Goal: Task Accomplishment & Management: Manage account settings

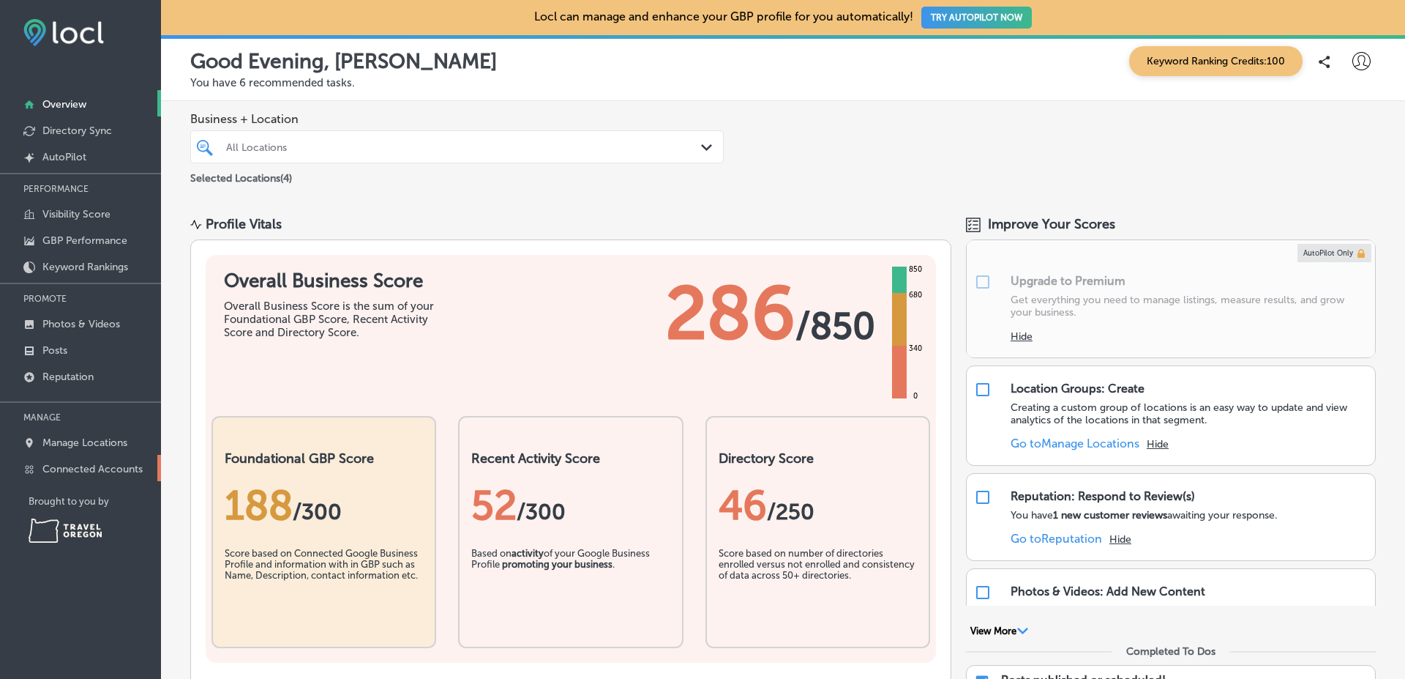
click at [123, 479] on link "Connected Accounts" at bounding box center [80, 468] width 161 height 26
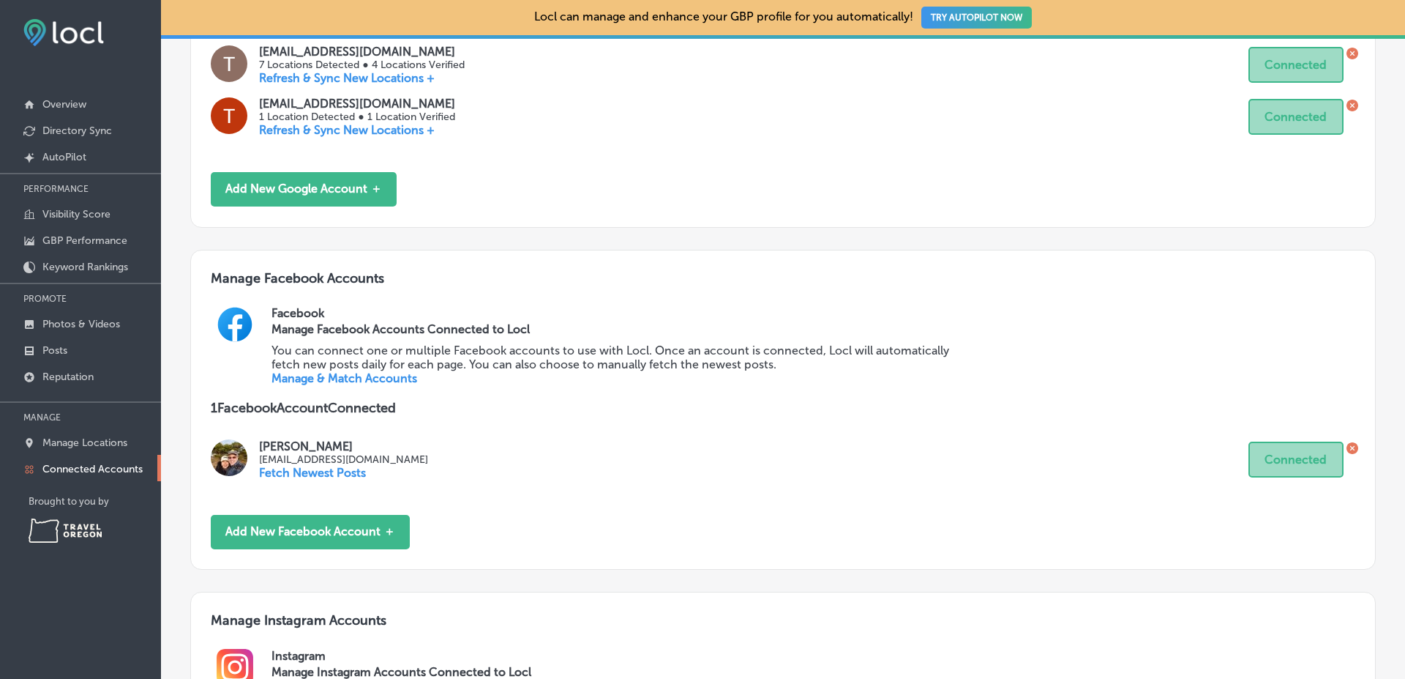
scroll to position [722, 0]
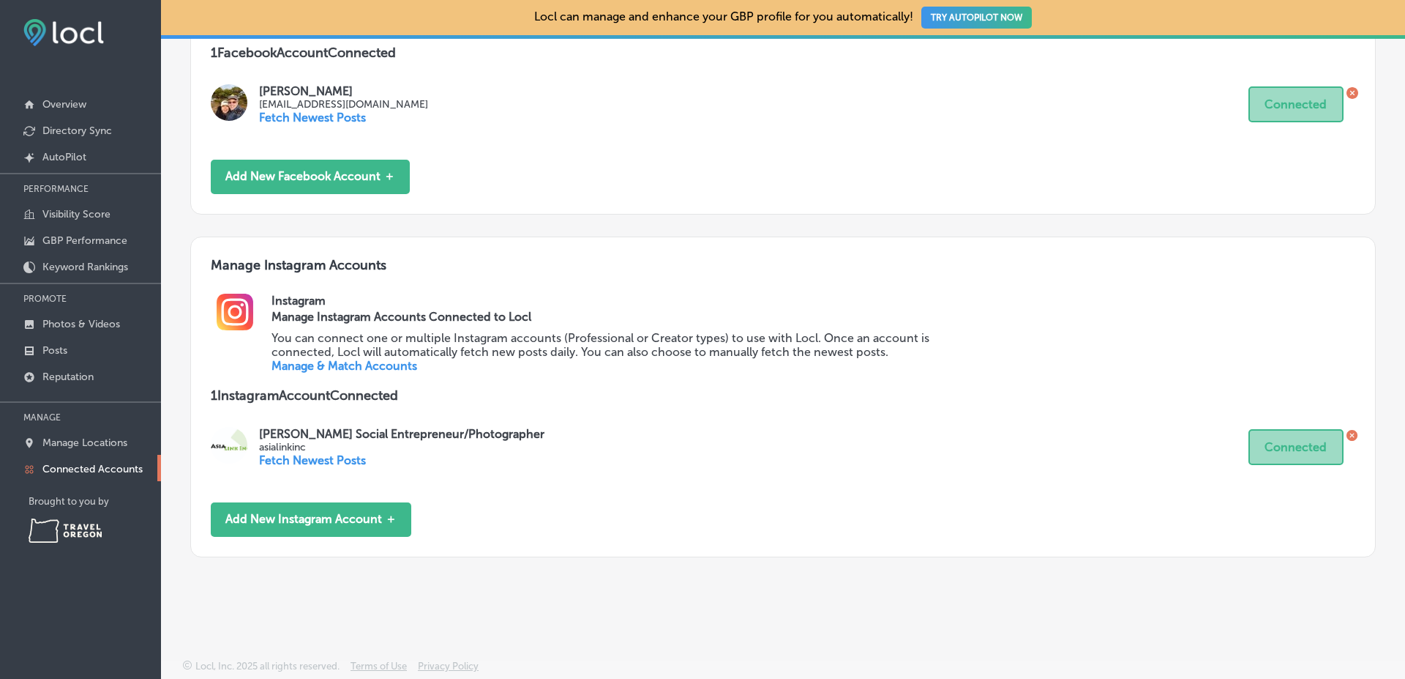
click at [370, 365] on link "Manage & Match Accounts" at bounding box center [345, 366] width 146 height 14
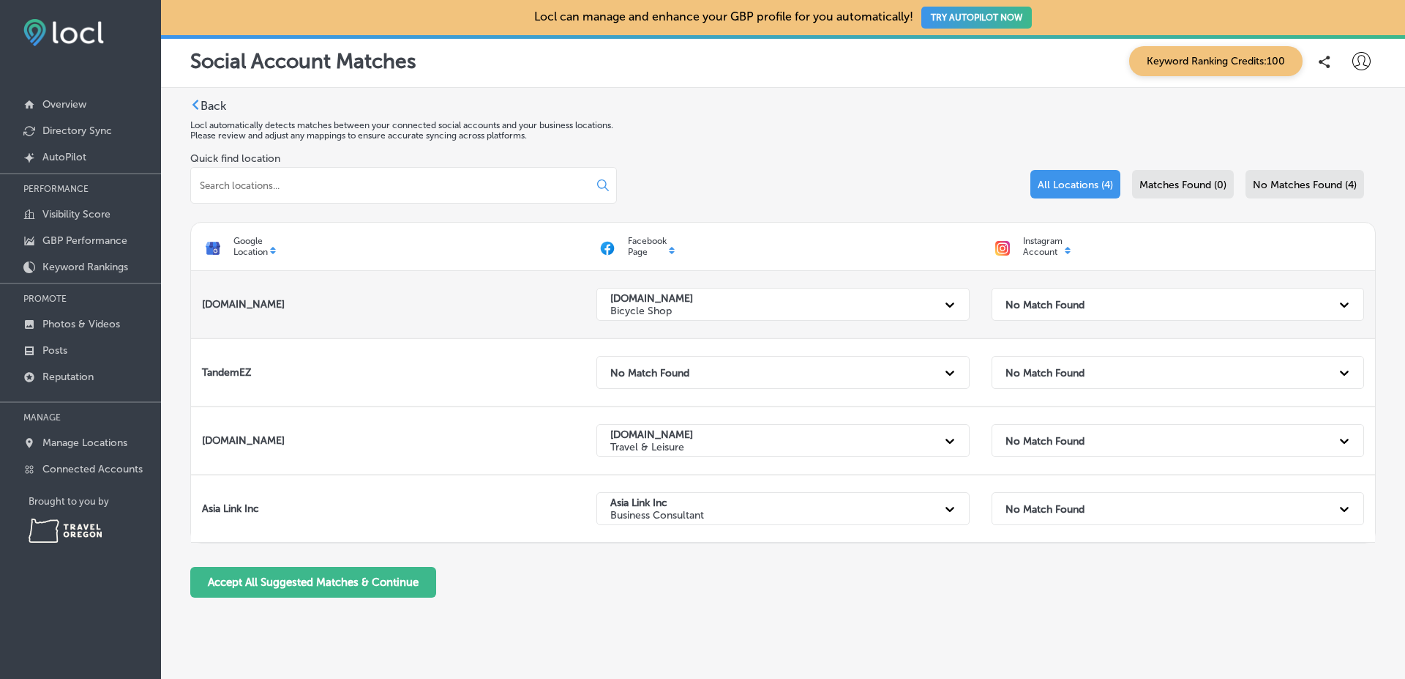
click at [1136, 297] on div "No Match Found" at bounding box center [1164, 304] width 333 height 30
click at [1061, 312] on div "No Match Found" at bounding box center [1164, 304] width 333 height 30
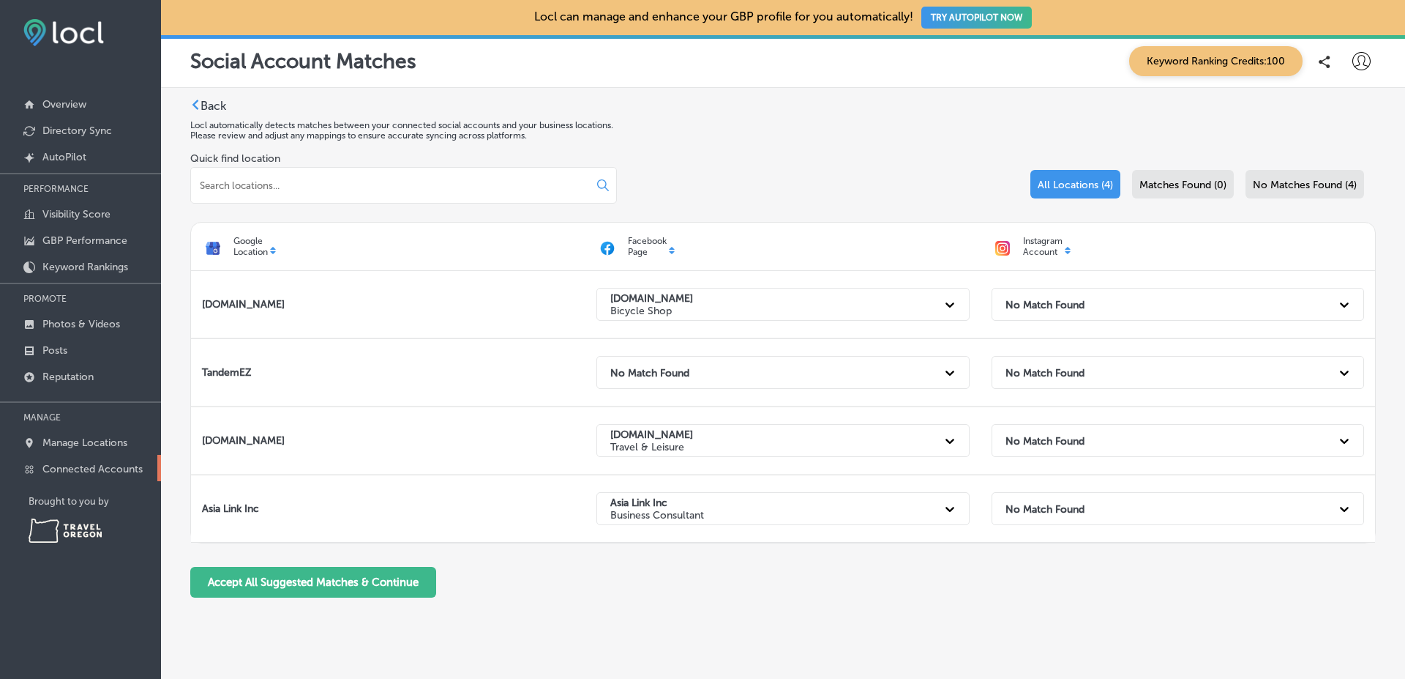
click at [143, 470] on link "Connected Accounts" at bounding box center [80, 468] width 161 height 26
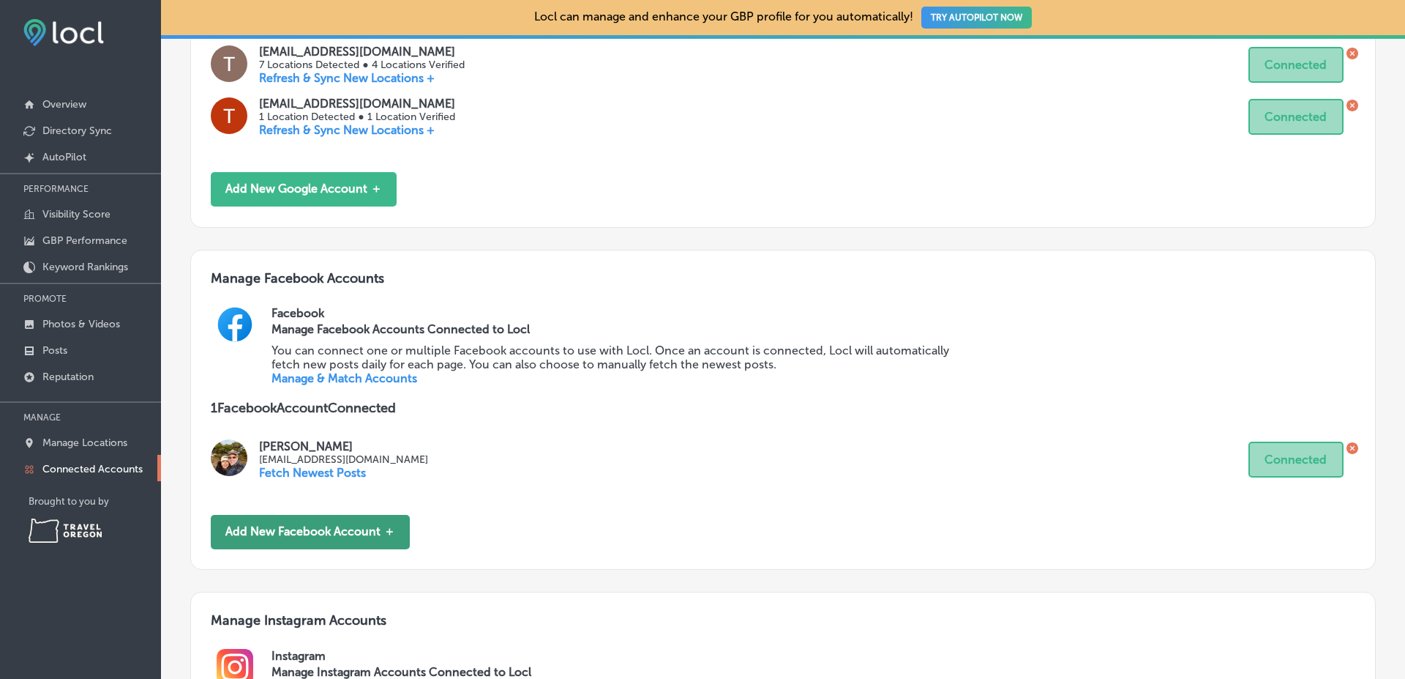
scroll to position [722, 0]
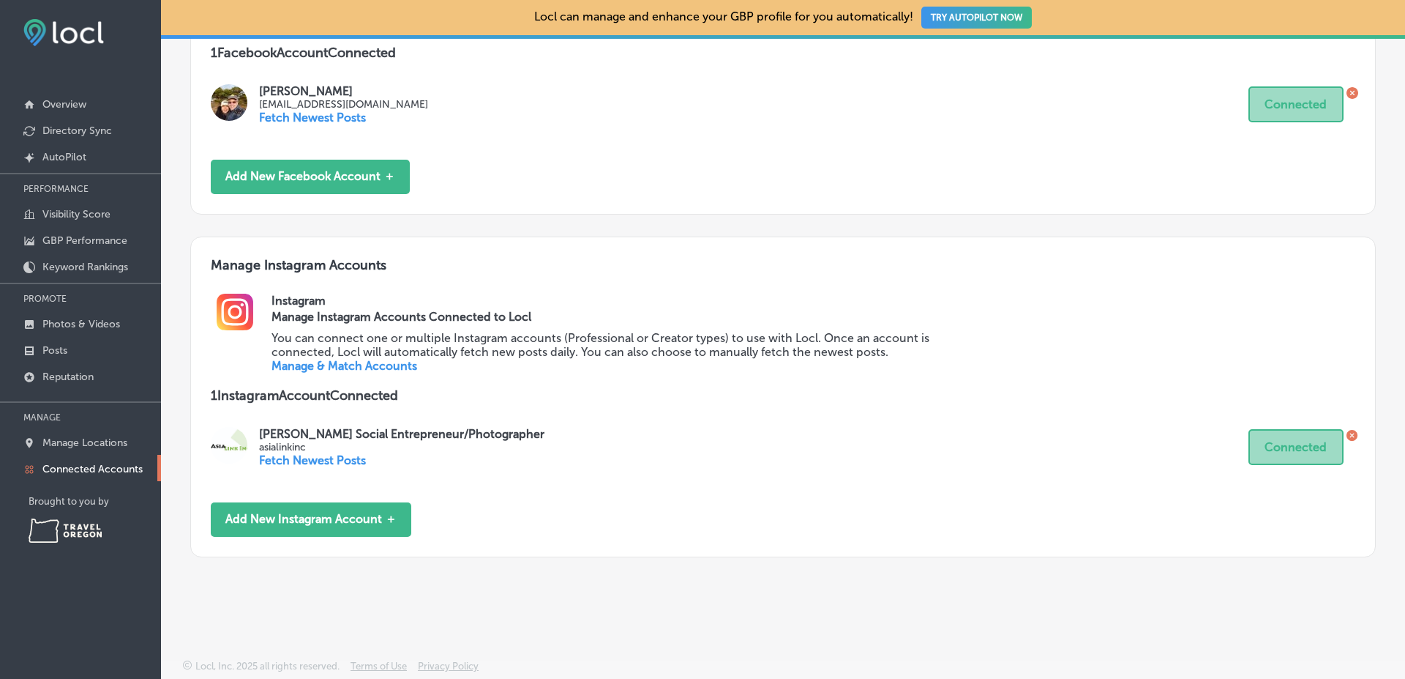
click at [303, 447] on p "asialinkinc" at bounding box center [401, 447] width 285 height 12
copy p "asialinkinc"
click at [370, 360] on link "Manage & Match Accounts" at bounding box center [345, 366] width 146 height 14
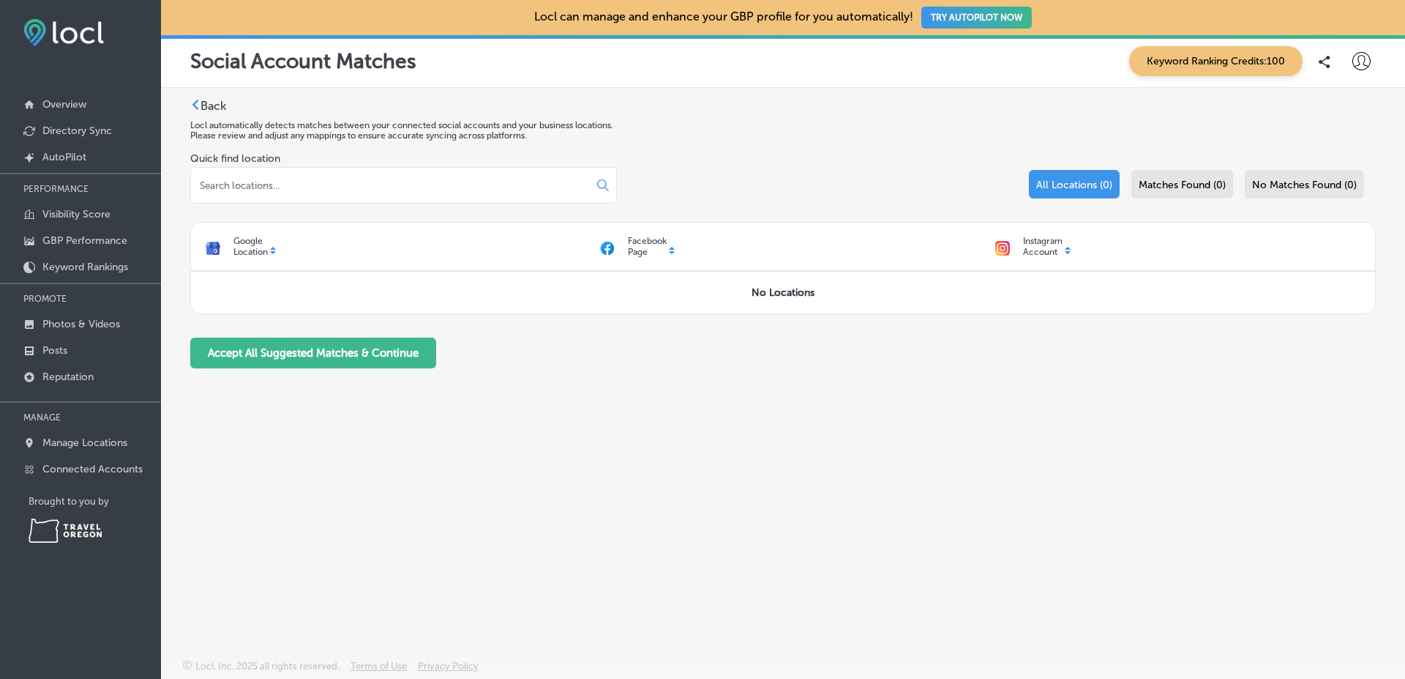
click at [870, 184] on div "Quick find location All Locations (0) Matches Found (0) No Matches Found (0)" at bounding box center [783, 187] width 1186 height 70
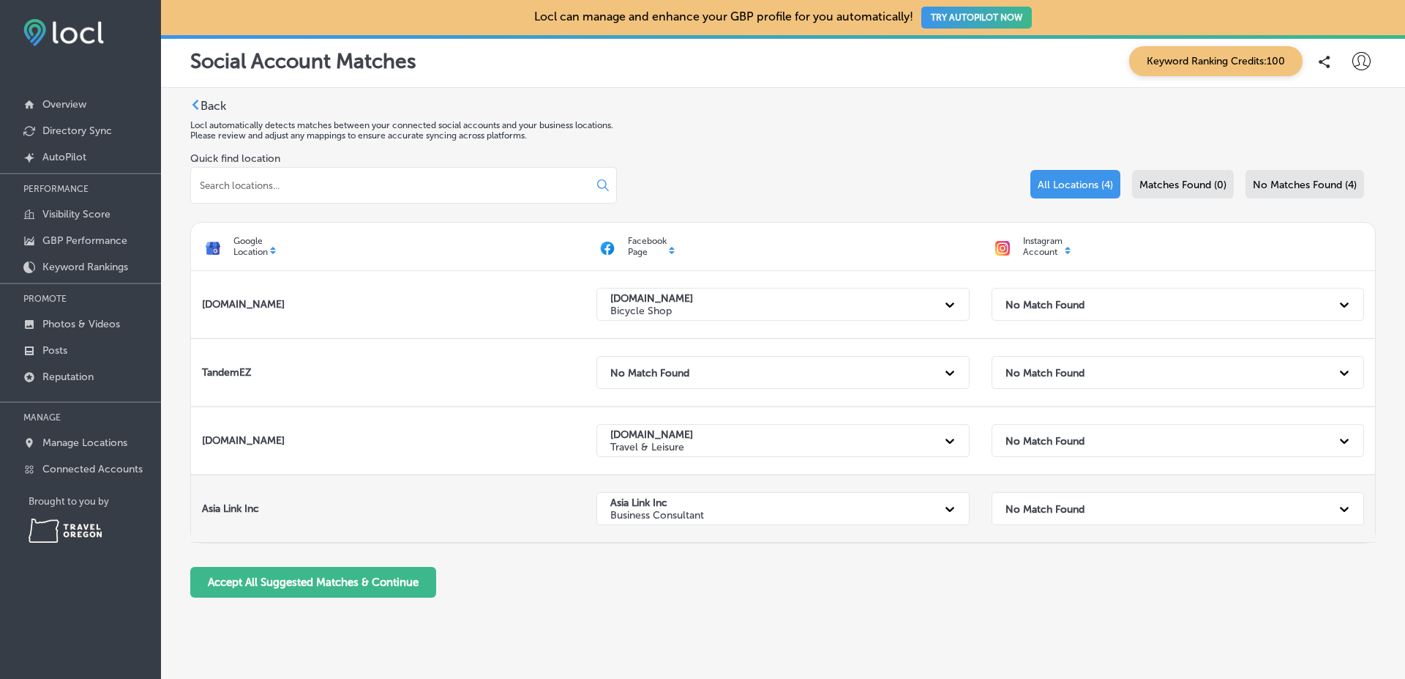
click at [1045, 511] on strong "No Match Found" at bounding box center [1045, 508] width 79 height 12
click at [1068, 523] on div "No Match Found" at bounding box center [1178, 508] width 373 height 33
click at [1151, 501] on div "No Match Found" at bounding box center [1164, 508] width 333 height 30
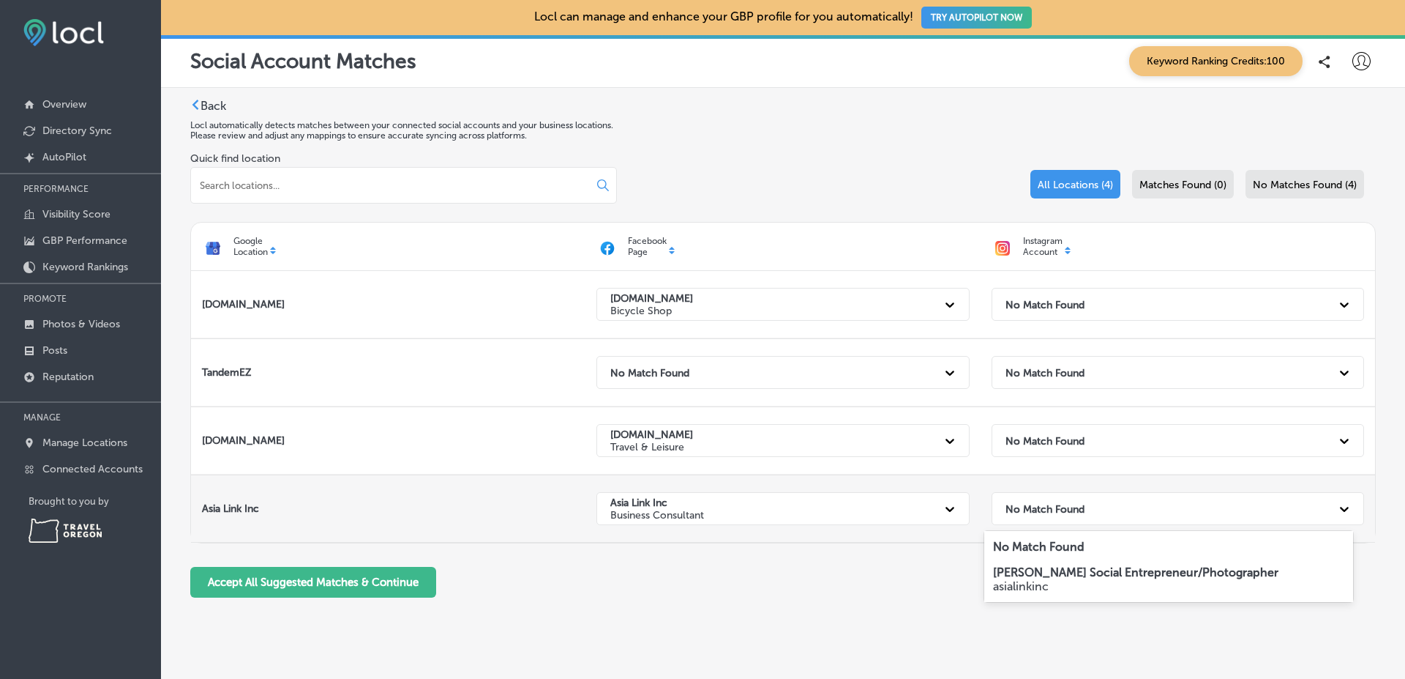
click at [1151, 501] on div "No Match Found" at bounding box center [1164, 508] width 333 height 30
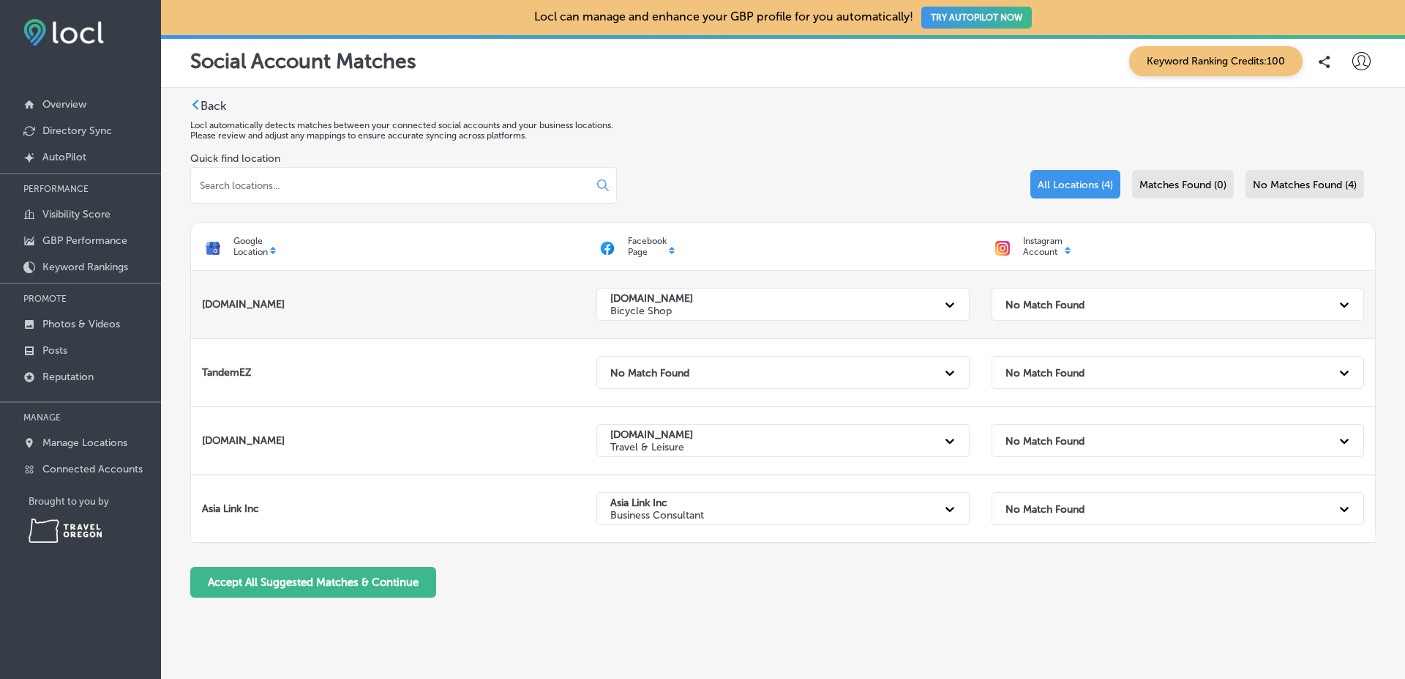
click at [1057, 317] on div "No Match Found" at bounding box center [1164, 304] width 333 height 30
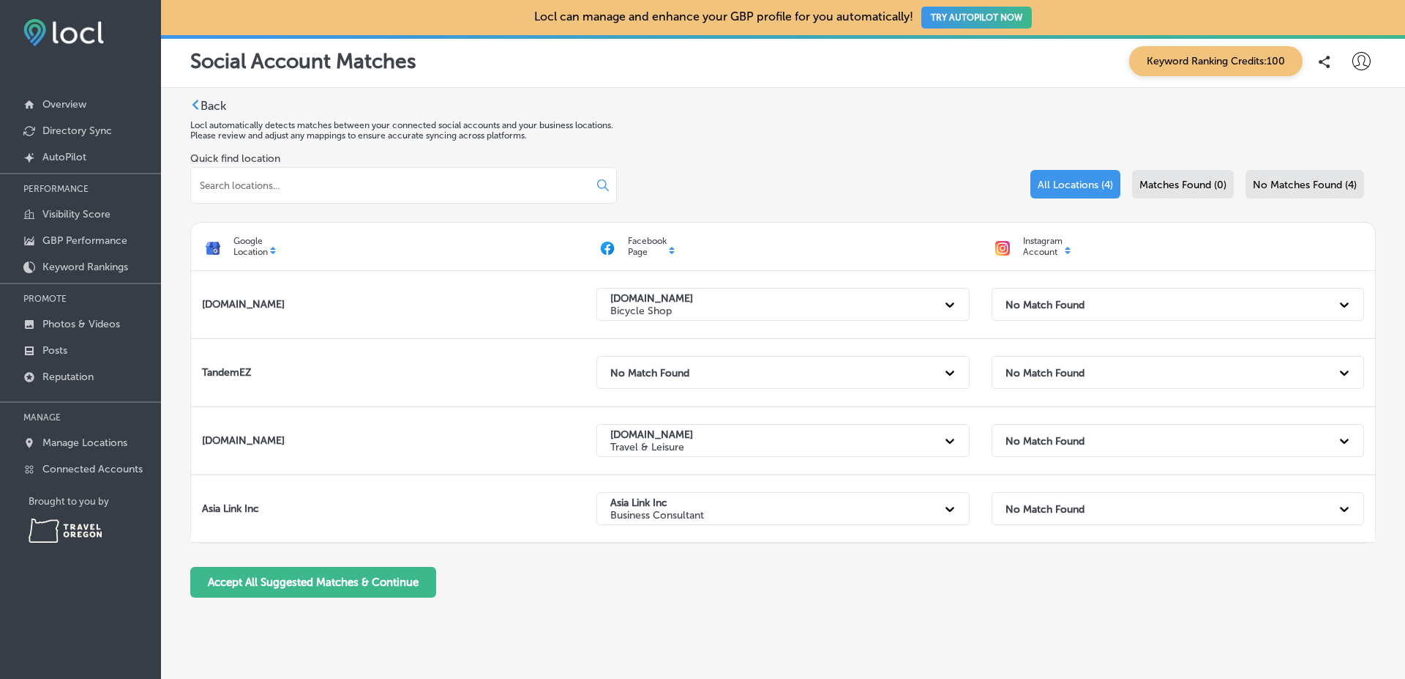
click at [983, 183] on div "Quick find location All Locations (4) Matches Found (0) No Matches Found (4)" at bounding box center [783, 187] width 1186 height 70
click at [223, 105] on label "Back" at bounding box center [214, 106] width 26 height 14
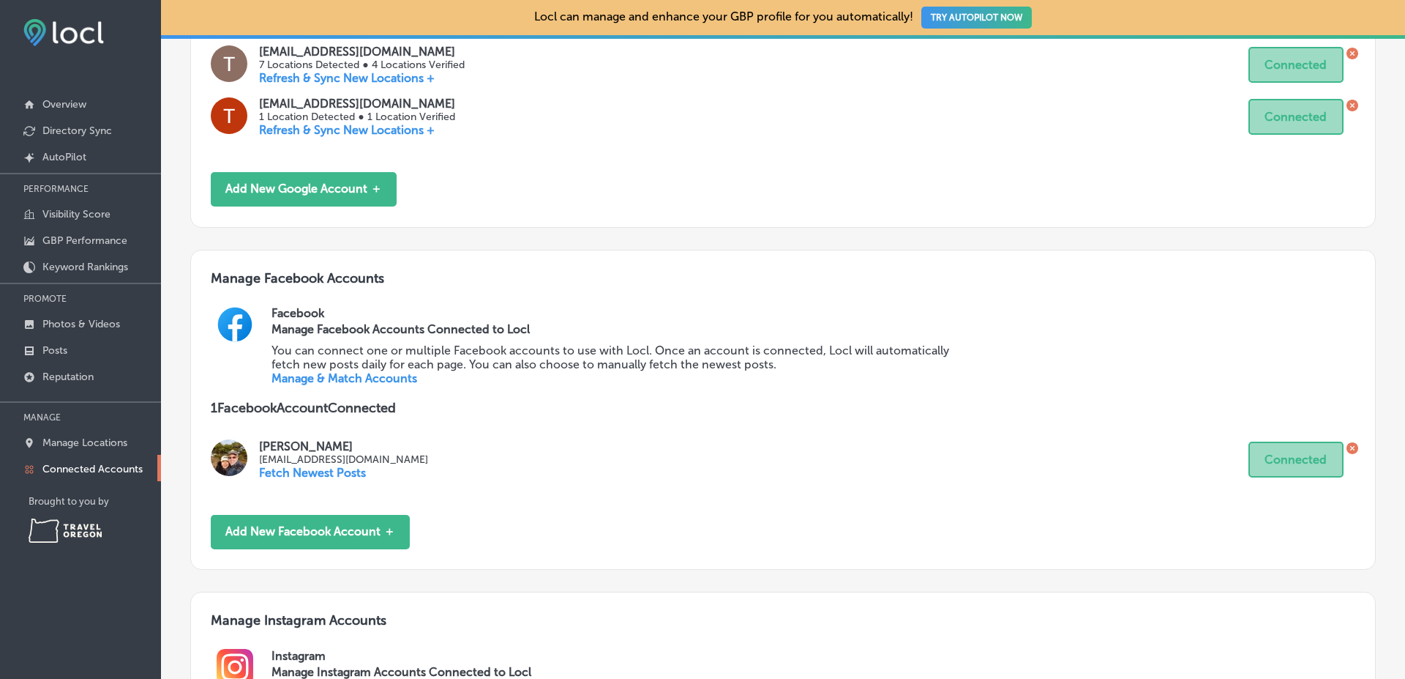
scroll to position [722, 0]
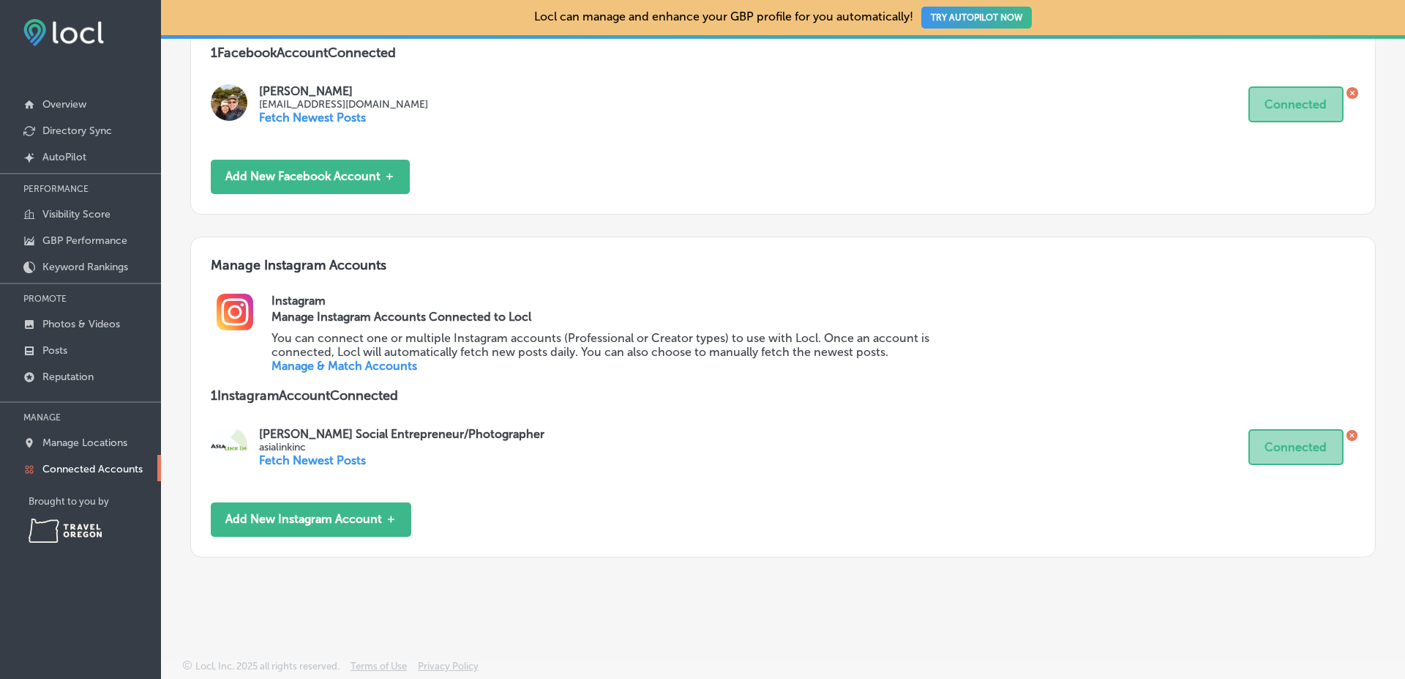
click at [378, 359] on link "Manage & Match Accounts" at bounding box center [345, 366] width 146 height 14
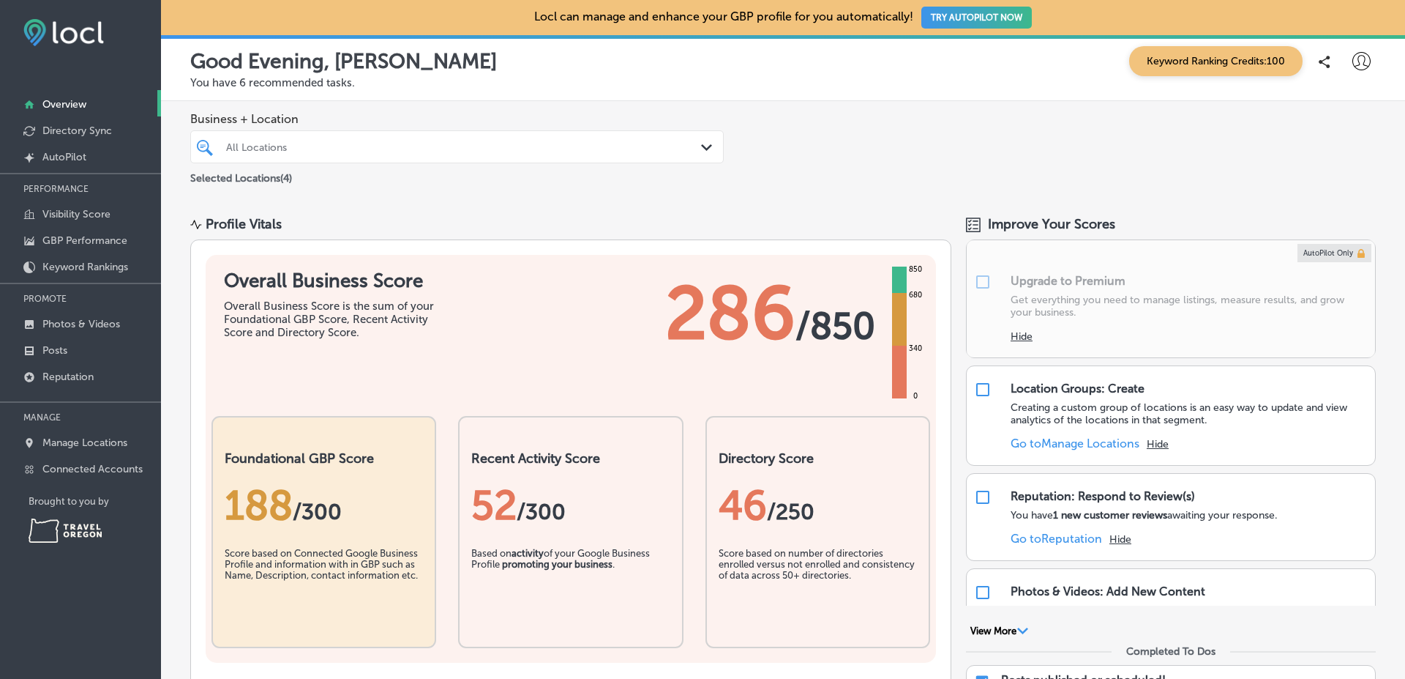
click at [1349, 74] on div "Keyword Ranking Credits: 100" at bounding box center [1249, 61] width 254 height 30
click at [1353, 70] on icon at bounding box center [1362, 61] width 18 height 18
click at [1323, 178] on li "Log Out" at bounding box center [1335, 189] width 101 height 34
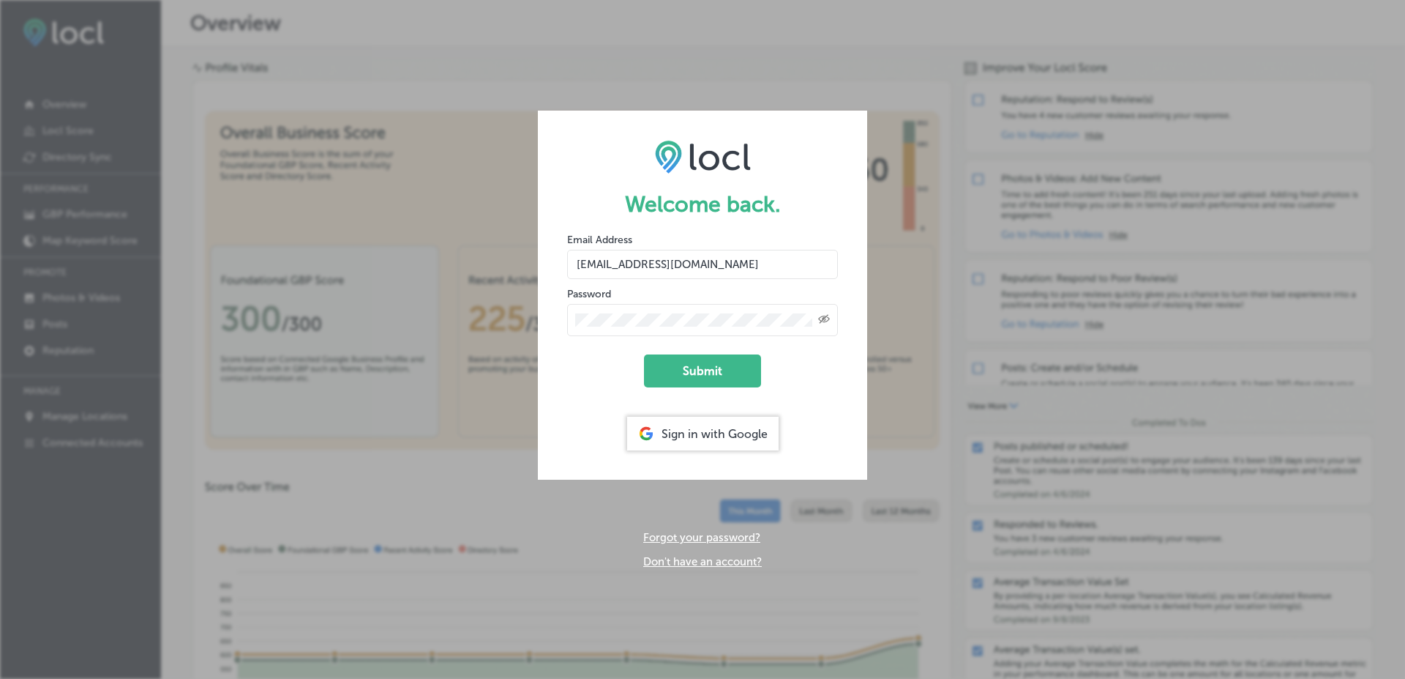
click at [711, 272] on input "[EMAIL_ADDRESS][DOMAIN_NAME]" at bounding box center [702, 264] width 271 height 29
click at [614, 263] on input "[PERSON_NAME][EMAIL_ADDRESS][DOMAIN_NAME]" at bounding box center [702, 264] width 271 height 29
type input "[EMAIL_ADDRESS][DOMAIN_NAME]"
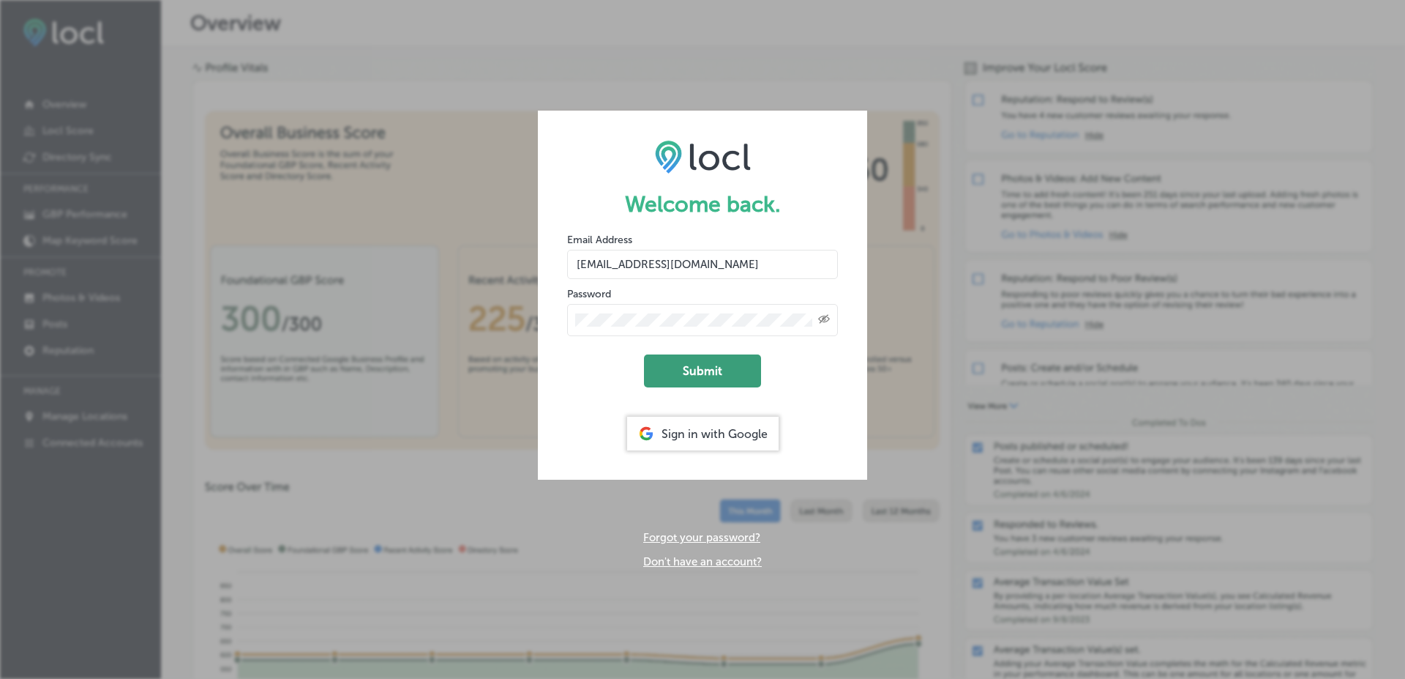
click at [644, 354] on button "Submit" at bounding box center [702, 370] width 117 height 33
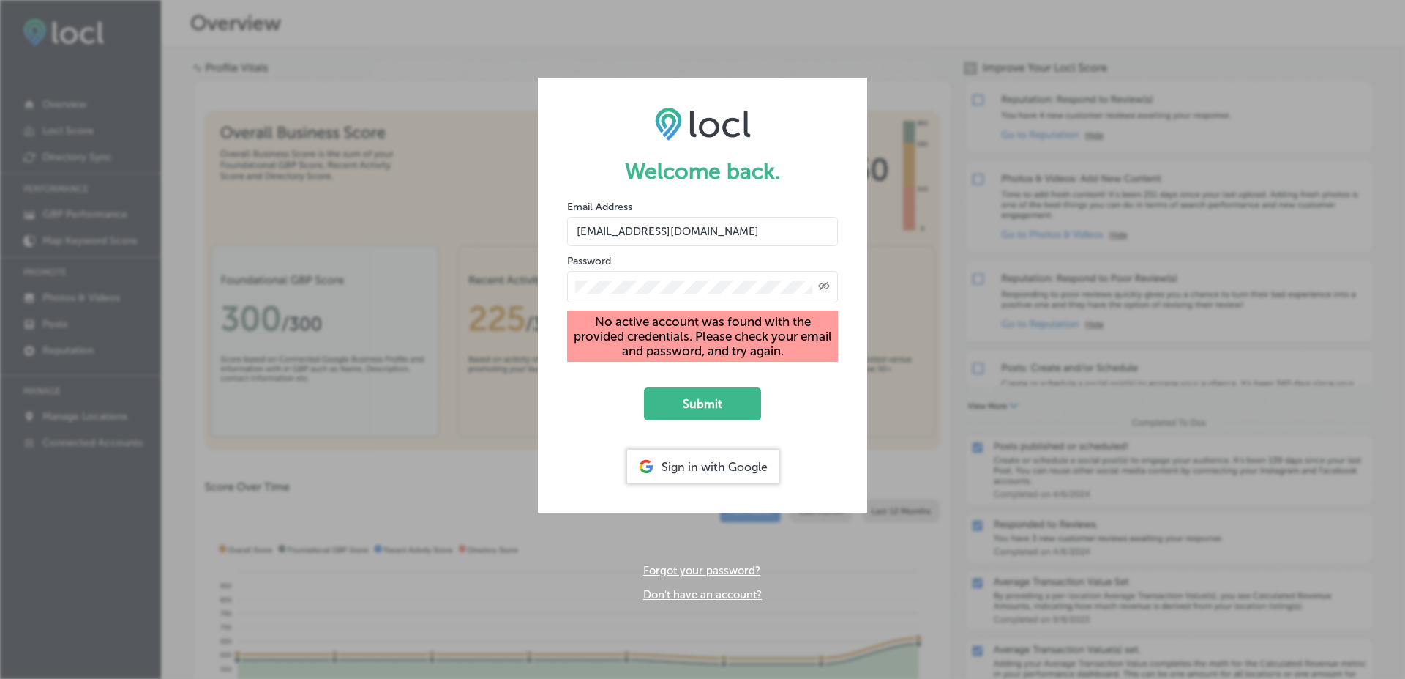
click at [684, 593] on link "Don't have an account?" at bounding box center [702, 594] width 119 height 13
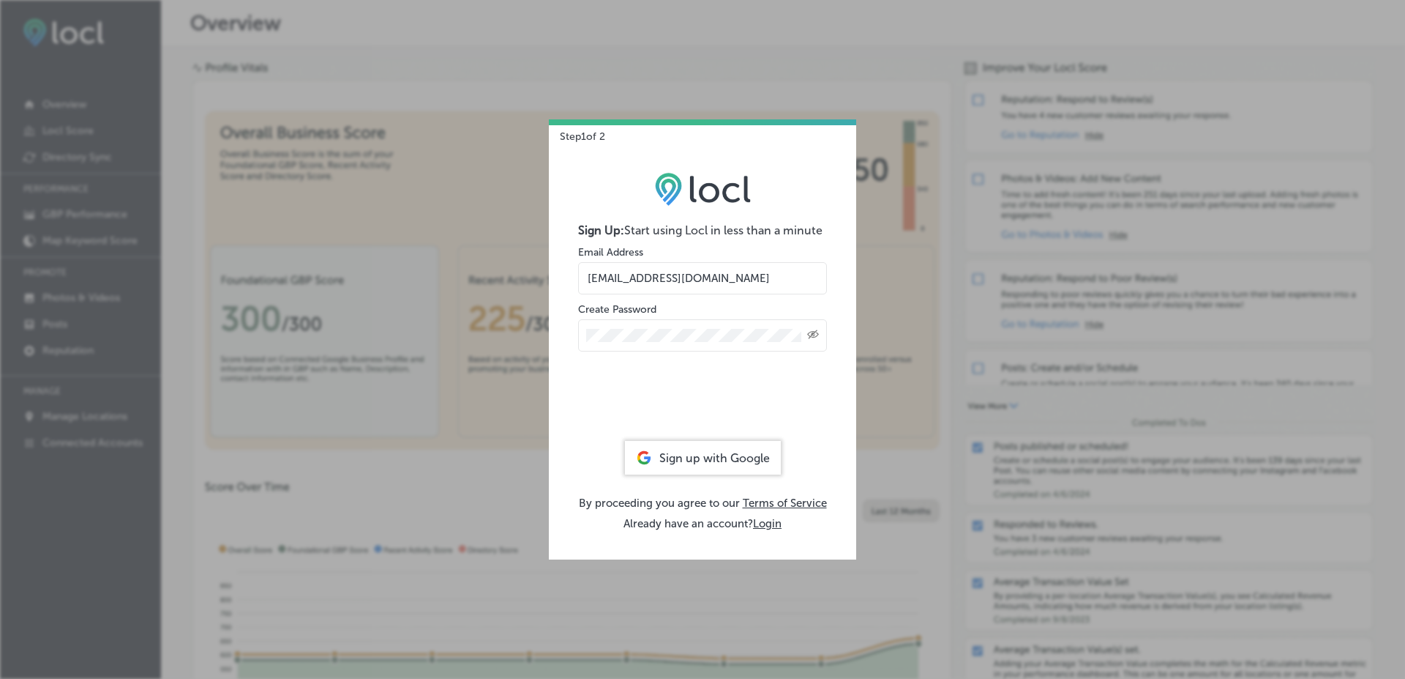
click at [692, 311] on div "Create Password Created with Sketch." at bounding box center [702, 327] width 249 height 50
click at [684, 281] on input "[EMAIL_ADDRESS][DOMAIN_NAME]" at bounding box center [702, 278] width 249 height 32
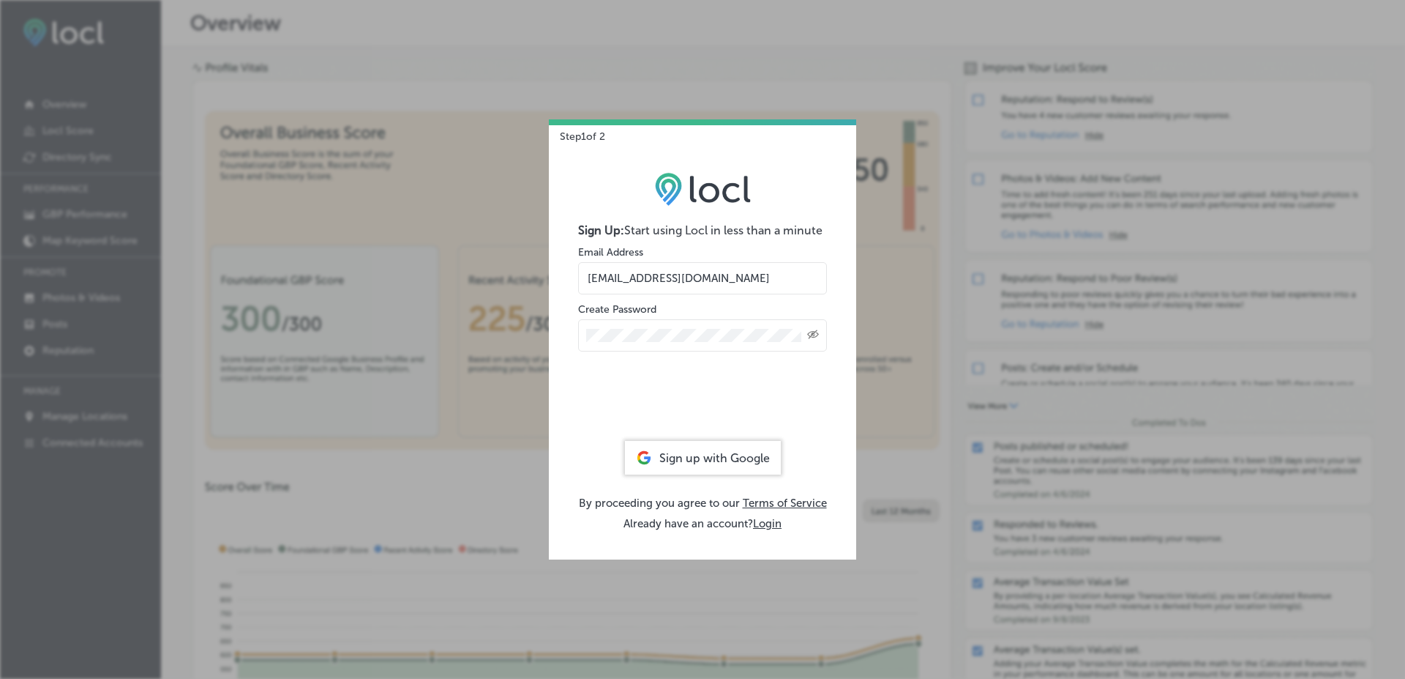
click at [682, 269] on input "vasilikigreece69+fnf@gmail.com" at bounding box center [702, 278] width 249 height 32
click at [625, 276] on input "[PERSON_NAME][EMAIL_ADDRESS][DOMAIN_NAME]" at bounding box center [702, 278] width 249 height 32
click at [617, 271] on input "[PERSON_NAME][EMAIL_ADDRESS][DOMAIN_NAME]" at bounding box center [702, 278] width 249 height 32
click at [620, 274] on input "[PERSON_NAME][EMAIL_ADDRESS][DOMAIN_NAME]" at bounding box center [702, 278] width 249 height 32
click at [626, 280] on input "[PERSON_NAME][EMAIL_ADDRESS][DOMAIN_NAME]" at bounding box center [702, 278] width 249 height 32
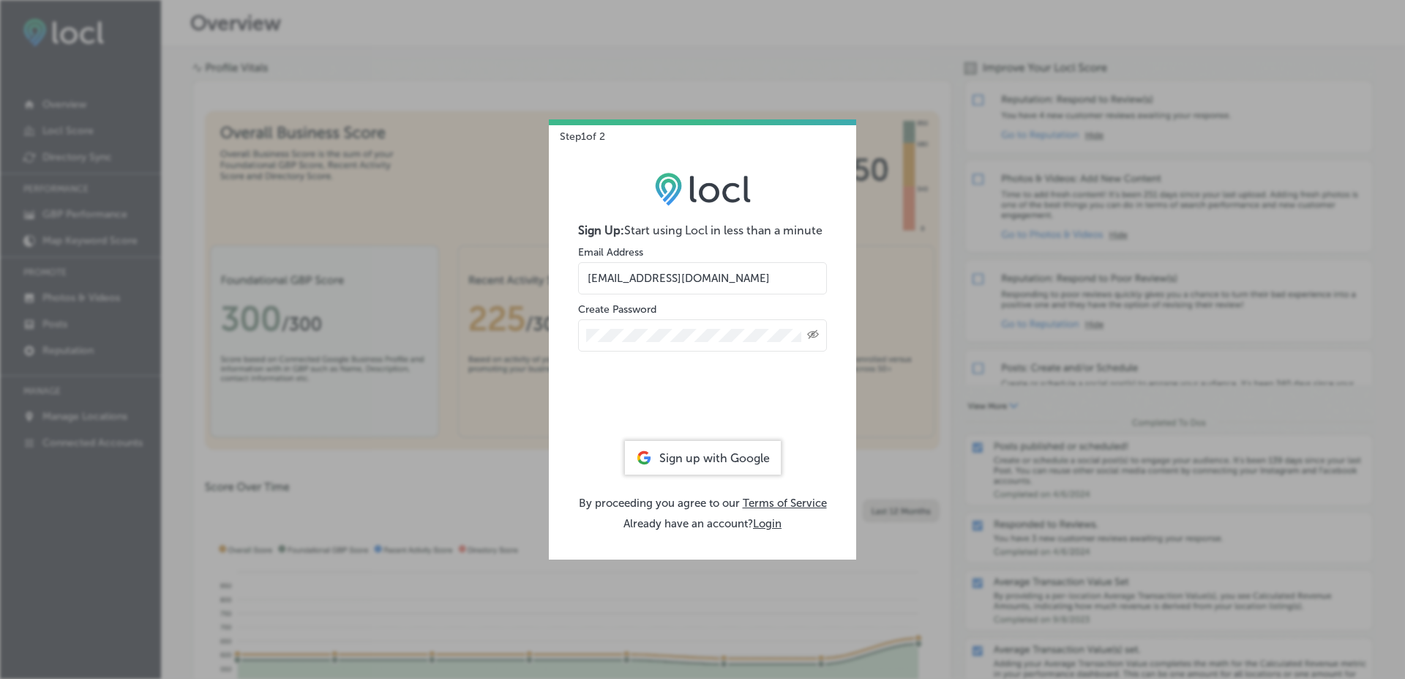
type input "salman+t22sep25@esketchers.com"
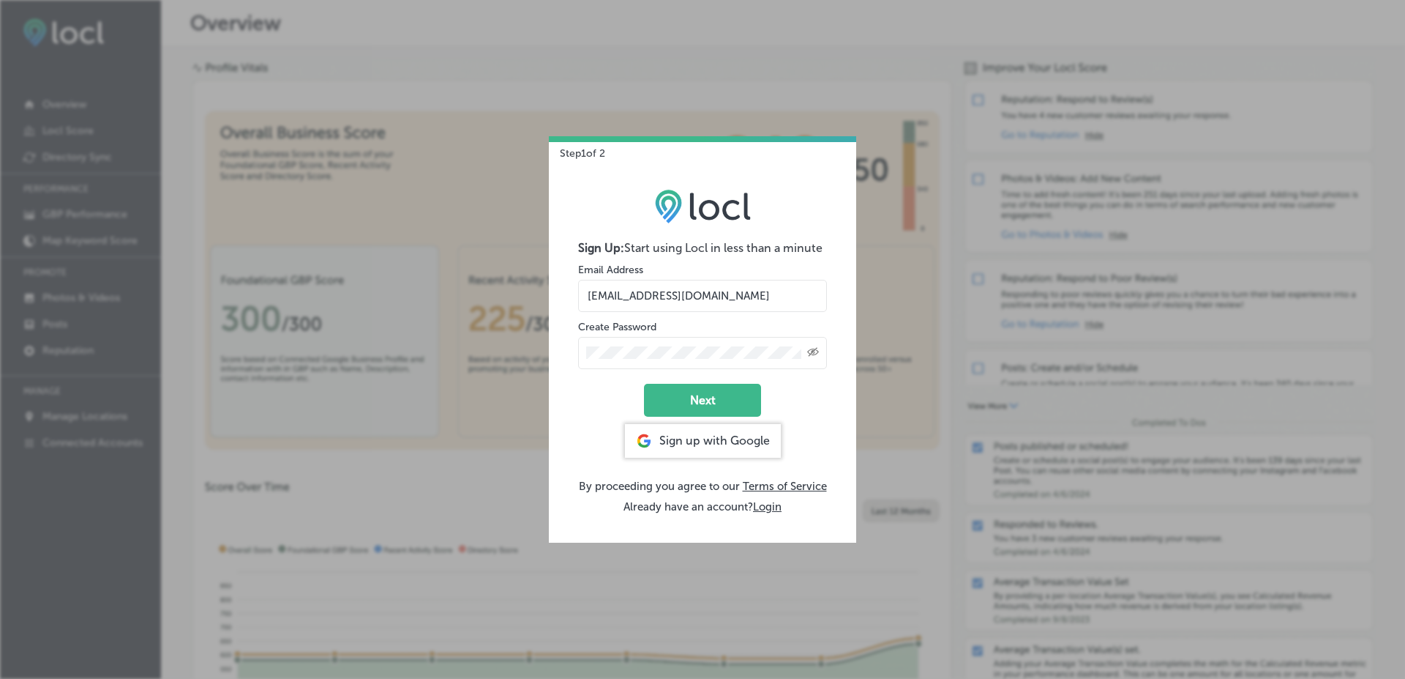
click at [747, 446] on div "Sign up with Google" at bounding box center [703, 441] width 156 height 34
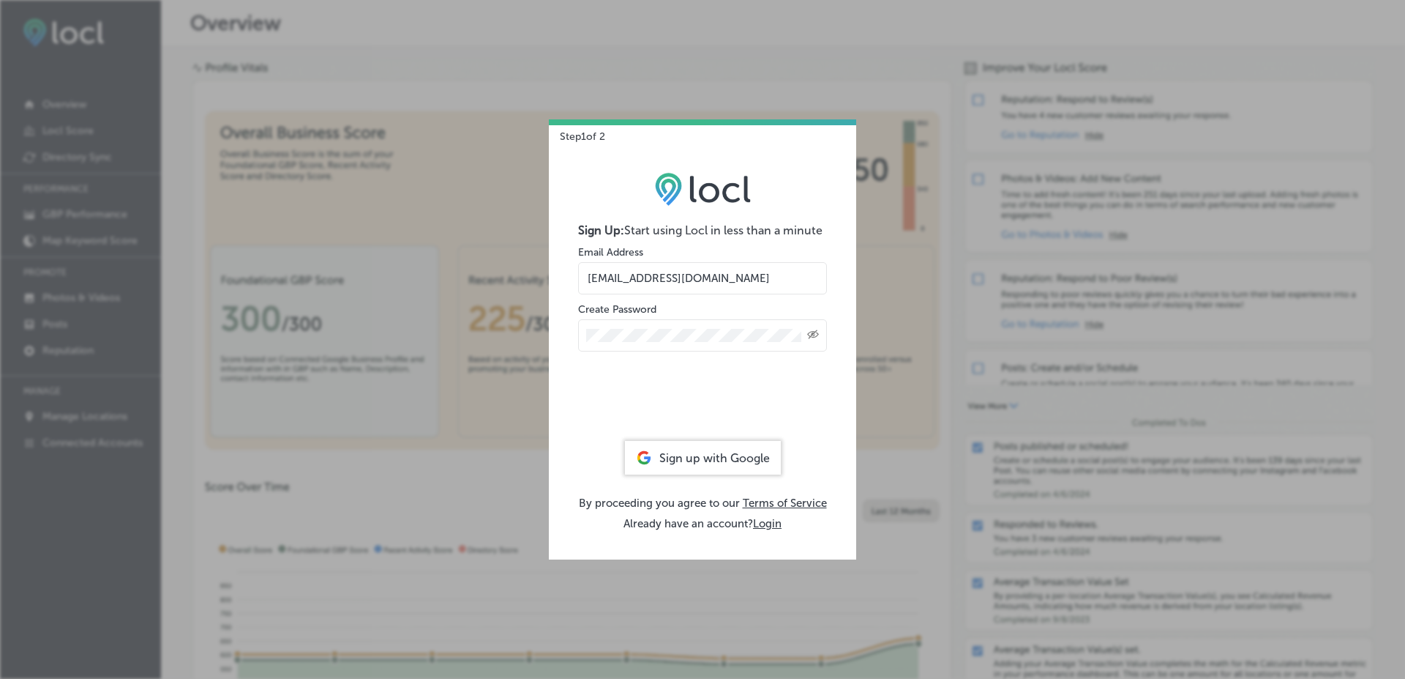
click at [654, 307] on label "Create Password" at bounding box center [617, 309] width 78 height 12
click at [651, 277] on input "[EMAIL_ADDRESS][DOMAIN_NAME]" at bounding box center [702, 278] width 249 height 32
click at [623, 273] on input "[PERSON_NAME][EMAIL_ADDRESS][DOMAIN_NAME]" at bounding box center [702, 278] width 249 height 32
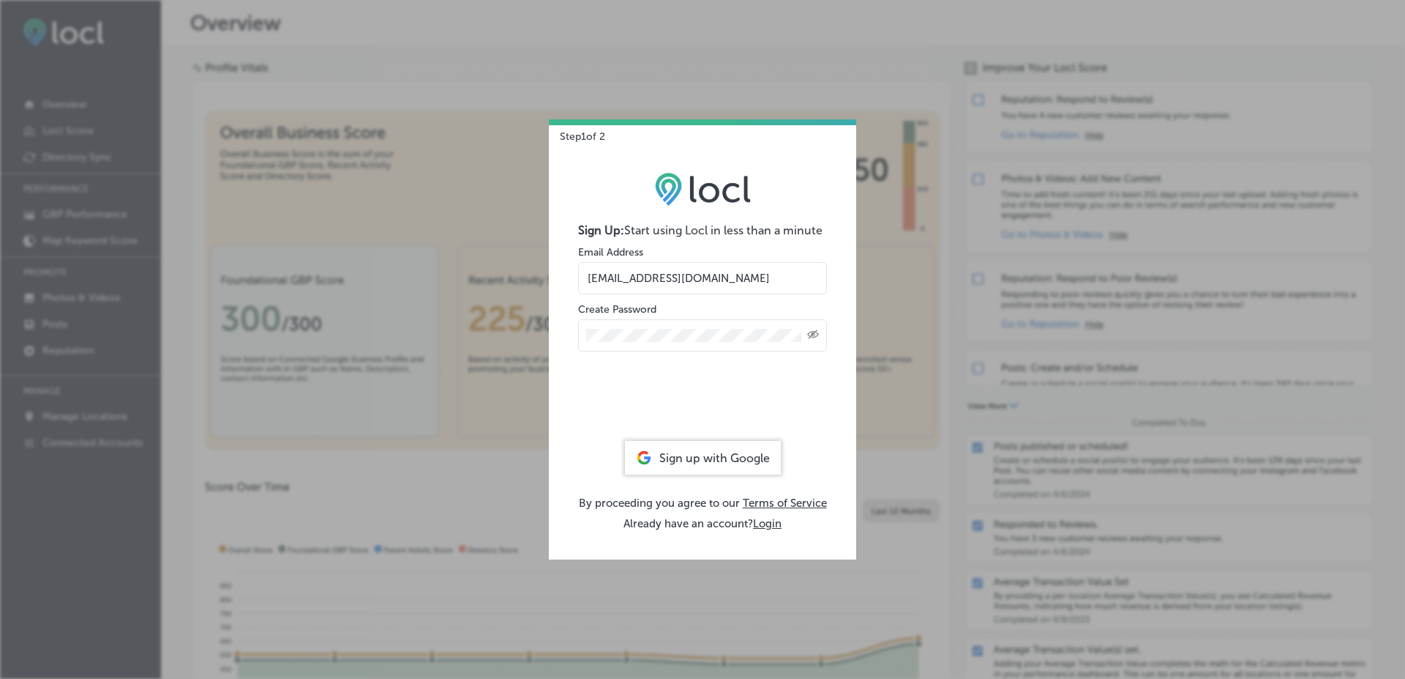
type input "salman+t22sept25@esketchers.com"
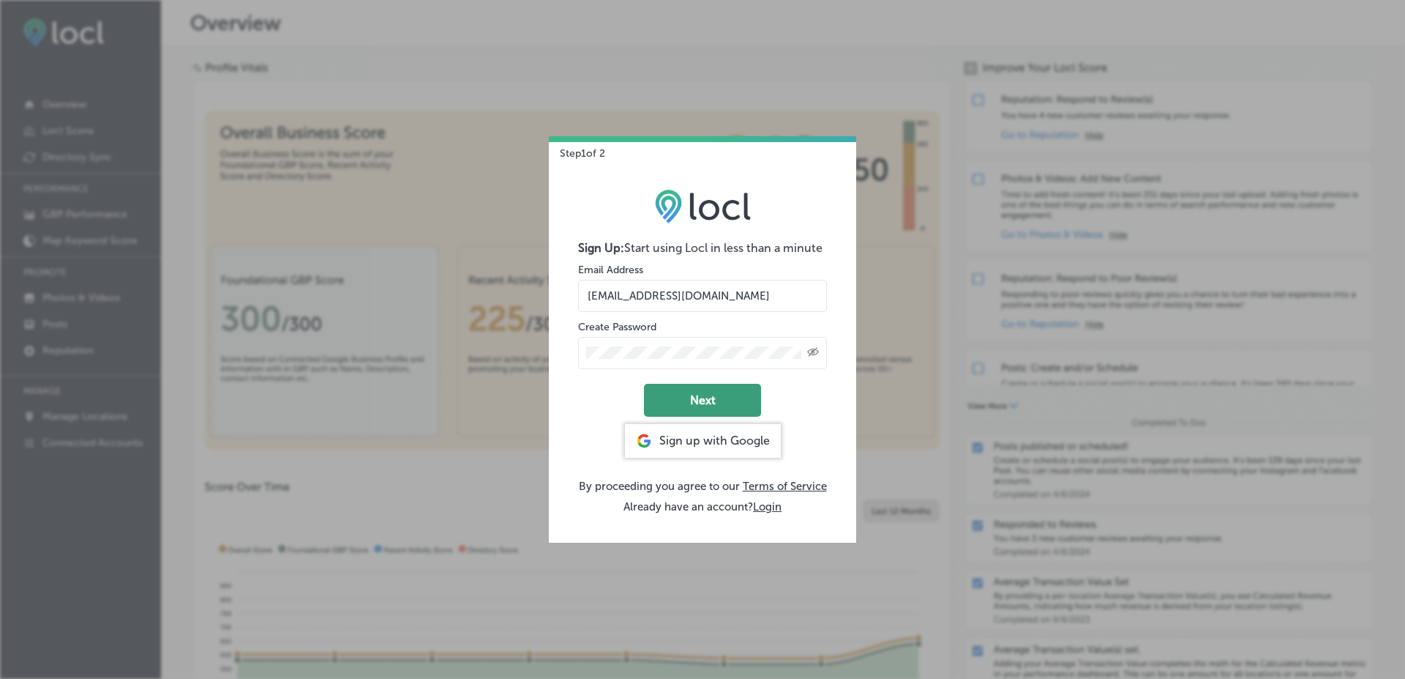
click at [684, 391] on button "Next" at bounding box center [702, 400] width 117 height 33
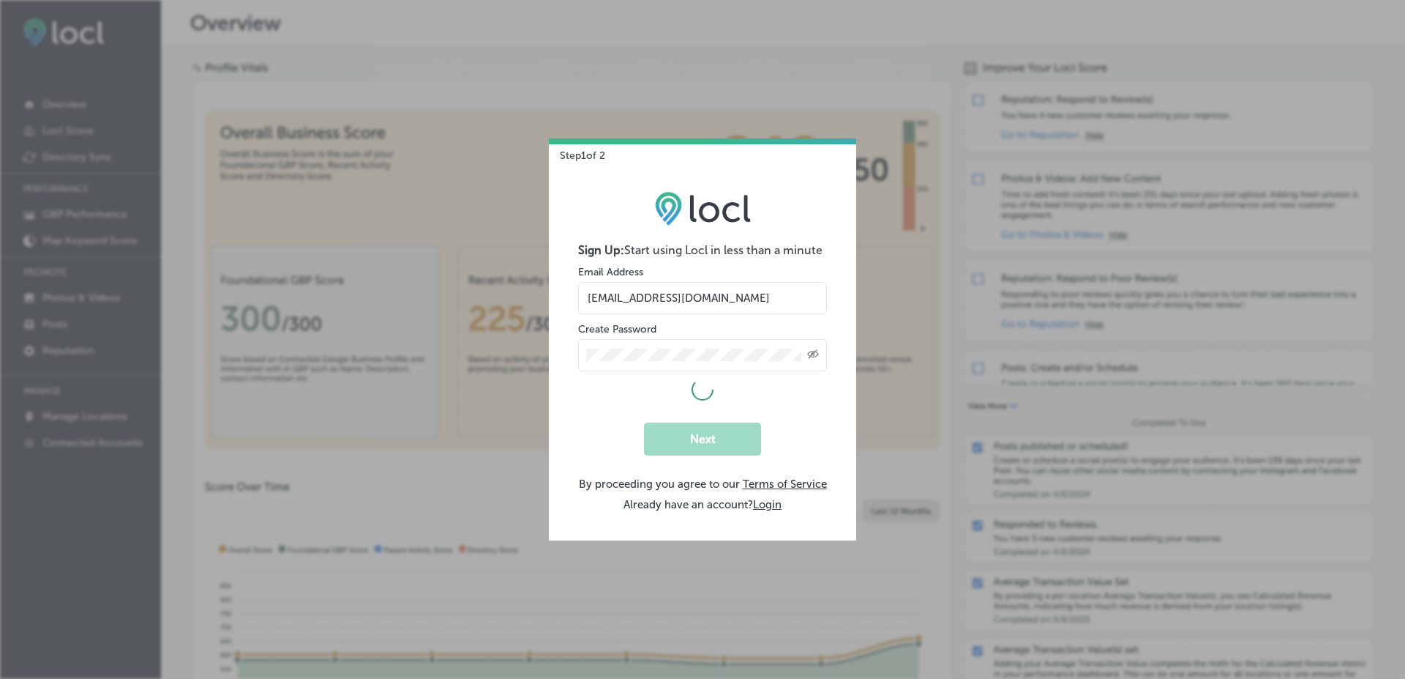
select select "US"
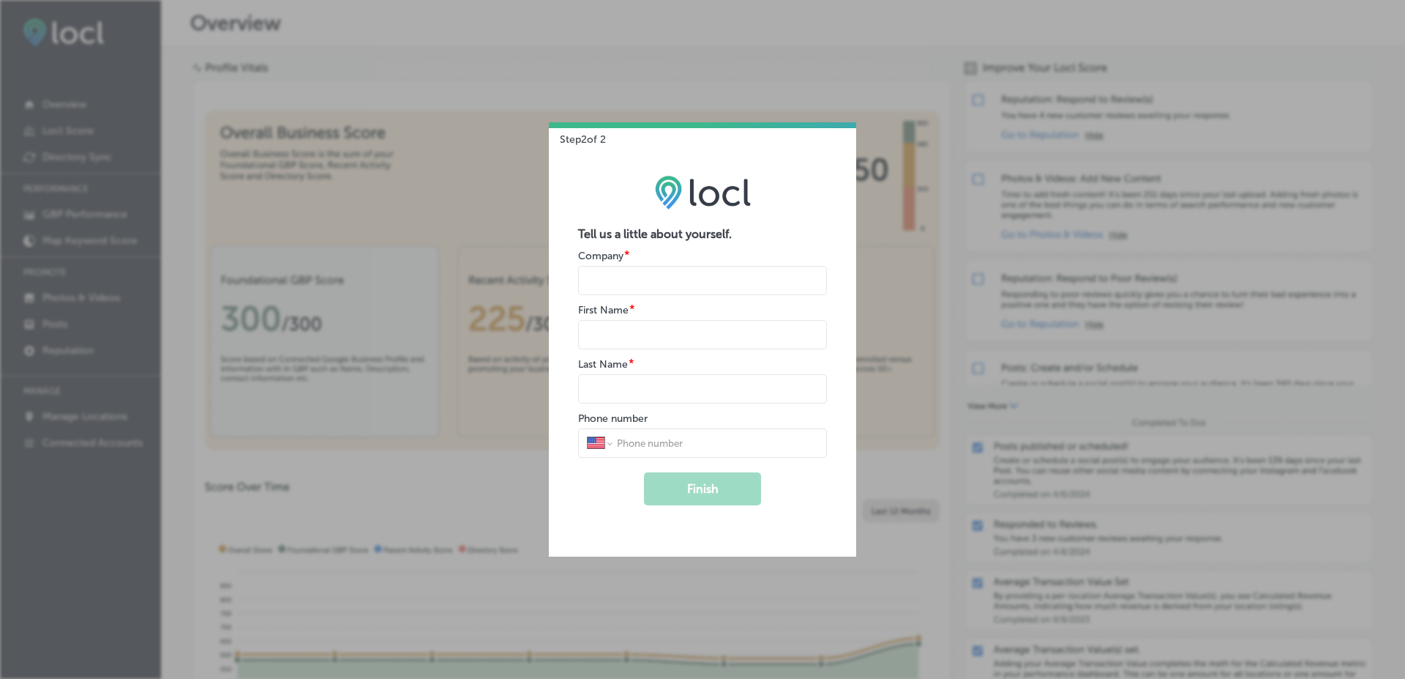
click at [660, 301] on form "Tell us a little about yourself. Company * First Name * Last Name * Phone numbe…" at bounding box center [702, 366] width 249 height 278
click at [662, 286] on input "name" at bounding box center [702, 280] width 249 height 29
type input "esk"
click at [668, 340] on input "name" at bounding box center [702, 334] width 249 height 29
type input "Muhammad"
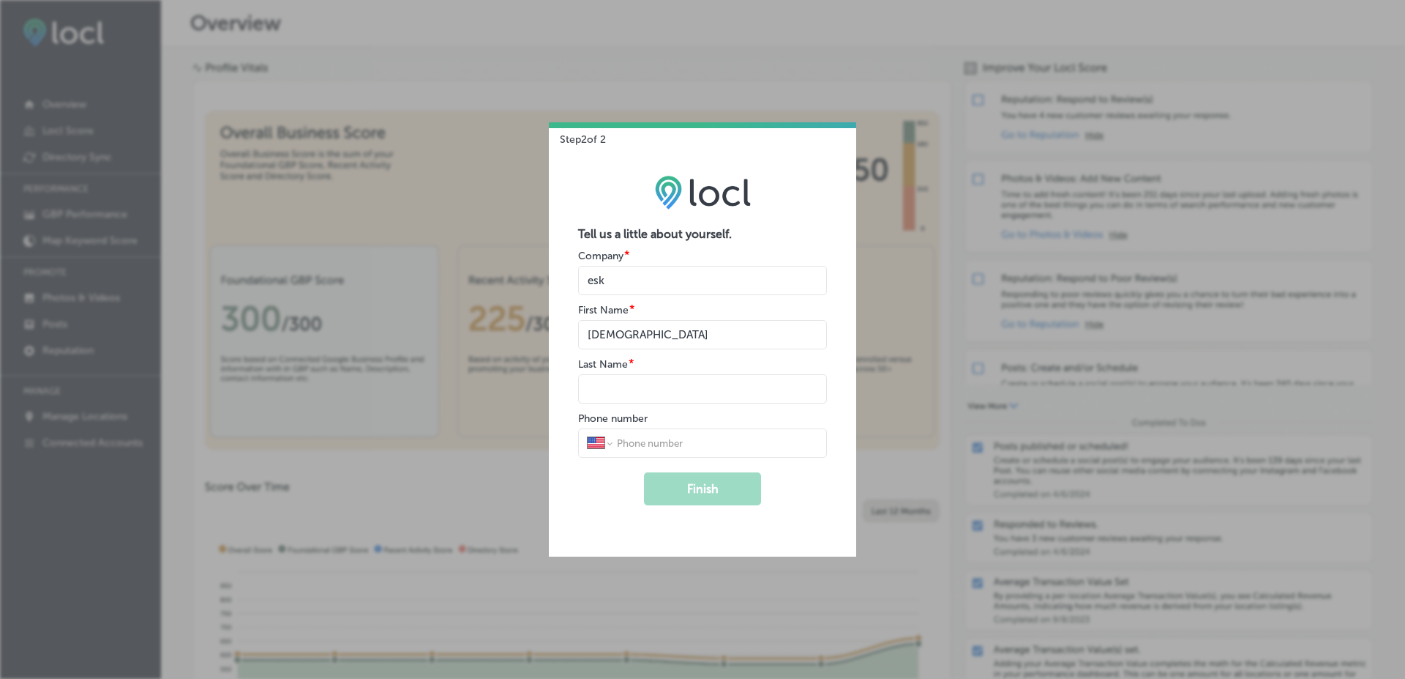
type input "Salman"
select select "PK"
type input "0321 4302457"
click at [698, 480] on button "Finish" at bounding box center [702, 488] width 117 height 33
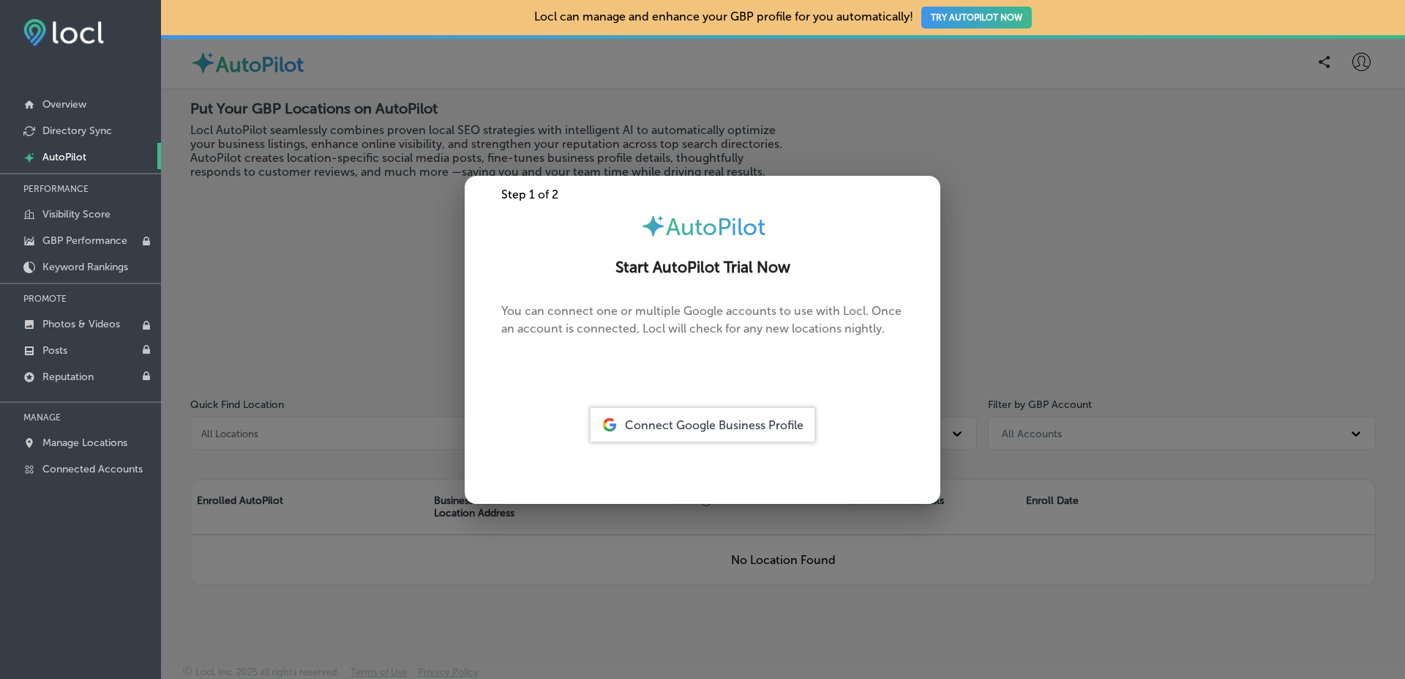
click at [383, 424] on div at bounding box center [702, 339] width 1405 height 679
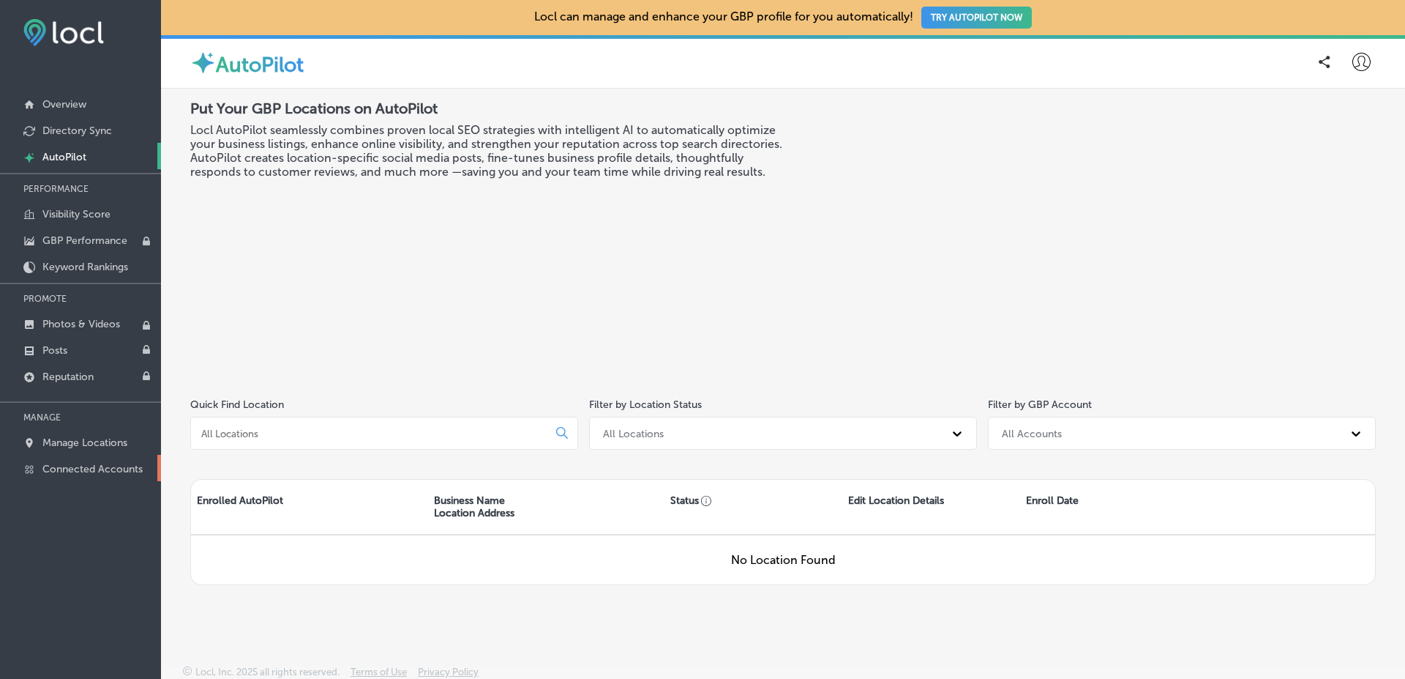
click at [73, 475] on link "Connected Accounts" at bounding box center [80, 468] width 161 height 26
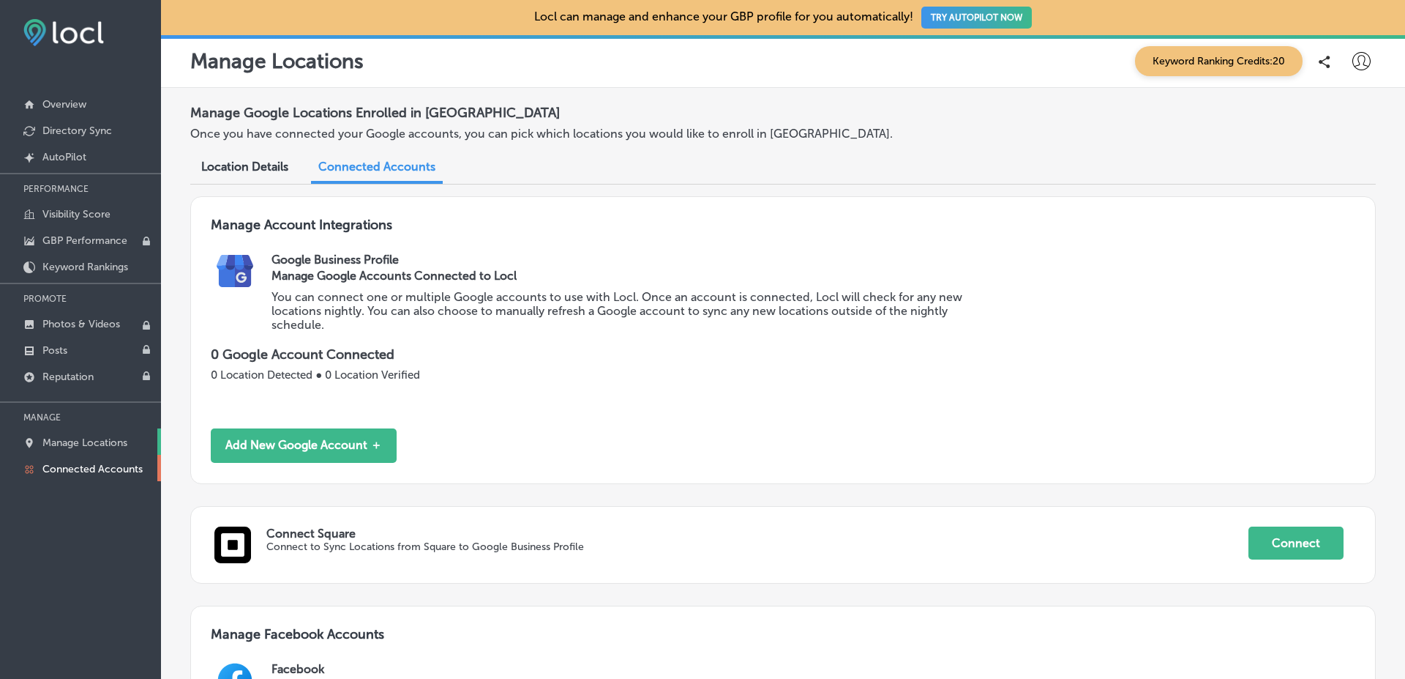
click at [95, 438] on p "Manage Locations" at bounding box center [84, 442] width 85 height 12
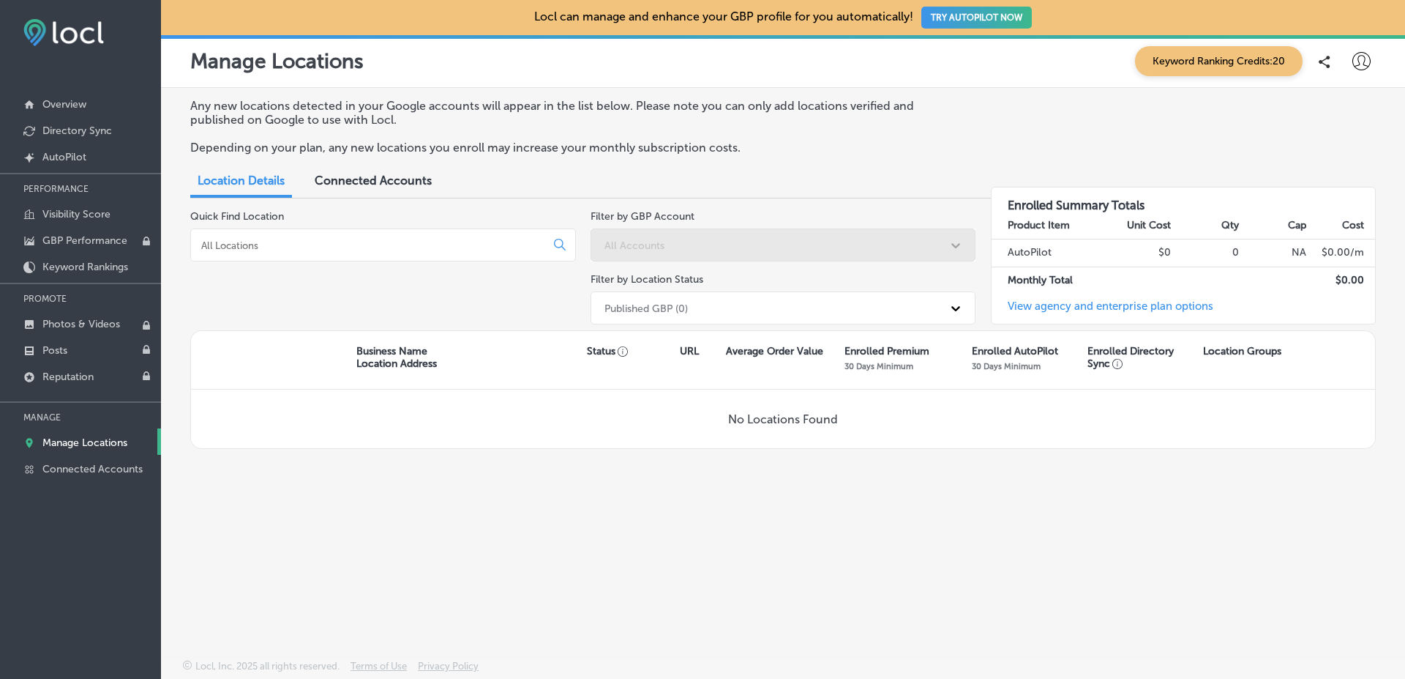
click at [404, 187] on span "Connected Accounts" at bounding box center [373, 180] width 117 height 14
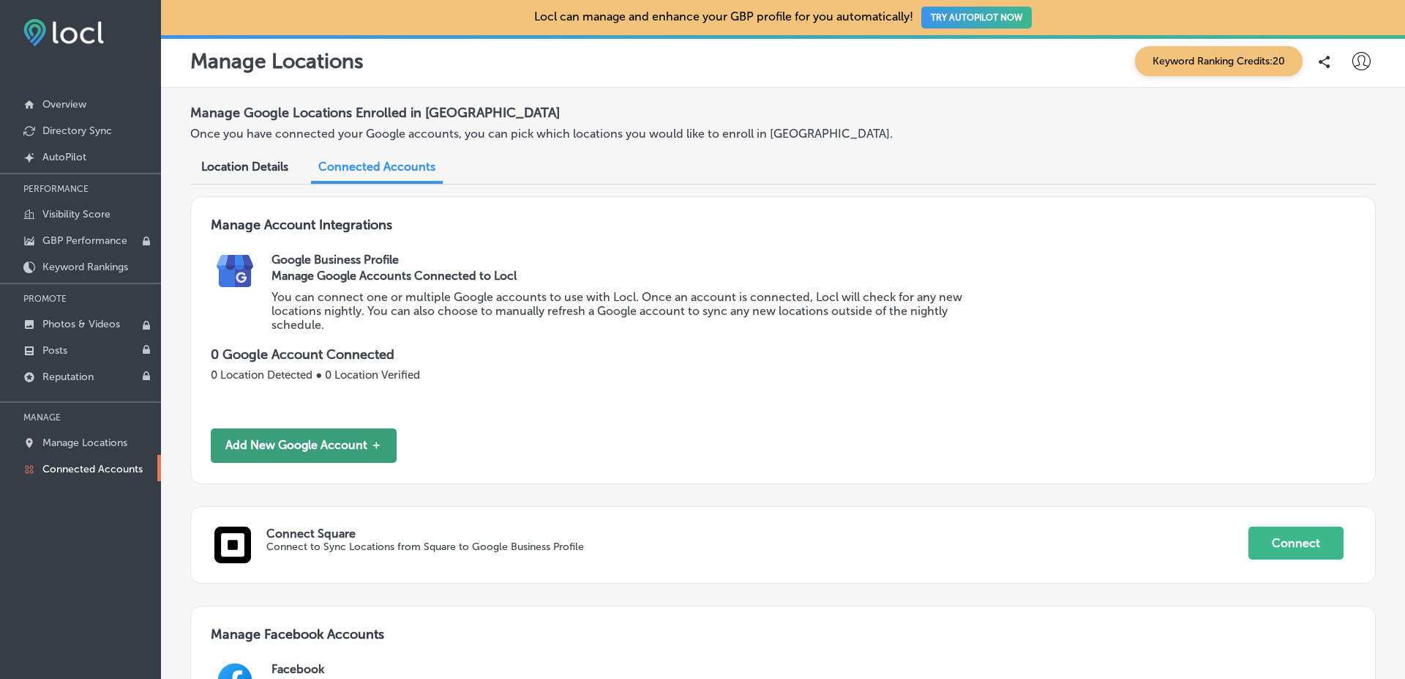
click at [326, 446] on button "Add New Google Account ＋" at bounding box center [304, 445] width 186 height 34
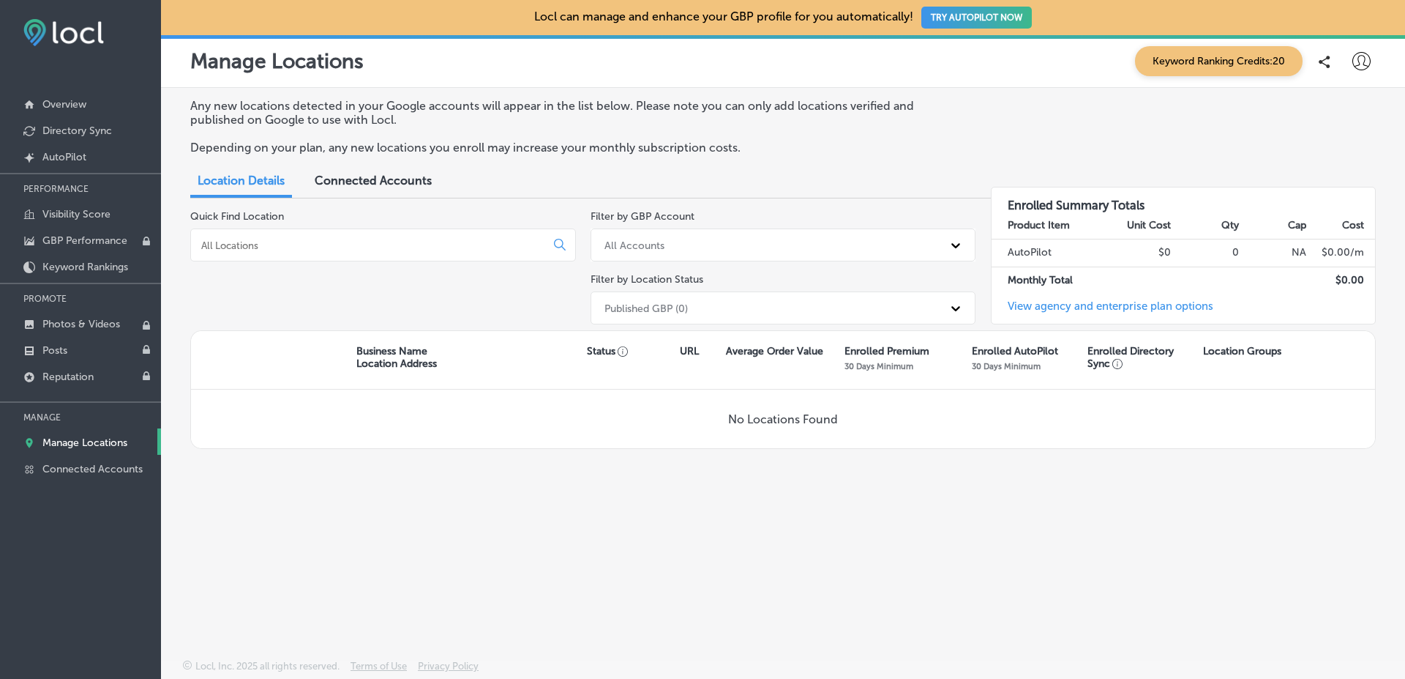
click at [368, 182] on span "Connected Accounts" at bounding box center [373, 180] width 117 height 14
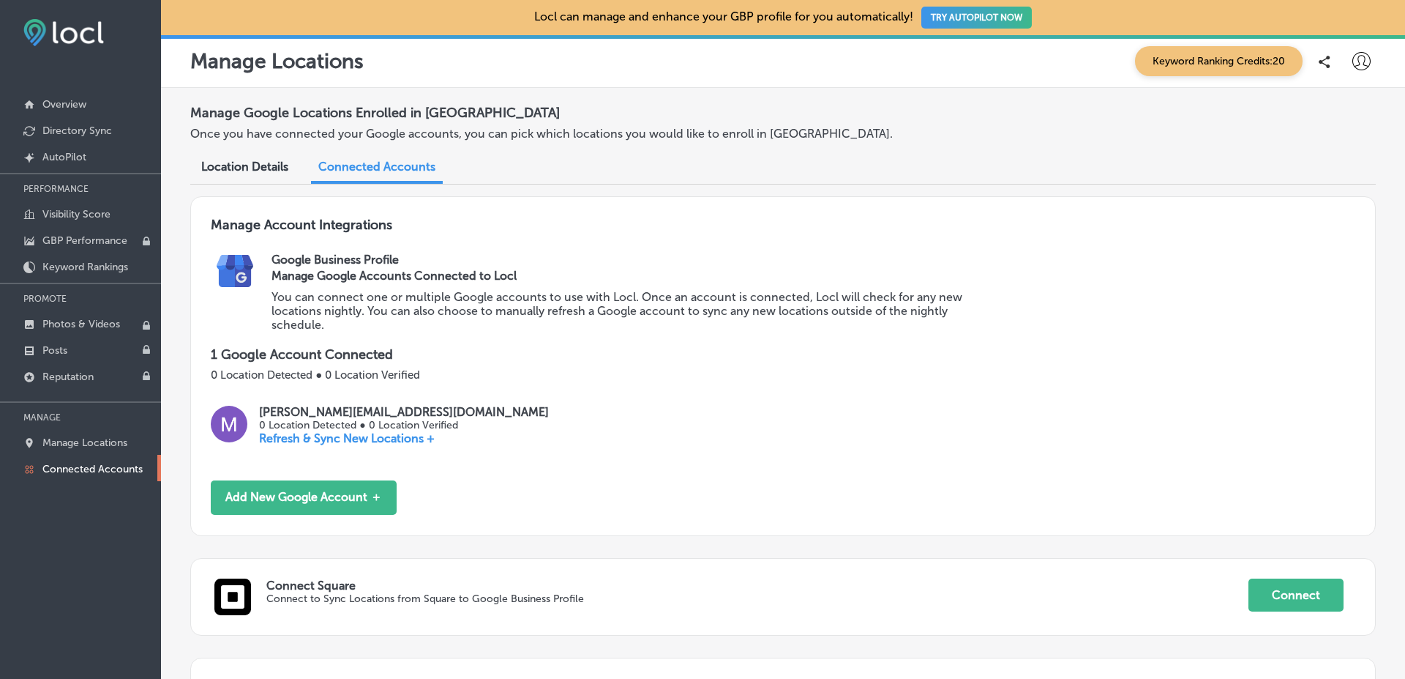
click at [258, 169] on span "Location Details" at bounding box center [244, 167] width 87 height 14
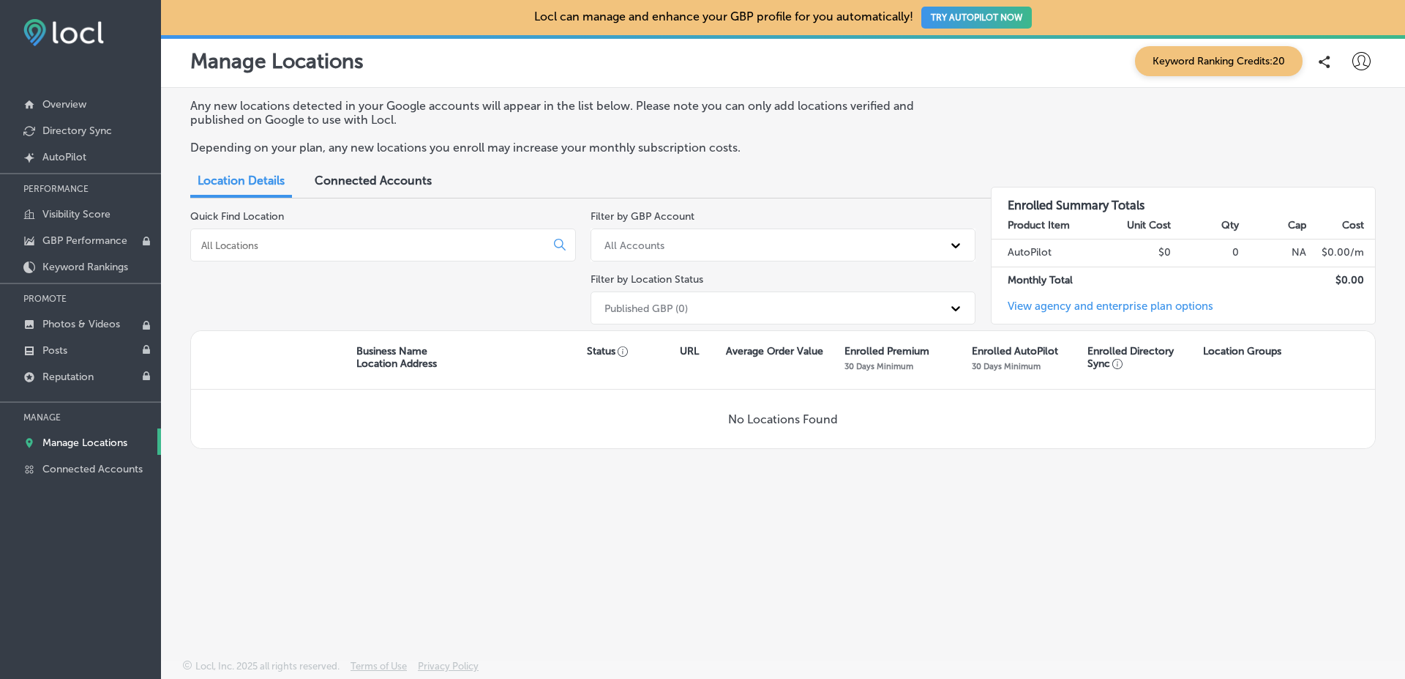
click at [363, 189] on div "Connected Accounts" at bounding box center [373, 181] width 139 height 31
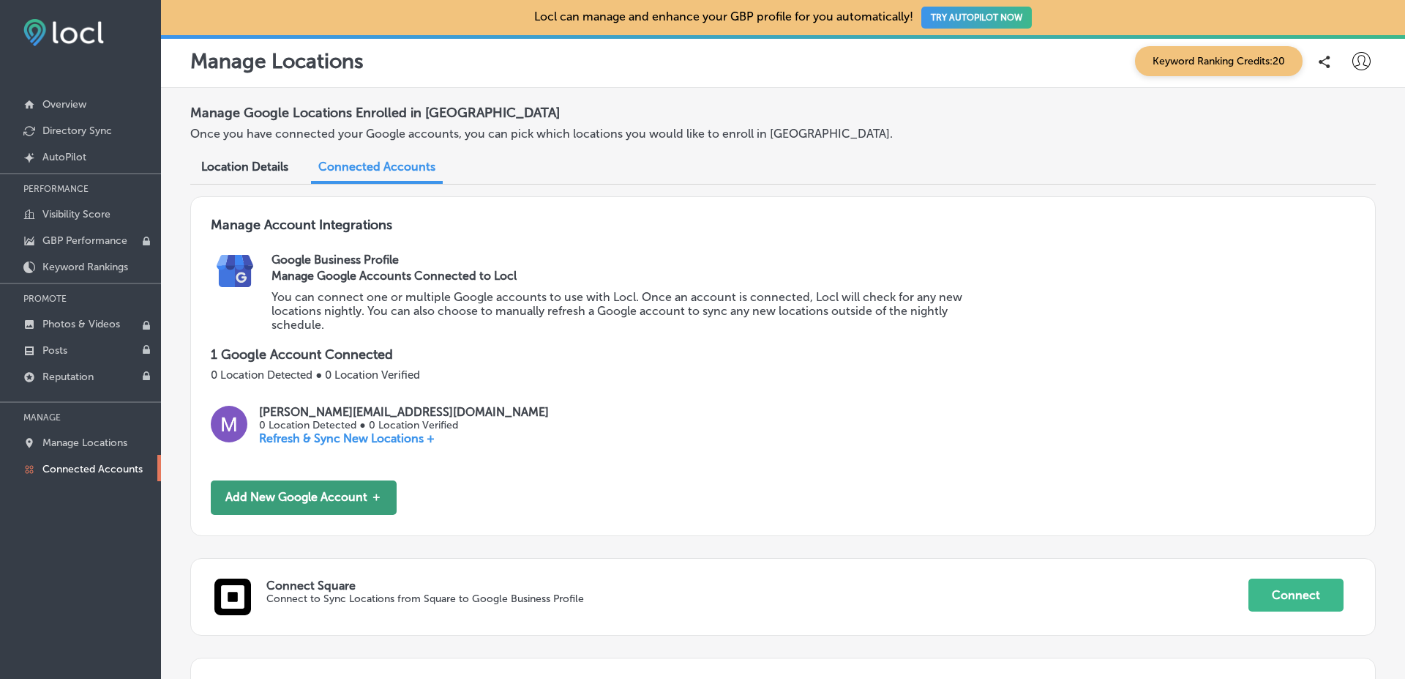
click at [367, 490] on button "Add New Google Account ＋" at bounding box center [304, 497] width 186 height 34
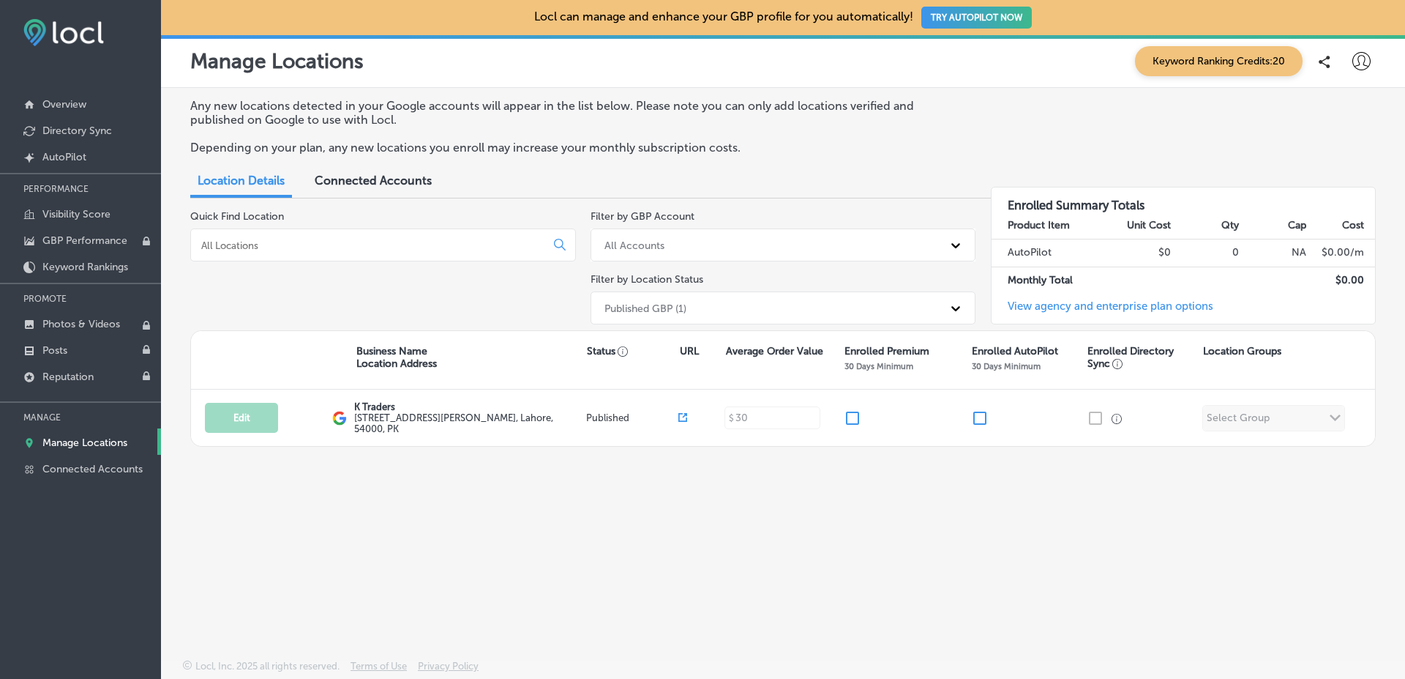
click at [356, 180] on span "Connected Accounts" at bounding box center [373, 180] width 117 height 14
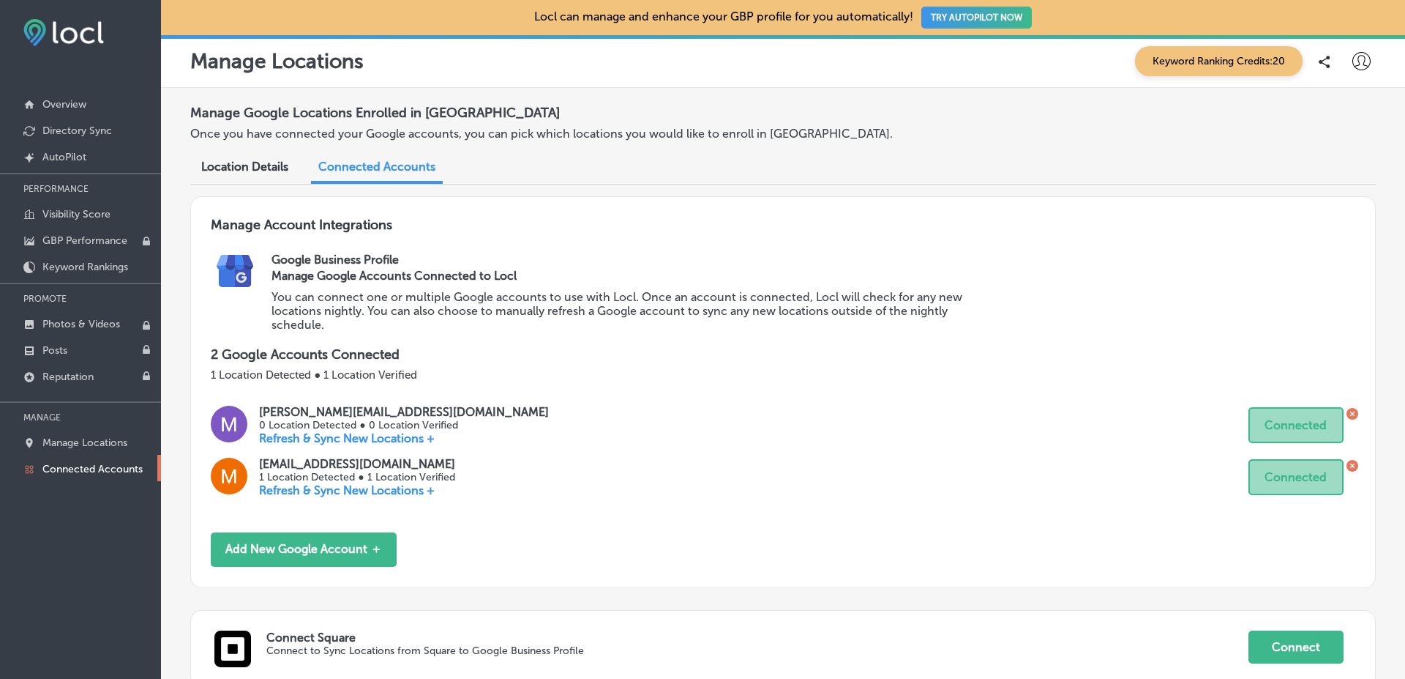
click at [1353, 64] on icon at bounding box center [1362, 61] width 18 height 18
click at [1345, 181] on p "Log Out" at bounding box center [1330, 189] width 44 height 18
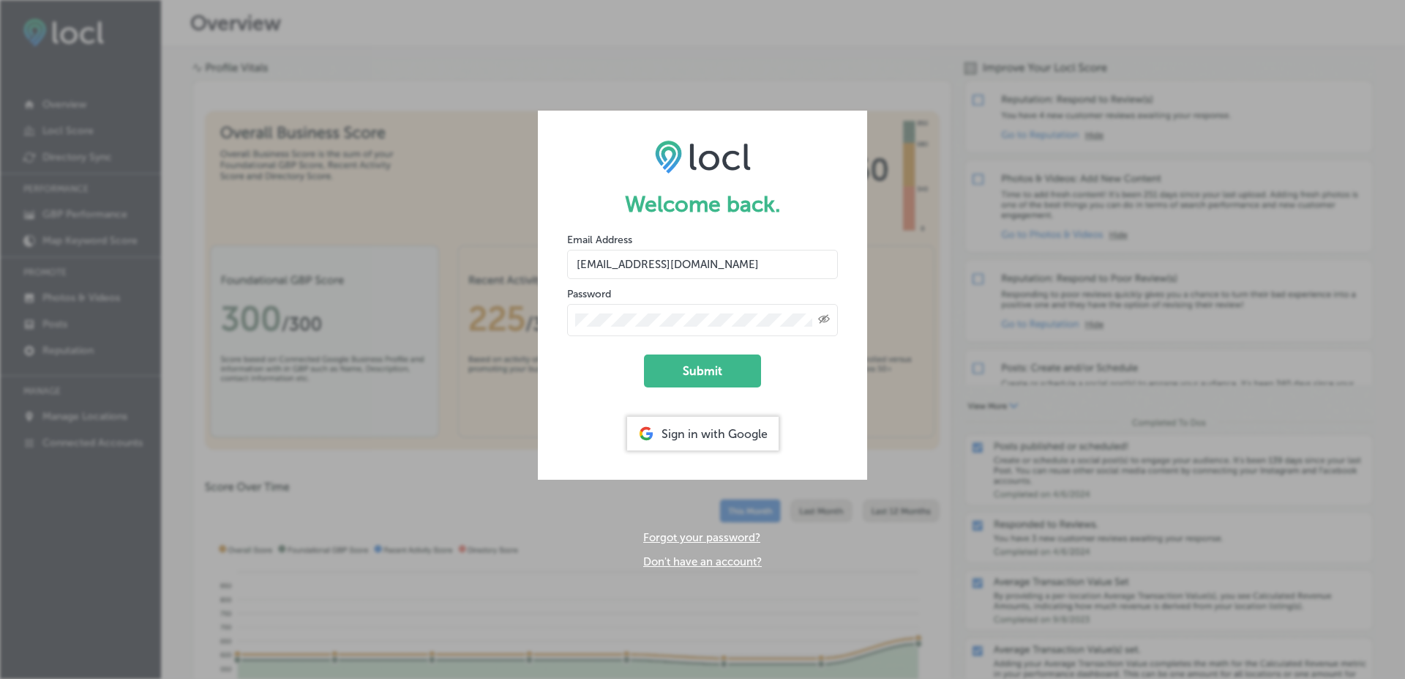
click at [654, 266] on input "vasilikigreece69+fnf@gmail.com" at bounding box center [702, 264] width 271 height 29
click at [595, 373] on form "Welcome back. Email Address vasilikigreece69+fnf@gmail.com Password Created wit…" at bounding box center [702, 295] width 329 height 369
click at [679, 373] on button "Submit" at bounding box center [702, 370] width 117 height 33
click at [644, 354] on button "Submit" at bounding box center [702, 370] width 117 height 33
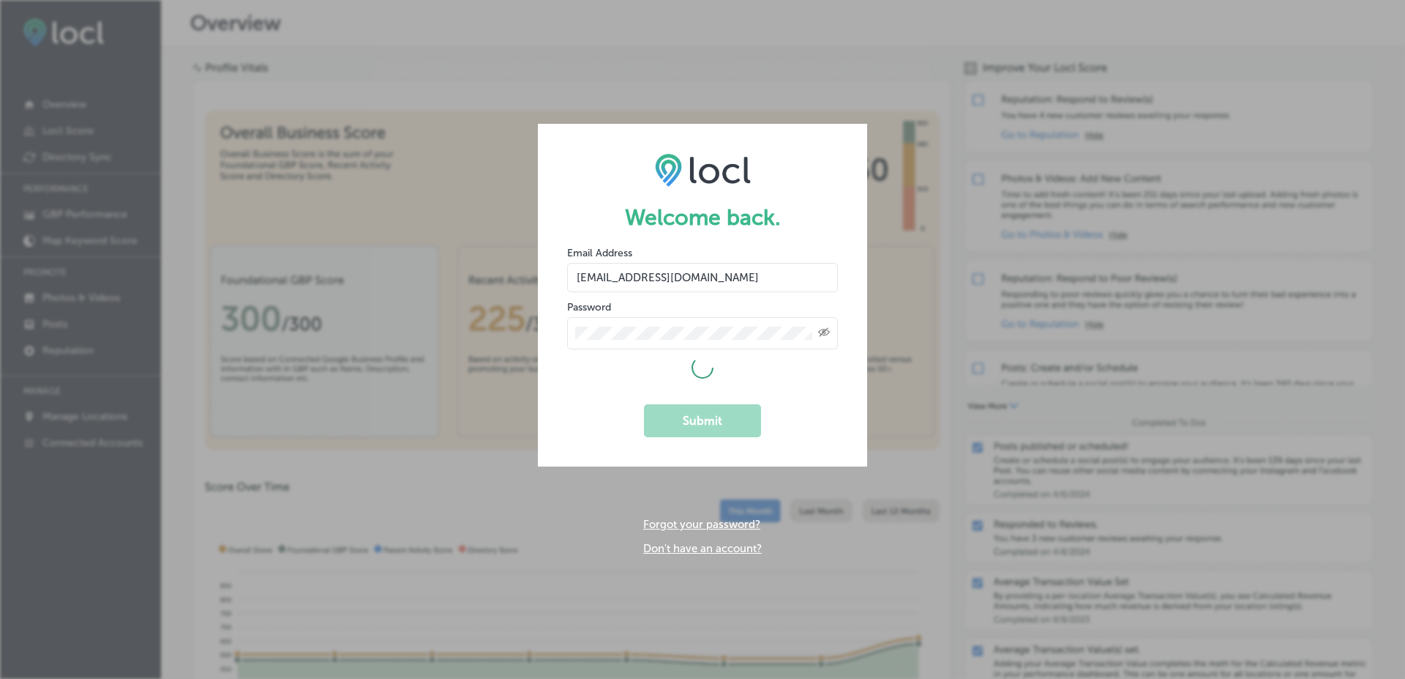
click at [769, 168] on form "Welcome back. Email Address vasilikigreece69+fnf@gmail.com Password Created wit…" at bounding box center [702, 295] width 329 height 343
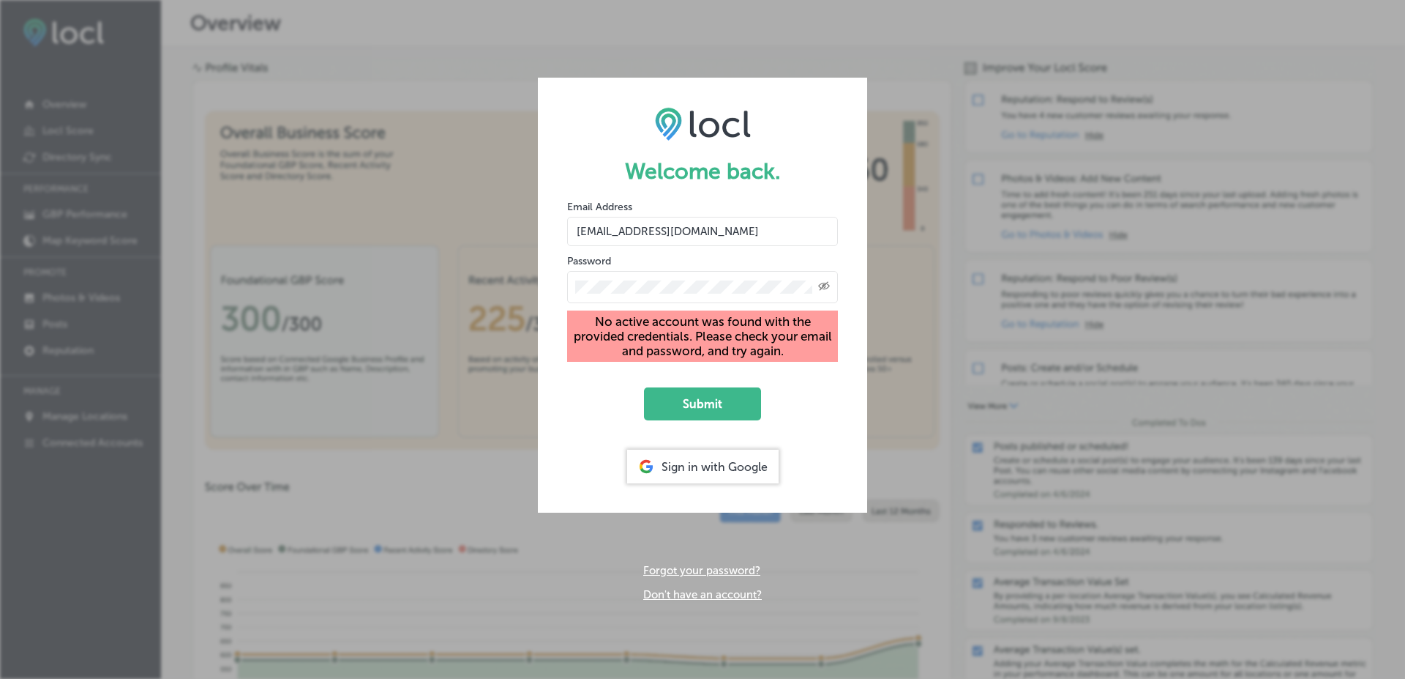
click at [832, 282] on div "Created with Sketch." at bounding box center [702, 287] width 271 height 32
click at [828, 282] on icon "Created with Sketch." at bounding box center [824, 286] width 12 height 10
click at [668, 234] on input "vasilikigreece69+fnf@gmail.com" at bounding box center [702, 231] width 271 height 29
click at [651, 231] on input "vasilikigreece69+fnf@gmail.com" at bounding box center [702, 231] width 271 height 29
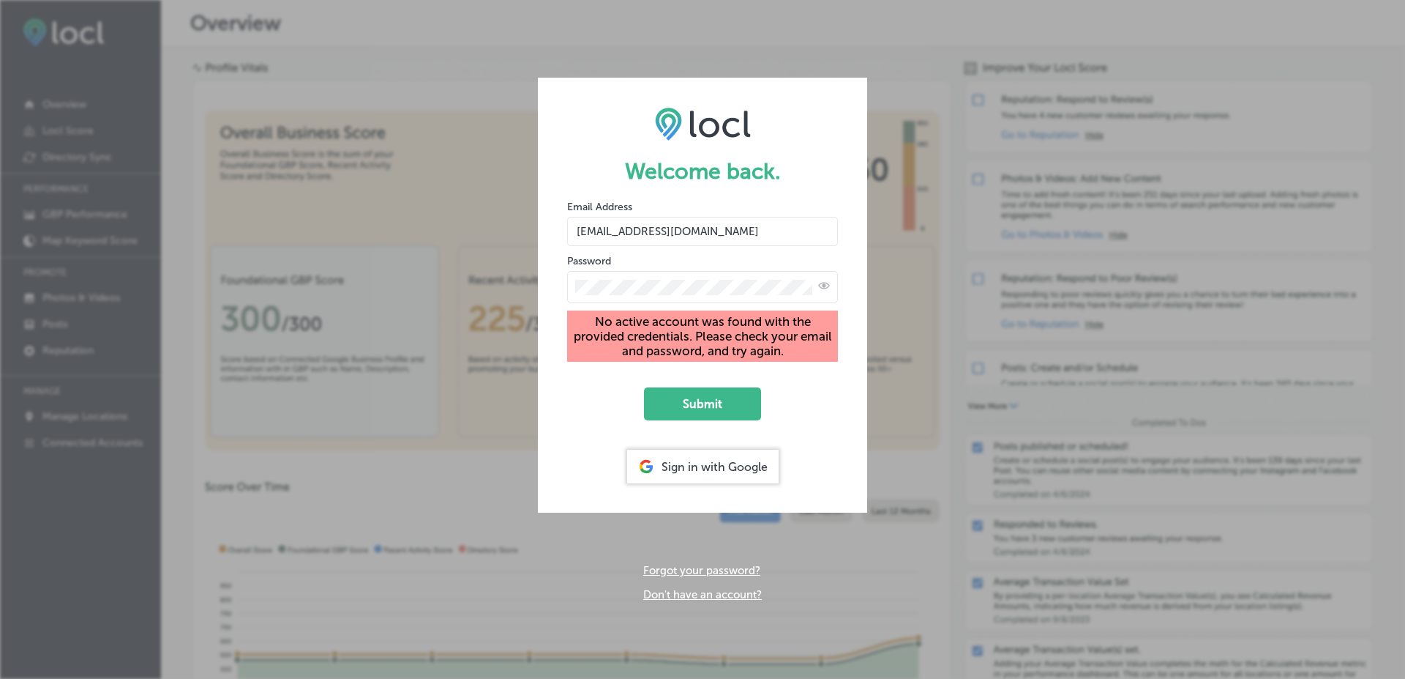
click at [673, 230] on input "vasilikigreece69+fnf@gmail.com" at bounding box center [702, 231] width 271 height 29
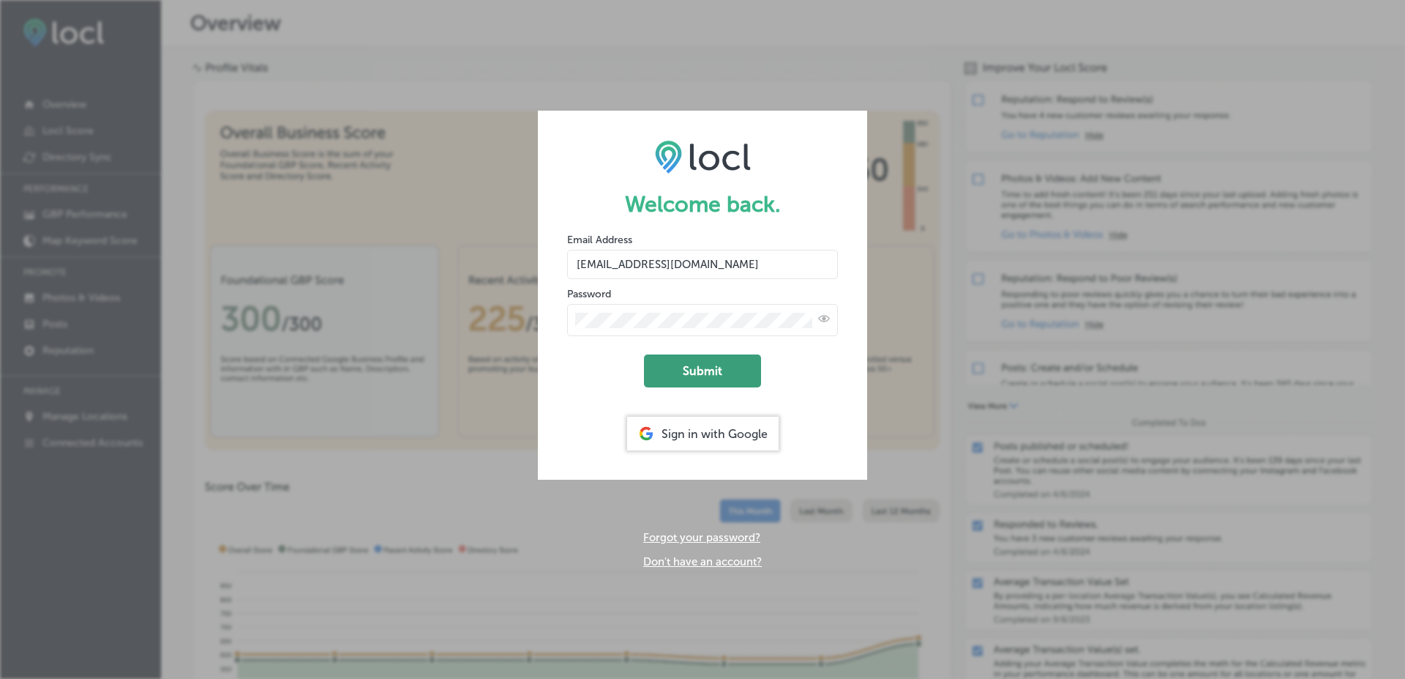
type input "vasilikigreece69+ap01@gmail.com"
click at [697, 384] on button "Submit" at bounding box center [702, 370] width 117 height 33
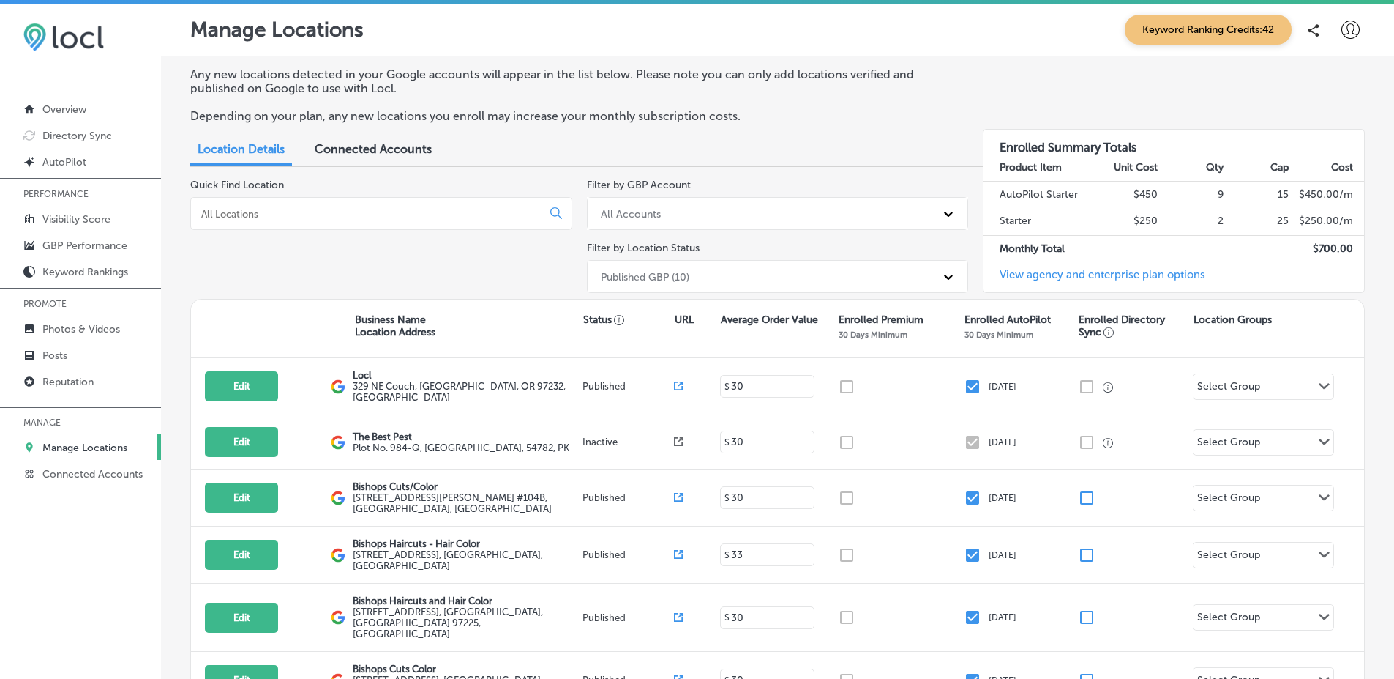
click at [1336, 24] on div at bounding box center [1350, 29] width 29 height 29
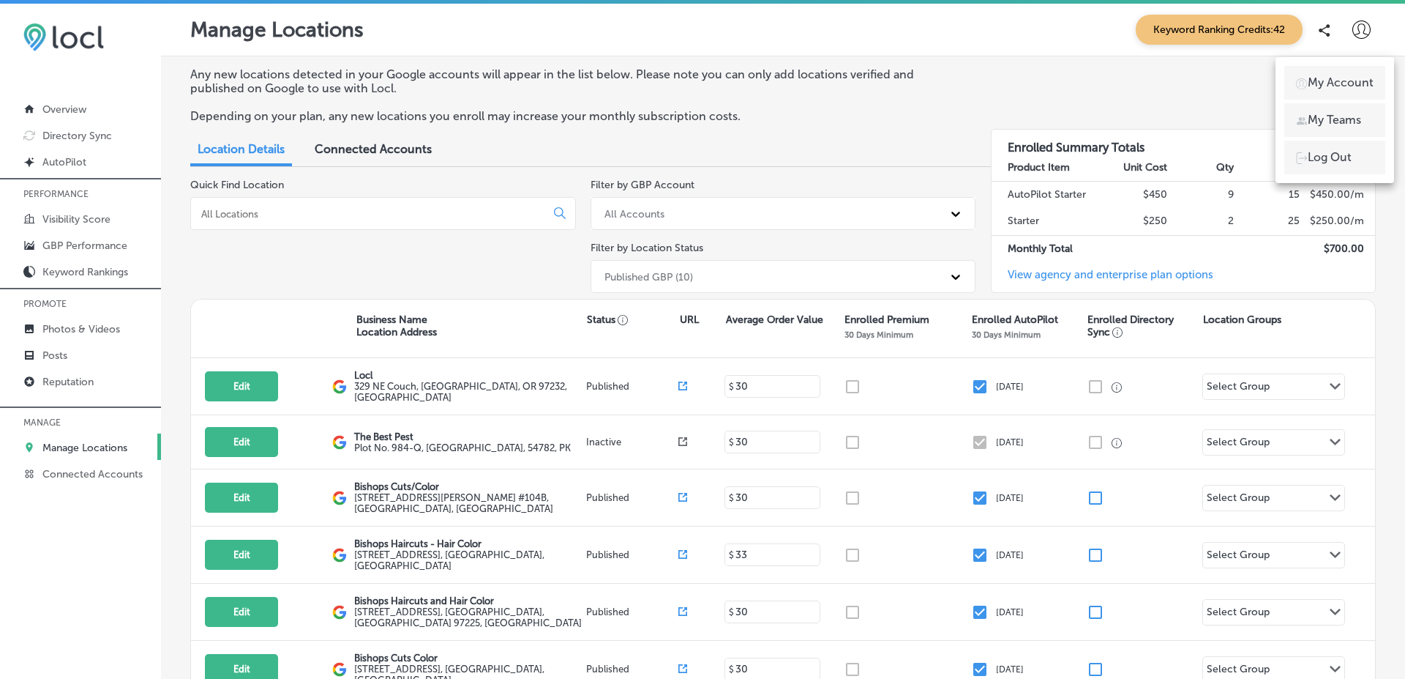
click at [1325, 168] on li "Log Out" at bounding box center [1335, 158] width 101 height 34
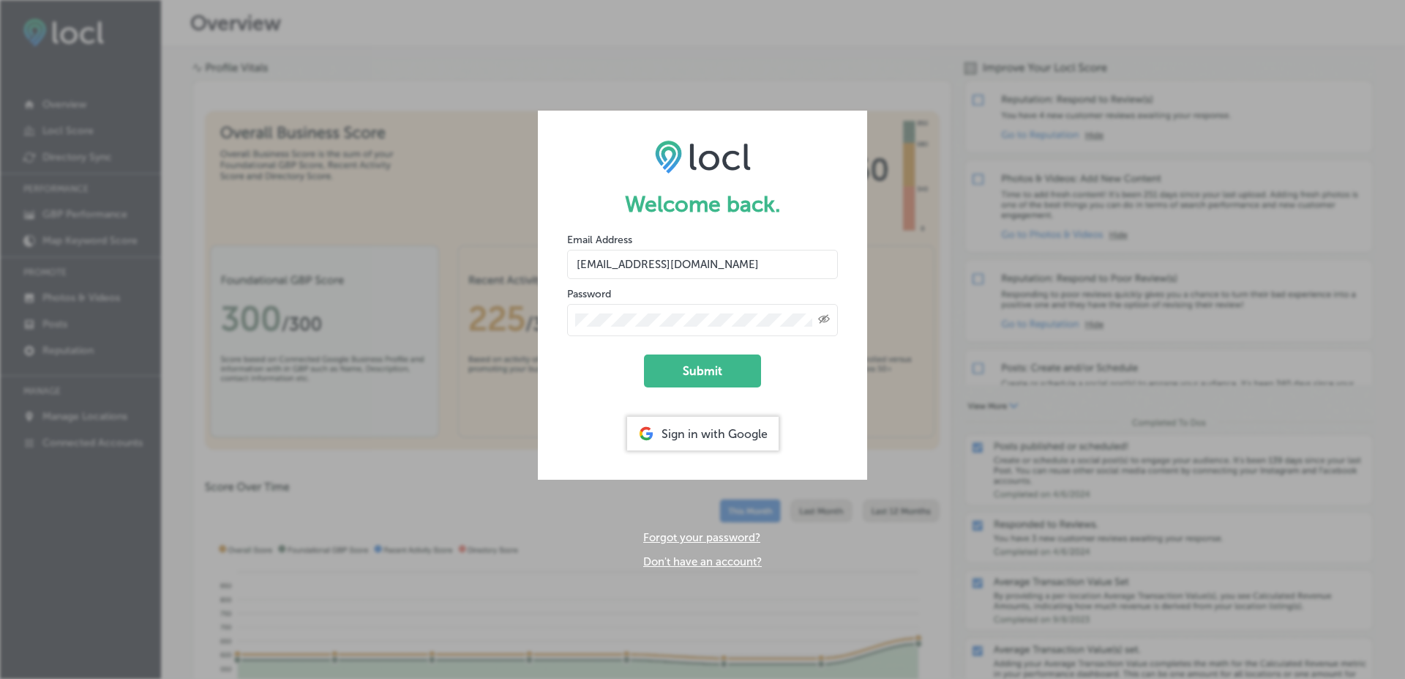
click at [640, 265] on input "vasilikigreece69+fnf@gmail.com" at bounding box center [702, 264] width 271 height 29
click at [616, 266] on input "[PERSON_NAME][EMAIL_ADDRESS][DOMAIN_NAME]" at bounding box center [702, 264] width 271 height 29
type input "[EMAIL_ADDRESS][DOMAIN_NAME]"
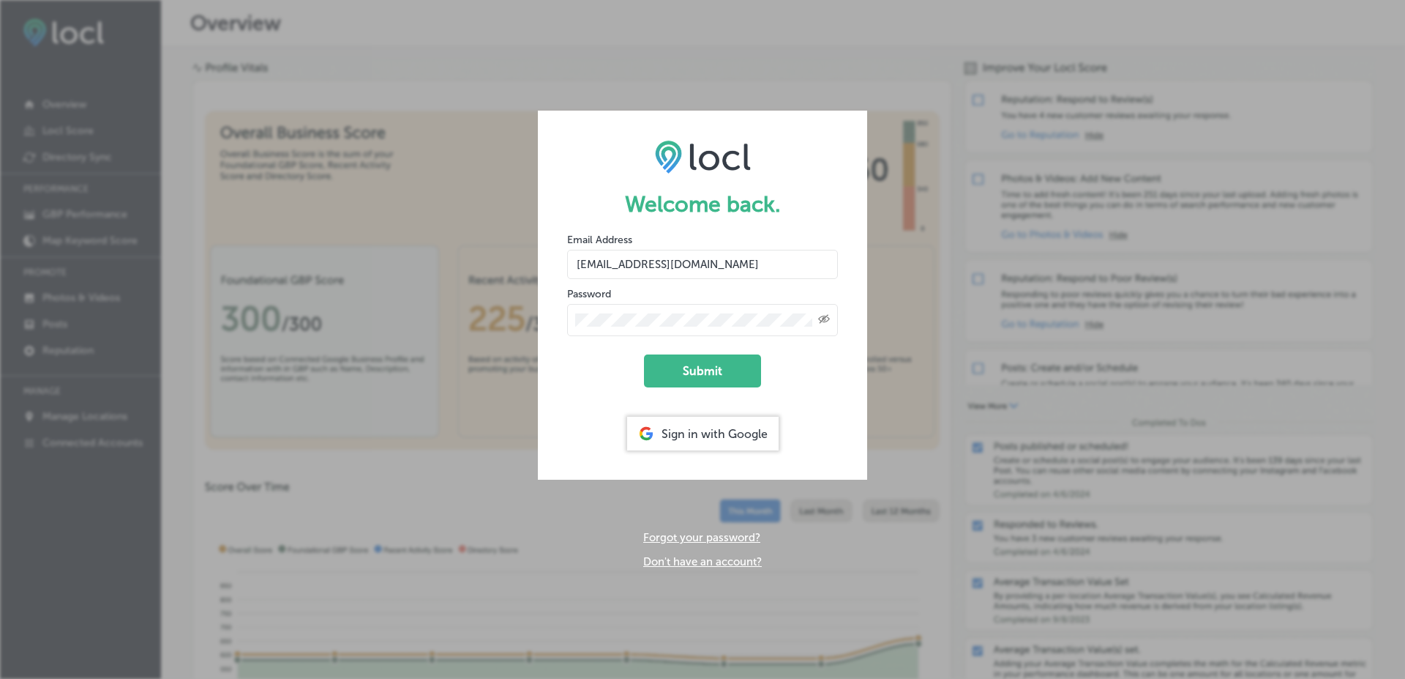
click at [644, 354] on button "Submit" at bounding box center [702, 370] width 117 height 33
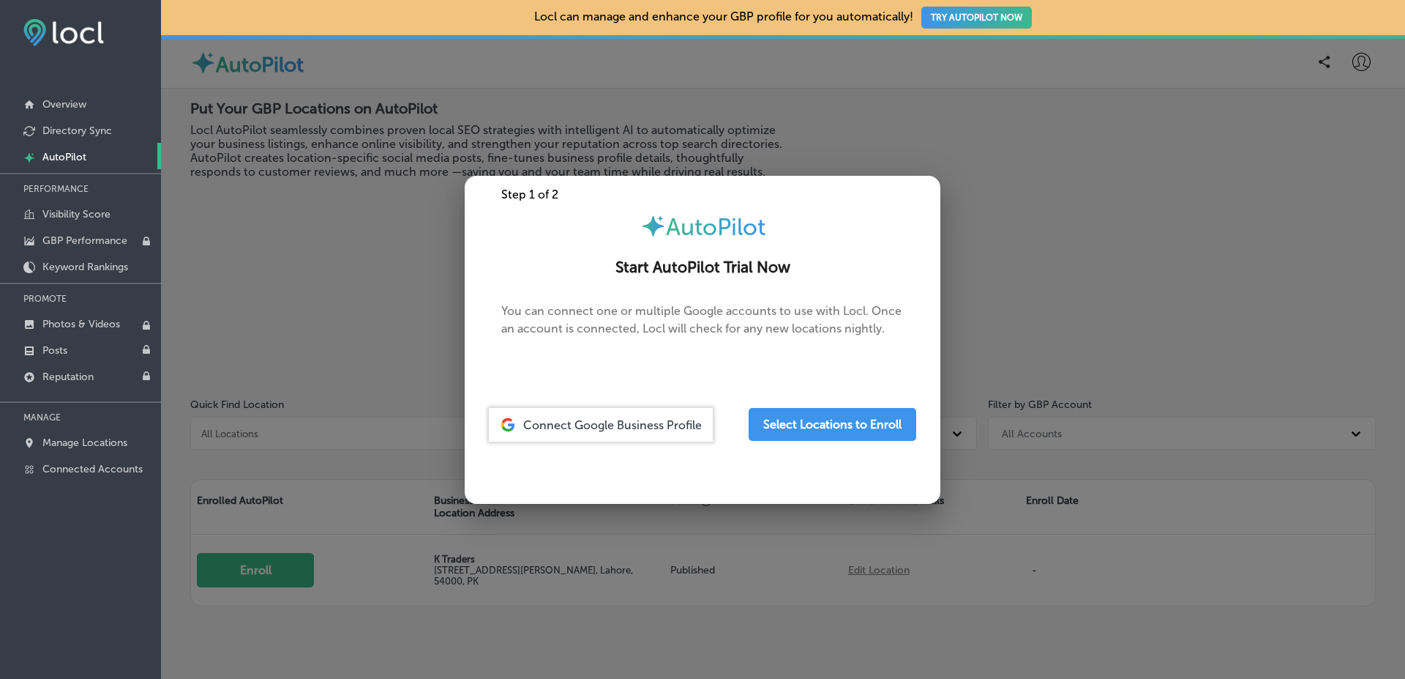
click at [363, 416] on div at bounding box center [702, 339] width 1405 height 679
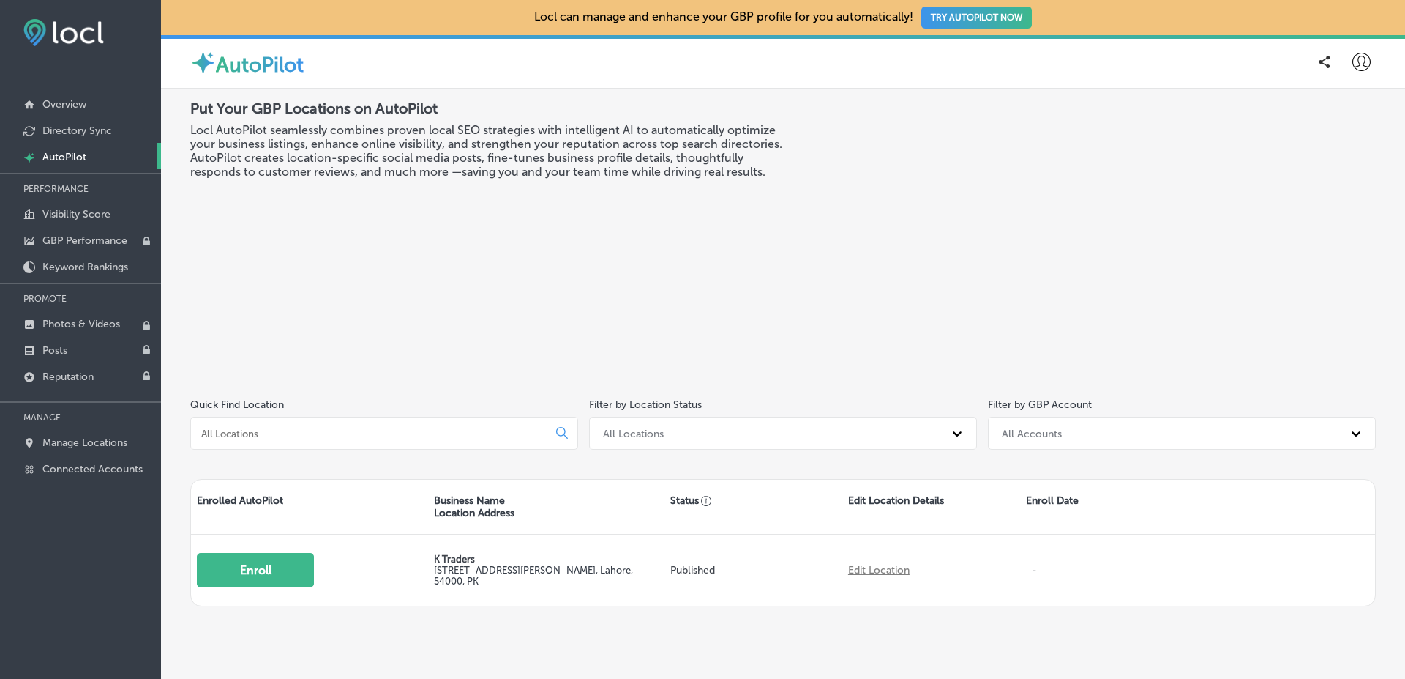
click at [1353, 69] on icon at bounding box center [1362, 62] width 18 height 18
click at [1372, 187] on li "Log Out" at bounding box center [1335, 189] width 101 height 34
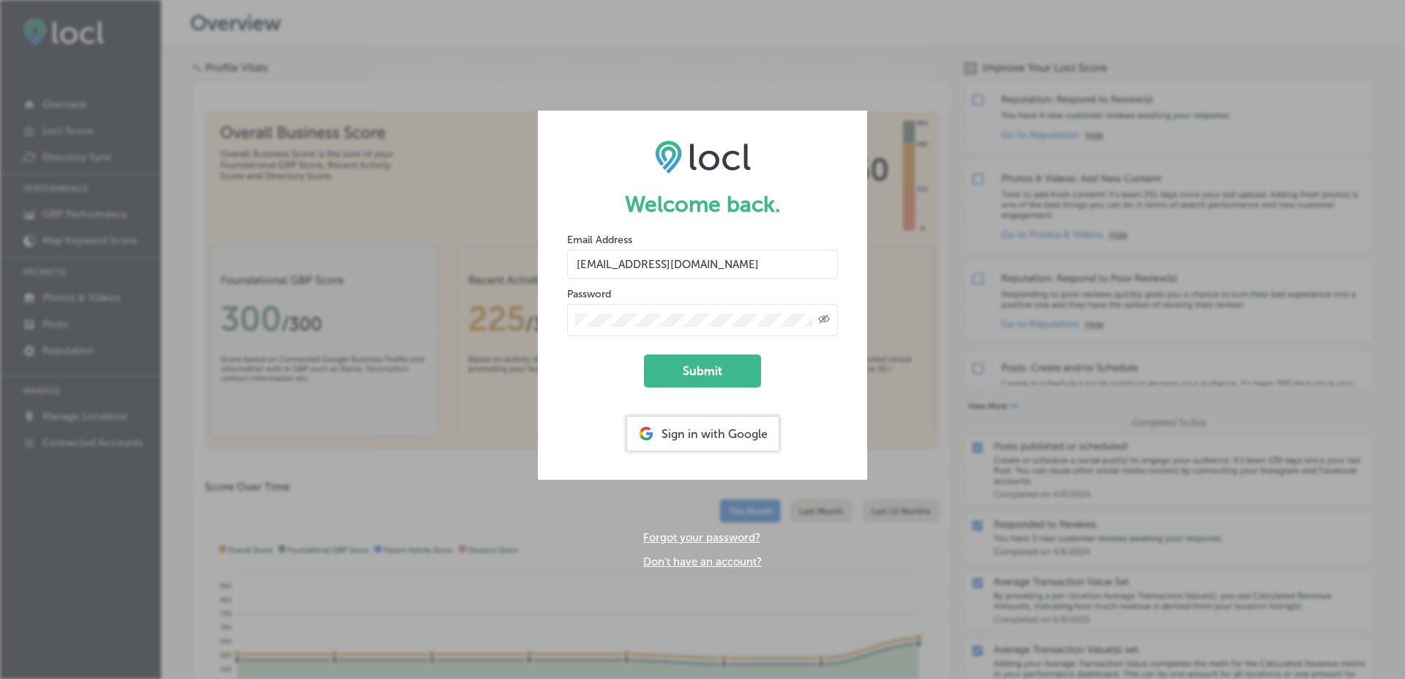
click at [686, 253] on input "vasilikigreece69+fnf@gmail.com" at bounding box center [702, 264] width 271 height 29
paste input "muneeb.ahmad mycount@esketchers"
click at [644, 354] on button "Submit" at bounding box center [702, 370] width 117 height 33
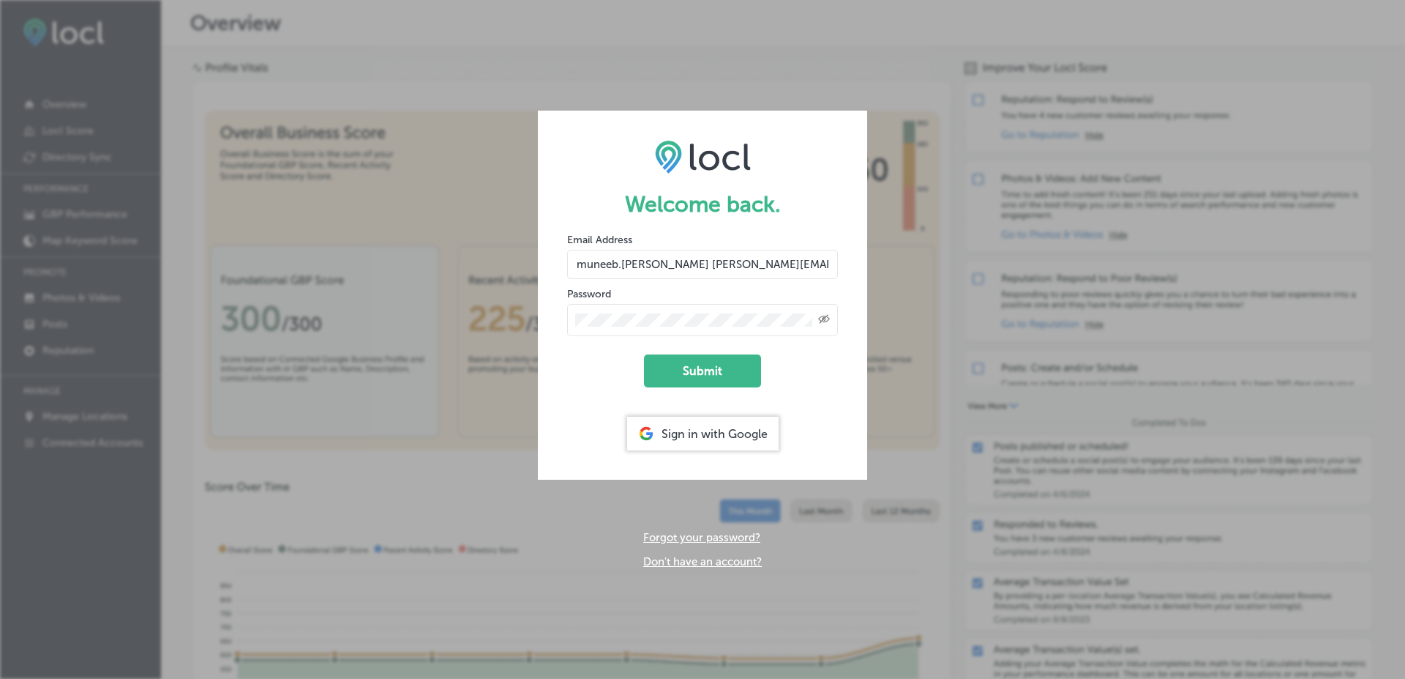
click at [814, 264] on input "muneeb.ahmad mycount@esketchers.com" at bounding box center [702, 264] width 271 height 29
click at [731, 386] on button "Submit" at bounding box center [702, 370] width 117 height 33
drag, startPoint x: 664, startPoint y: 262, endPoint x: 468, endPoint y: 254, distance: 196.3
click at [467, 254] on div "Welcome back. Email Address muneeb.ahmad mycount@esketchers.com Password Create…" at bounding box center [702, 339] width 1405 height 679
click at [663, 260] on input "muneeb.ahmad mycount@esketchers.com" at bounding box center [702, 264] width 271 height 29
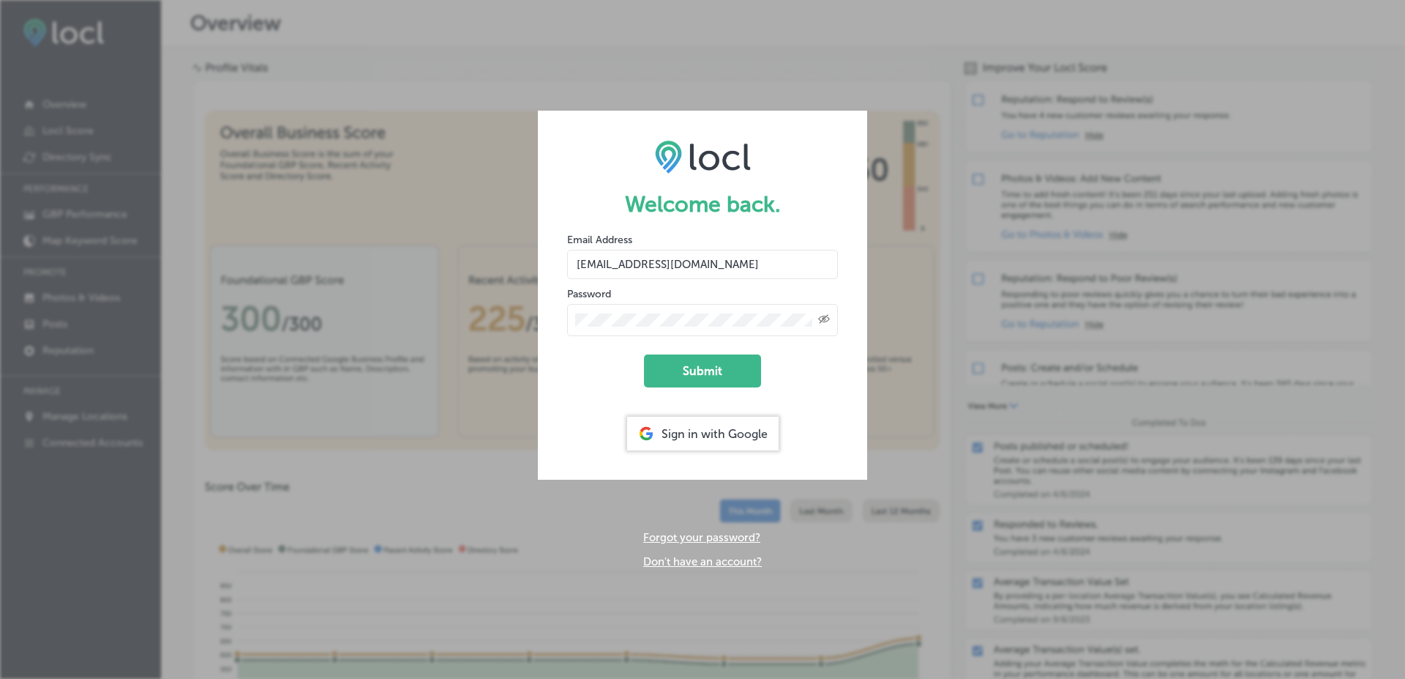
type input "muneeb.ahmad+mycount@esketchers.com"
click at [644, 354] on button "Submit" at bounding box center [702, 370] width 117 height 33
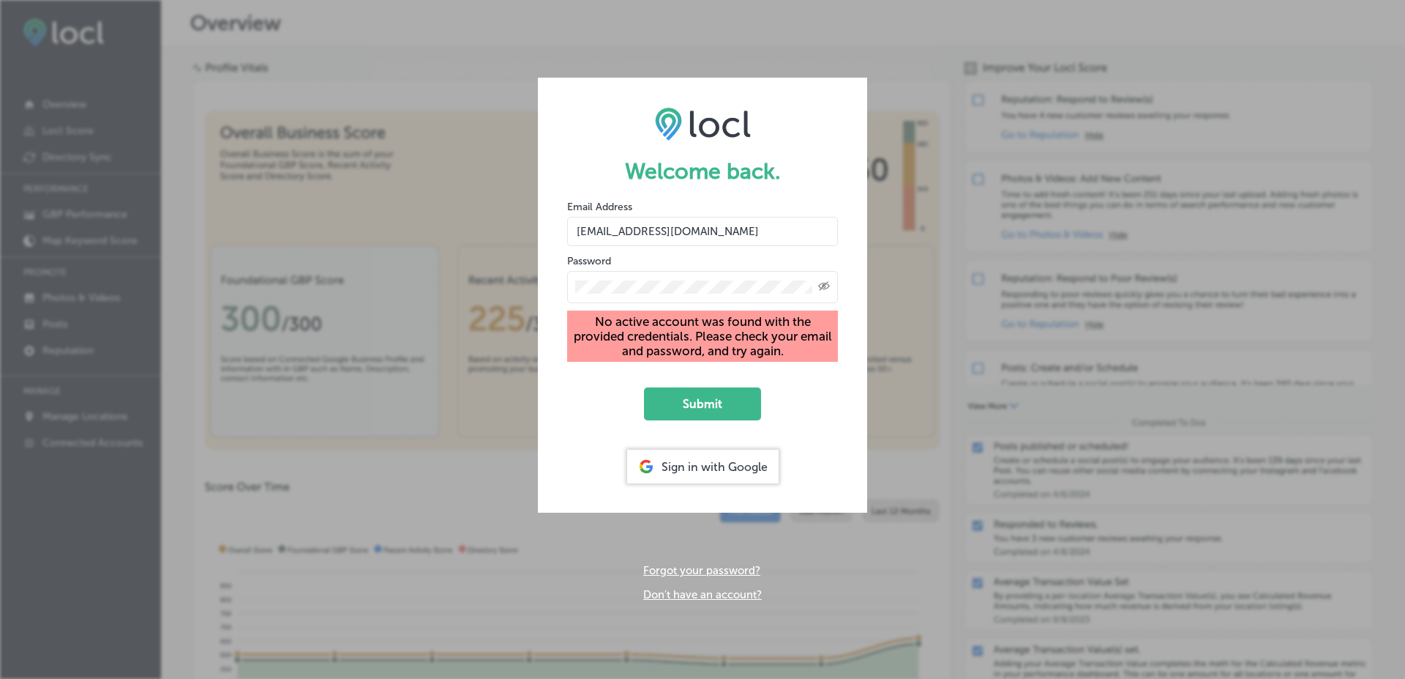
click at [821, 282] on div "Created with Sketch." at bounding box center [702, 287] width 271 height 32
click at [823, 284] on icon "Toggle password visibility" at bounding box center [824, 286] width 12 height 9
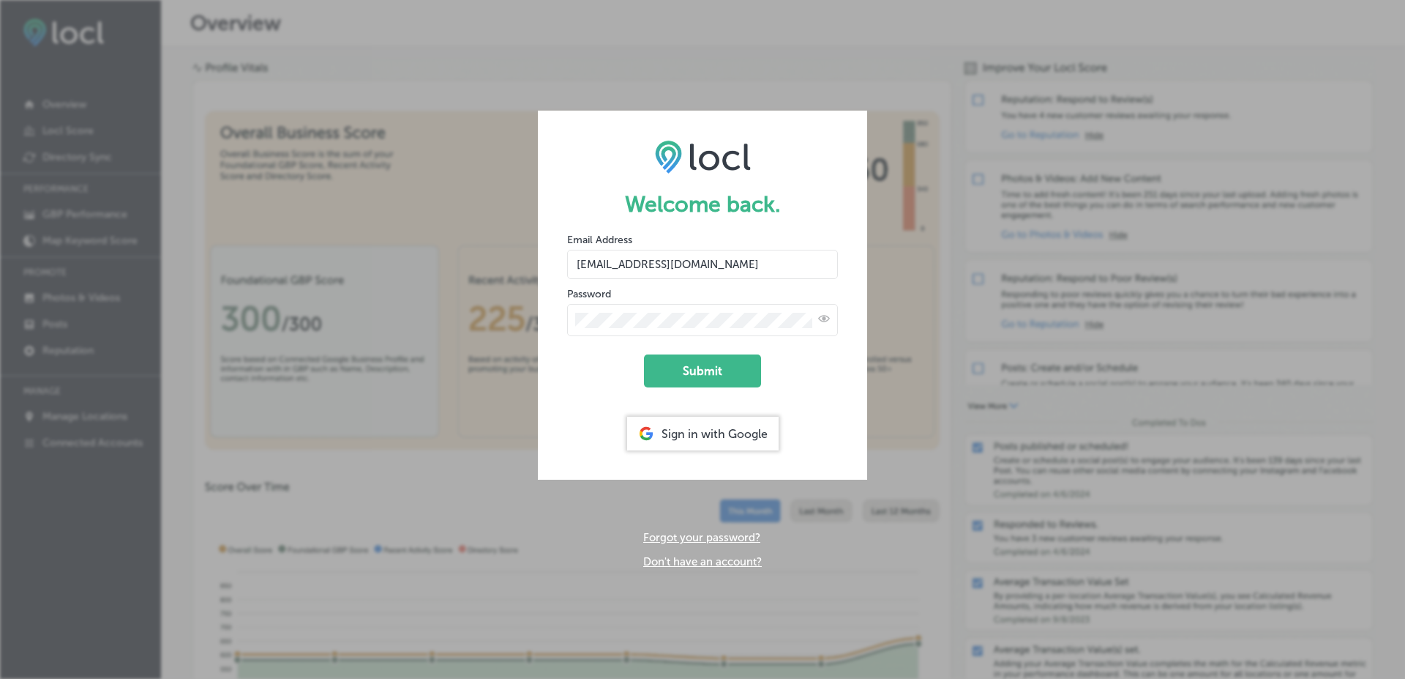
click at [564, 363] on form "Welcome back. Email Address muneeb.ahmad+mycount@esketchers.com Password Submit…" at bounding box center [702, 295] width 329 height 369
click at [692, 363] on button "Submit" at bounding box center [702, 370] width 117 height 33
click at [644, 354] on button "Submit" at bounding box center [702, 370] width 117 height 33
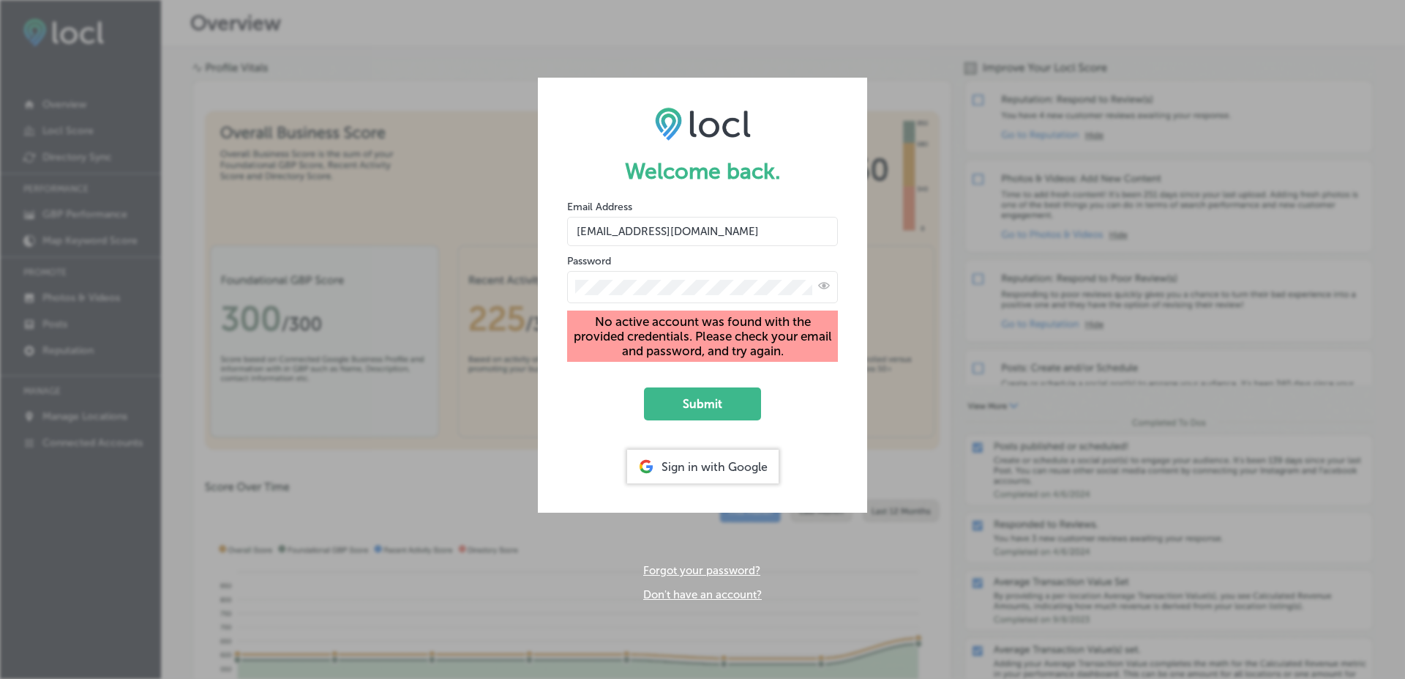
click at [671, 223] on input "muneeb.ahmad+mycount@esketchers.com" at bounding box center [702, 231] width 271 height 29
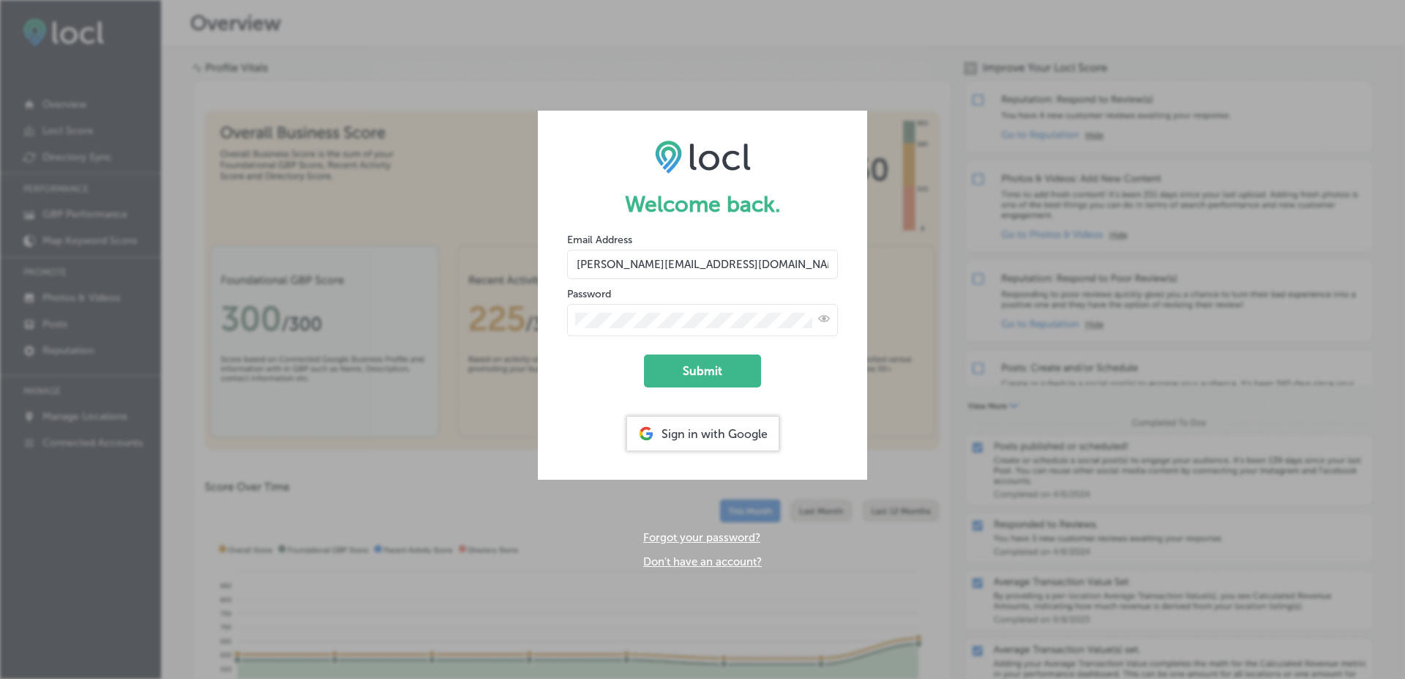
click at [614, 260] on input "[PERSON_NAME][EMAIL_ADDRESS][DOMAIN_NAME]" at bounding box center [702, 264] width 271 height 29
click at [619, 262] on input "salman+22sept25@esketchers.com" at bounding box center [702, 264] width 271 height 29
type input "salman+t22sept25@esketchers.com"
click at [644, 354] on button "Submit" at bounding box center [702, 370] width 117 height 33
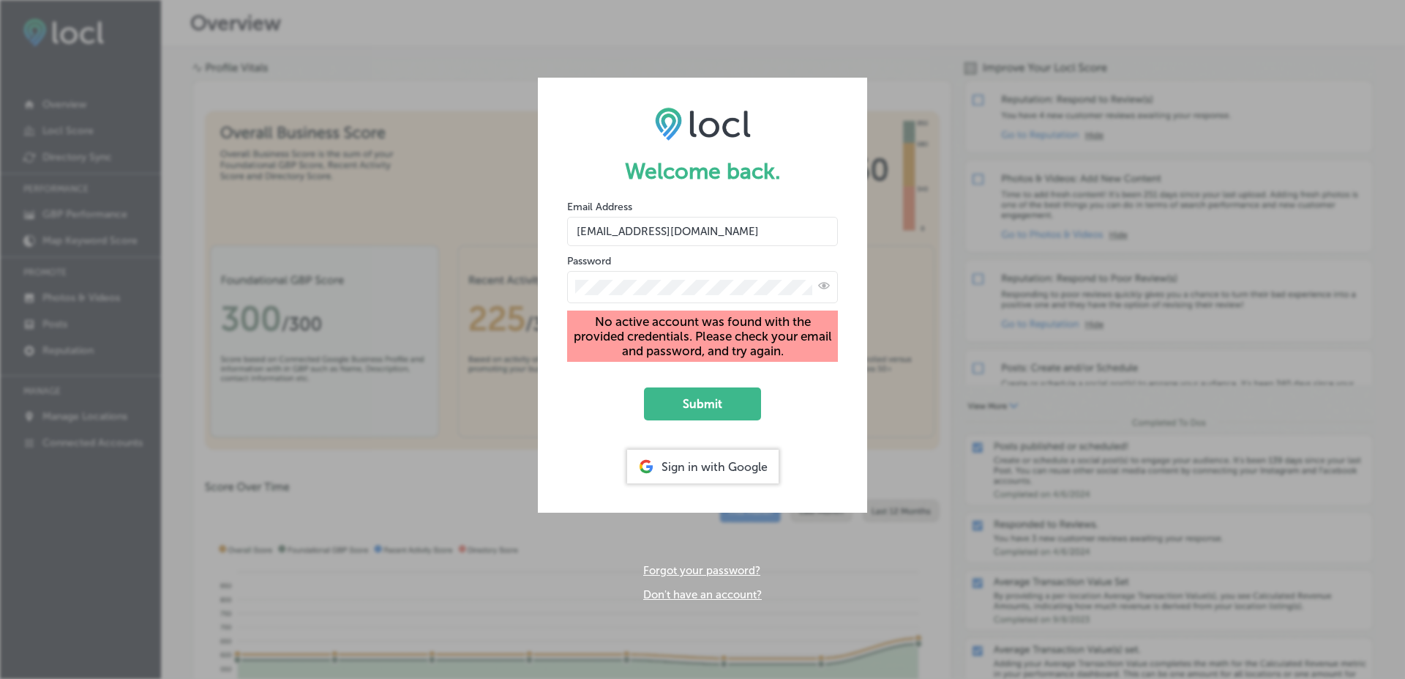
click at [621, 237] on input "salman+t22sept25@esketchers.com" at bounding box center [702, 231] width 271 height 29
click at [654, 235] on input "salman+t22sept25@esketchers.com" at bounding box center [702, 231] width 271 height 29
click at [663, 398] on button "Submit" at bounding box center [702, 403] width 117 height 33
click at [679, 244] on input "salman+t22sept25@esketchers.com" at bounding box center [702, 231] width 271 height 29
click at [698, 391] on button "Submit" at bounding box center [702, 403] width 117 height 33
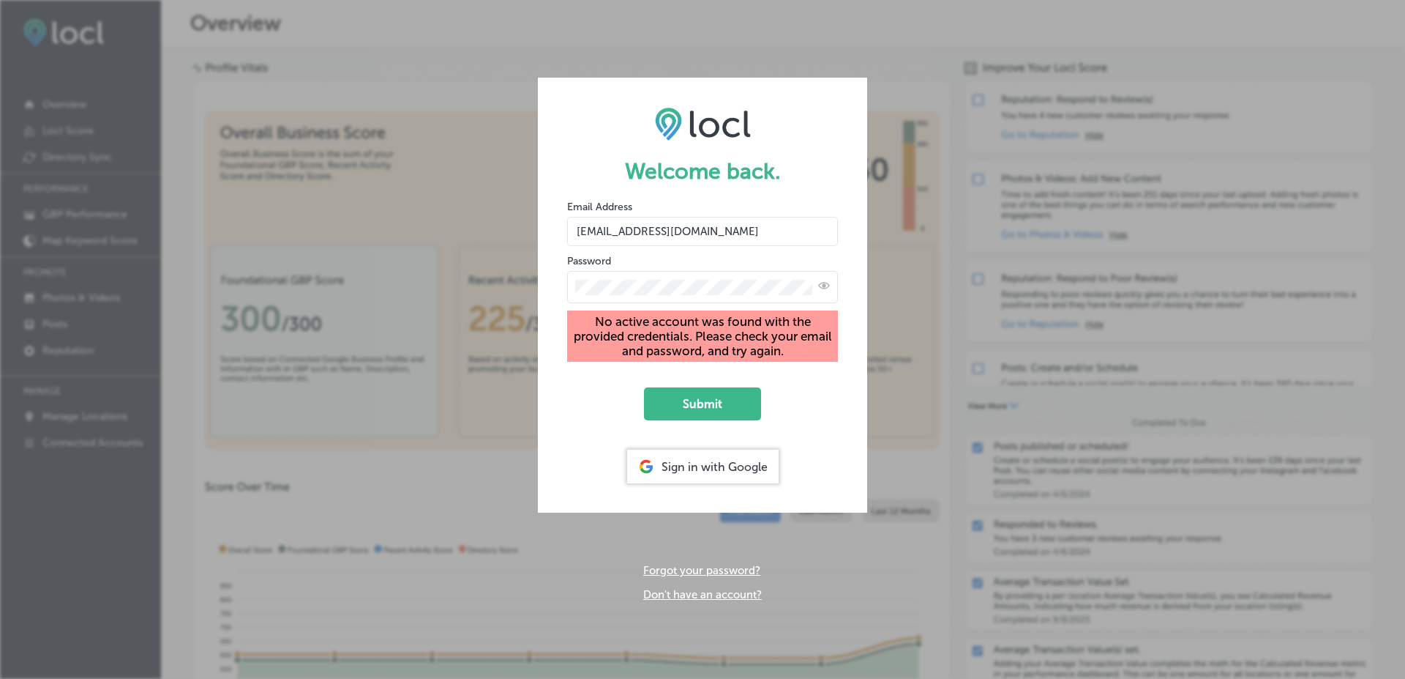
click at [707, 572] on link "Forgot your password?" at bounding box center [701, 570] width 117 height 13
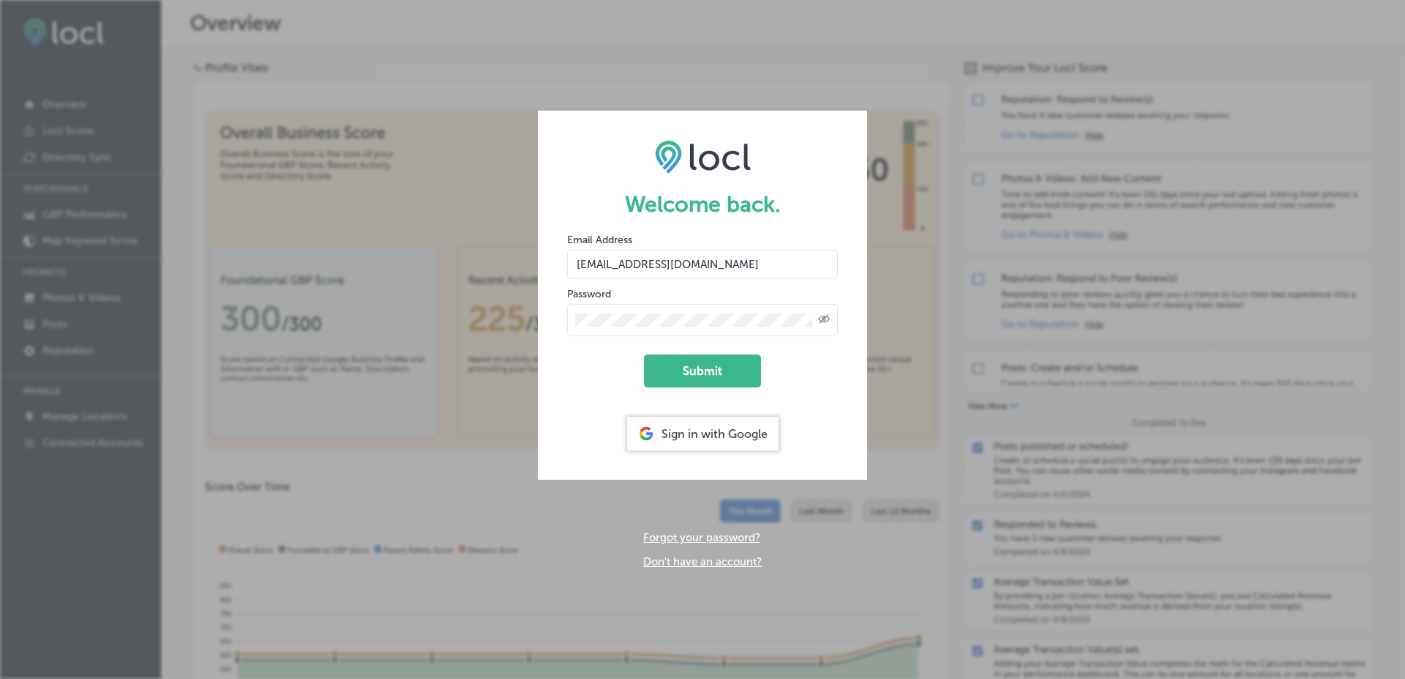
click at [678, 264] on input "[EMAIL_ADDRESS][DOMAIN_NAME]" at bounding box center [702, 264] width 271 height 29
click at [613, 262] on input "[PERSON_NAME][EMAIL_ADDRESS][DOMAIN_NAME]" at bounding box center [702, 264] width 271 height 29
type input "[EMAIL_ADDRESS][DOMAIN_NAME]"
click at [644, 354] on button "Submit" at bounding box center [702, 370] width 117 height 33
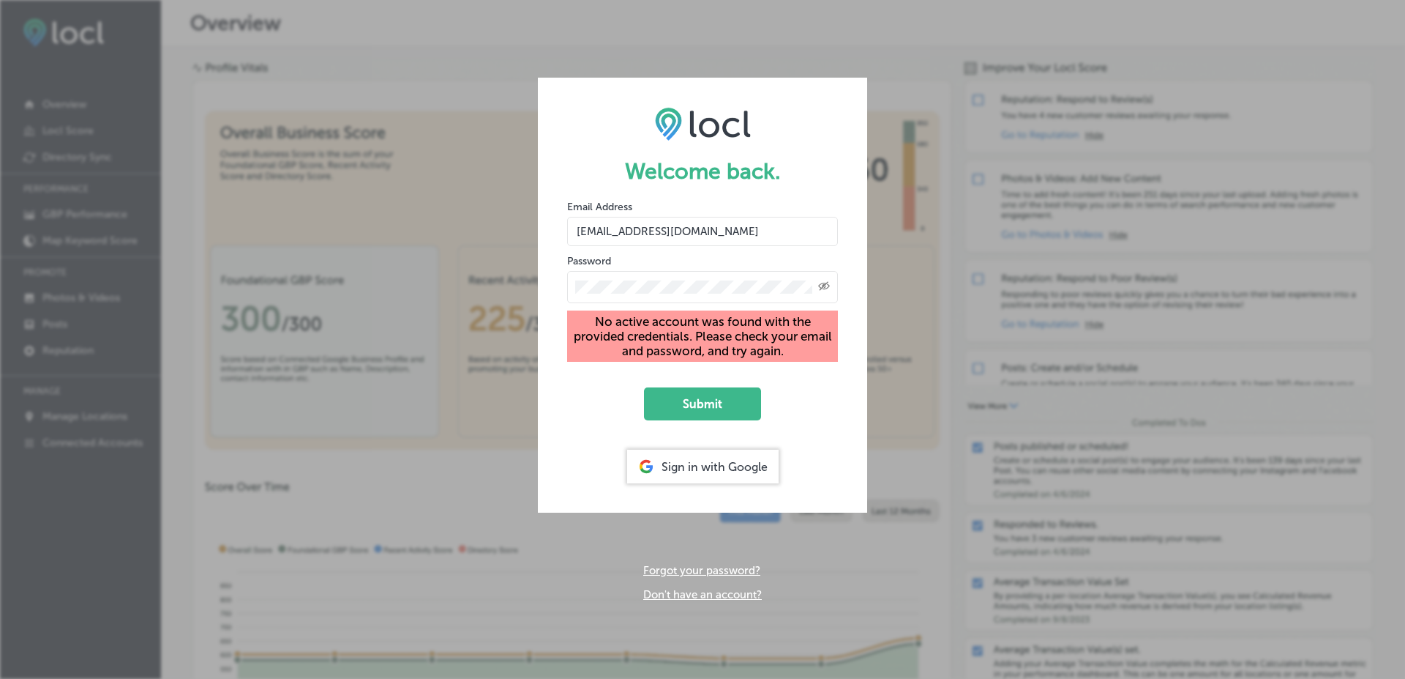
click at [607, 379] on form "Welcome back. Email Address salman+t22sept25@esketchers.com Password Created wi…" at bounding box center [702, 295] width 329 height 435
click at [822, 288] on icon "Toggle password visibility" at bounding box center [824, 286] width 12 height 9
click at [822, 288] on icon "Toggle password visibility" at bounding box center [824, 285] width 12 height 7
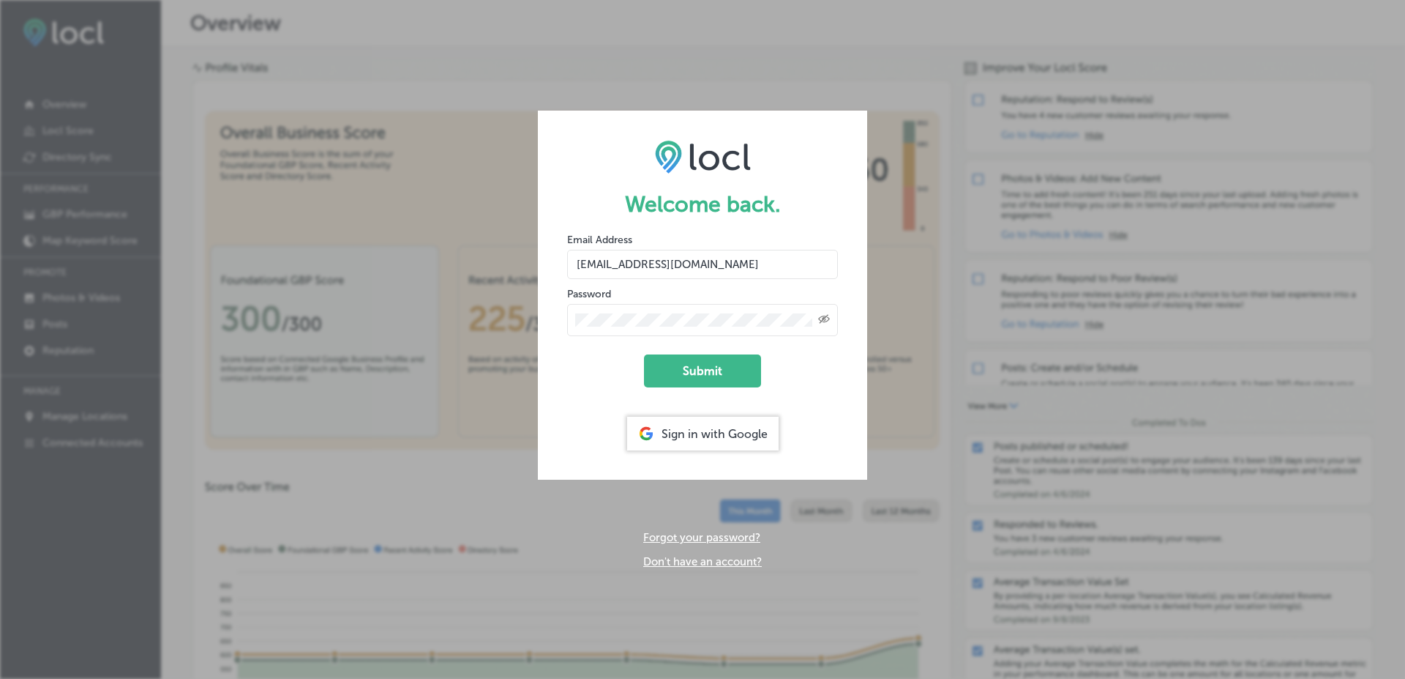
click at [644, 354] on button "Submit" at bounding box center [702, 370] width 117 height 33
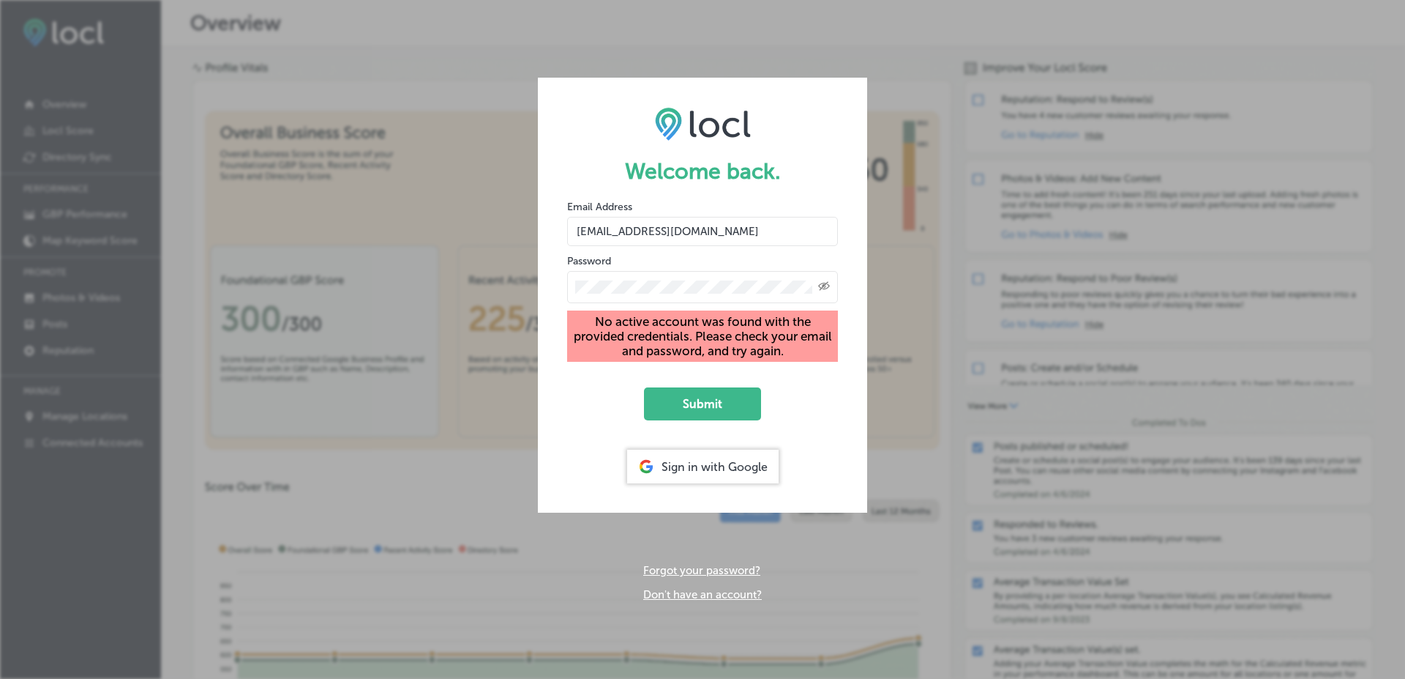
click at [823, 287] on icon "Toggle password visibility" at bounding box center [824, 286] width 12 height 9
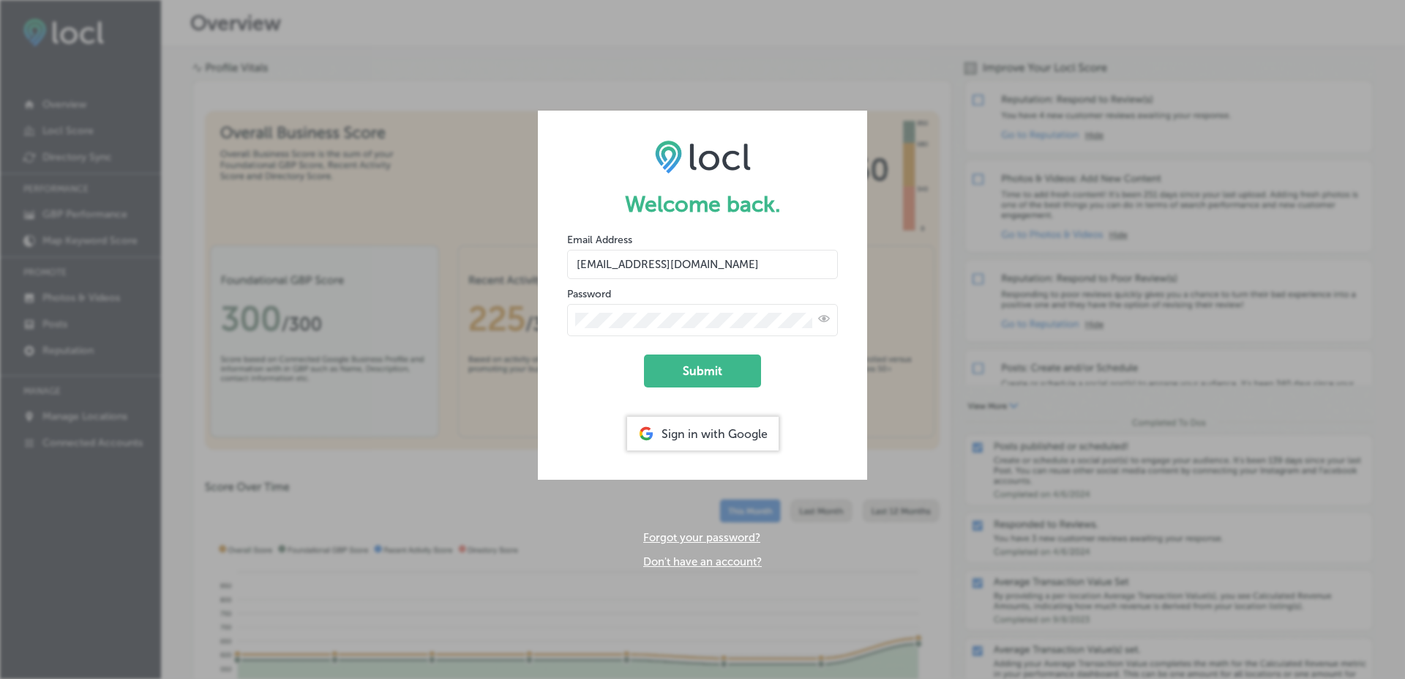
click at [644, 354] on button "Submit" at bounding box center [702, 370] width 117 height 33
click at [747, 305] on div at bounding box center [702, 320] width 271 height 32
click at [644, 354] on button "Submit" at bounding box center [702, 370] width 117 height 33
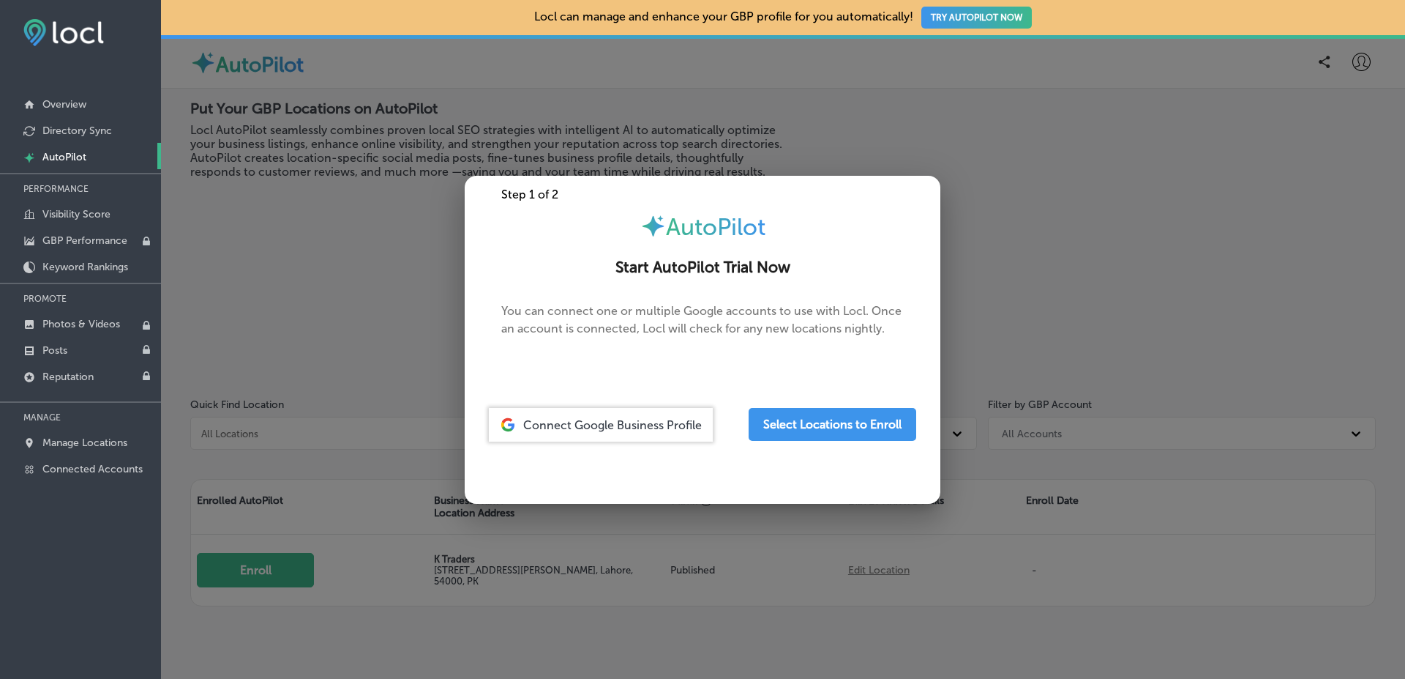
click at [310, 407] on div at bounding box center [702, 339] width 1405 height 679
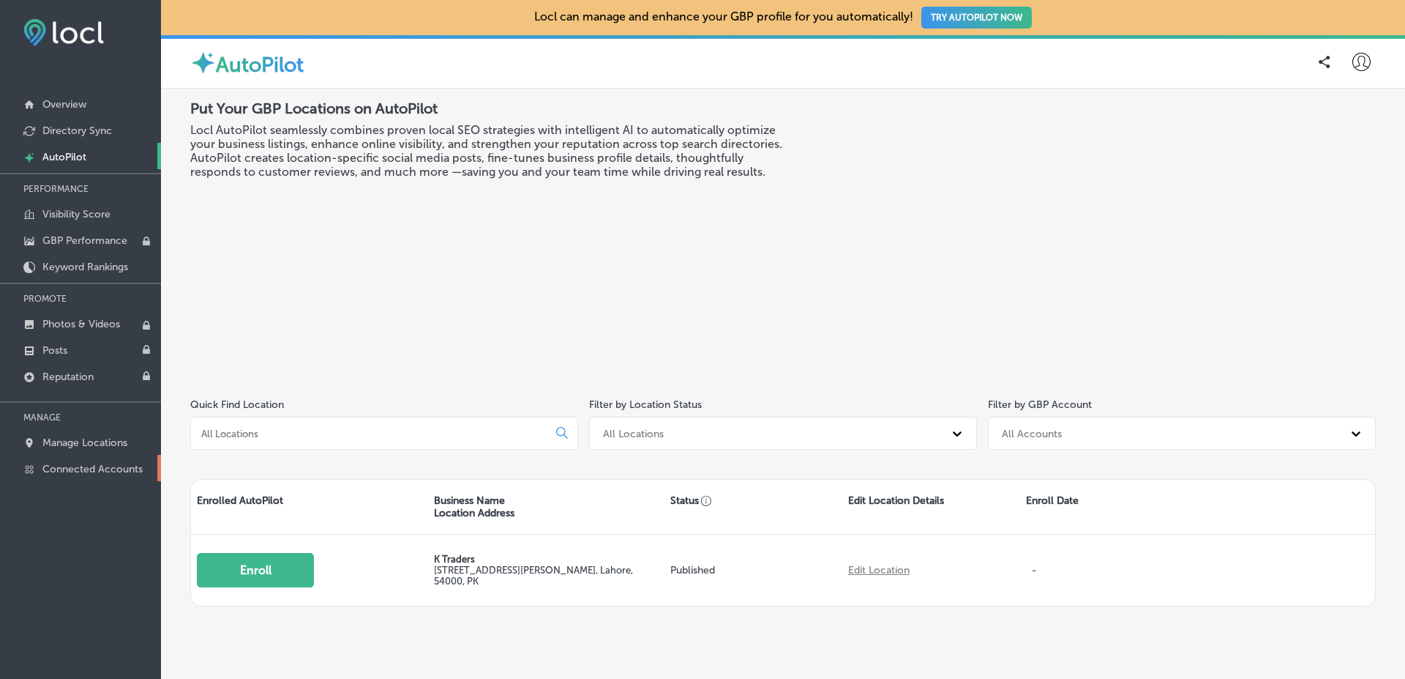
click at [60, 463] on p "Connected Accounts" at bounding box center [92, 469] width 100 height 12
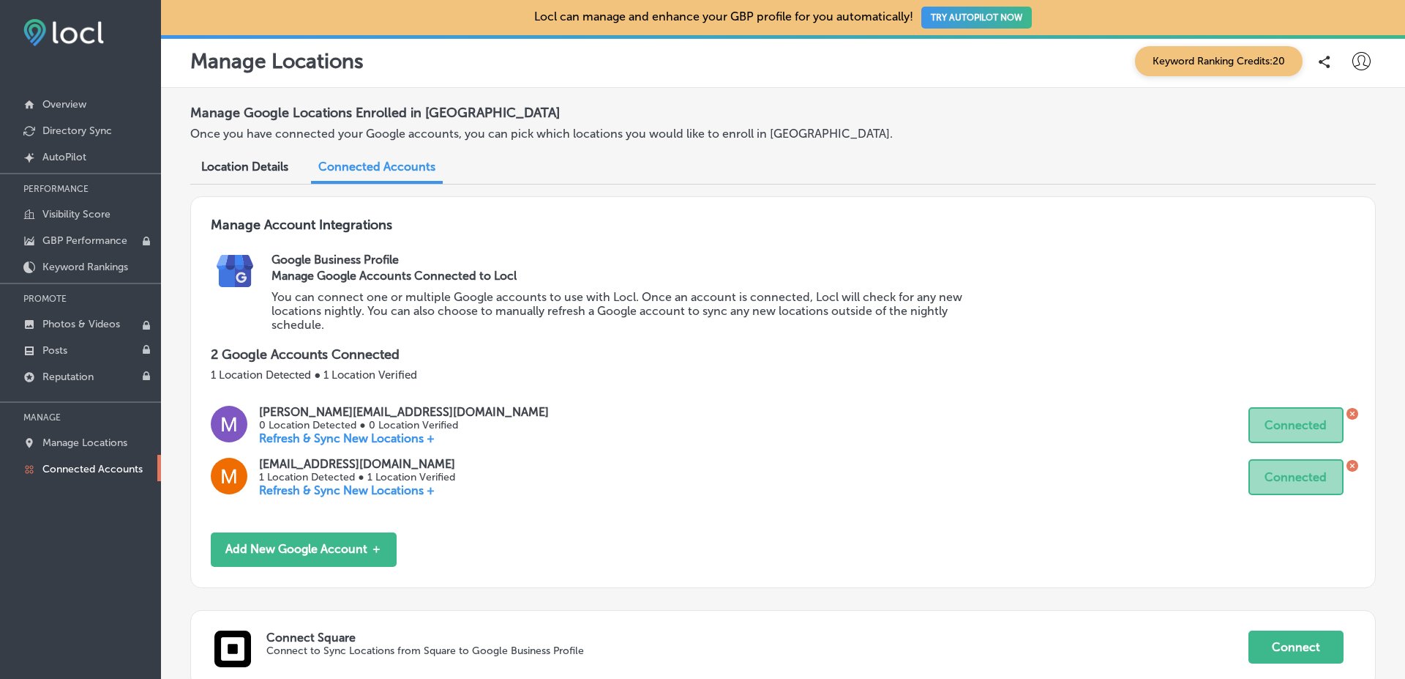
click at [1357, 59] on icon at bounding box center [1362, 61] width 18 height 18
click at [1334, 56] on div at bounding box center [1328, 61] width 37 height 29
click at [1347, 56] on div at bounding box center [1361, 61] width 29 height 29
click at [1321, 159] on p "My Teams" at bounding box center [1334, 152] width 53 height 18
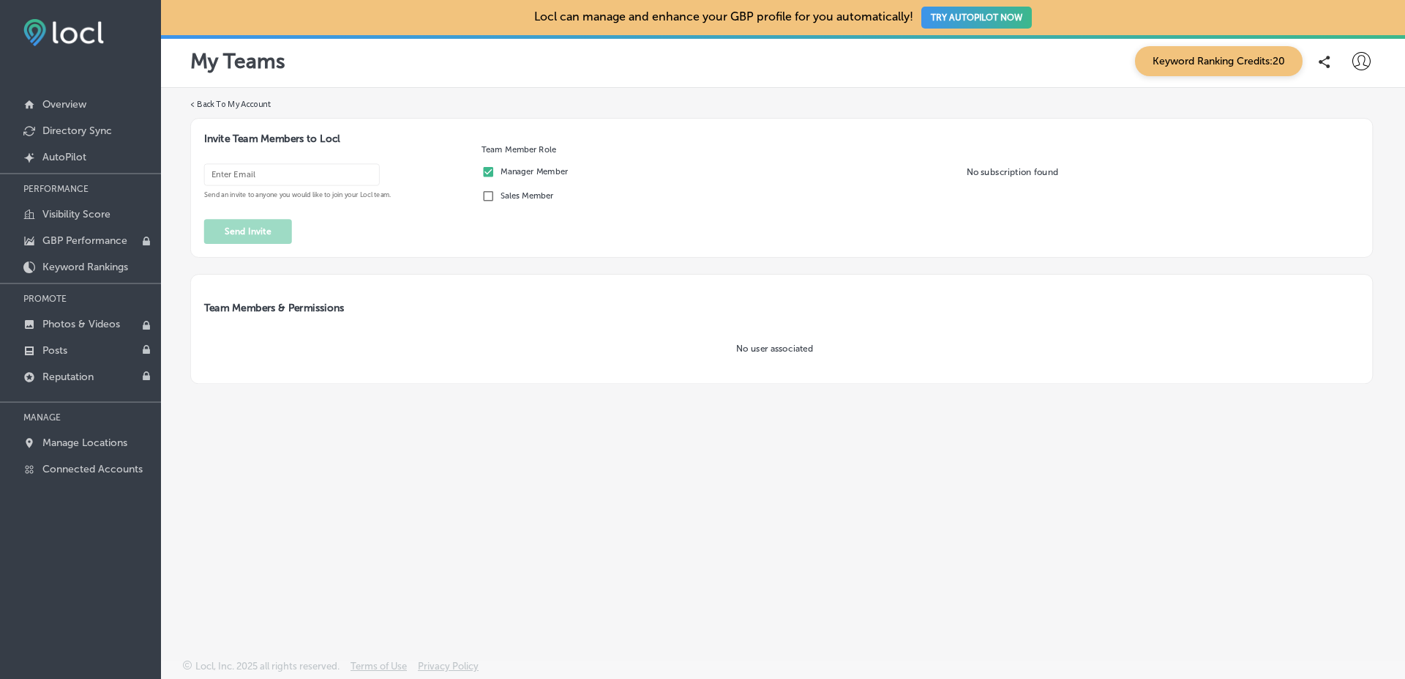
click at [242, 168] on input "email" at bounding box center [292, 175] width 176 height 22
click at [238, 176] on input "[PERSON_NAME][EMAIL_ADDRESS][DOMAIN_NAME]" at bounding box center [292, 175] width 176 height 22
type input "[EMAIL_ADDRESS][DOMAIN_NAME]"
click at [266, 233] on button "Send Invite" at bounding box center [248, 231] width 88 height 25
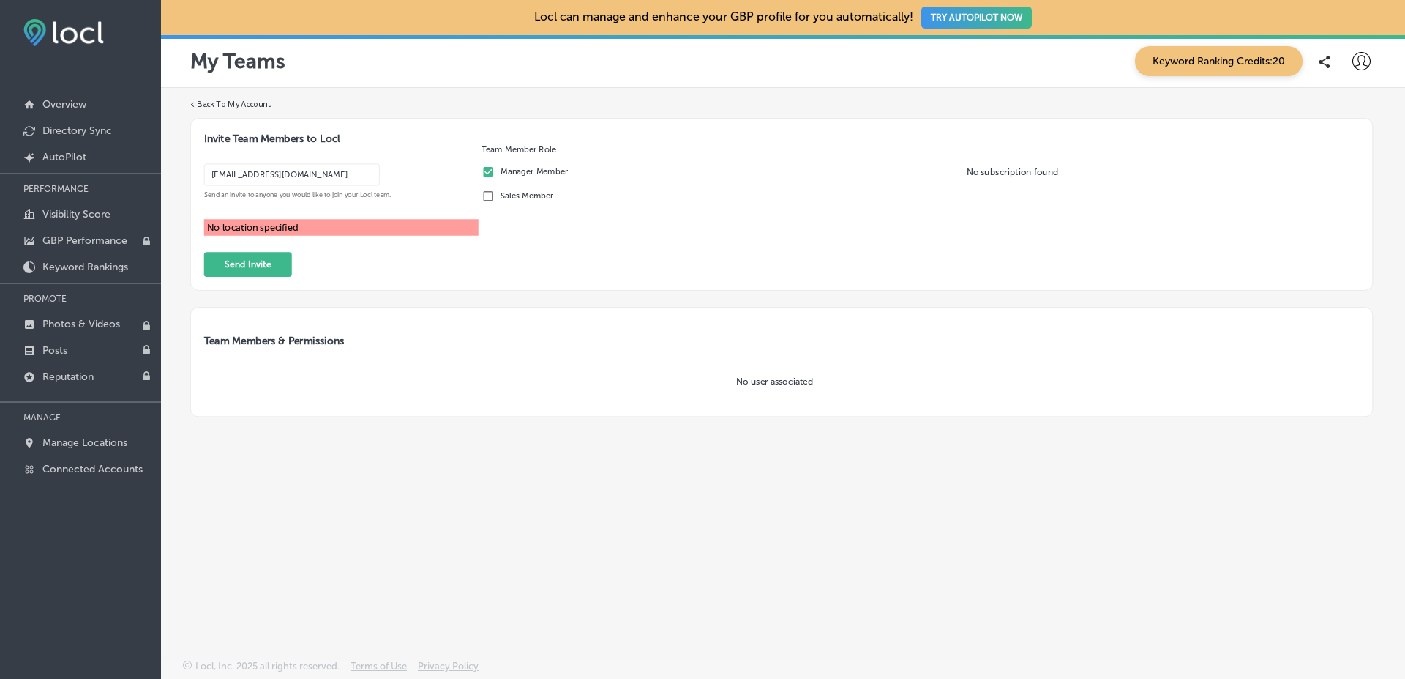
drag, startPoint x: 997, startPoint y: 170, endPoint x: 1019, endPoint y: 173, distance: 22.2
click at [1009, 171] on p "No subscription found" at bounding box center [1013, 171] width 660 height 10
click at [1027, 173] on p "No subscription found" at bounding box center [1013, 171] width 660 height 10
click at [93, 437] on p "Manage Locations" at bounding box center [84, 442] width 85 height 12
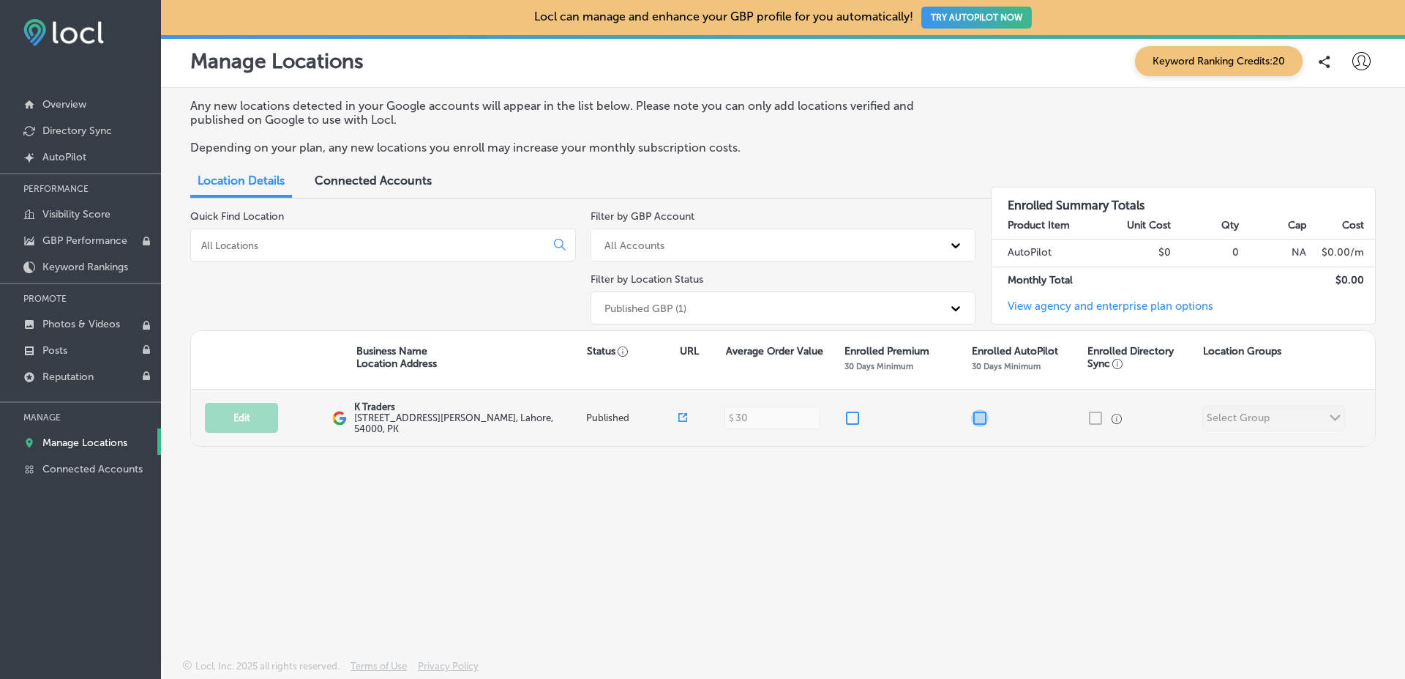
click at [985, 416] on input "checkbox" at bounding box center [980, 418] width 18 height 18
checkbox input "false"
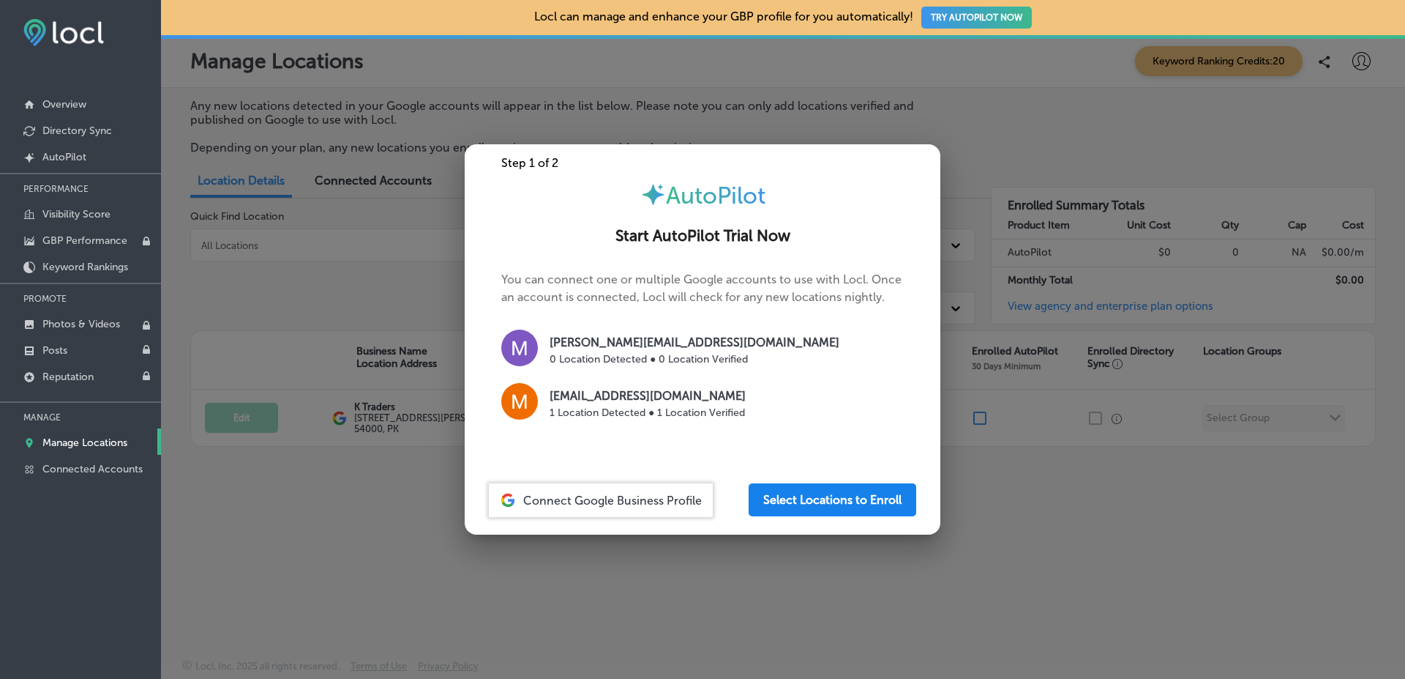
click at [785, 507] on button "Select Locations to Enroll" at bounding box center [833, 499] width 168 height 33
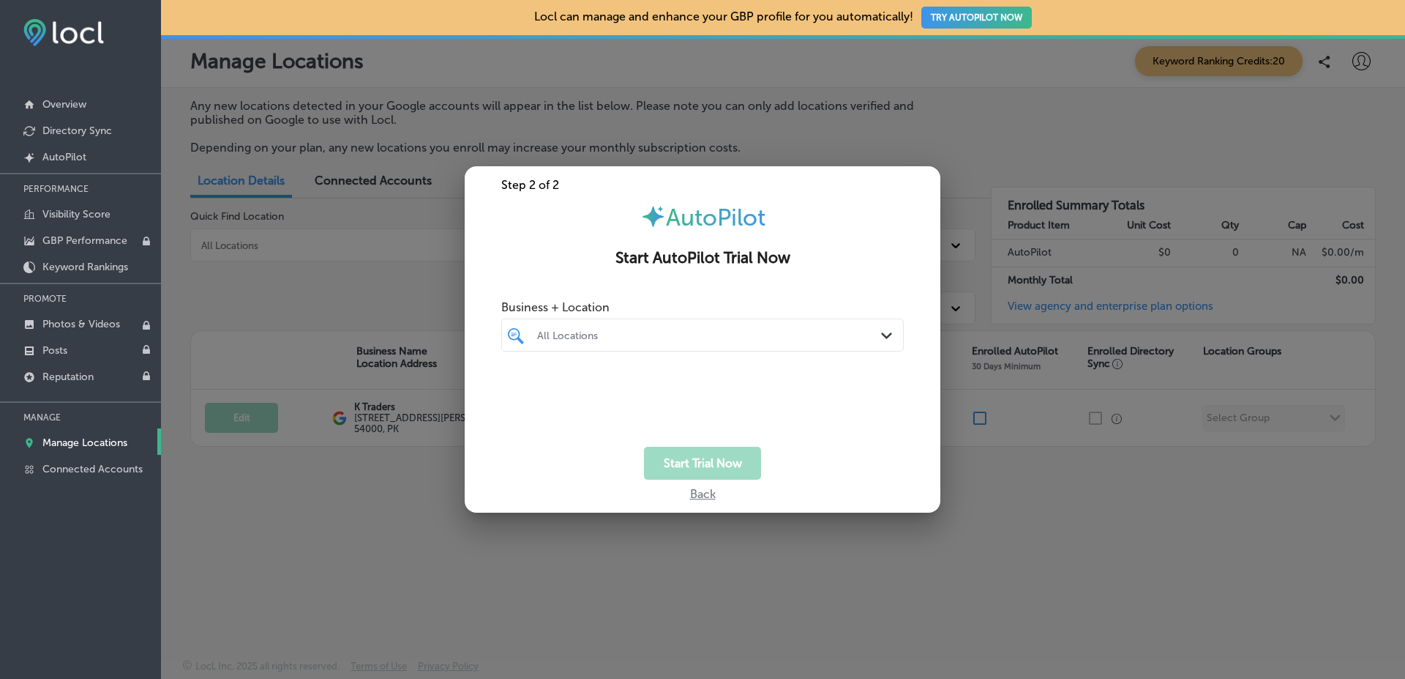
click at [584, 340] on div "All Locations" at bounding box center [710, 335] width 346 height 12
click at [555, 381] on div "K Traders 505 A1 Block Johar Town, Lahore, 54000 505 A1 Block Johar Town Lahore…" at bounding box center [706, 392] width 398 height 27
click at [676, 299] on div "Business + Location K Traders Path Created with Sketch." at bounding box center [702, 322] width 403 height 59
click at [698, 458] on button "Start Trial Now" at bounding box center [702, 463] width 117 height 33
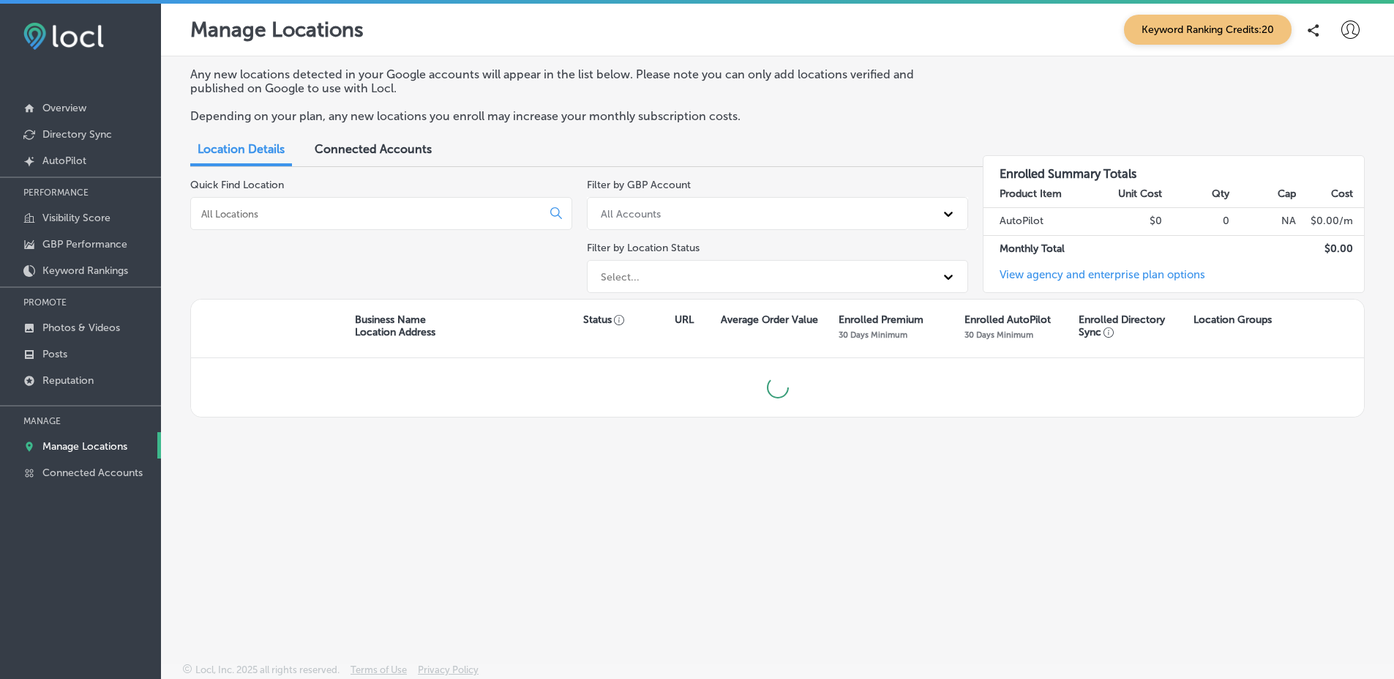
click at [1344, 29] on icon at bounding box center [1351, 29] width 18 height 18
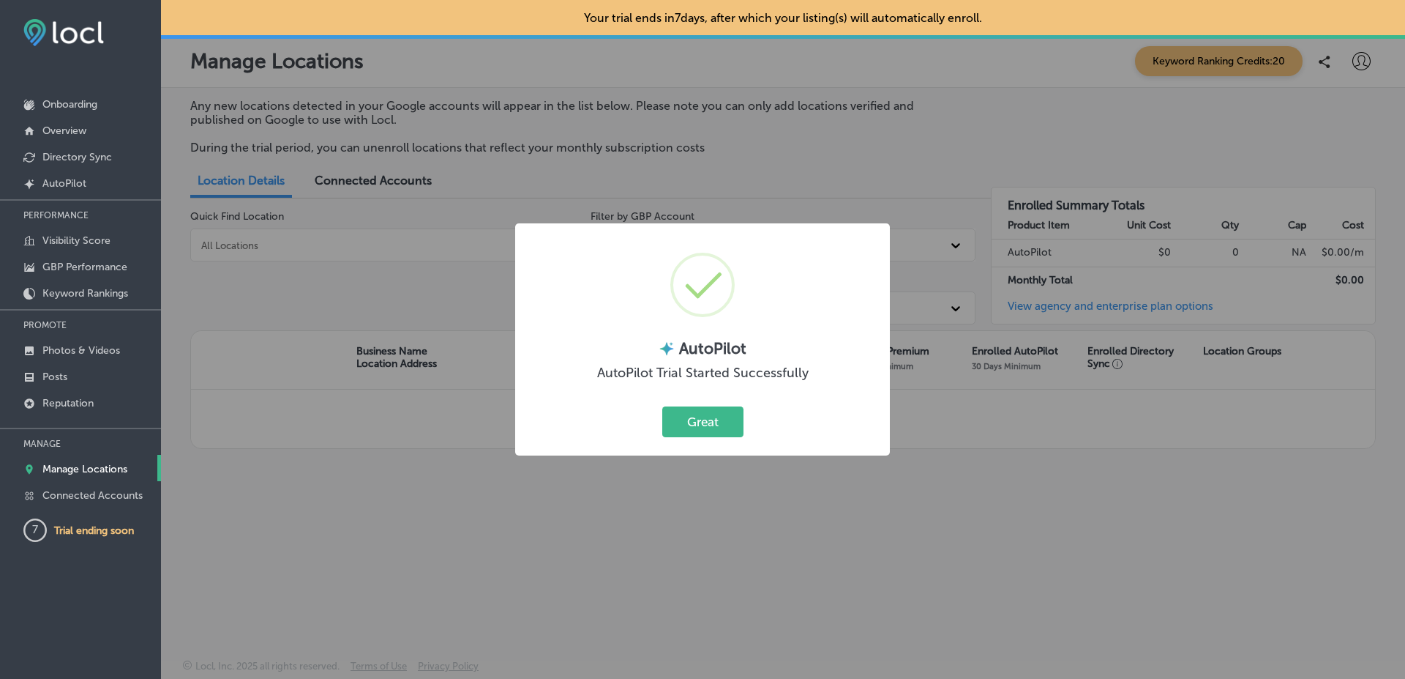
click at [1336, 110] on div "× AutoPilot AutoPilot Trial Started Successfully Great Cancel" at bounding box center [702, 339] width 1405 height 679
click at [1360, 75] on div "× AutoPilot AutoPilot Trial Started Successfully Great Cancel" at bounding box center [702, 339] width 1405 height 679
click at [976, 247] on div "× AutoPilot AutoPilot Trial Started Successfully Great Cancel" at bounding box center [702, 339] width 1405 height 679
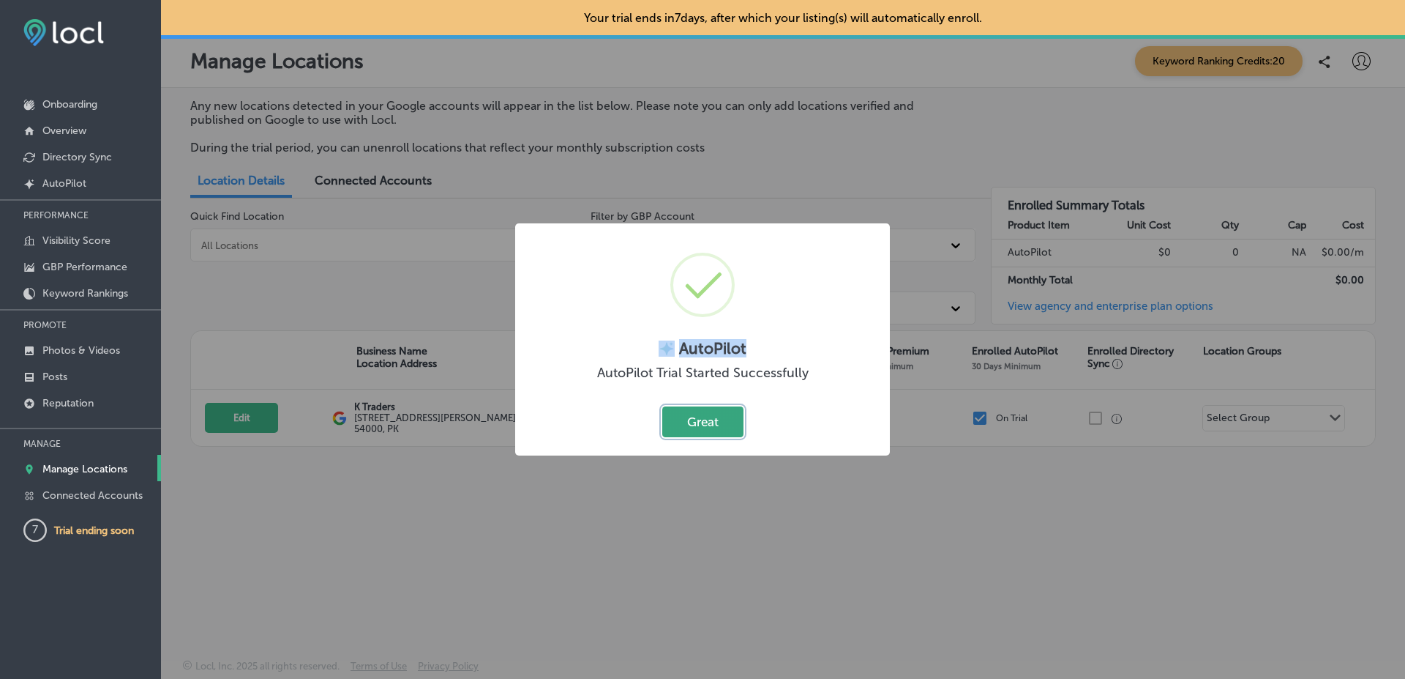
click at [722, 421] on button "Great" at bounding box center [702, 421] width 81 height 30
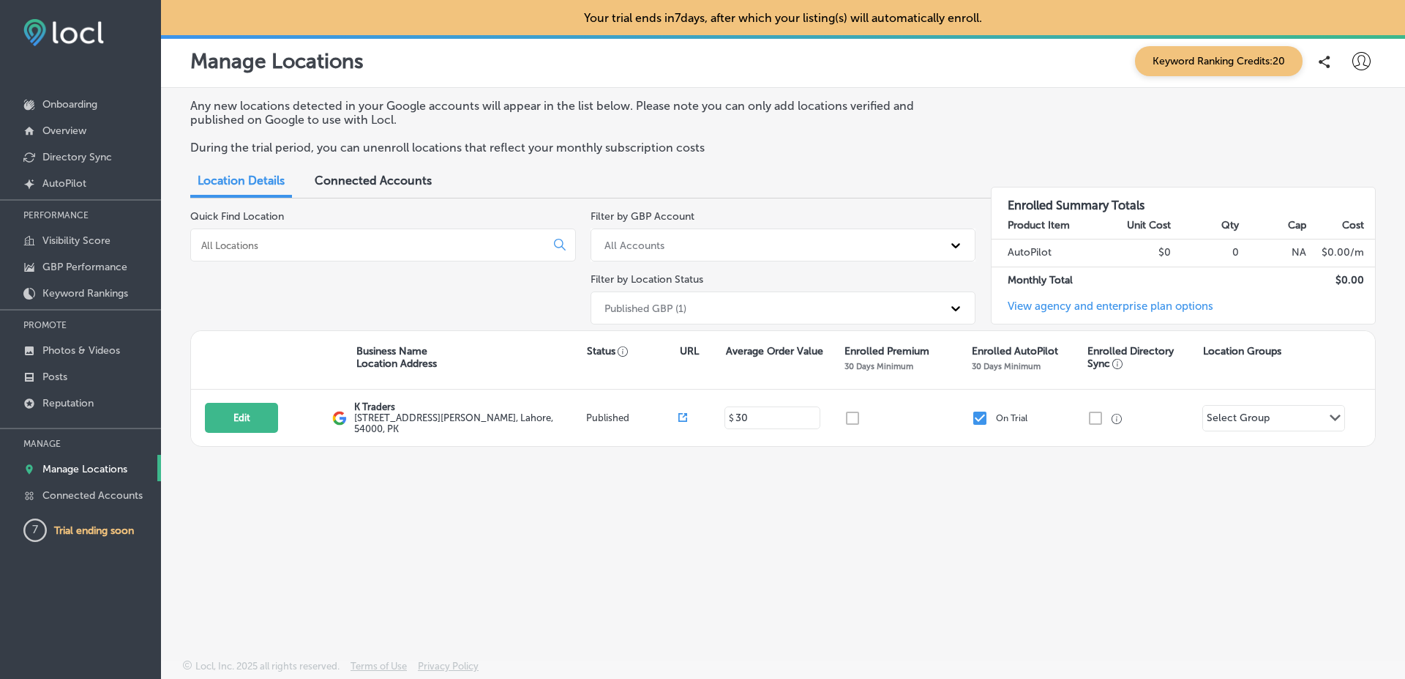
click at [1373, 65] on div at bounding box center [1361, 61] width 29 height 29
click at [1353, 132] on ul "My Account My Teams Log Out" at bounding box center [1335, 151] width 101 height 108
click at [1345, 149] on p "My Teams" at bounding box center [1334, 152] width 53 height 18
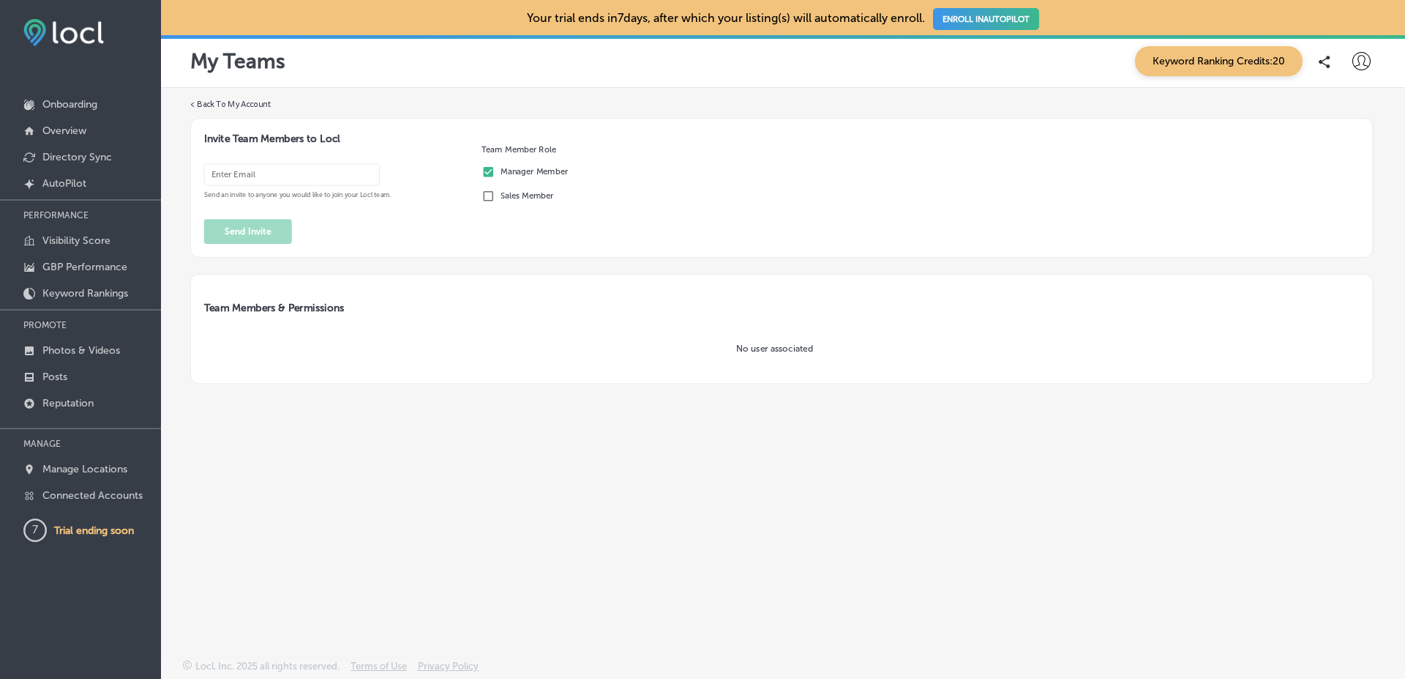
click at [335, 178] on input "email" at bounding box center [292, 175] width 176 height 22
click at [236, 176] on input "salman@esketchers.com" at bounding box center [292, 175] width 176 height 22
type input "salman+t22sept25-01@esketchers.com"
click at [270, 236] on button "Send Invite" at bounding box center [248, 231] width 88 height 25
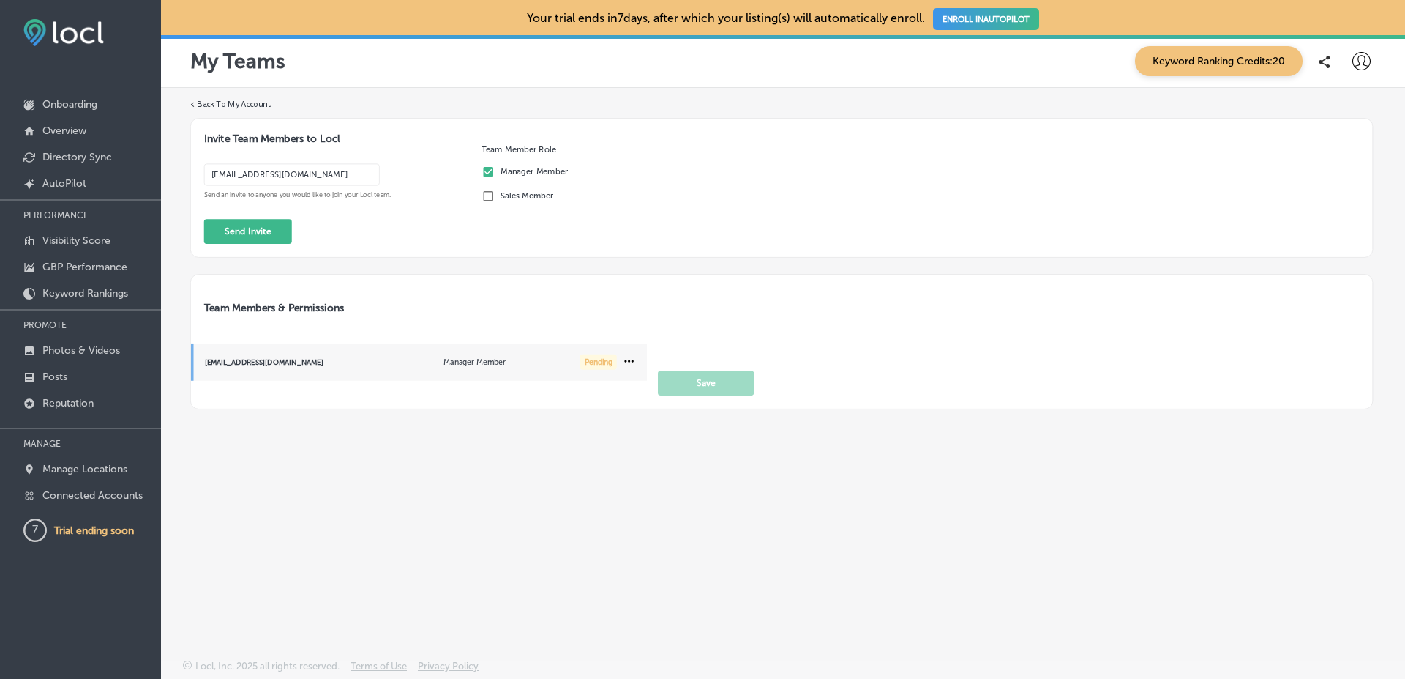
click at [1369, 69] on icon at bounding box center [1362, 61] width 18 height 18
click at [1335, 182] on p "Log Out" at bounding box center [1330, 189] width 44 height 18
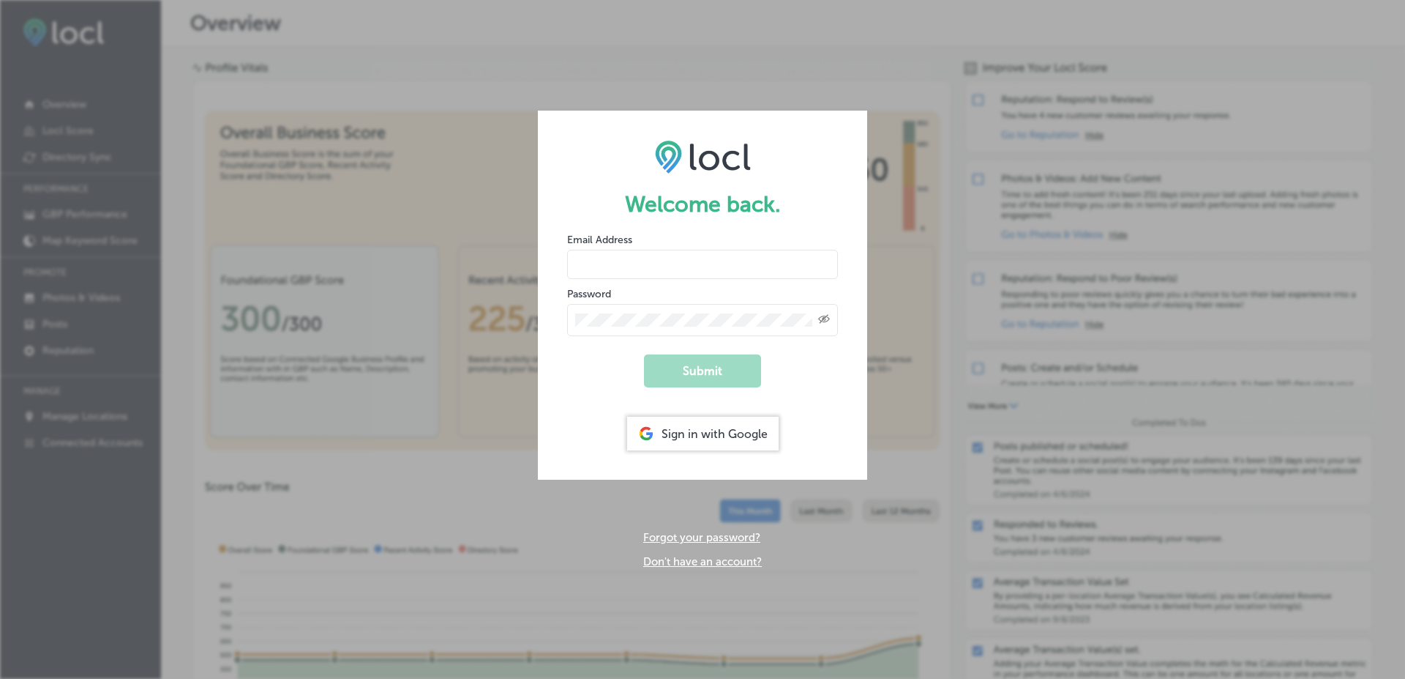
type input "vasilikigreece69+fnf@gmail.com"
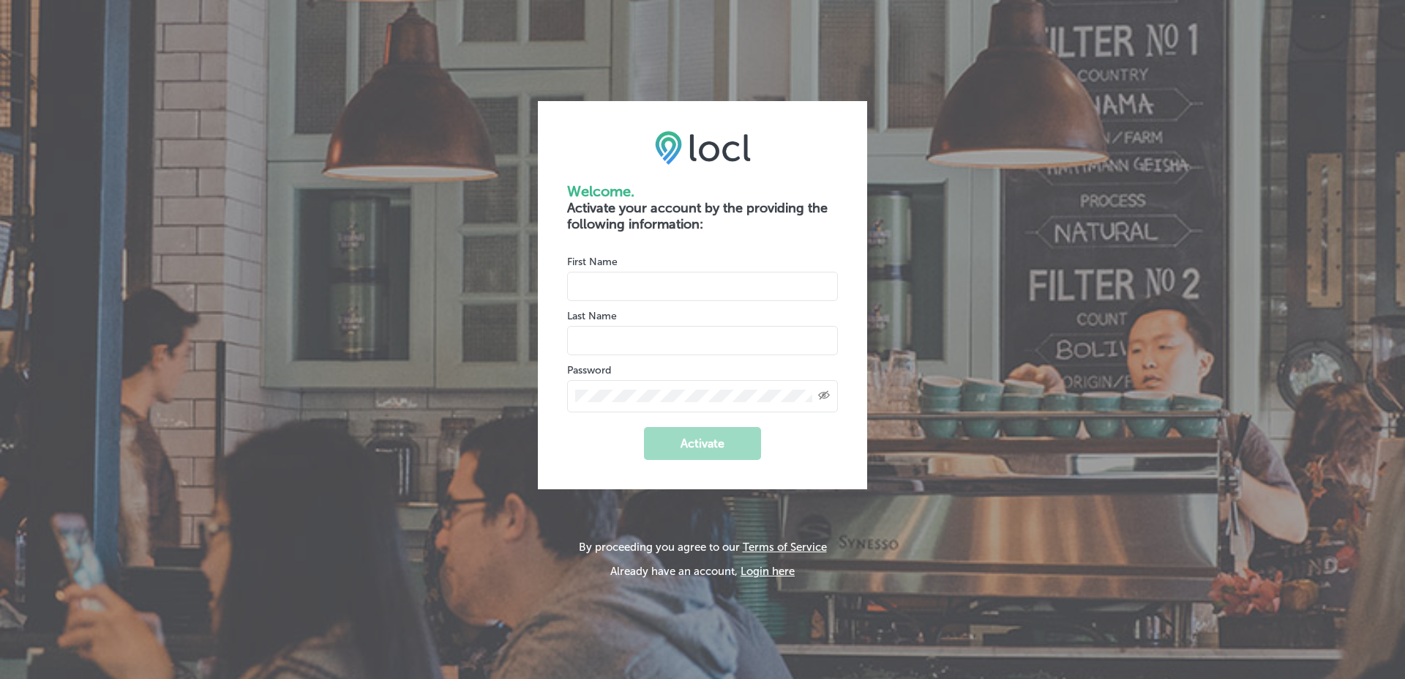
type input "[EMAIL_ADDRESS][DOMAIN_NAME]"
click at [619, 288] on input "name" at bounding box center [702, 286] width 271 height 29
type input "[DEMOGRAPHIC_DATA]"
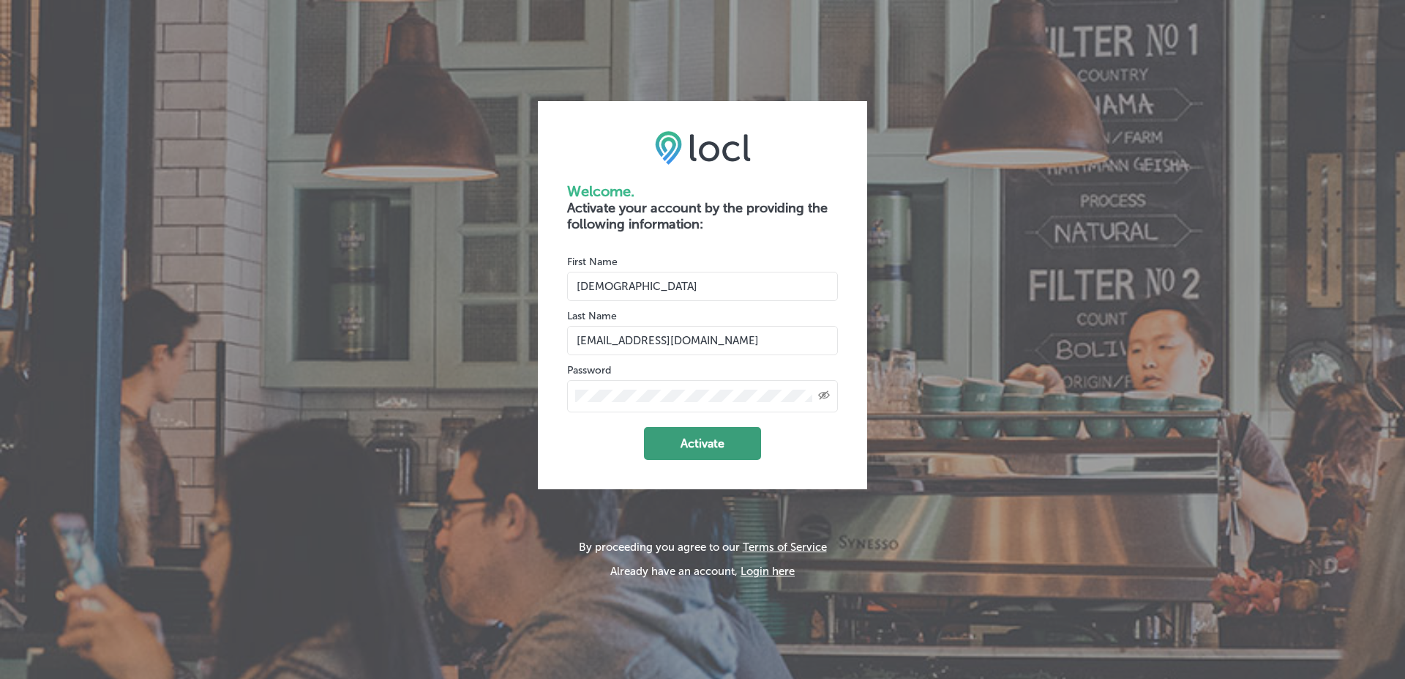
click at [686, 440] on button "Activate" at bounding box center [702, 443] width 117 height 33
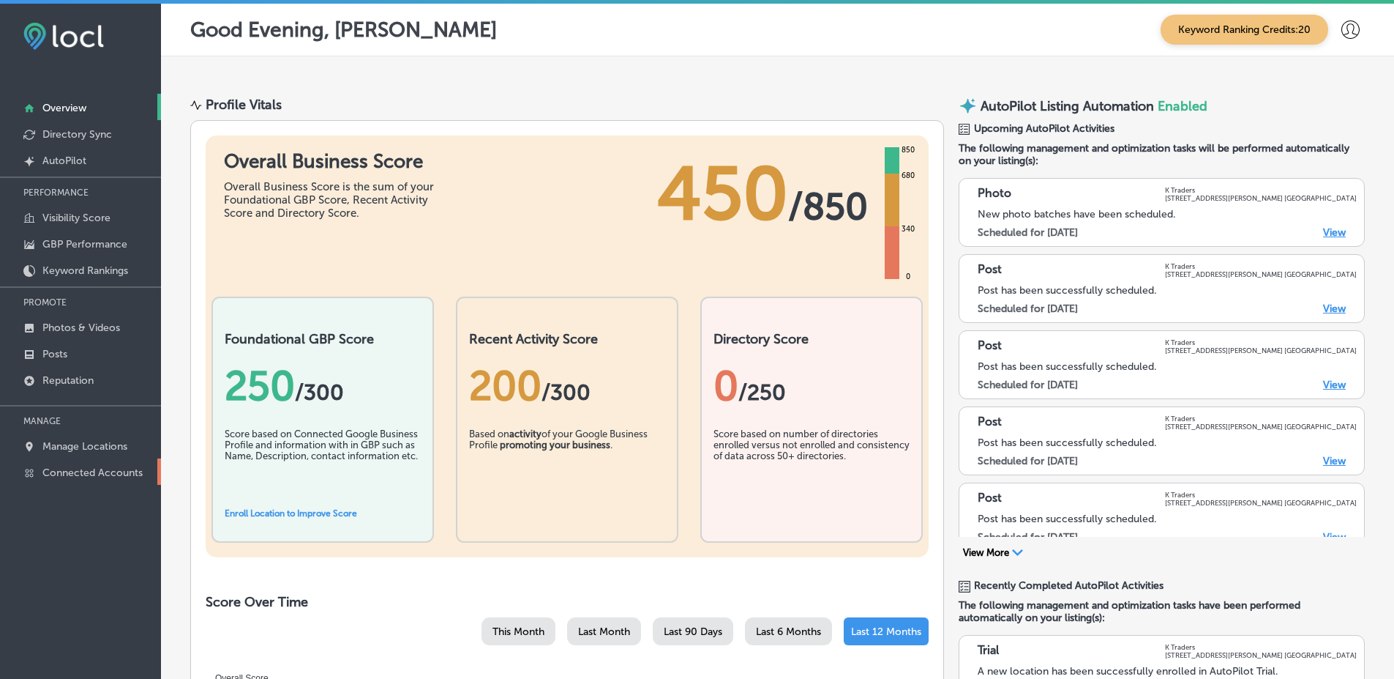
click at [113, 473] on p "Connected Accounts" at bounding box center [92, 472] width 100 height 12
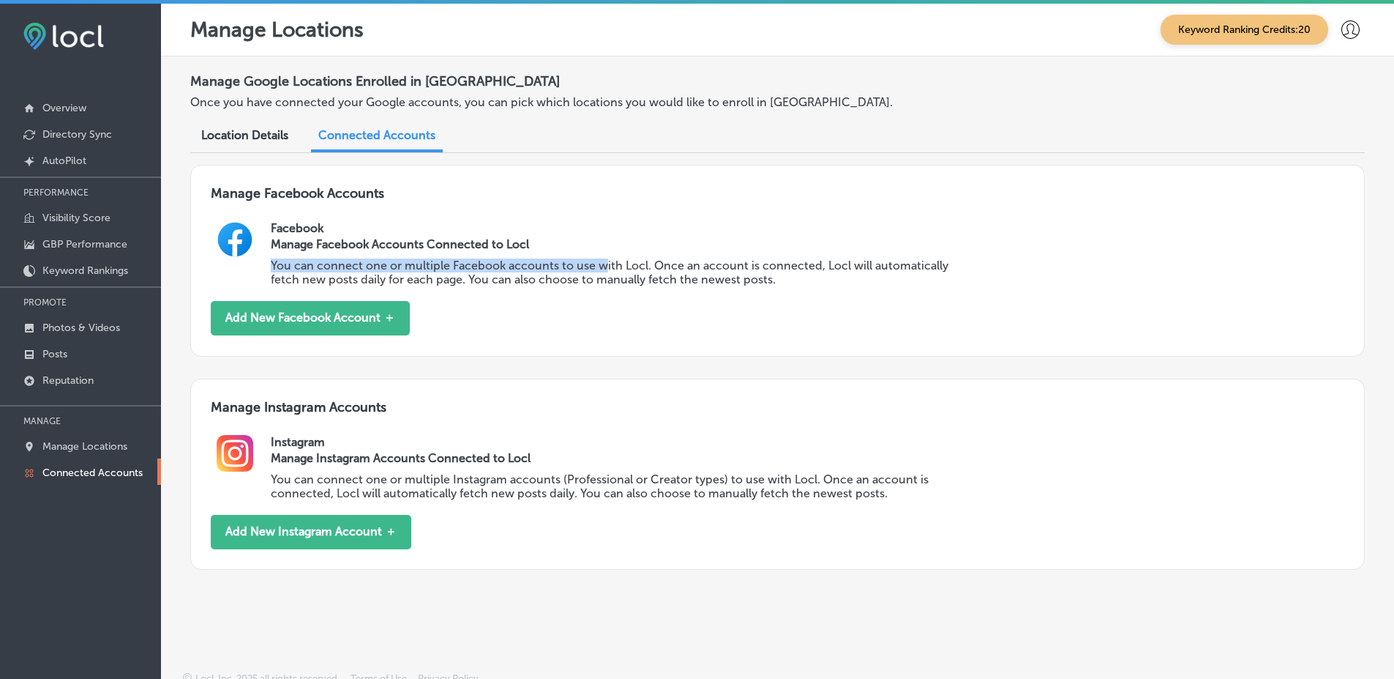
drag, startPoint x: 531, startPoint y: 255, endPoint x: 854, endPoint y: 287, distance: 324.4
click at [638, 272] on div "Manage Facebook Accounts Connected to Locl You can connect one or multiple Face…" at bounding box center [620, 260] width 698 height 51
click at [856, 287] on div "Facebook Manage Facebook Accounts Connected to Locl You can connect one or mult…" at bounding box center [807, 261] width 1073 height 80
drag, startPoint x: 493, startPoint y: 281, endPoint x: 740, endPoint y: 281, distance: 246.7
click at [591, 281] on p "You can connect one or multiple Facebook accounts to use with Locl. Once an acc…" at bounding box center [620, 272] width 698 height 28
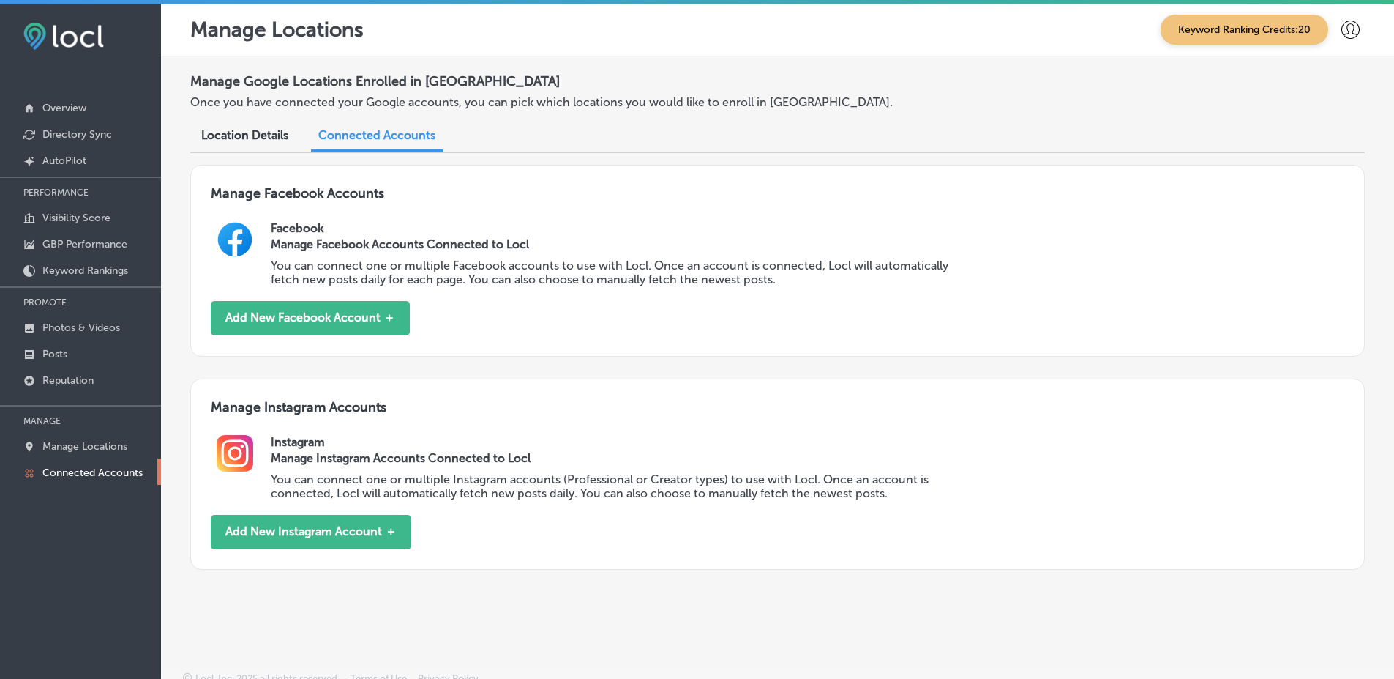
click at [740, 281] on p "You can connect one or multiple Facebook accounts to use with Locl. Once an acc…" at bounding box center [620, 272] width 698 height 28
click at [481, 276] on p "You can connect one or multiple Facebook accounts to use with Locl. Once an acc…" at bounding box center [620, 272] width 698 height 28
click at [373, 258] on p "You can connect one or multiple Facebook accounts to use with Locl. Once an acc…" at bounding box center [620, 272] width 698 height 28
drag, startPoint x: 441, startPoint y: 255, endPoint x: 619, endPoint y: 273, distance: 178.0
click at [519, 261] on div "Manage Facebook Accounts Connected to Locl You can connect one or multiple Face…" at bounding box center [620, 260] width 698 height 51
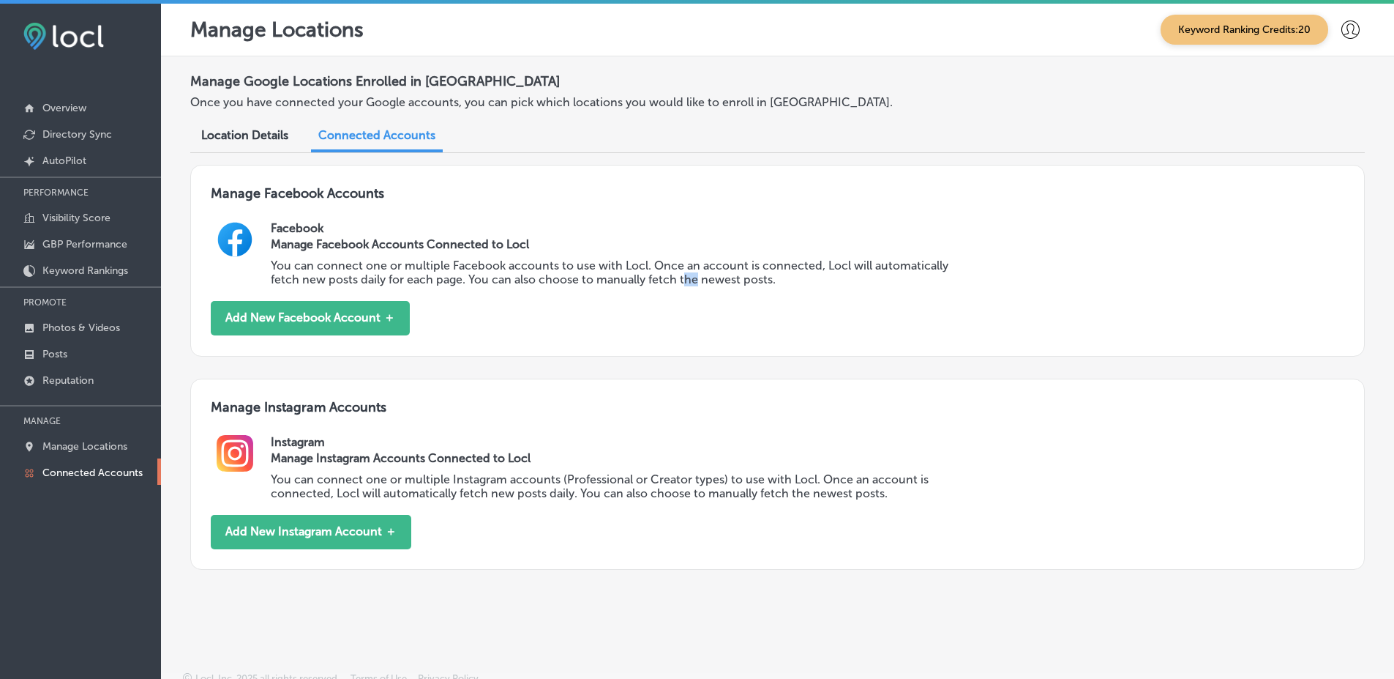
drag, startPoint x: 691, startPoint y: 273, endPoint x: 808, endPoint y: 271, distance: 117.1
click at [747, 273] on p "You can connect one or multiple Facebook accounts to use with Locl. Once an acc…" at bounding box center [620, 272] width 698 height 28
click at [818, 269] on p "You can connect one or multiple Facebook accounts to use with Locl. Once an acc…" at bounding box center [620, 272] width 698 height 28
drag, startPoint x: 609, startPoint y: 268, endPoint x: 384, endPoint y: 267, distance: 224.7
click at [586, 267] on p "You can connect one or multiple Facebook accounts to use with Locl. Once an acc…" at bounding box center [620, 272] width 698 height 28
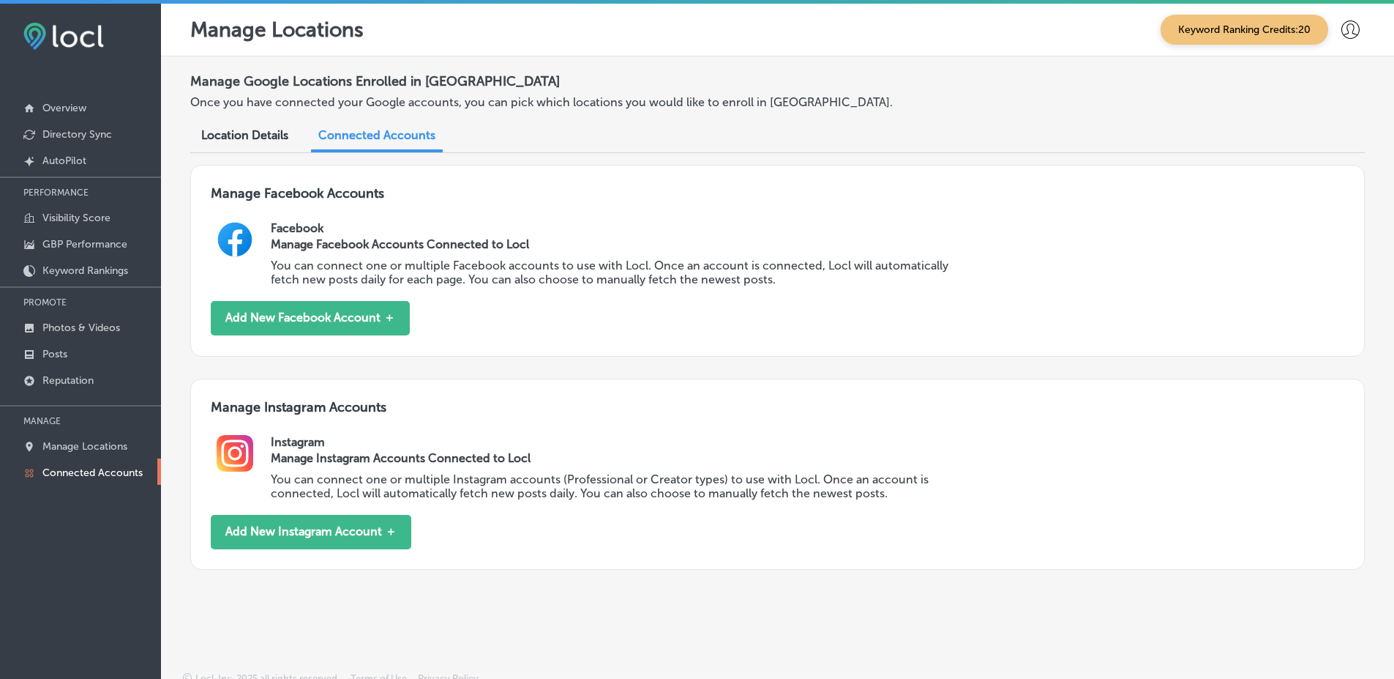
drag, startPoint x: 345, startPoint y: 255, endPoint x: 315, endPoint y: 253, distance: 30.2
click at [323, 255] on div "Manage Facebook Accounts Connected to Locl You can connect one or multiple Face…" at bounding box center [620, 260] width 698 height 51
drag, startPoint x: 724, startPoint y: 263, endPoint x: 754, endPoint y: 263, distance: 30.0
click at [754, 263] on p "You can connect one or multiple Facebook accounts to use with Locl. Once an acc…" at bounding box center [620, 272] width 698 height 28
drag, startPoint x: 872, startPoint y: 256, endPoint x: 955, endPoint y: 262, distance: 83.7
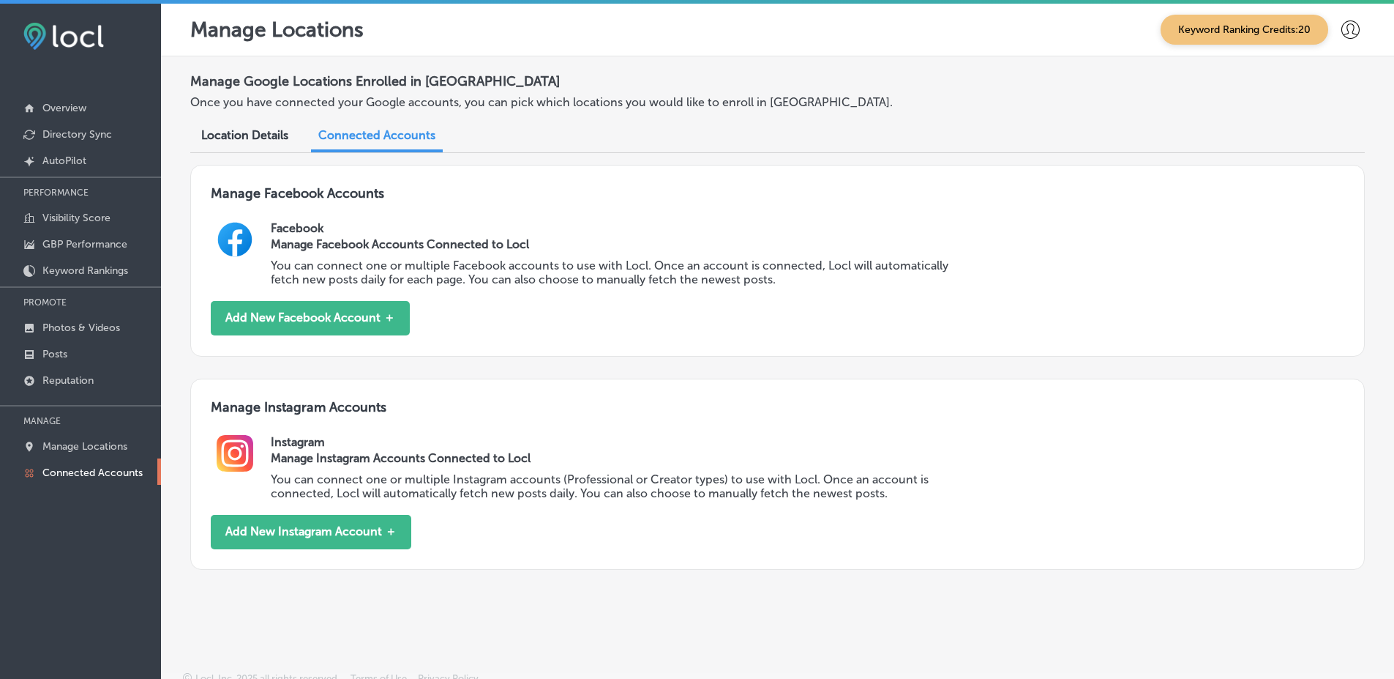
click at [908, 260] on div "Manage Facebook Accounts Connected to Locl You can connect one or multiple Face…" at bounding box center [620, 260] width 698 height 51
drag, startPoint x: 955, startPoint y: 262, endPoint x: 777, endPoint y: 279, distance: 178.7
click at [950, 263] on p "You can connect one or multiple Facebook accounts to use with Locl. Once an acc…" at bounding box center [620, 272] width 698 height 28
click at [777, 279] on p "You can connect one or multiple Facebook accounts to use with Locl. Once an acc…" at bounding box center [620, 272] width 698 height 28
click at [1349, 26] on div at bounding box center [1350, 29] width 29 height 29
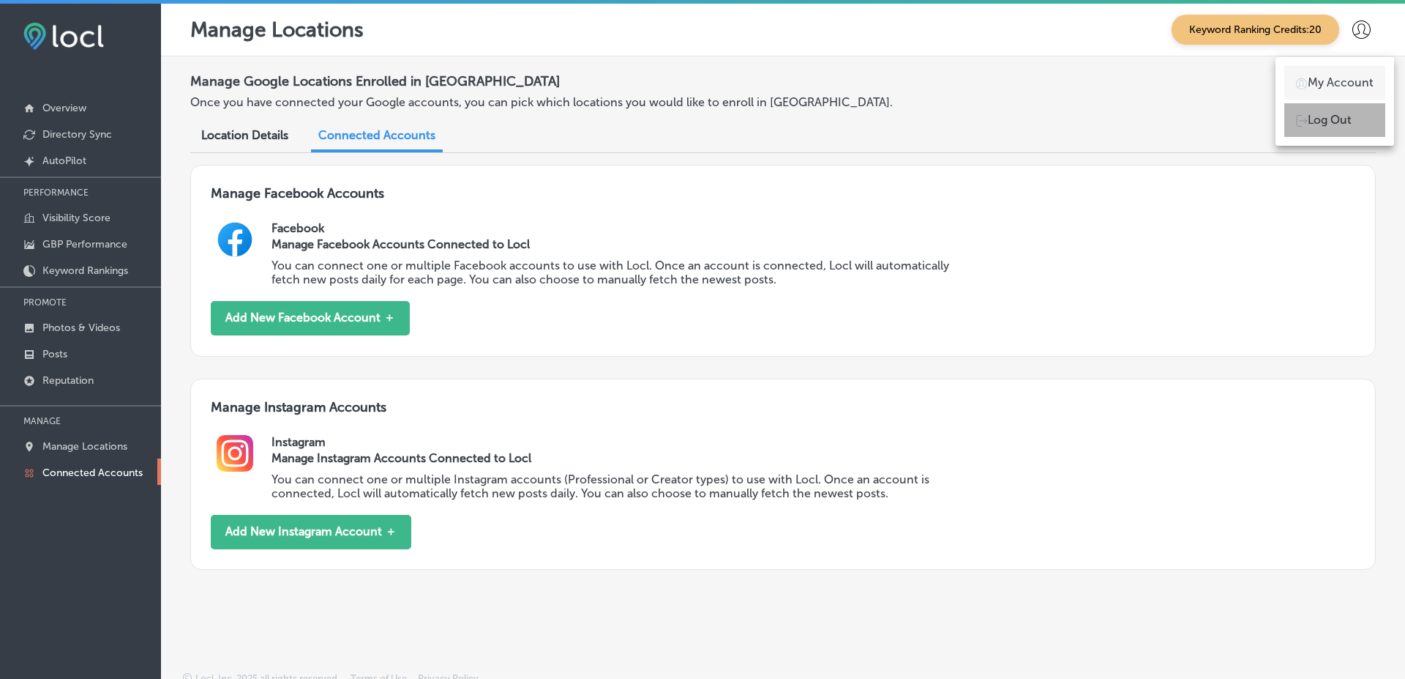
click at [1322, 124] on p "Log Out" at bounding box center [1330, 120] width 44 height 18
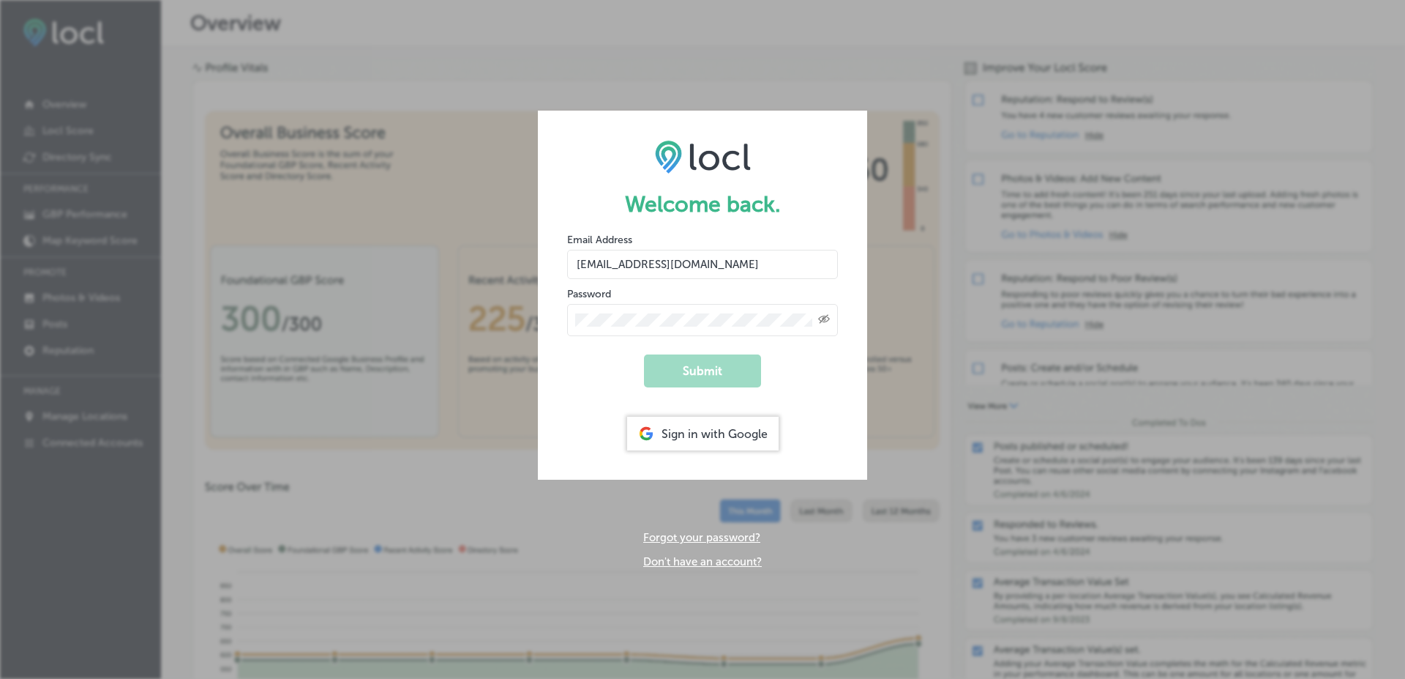
click at [734, 252] on input "[EMAIL_ADDRESS][DOMAIN_NAME]" at bounding box center [702, 264] width 271 height 29
click at [681, 264] on input "[EMAIL_ADDRESS][DOMAIN_NAME]" at bounding box center [702, 264] width 271 height 29
click at [613, 266] on input "[PERSON_NAME][EMAIL_ADDRESS][DOMAIN_NAME]" at bounding box center [702, 264] width 271 height 29
type input "[EMAIL_ADDRESS][DOMAIN_NAME]"
click at [644, 354] on button "Submit" at bounding box center [702, 370] width 117 height 33
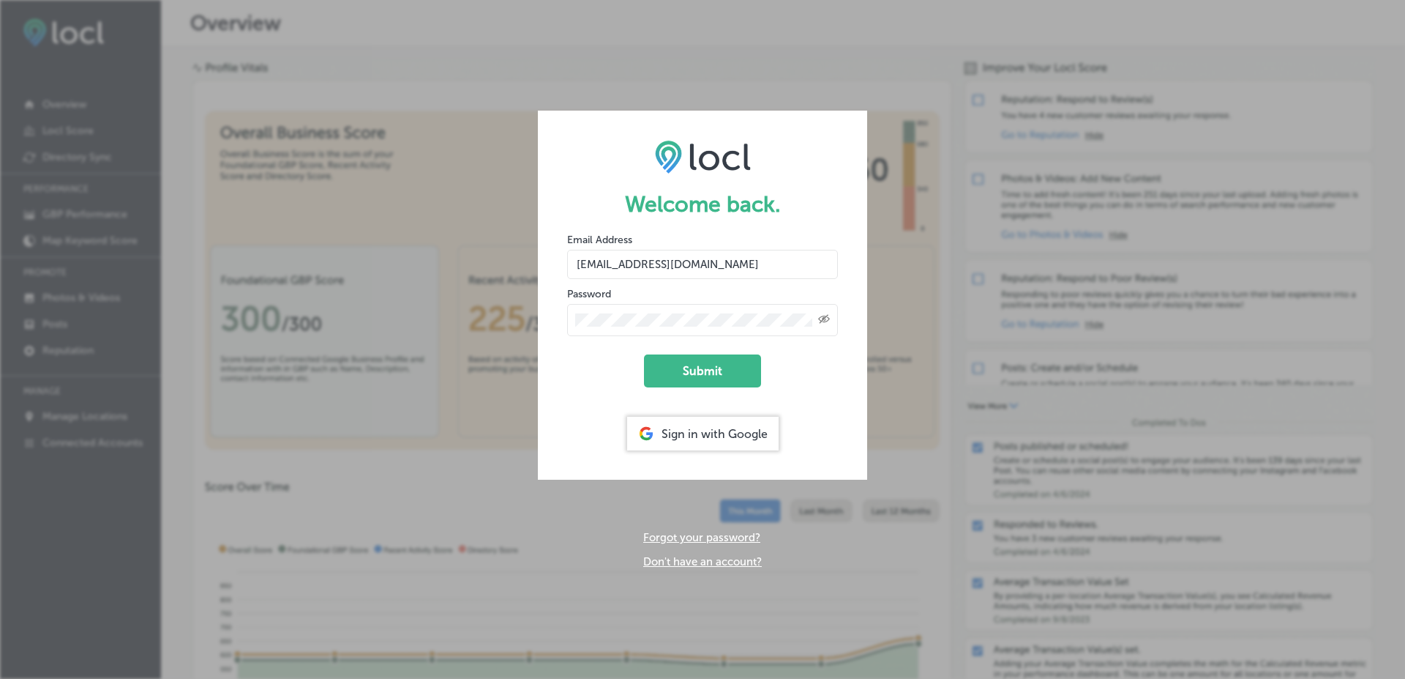
click at [644, 354] on button "Submit" at bounding box center [702, 370] width 117 height 33
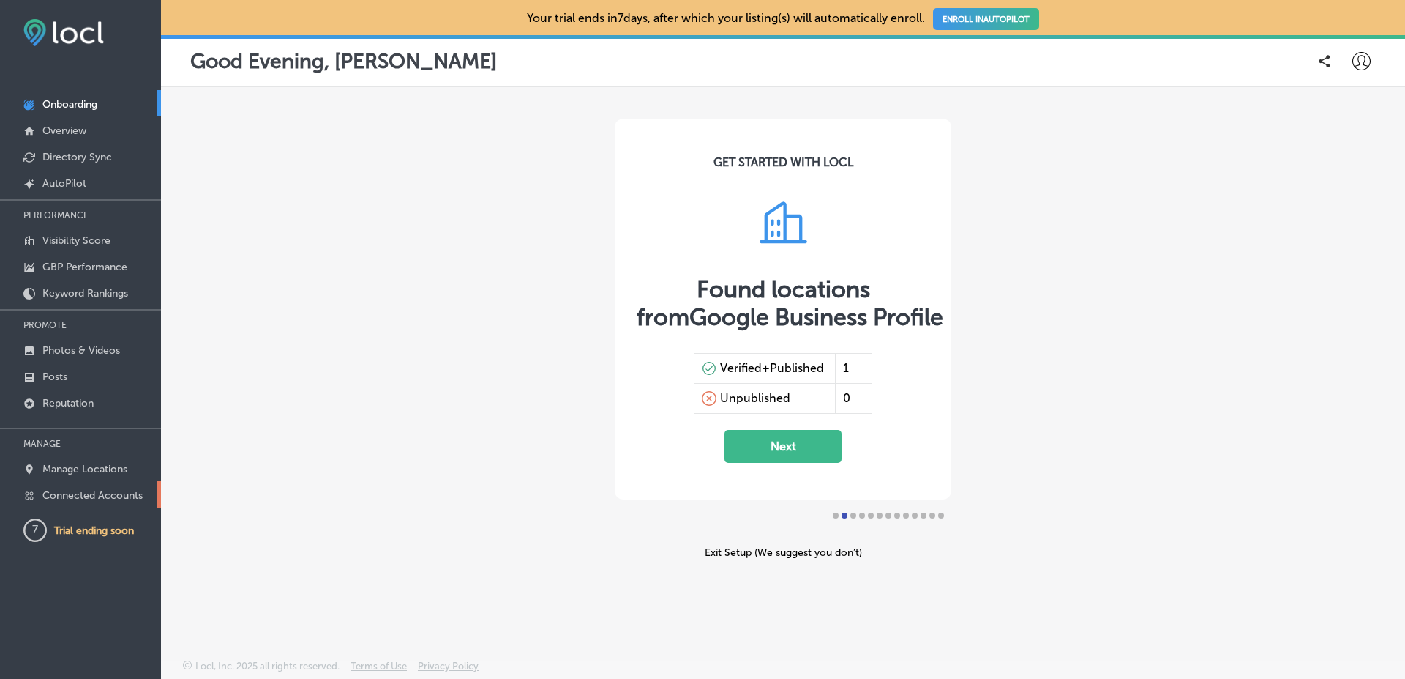
click at [86, 492] on p "Connected Accounts" at bounding box center [92, 495] width 100 height 12
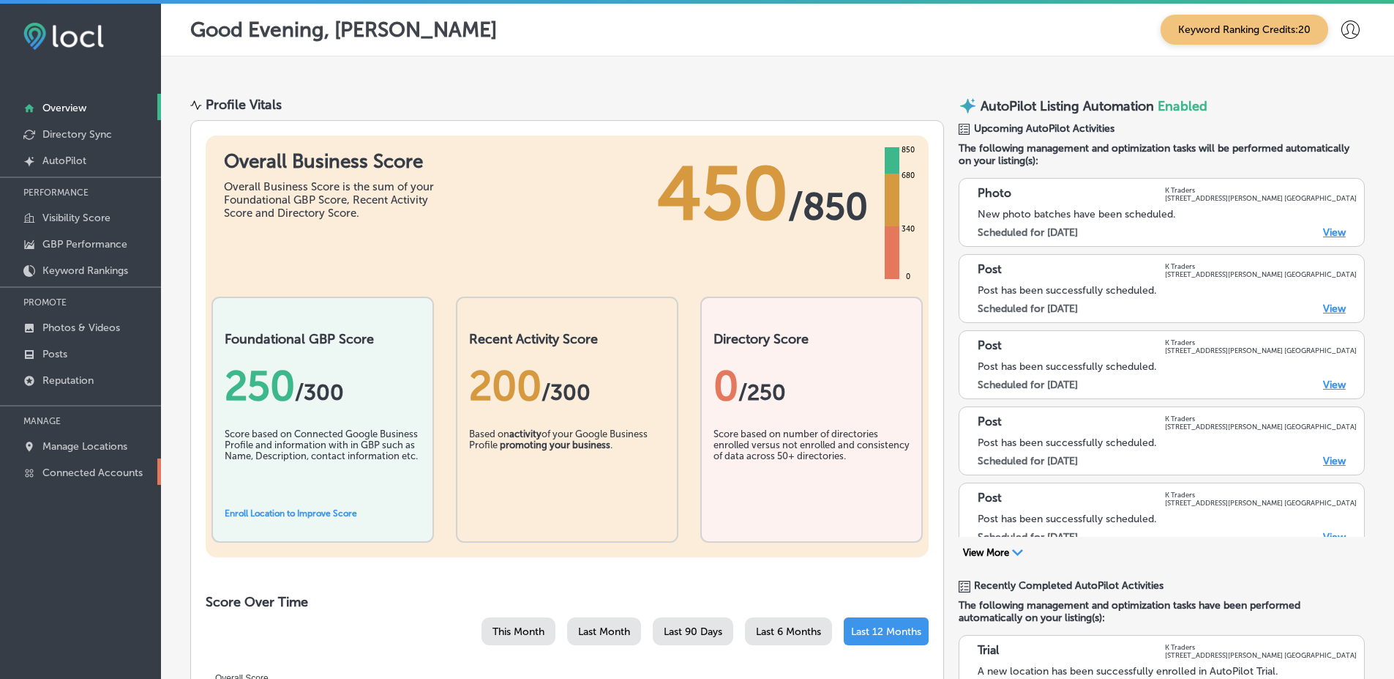
click at [117, 483] on link "Connected Accounts" at bounding box center [80, 471] width 161 height 26
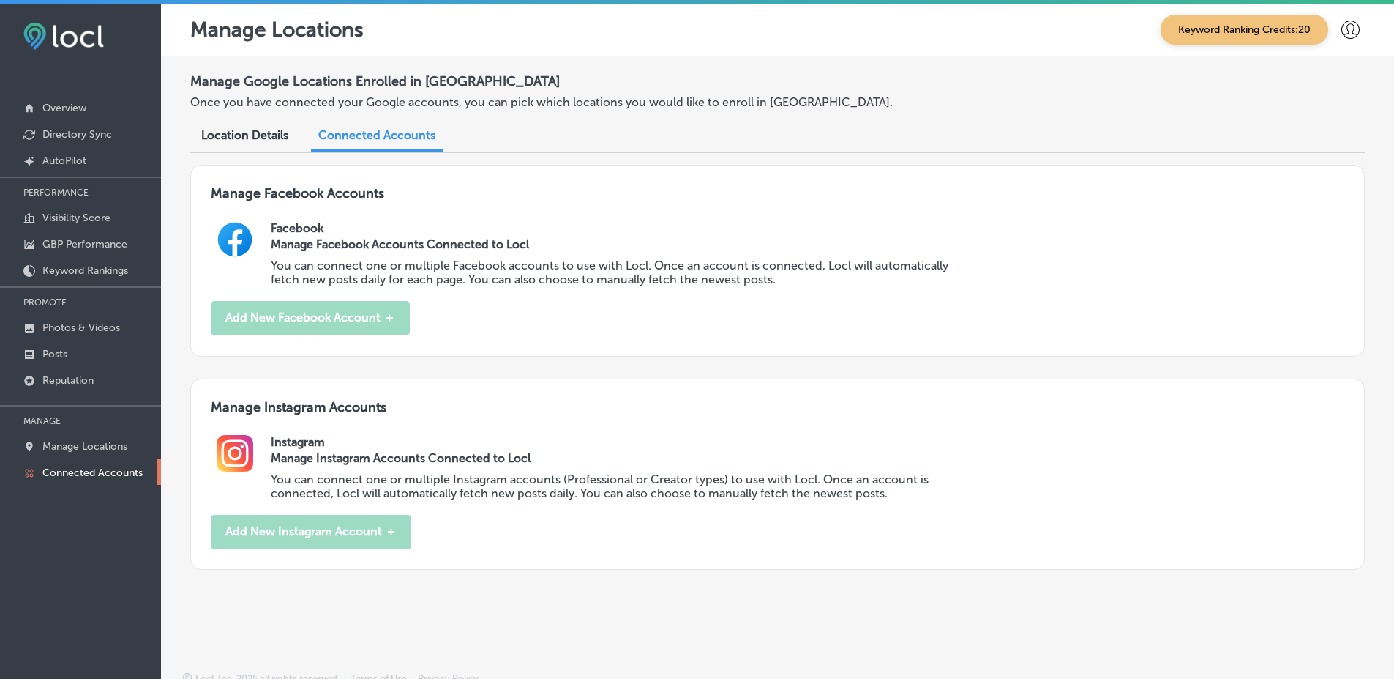
click at [1348, 36] on icon at bounding box center [1351, 29] width 18 height 18
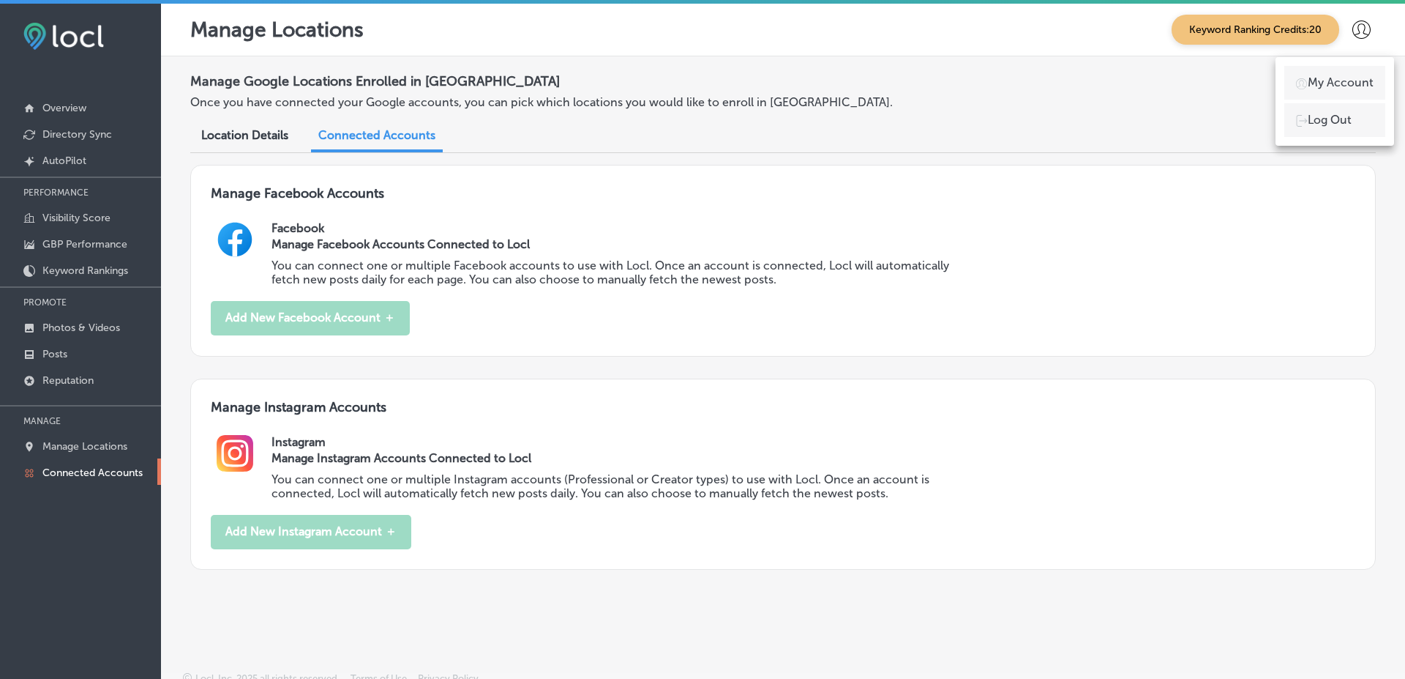
click at [1318, 81] on p "My Account" at bounding box center [1341, 83] width 66 height 18
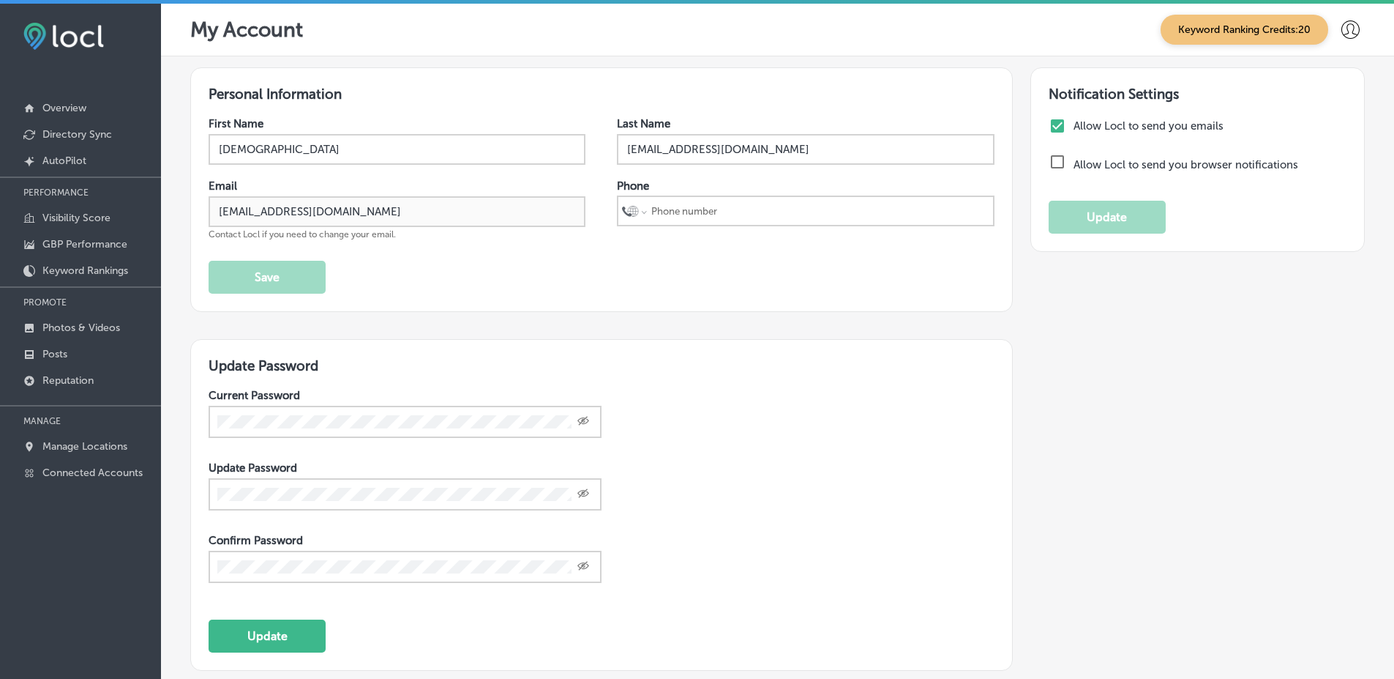
click at [805, 202] on input "tel" at bounding box center [820, 211] width 340 height 28
type input "[PHONE_NUMBER]"
select select "PK"
type input "[PHONE_NUMBER]"
click at [272, 285] on button "Save" at bounding box center [267, 277] width 117 height 33
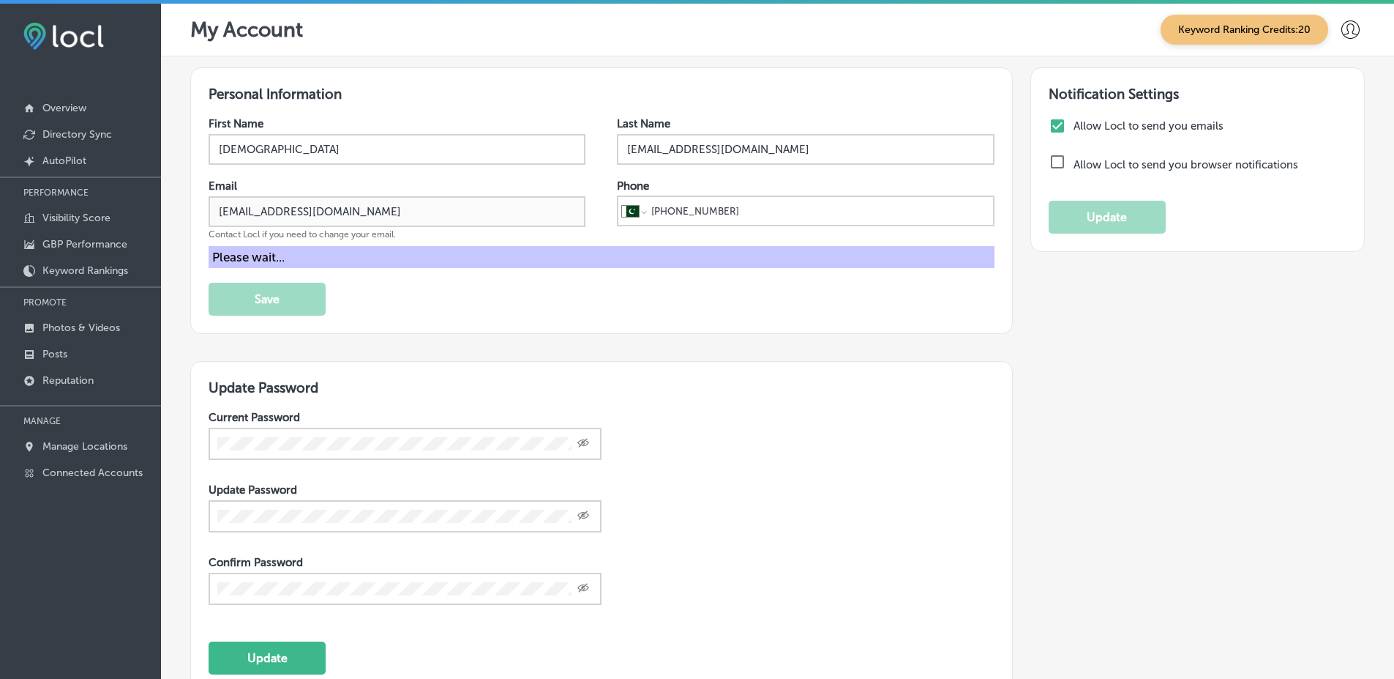
click at [679, 285] on div "First Name [PERSON_NAME] Last Name [EMAIL_ADDRESS][DOMAIN_NAME] Email [EMAIL_AD…" at bounding box center [602, 216] width 786 height 198
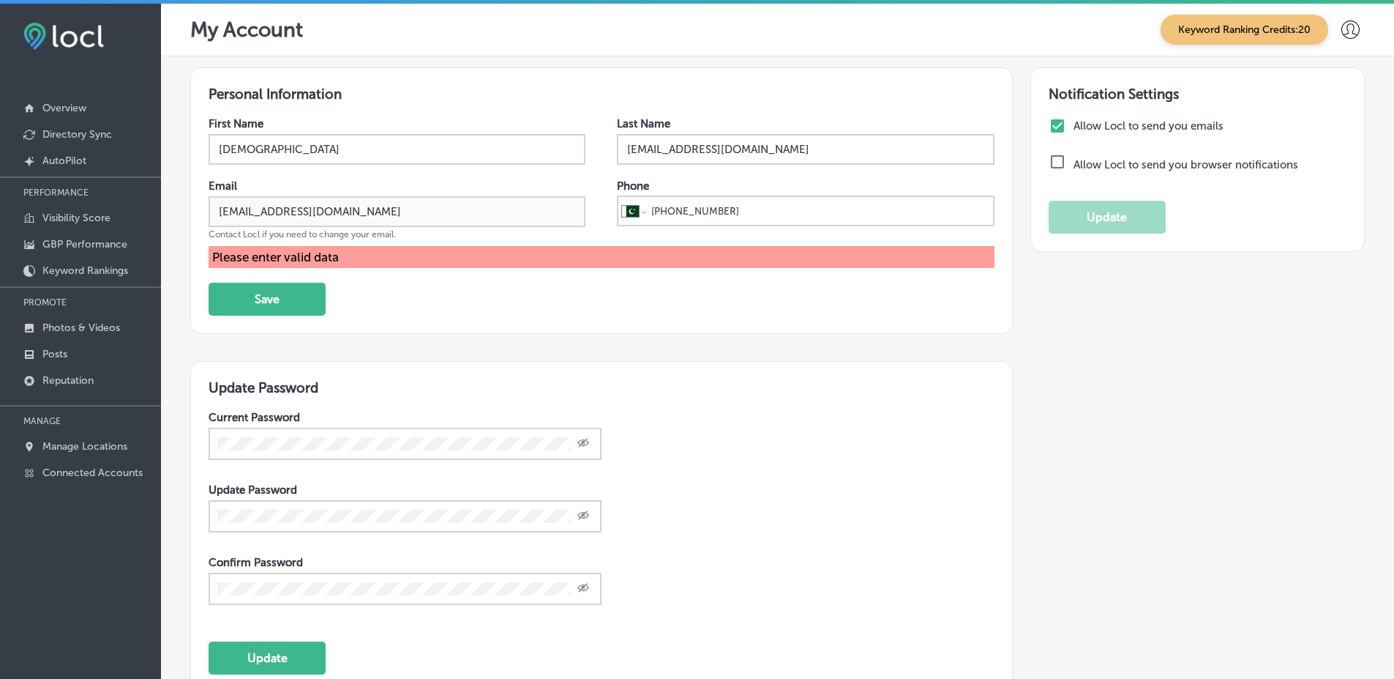
click at [475, 310] on div "First Name [PERSON_NAME] Last Name [EMAIL_ADDRESS][DOMAIN_NAME] Email [EMAIL_AD…" at bounding box center [602, 216] width 786 height 198
click at [793, 149] on input "vasilikigreece69+fnf@gmail.com" at bounding box center [805, 149] width 377 height 31
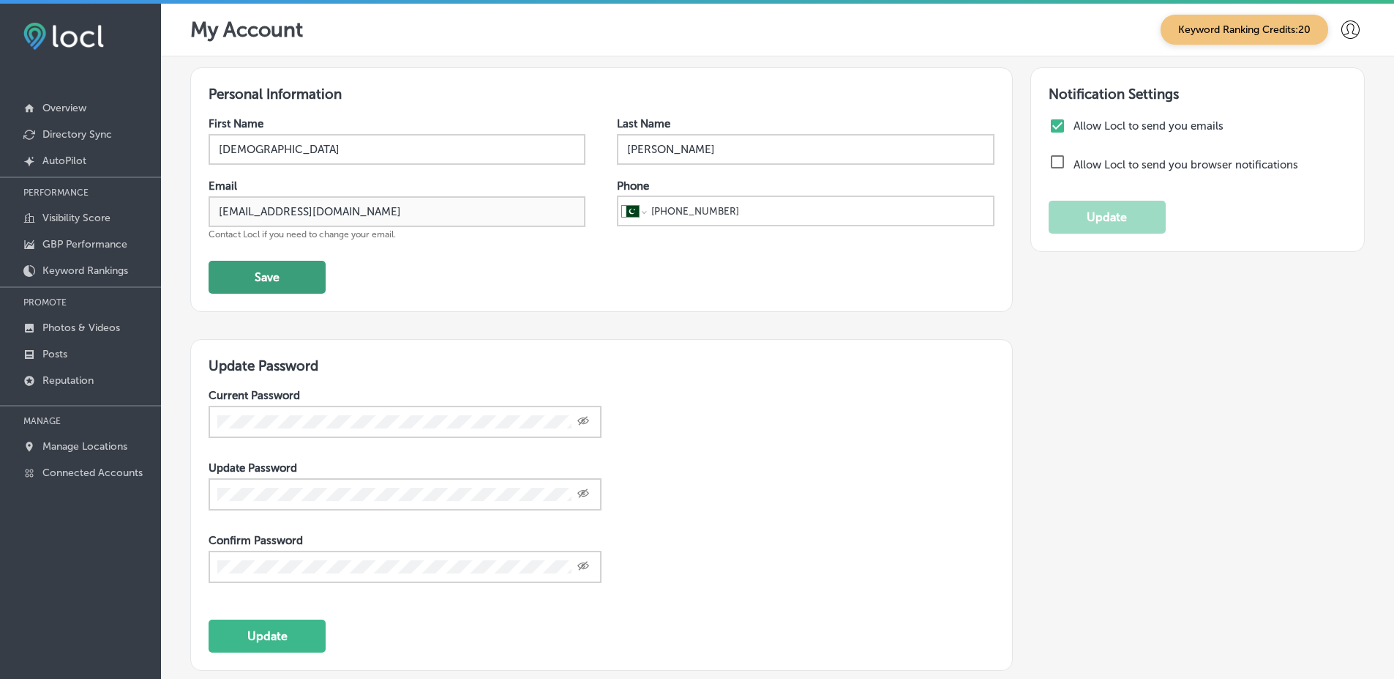
type input "[PERSON_NAME]"
click at [296, 274] on button "Save" at bounding box center [267, 277] width 117 height 33
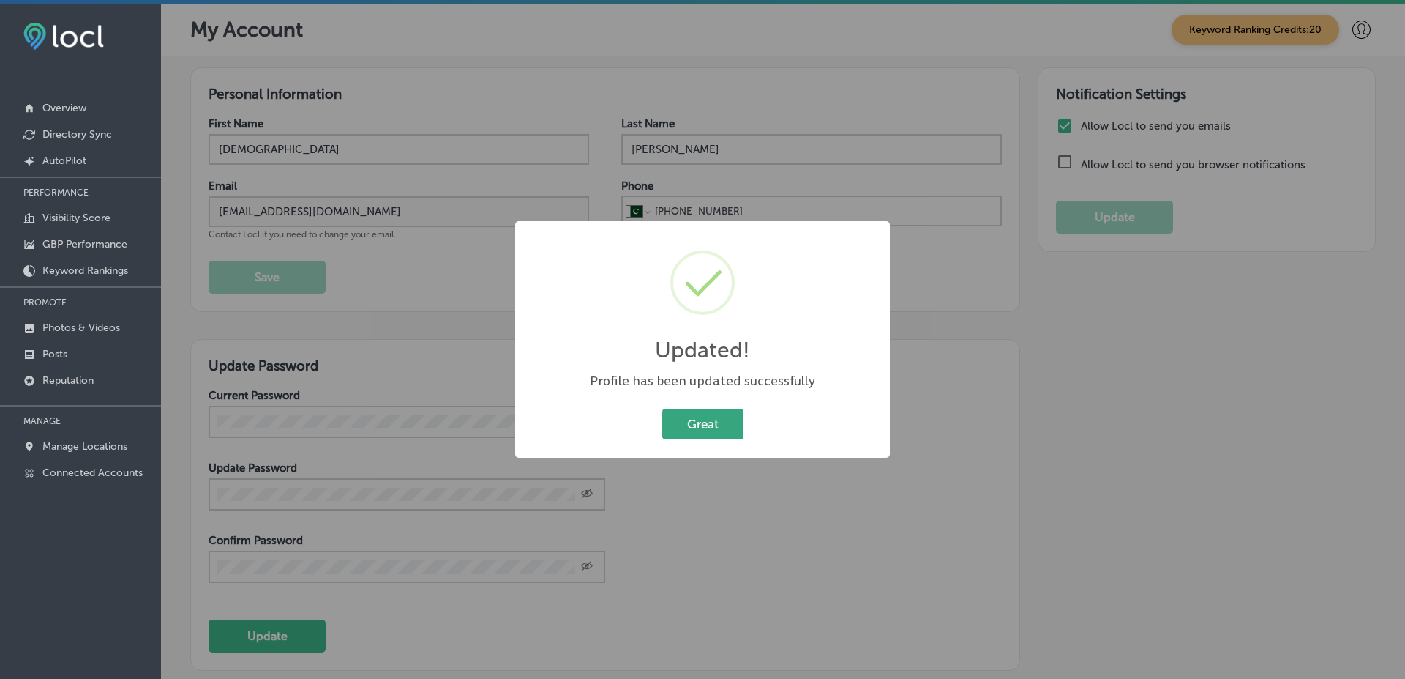
click at [720, 426] on button "Great" at bounding box center [702, 423] width 81 height 30
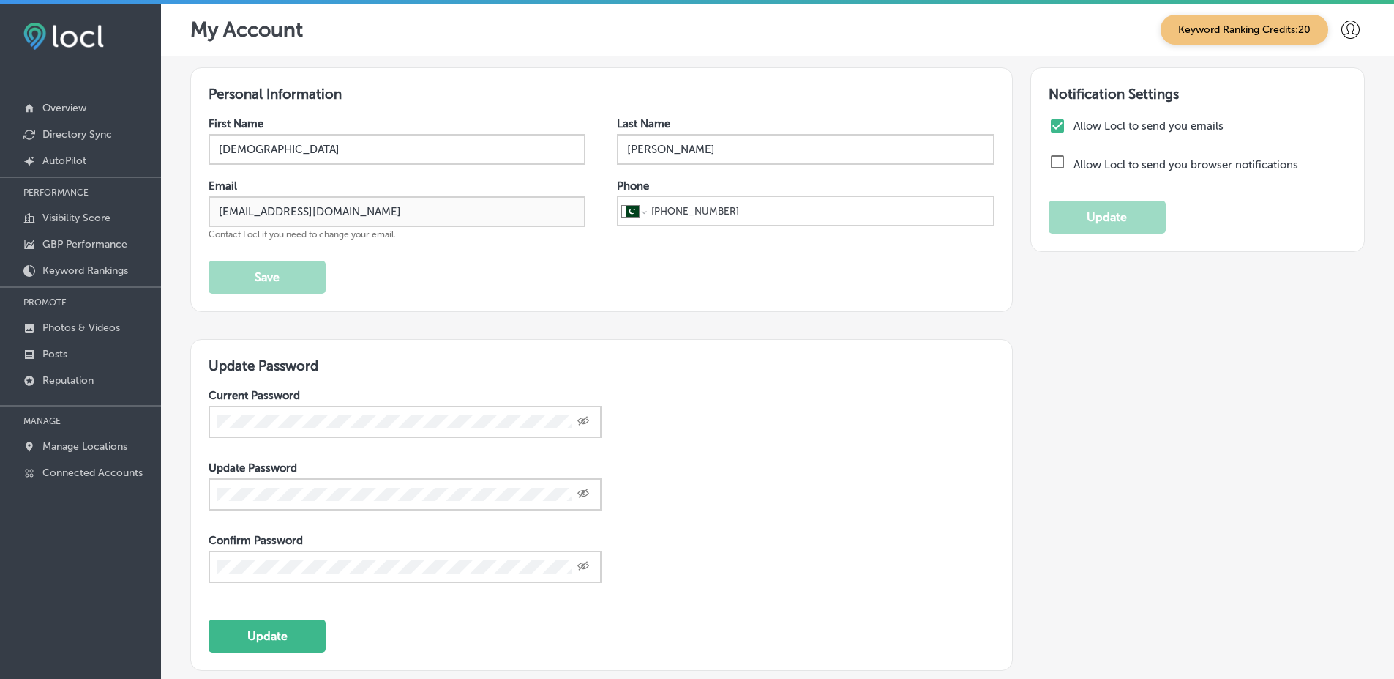
click at [1347, 34] on icon at bounding box center [1351, 29] width 18 height 18
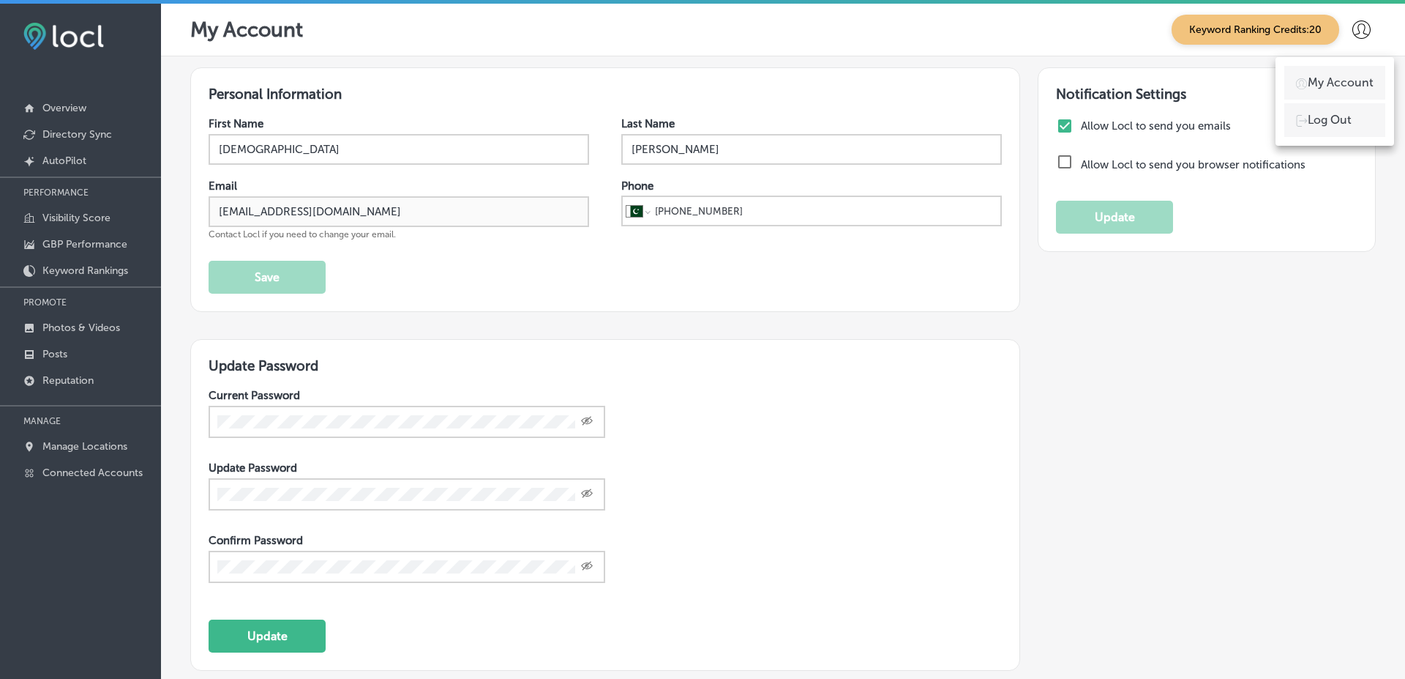
click at [1327, 117] on p "Log Out" at bounding box center [1330, 120] width 44 height 18
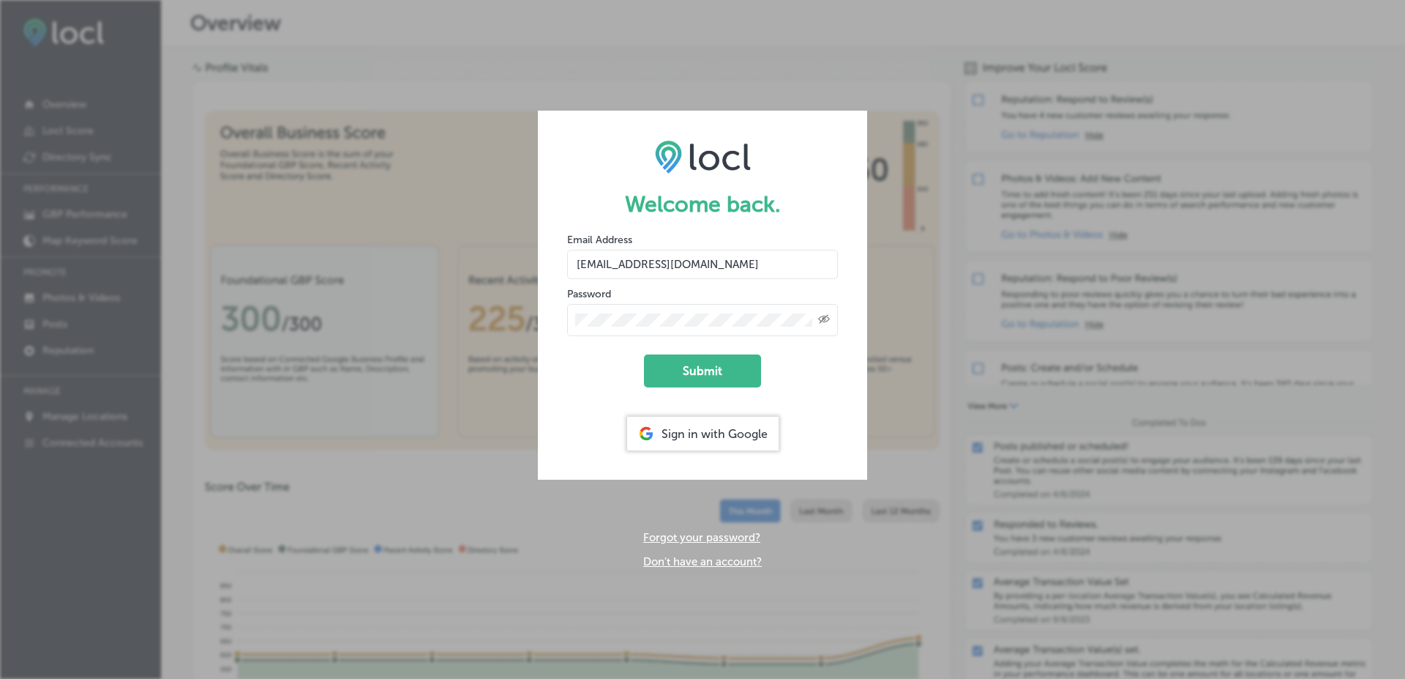
click at [727, 274] on input "vasilikigreece69+fnf@gmail.com" at bounding box center [702, 264] width 271 height 29
click at [615, 269] on input "salman@esketchers.com" at bounding box center [702, 264] width 271 height 29
type input "salman+t22sept25@esketchers.com"
click at [644, 354] on button "Submit" at bounding box center [702, 370] width 117 height 33
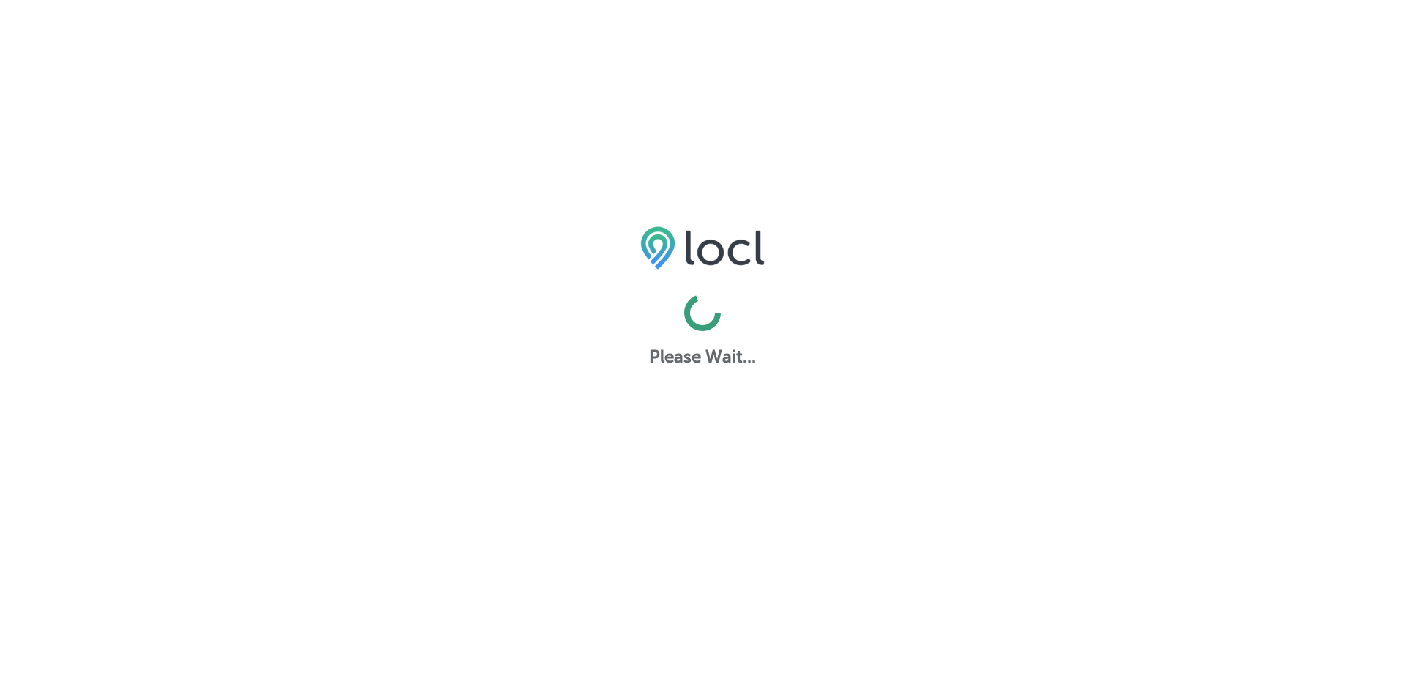
click at [830, 214] on div "Please Wait..." at bounding box center [702, 284] width 1405 height 163
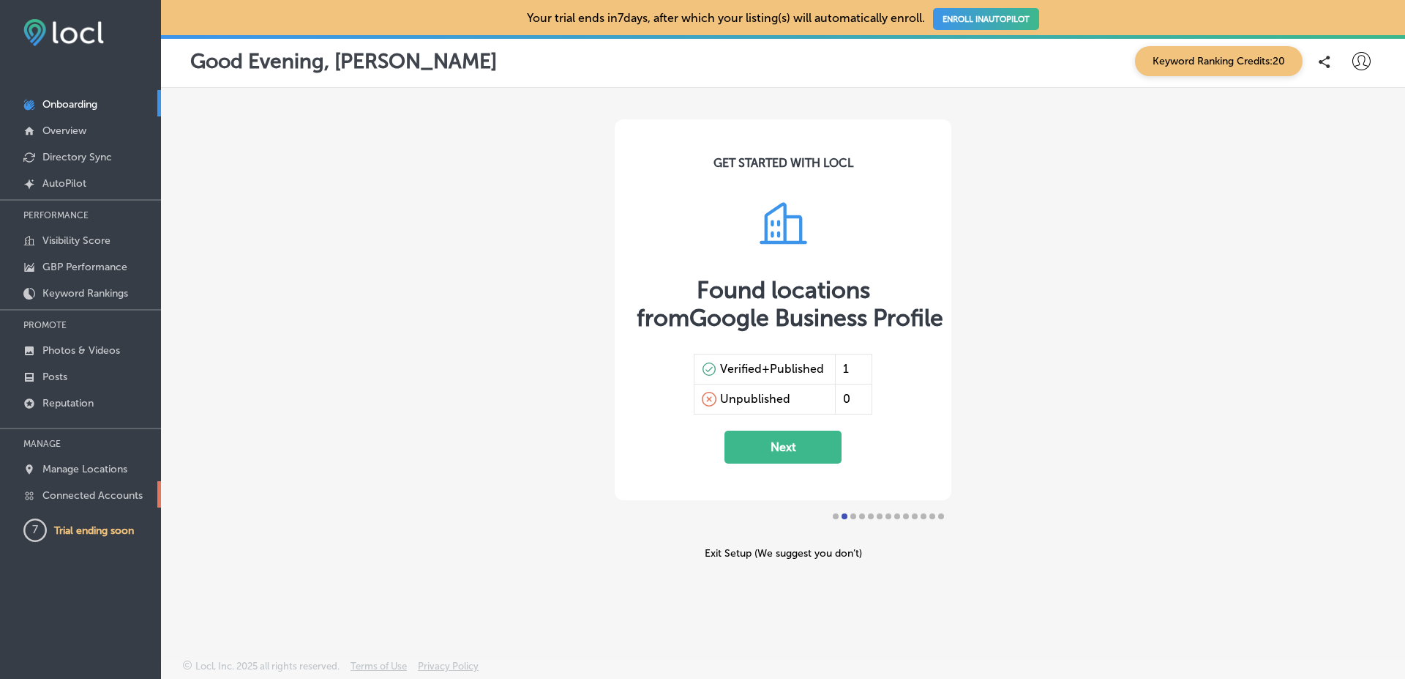
click at [122, 484] on link "Connected Accounts" at bounding box center [80, 494] width 161 height 26
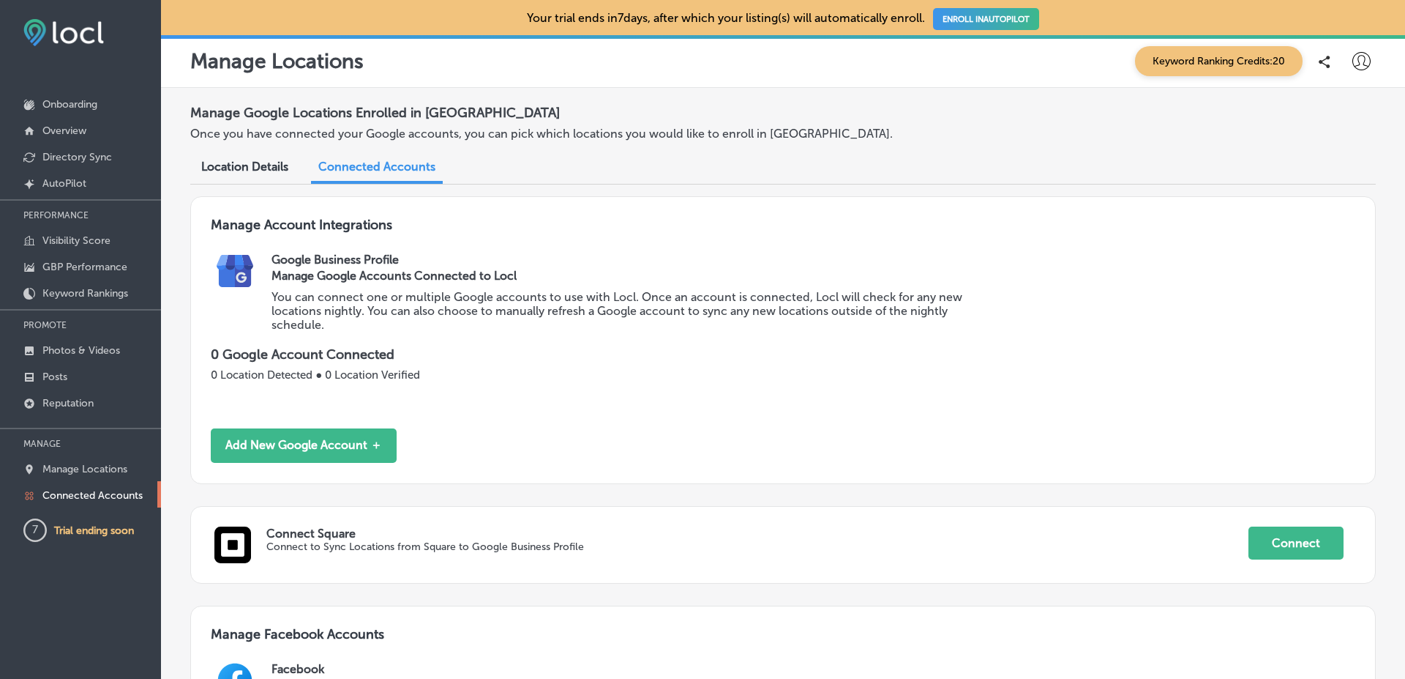
click at [542, 306] on p "You can connect one or multiple Google accounts to use with Locl. Once an accou…" at bounding box center [624, 311] width 705 height 42
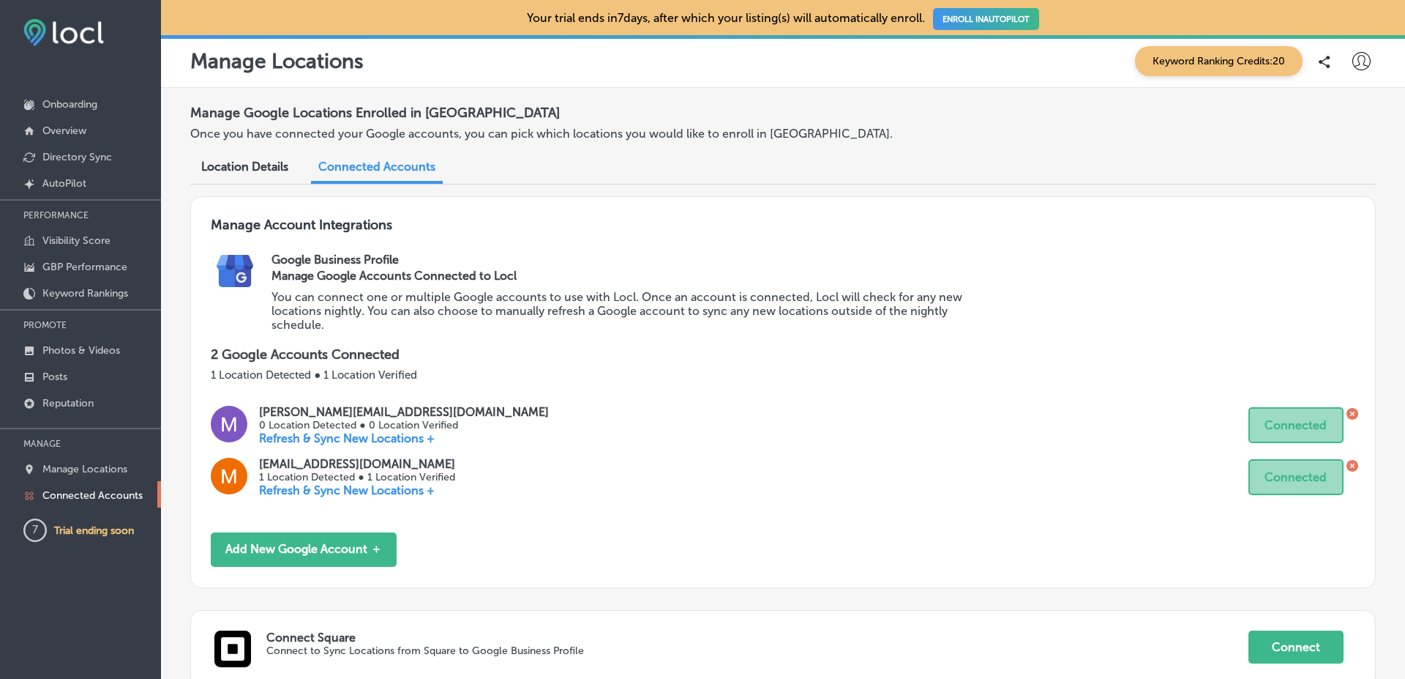
click at [1353, 67] on icon at bounding box center [1362, 61] width 18 height 18
click at [1353, 108] on p "My Account" at bounding box center [1341, 114] width 66 height 18
select select "PK"
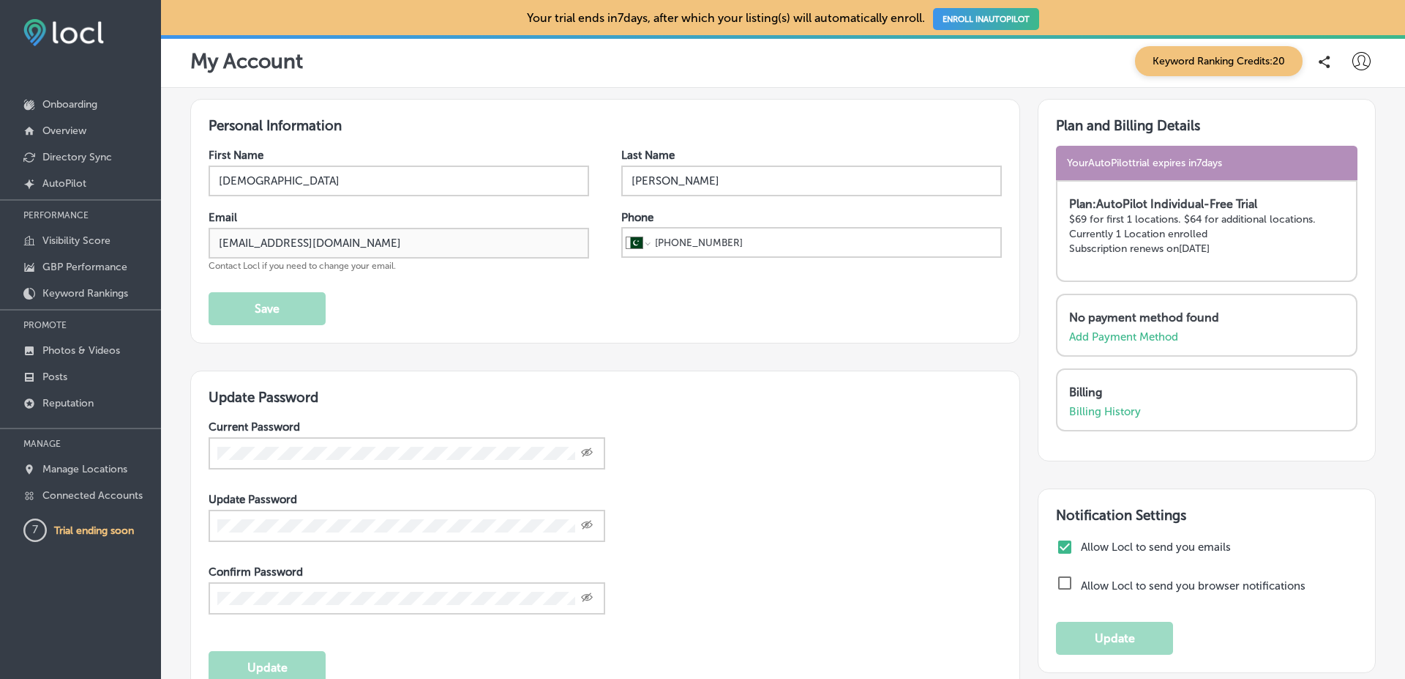
click at [360, 187] on input "[DEMOGRAPHIC_DATA]" at bounding box center [399, 180] width 381 height 31
type input "[PERSON_NAME]"
click at [694, 168] on input "[PERSON_NAME]" at bounding box center [811, 180] width 381 height 31
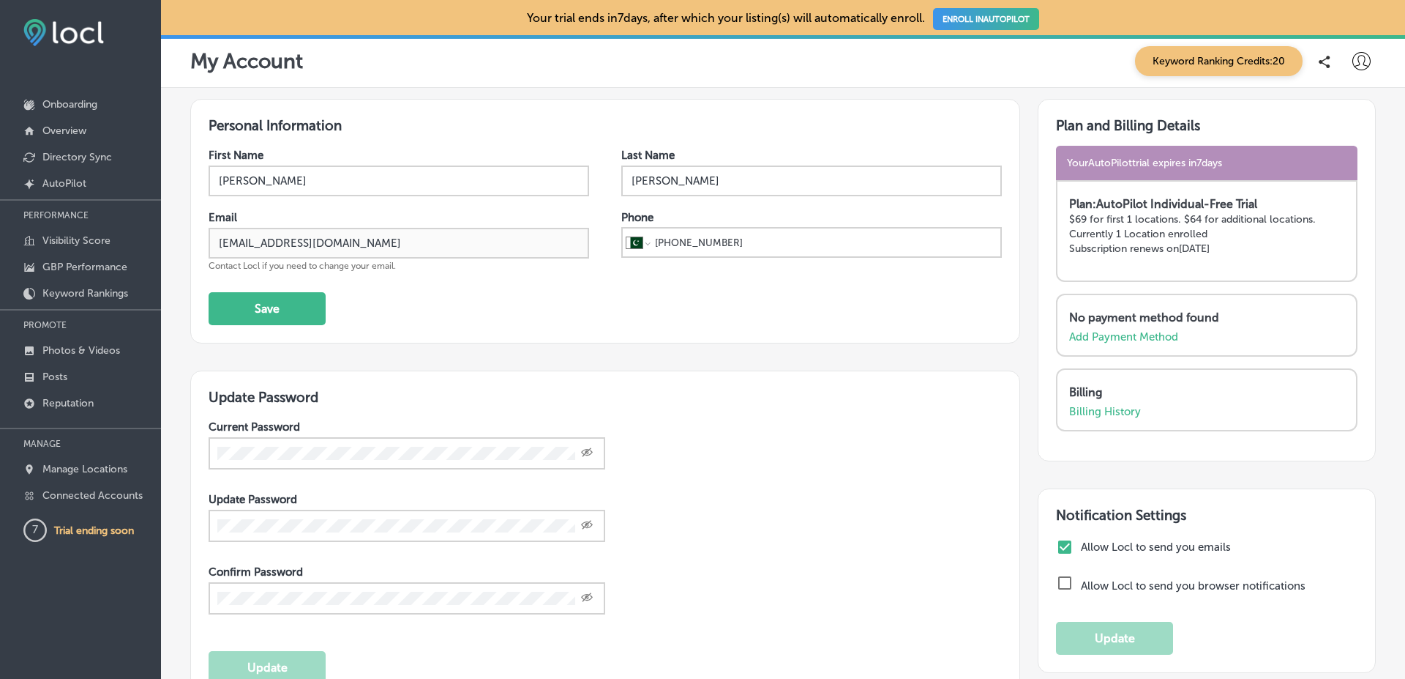
click at [697, 172] on input "[PERSON_NAME]" at bounding box center [811, 180] width 381 height 31
type input "Mirza"
click at [814, 240] on input "[PHONE_NUMBER]" at bounding box center [825, 242] width 343 height 28
type input "+92 321 4302458"
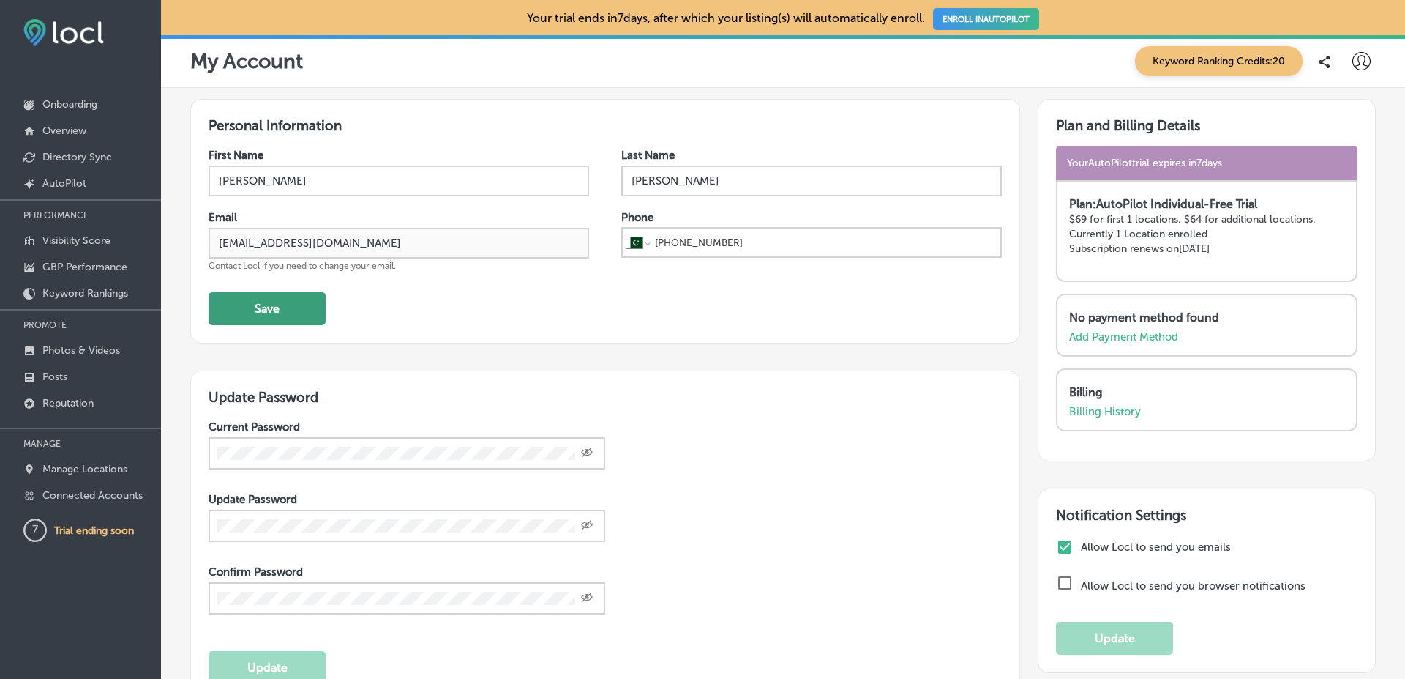
click at [273, 306] on button "Save" at bounding box center [267, 308] width 117 height 33
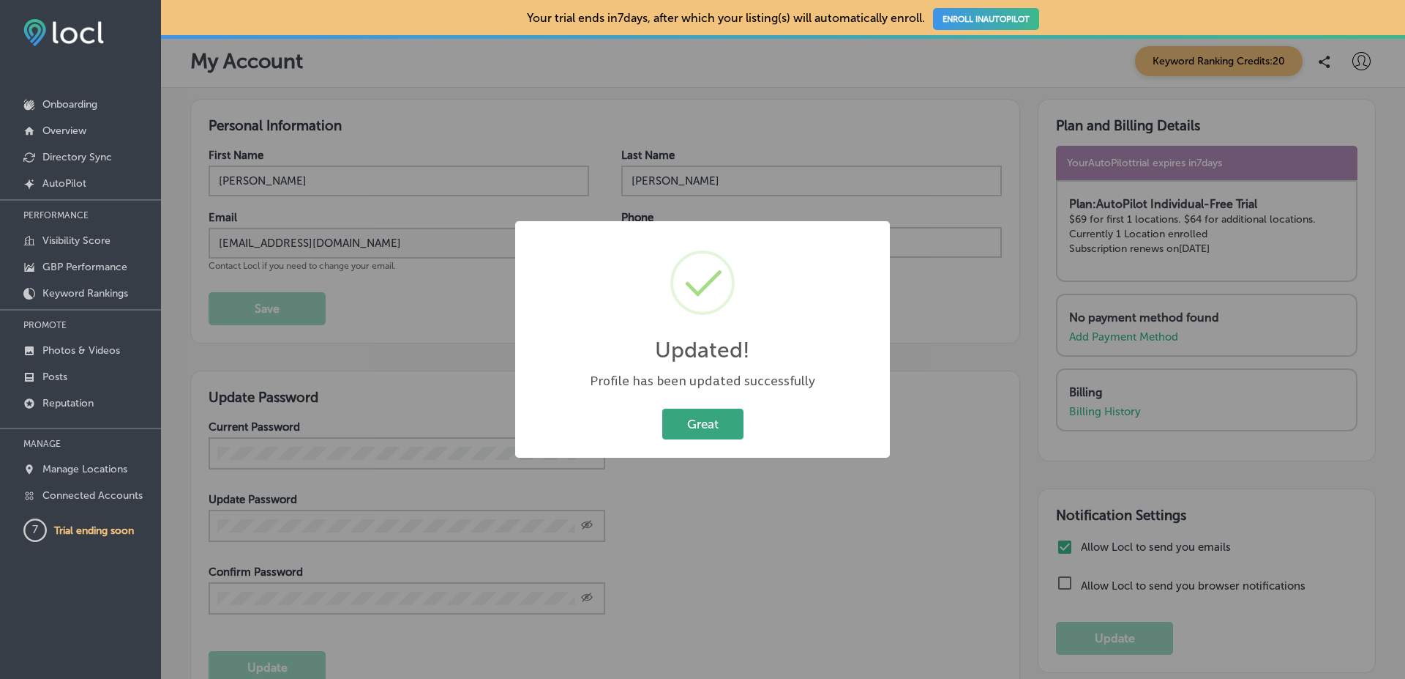
click at [675, 427] on button "Great" at bounding box center [702, 423] width 81 height 30
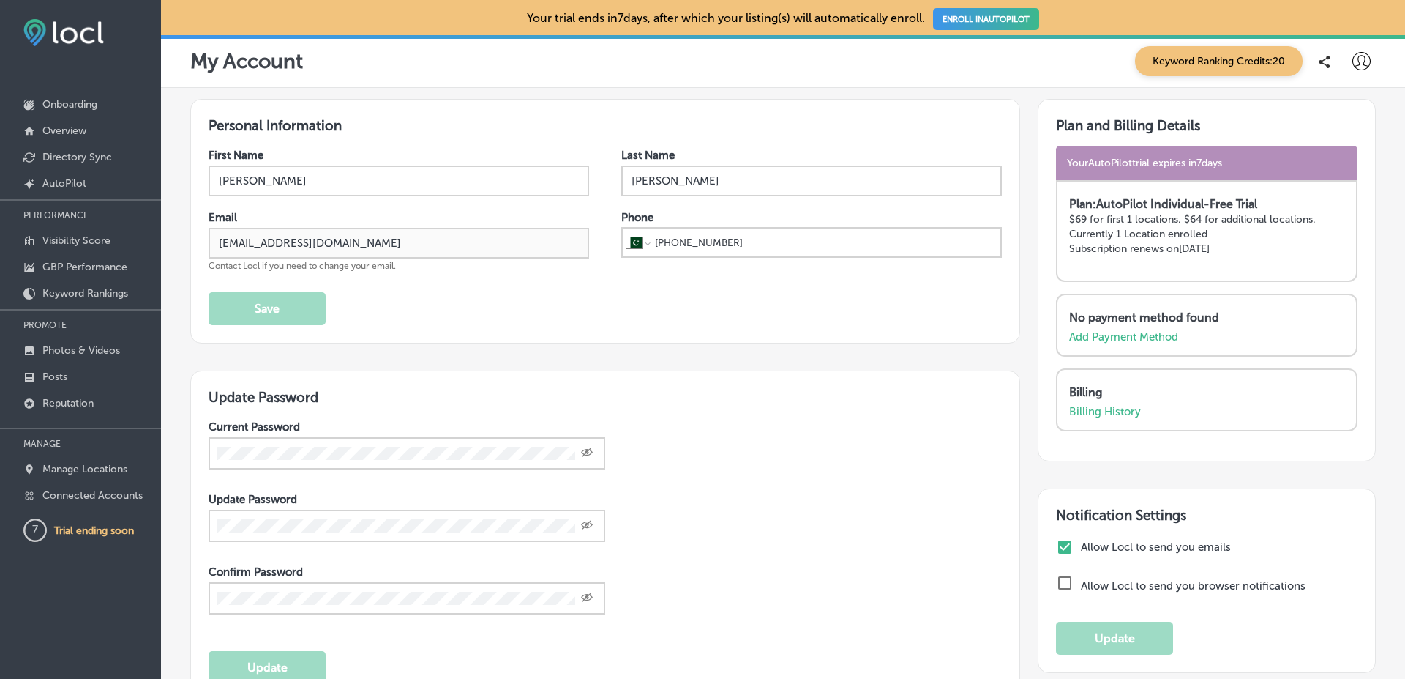
click at [1353, 58] on icon at bounding box center [1362, 61] width 18 height 18
click at [1329, 145] on p "My Teams" at bounding box center [1334, 152] width 53 height 18
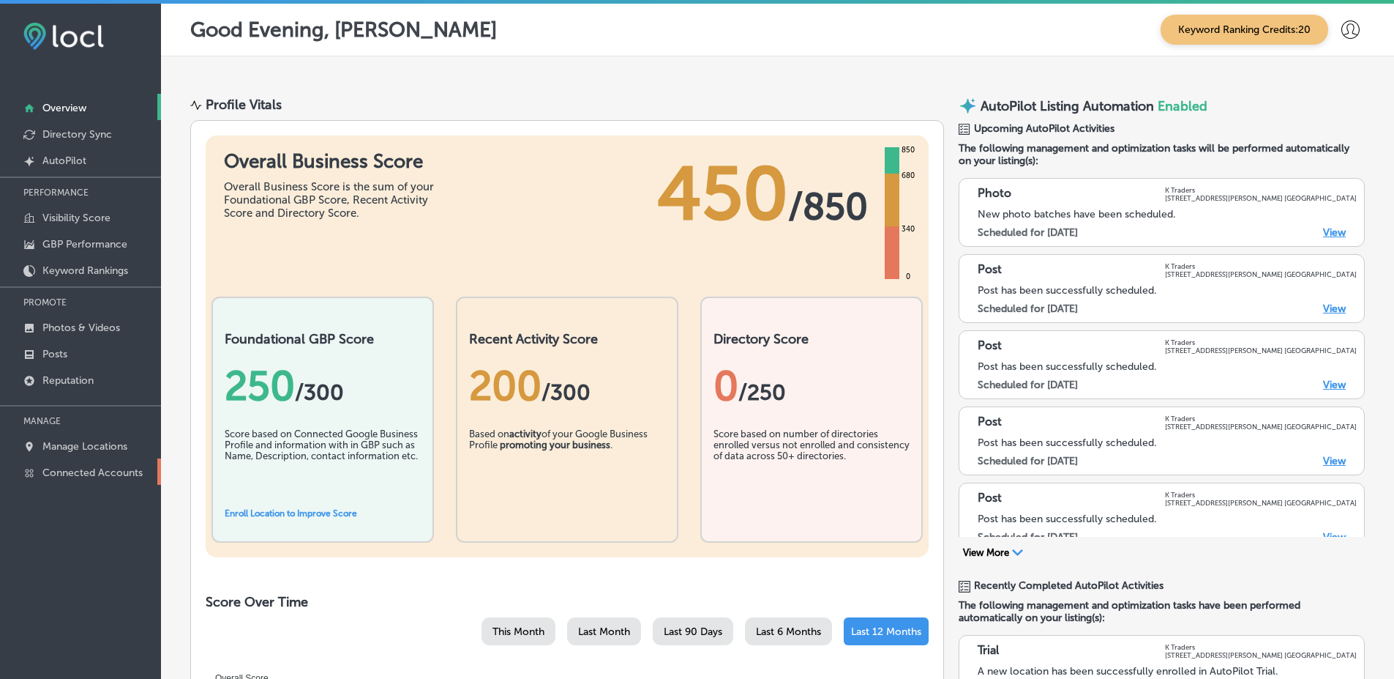
click at [124, 463] on link "Connected Accounts" at bounding box center [80, 471] width 161 height 26
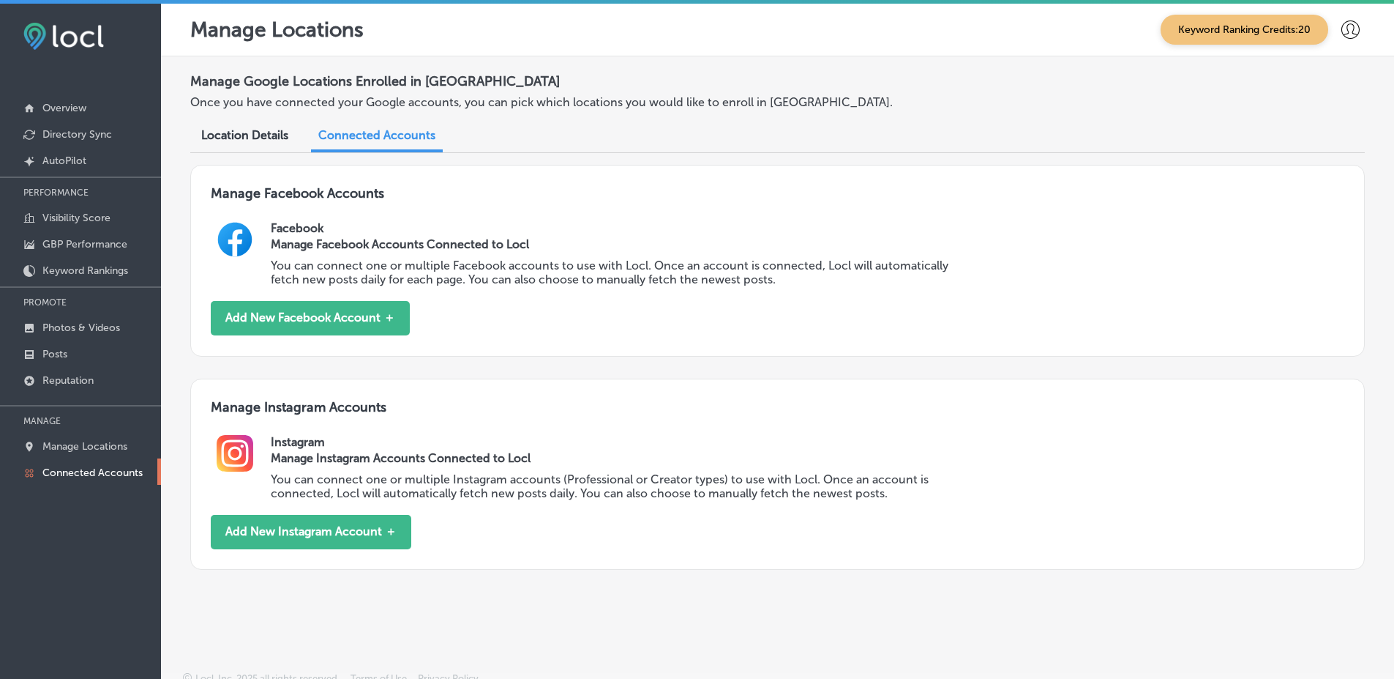
click at [1343, 31] on icon at bounding box center [1351, 29] width 18 height 18
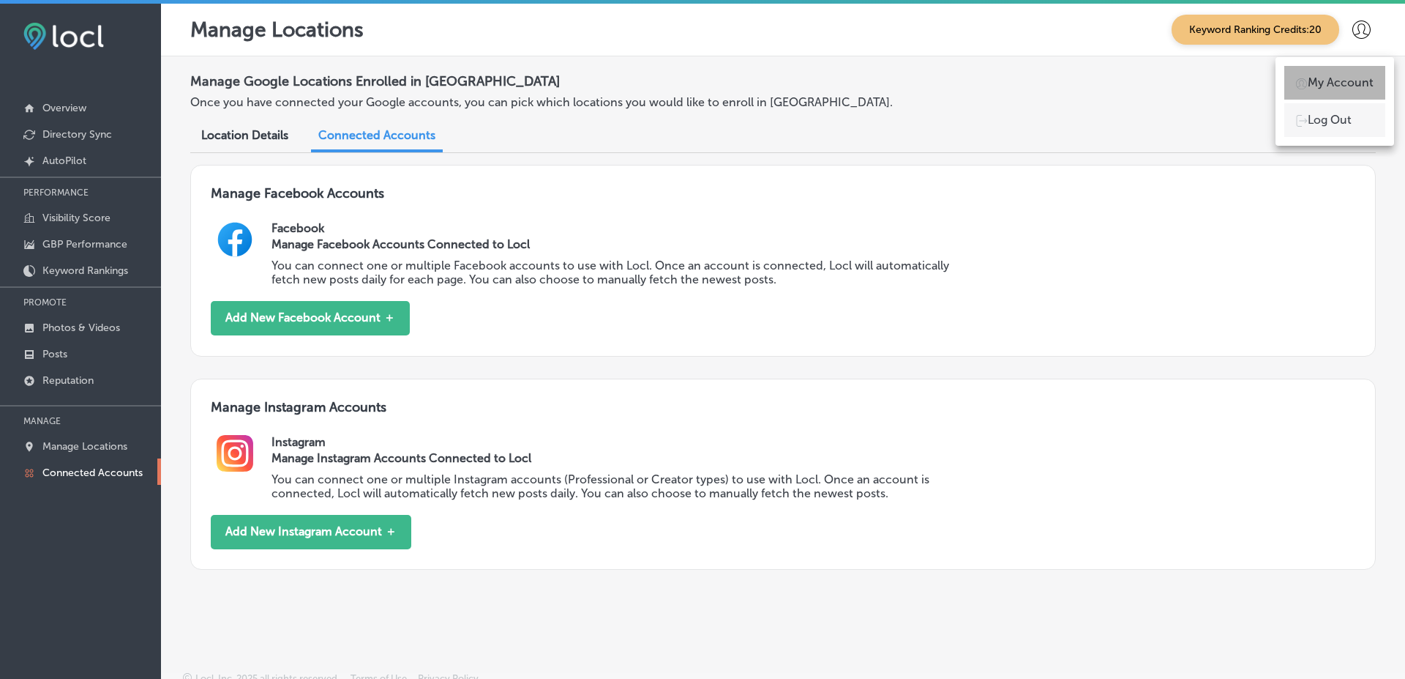
click at [1347, 77] on p "My Account" at bounding box center [1341, 83] width 66 height 18
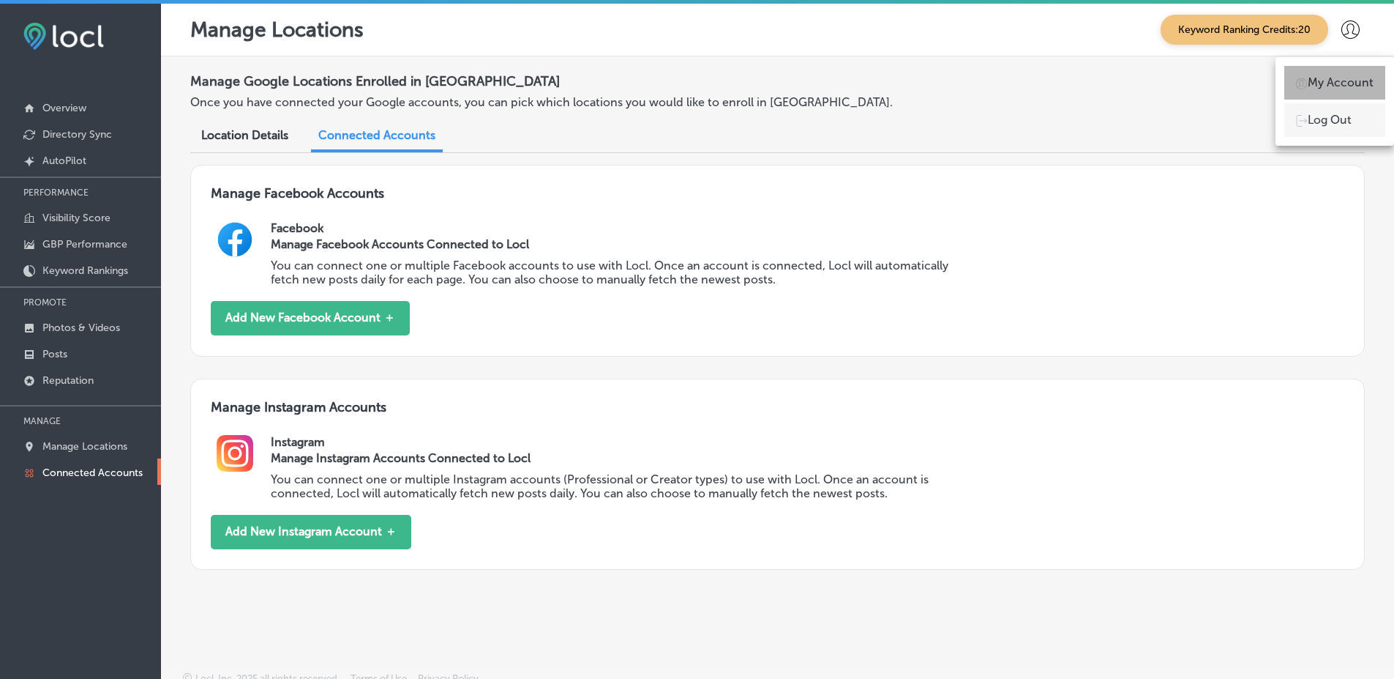
select select "PK"
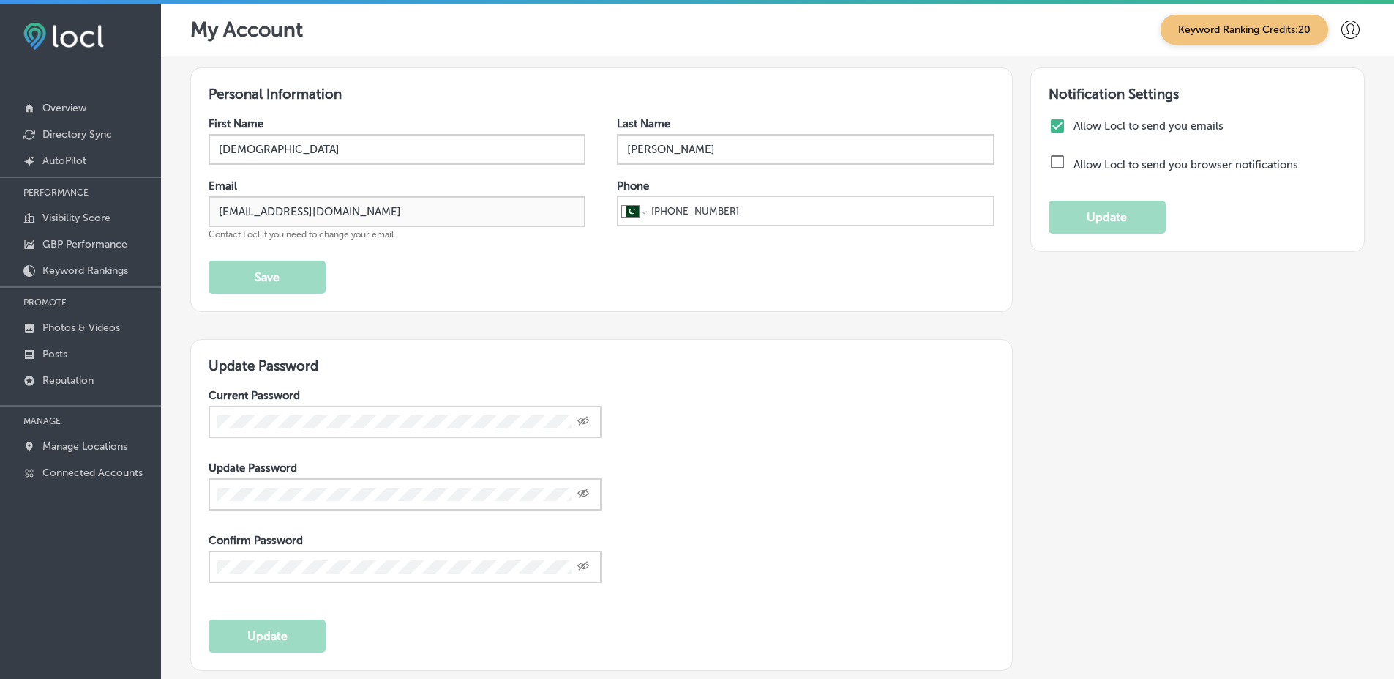
click at [1342, 31] on icon at bounding box center [1351, 29] width 18 height 18
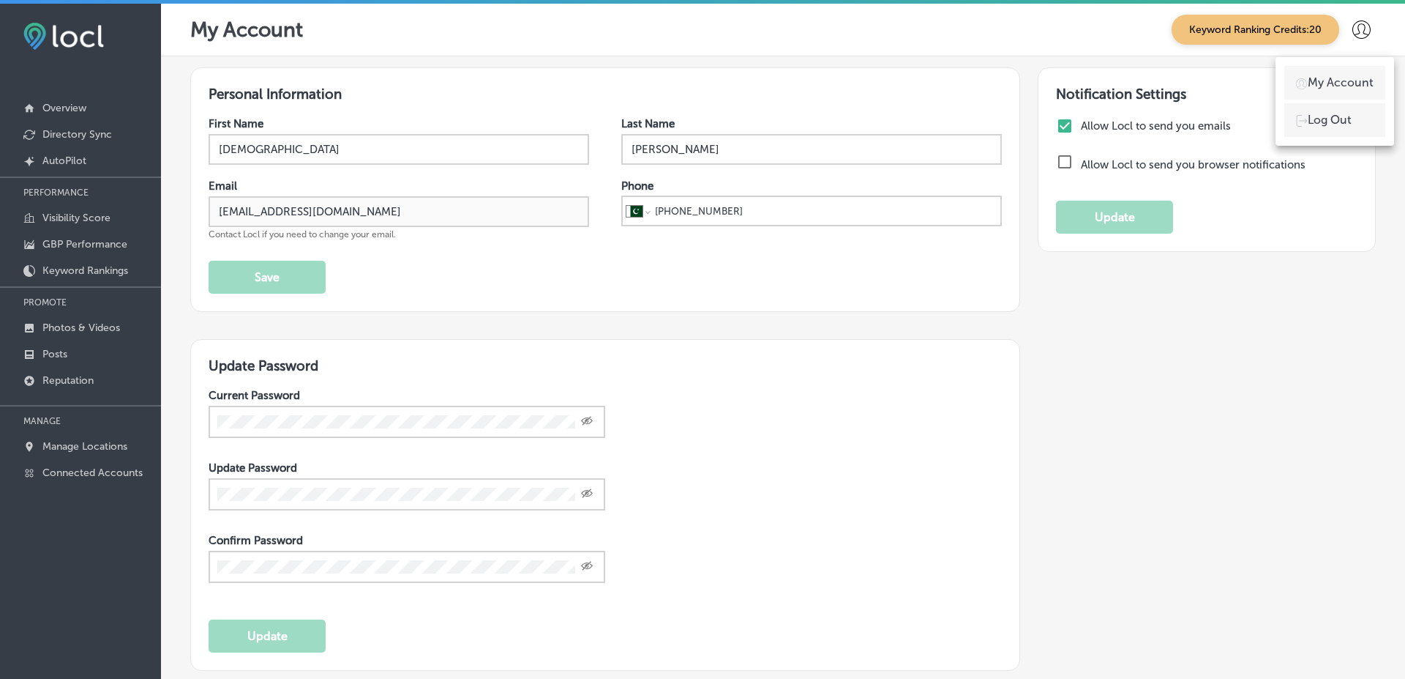
click at [583, 345] on div at bounding box center [702, 339] width 1405 height 679
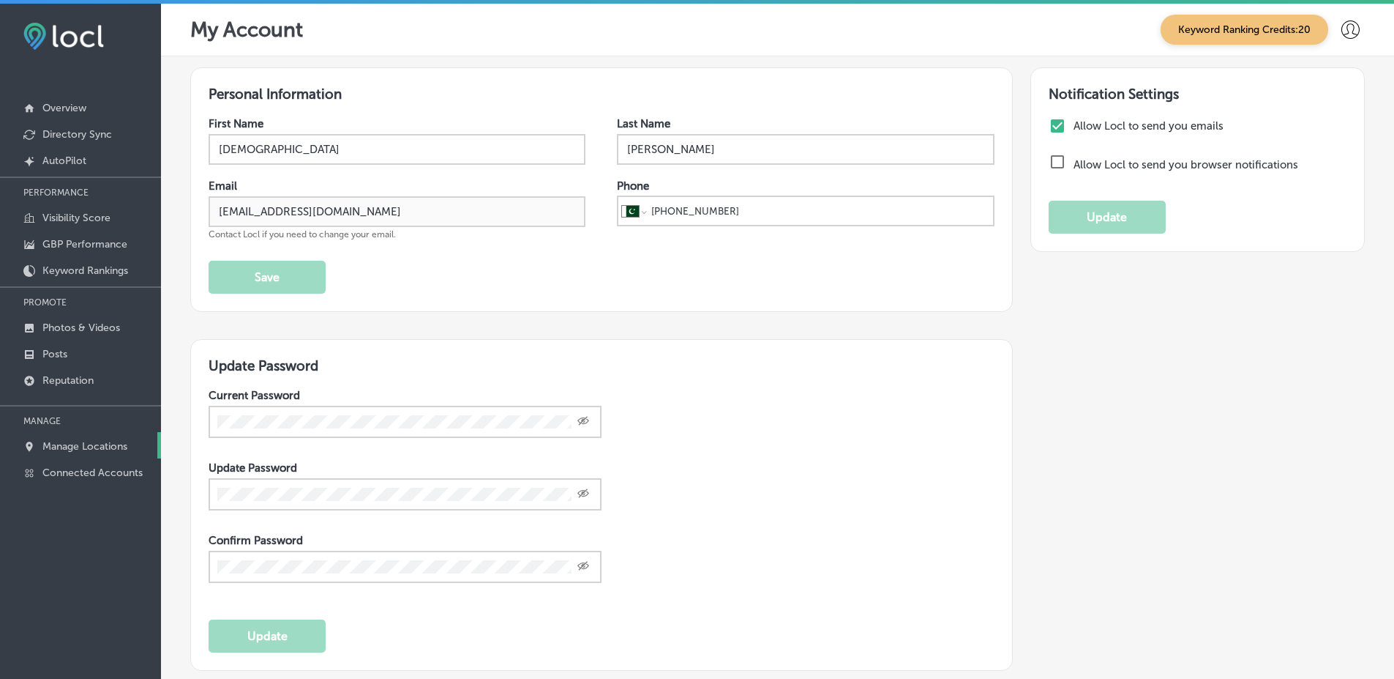
click at [91, 444] on p "Manage Locations" at bounding box center [84, 446] width 85 height 12
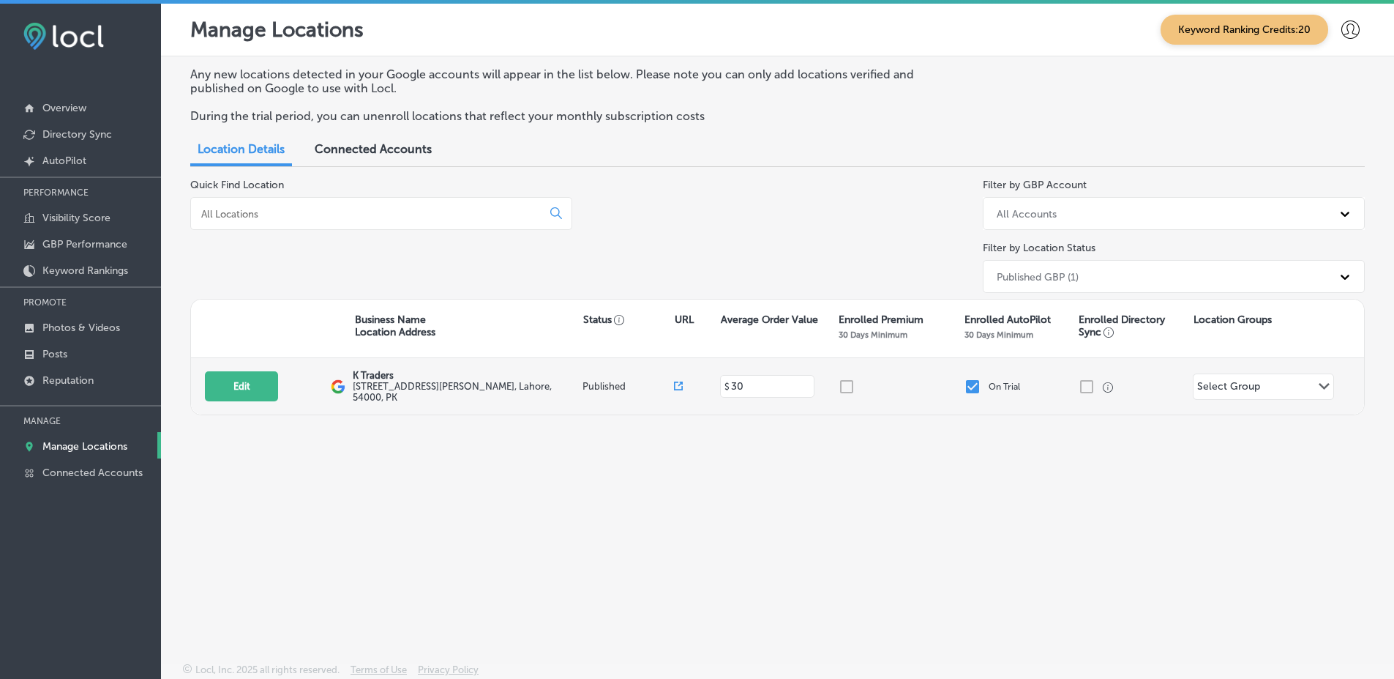
click at [976, 384] on input "checkbox" at bounding box center [973, 387] width 18 height 18
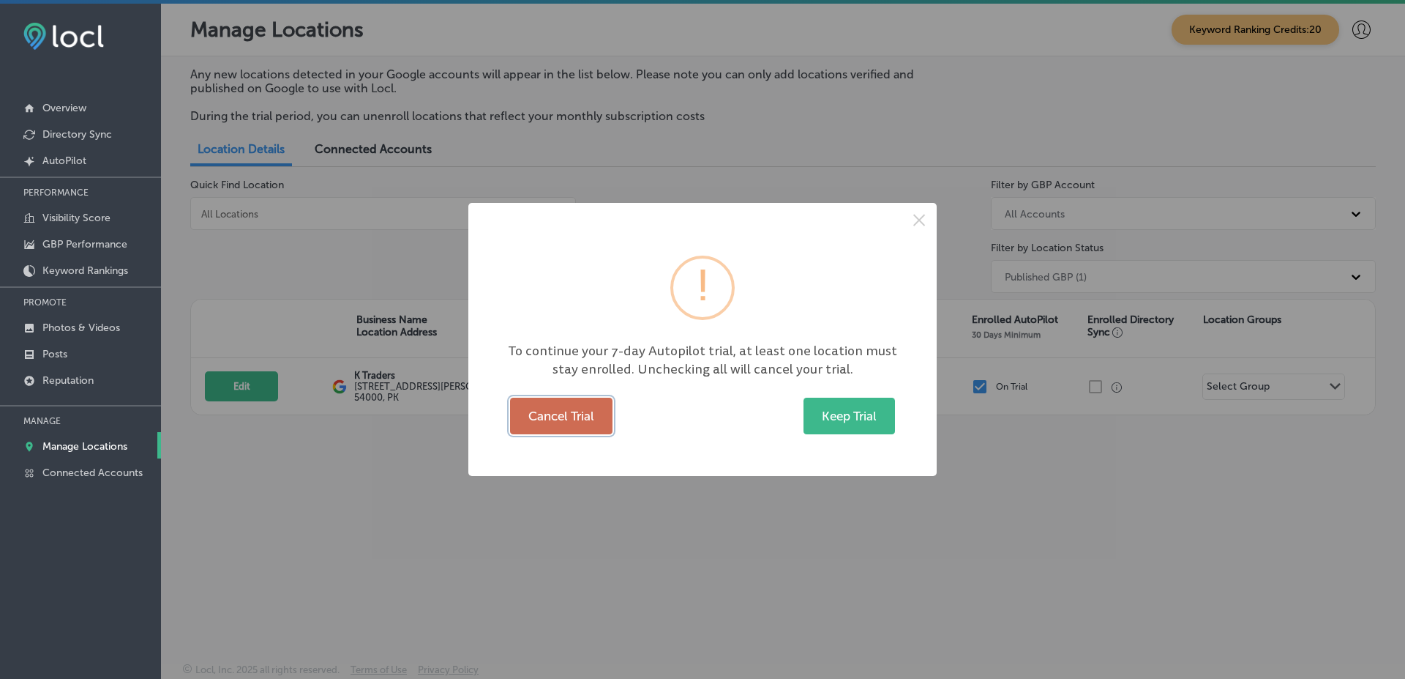
click at [576, 419] on button "Cancel Trial" at bounding box center [561, 415] width 102 height 37
checkbox input "false"
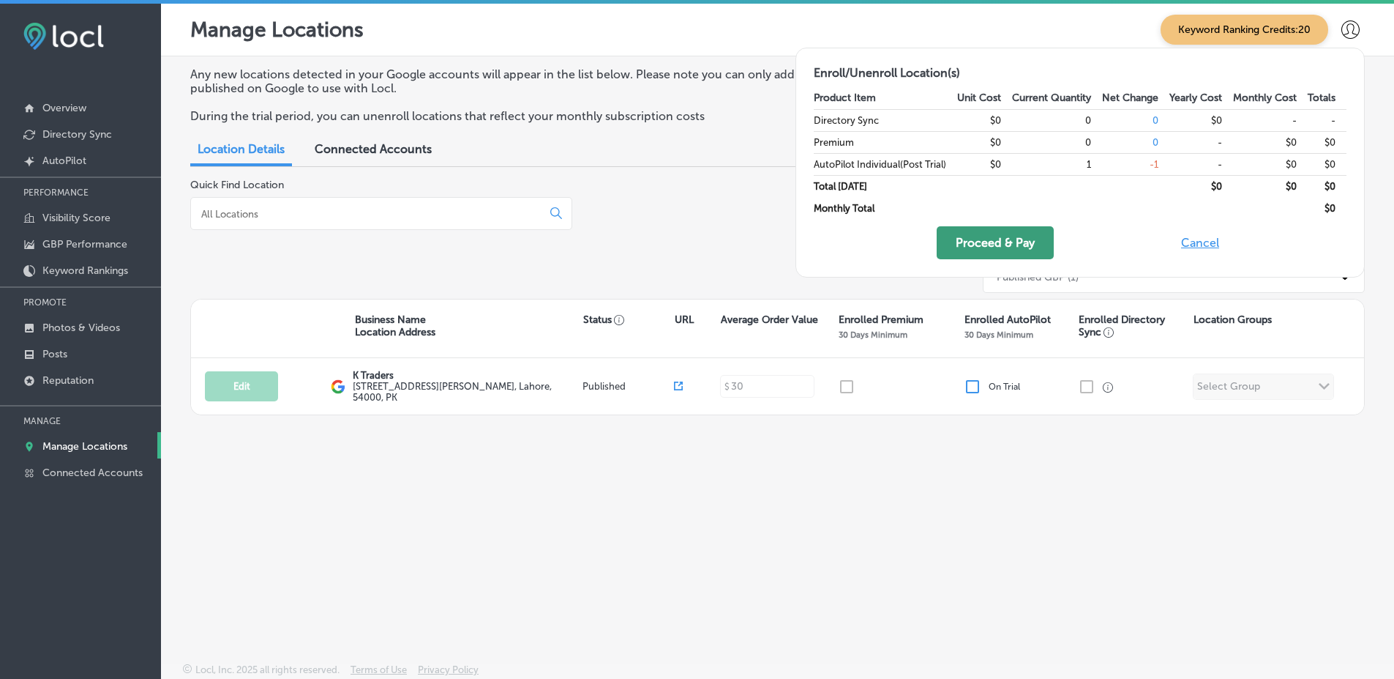
click at [1020, 239] on button "Proceed & Pay" at bounding box center [995, 242] width 117 height 33
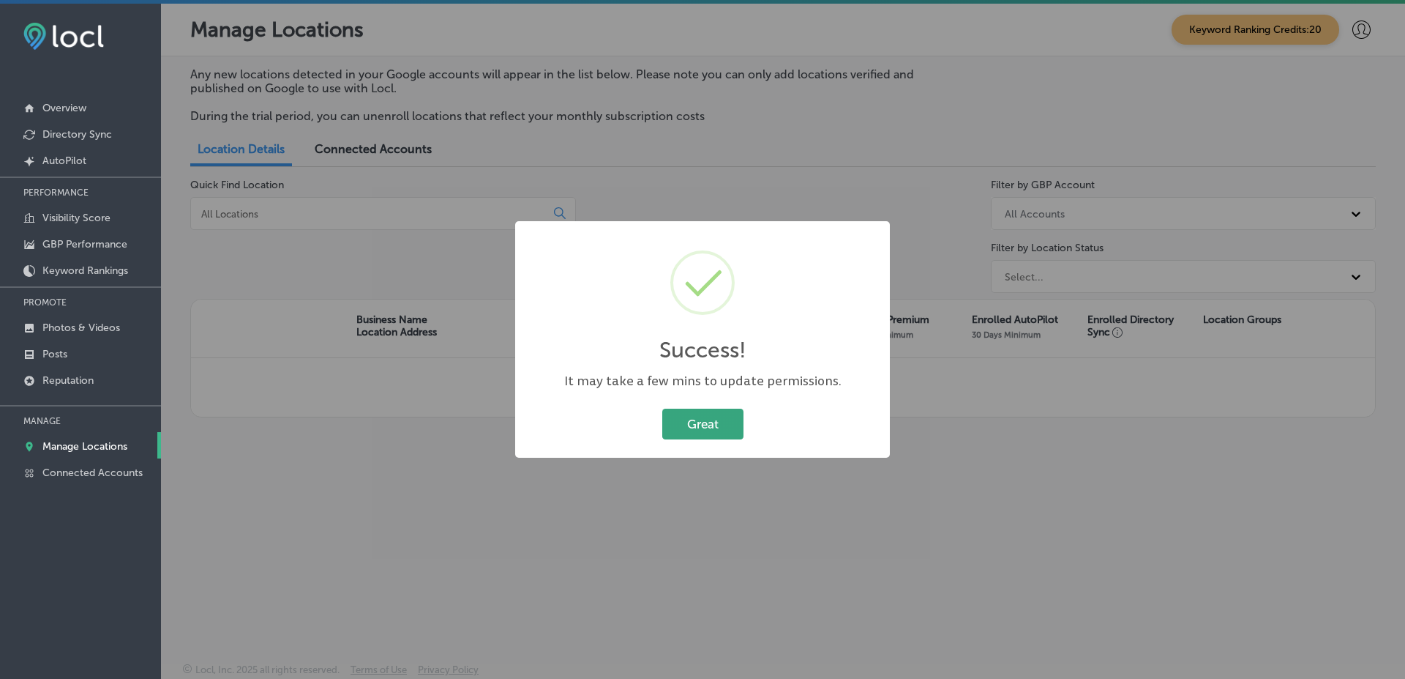
click at [714, 436] on button "Great" at bounding box center [702, 423] width 81 height 30
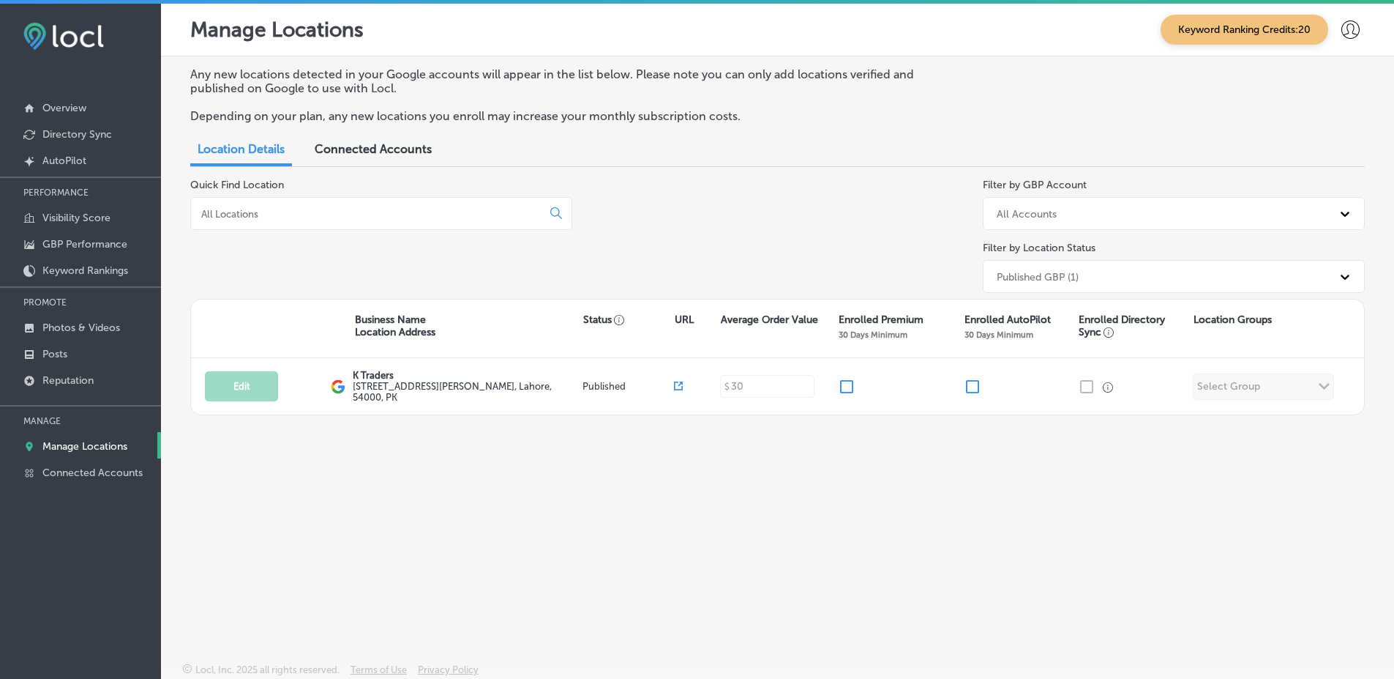
click at [1348, 37] on icon at bounding box center [1351, 29] width 18 height 18
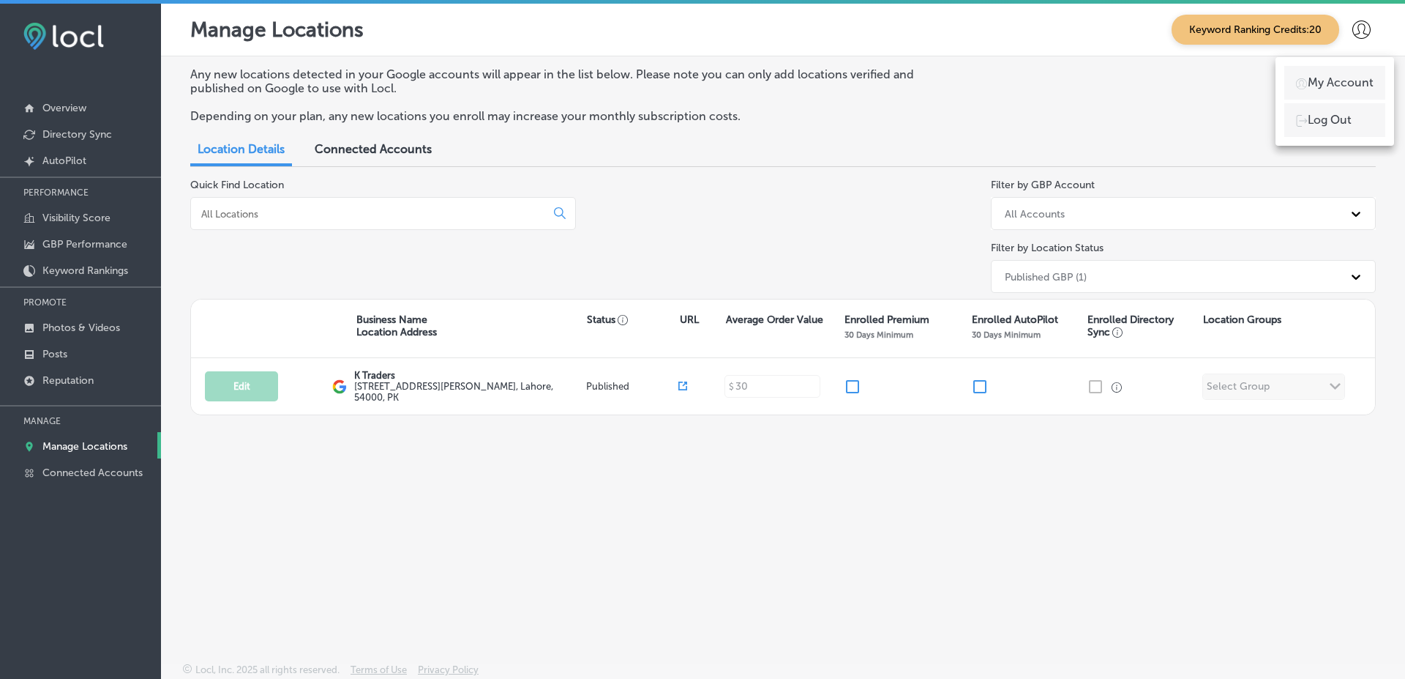
click at [1348, 118] on p "Log Out" at bounding box center [1330, 120] width 44 height 18
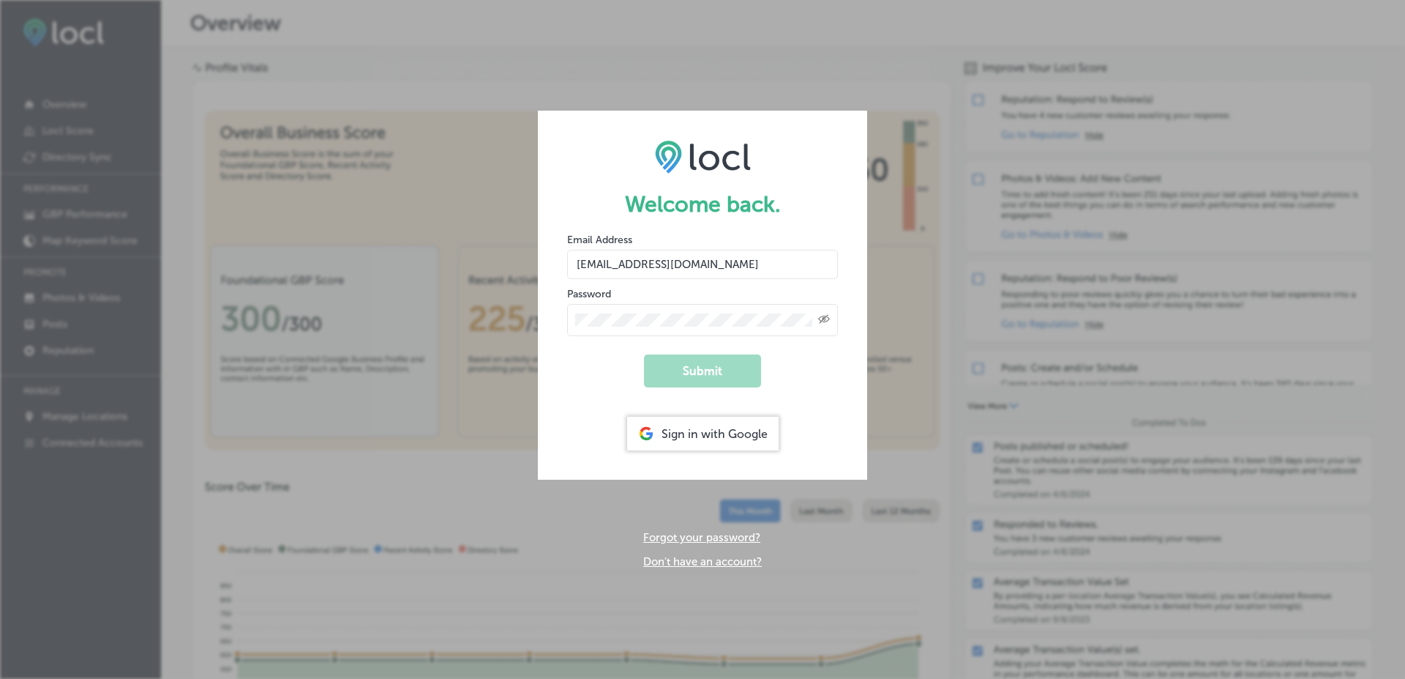
click at [714, 271] on input "vasilikigreece69+fnf@gmail.com" at bounding box center [702, 264] width 271 height 29
click at [676, 267] on input "vasilikigreece69+fnf@gmail.com" at bounding box center [702, 264] width 271 height 29
click at [611, 264] on input "salman@esketchers.com" at bounding box center [702, 264] width 271 height 29
type input "salman+t22sept25@esketchers.com"
click at [644, 354] on button "Submit" at bounding box center [702, 370] width 117 height 33
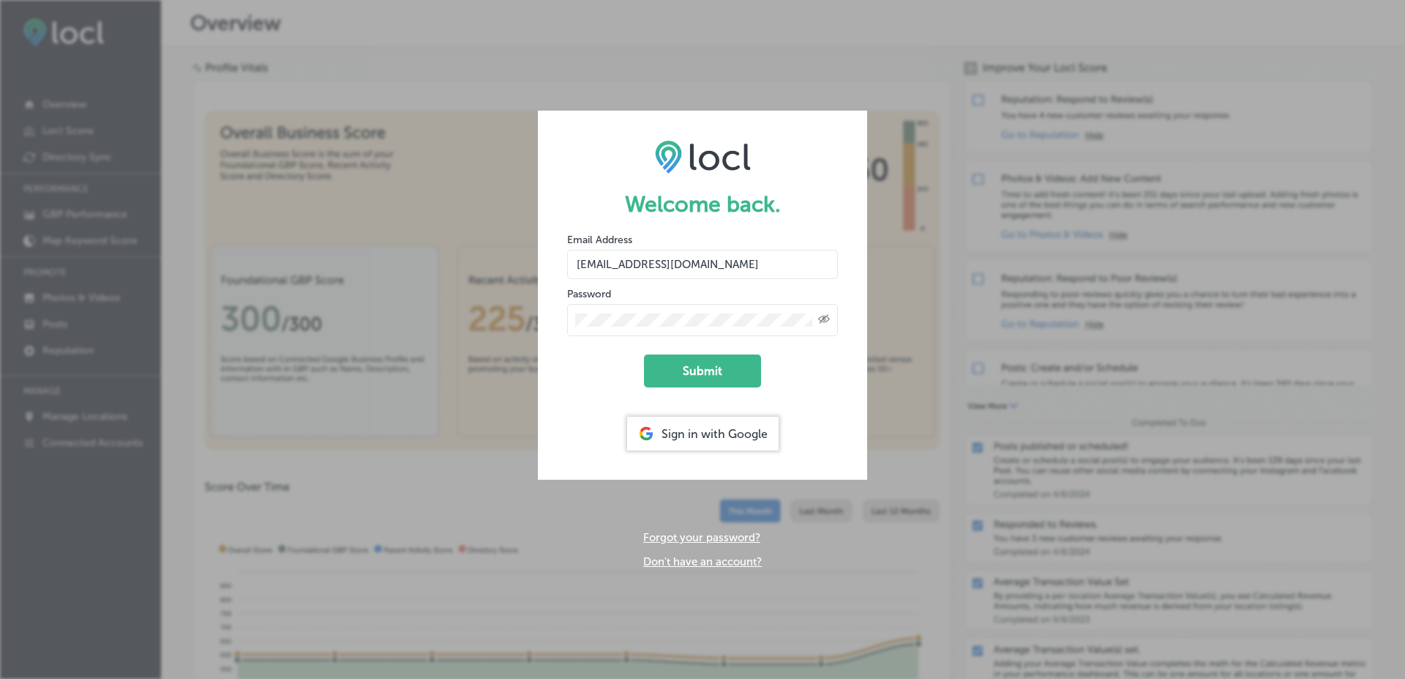
click at [644, 354] on button "Submit" at bounding box center [702, 370] width 117 height 33
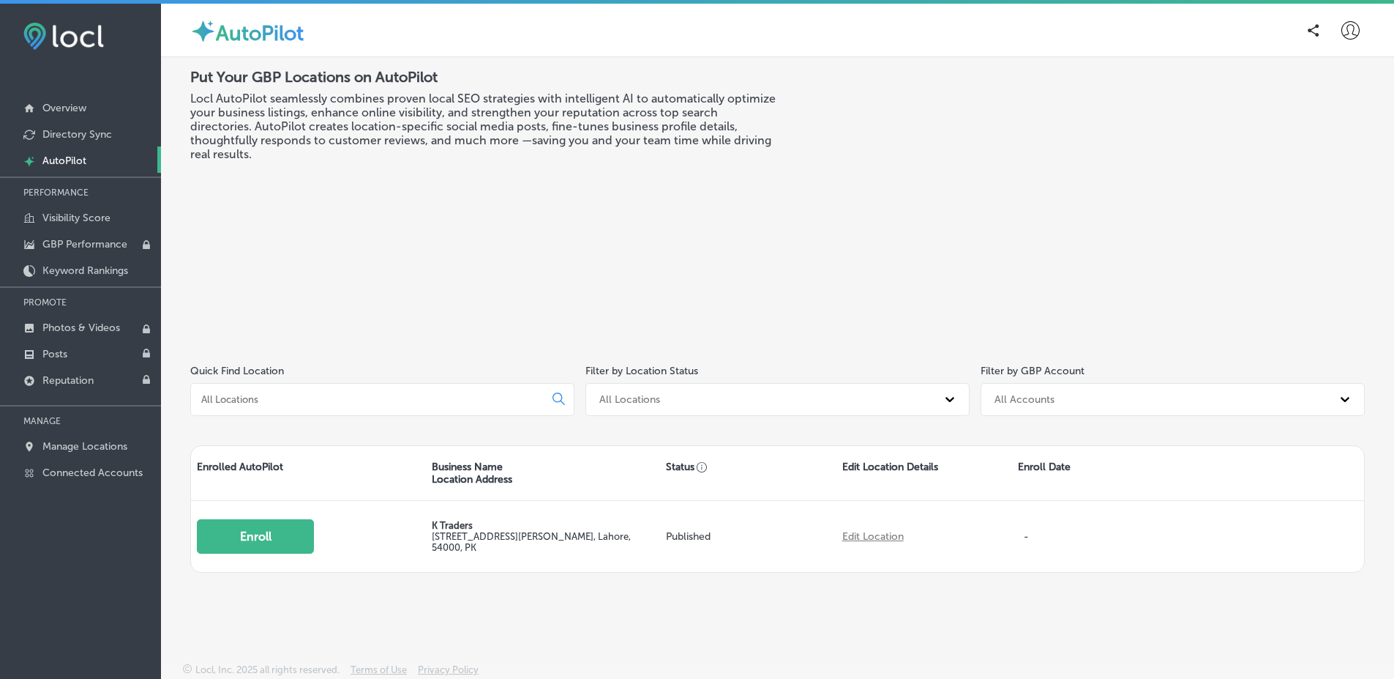
click at [1352, 21] on icon at bounding box center [1351, 30] width 18 height 18
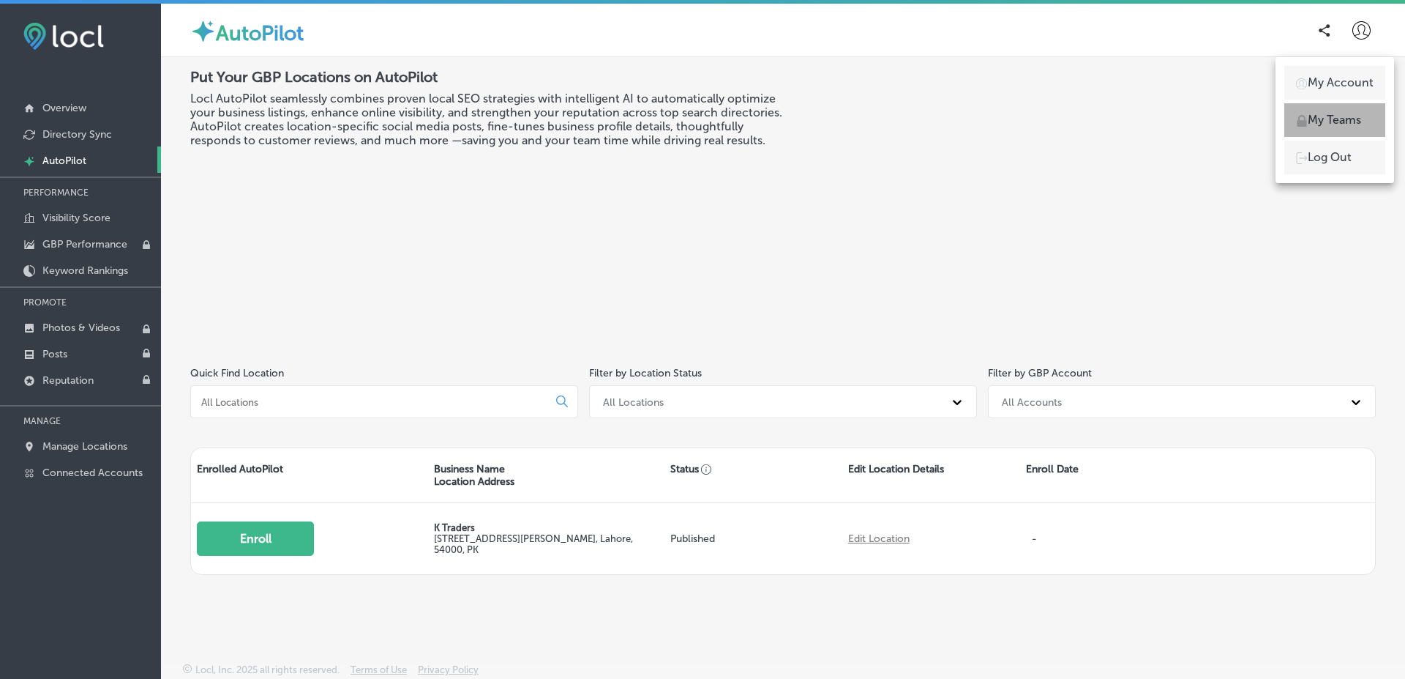
click at [1337, 116] on p "My Teams" at bounding box center [1334, 120] width 53 height 18
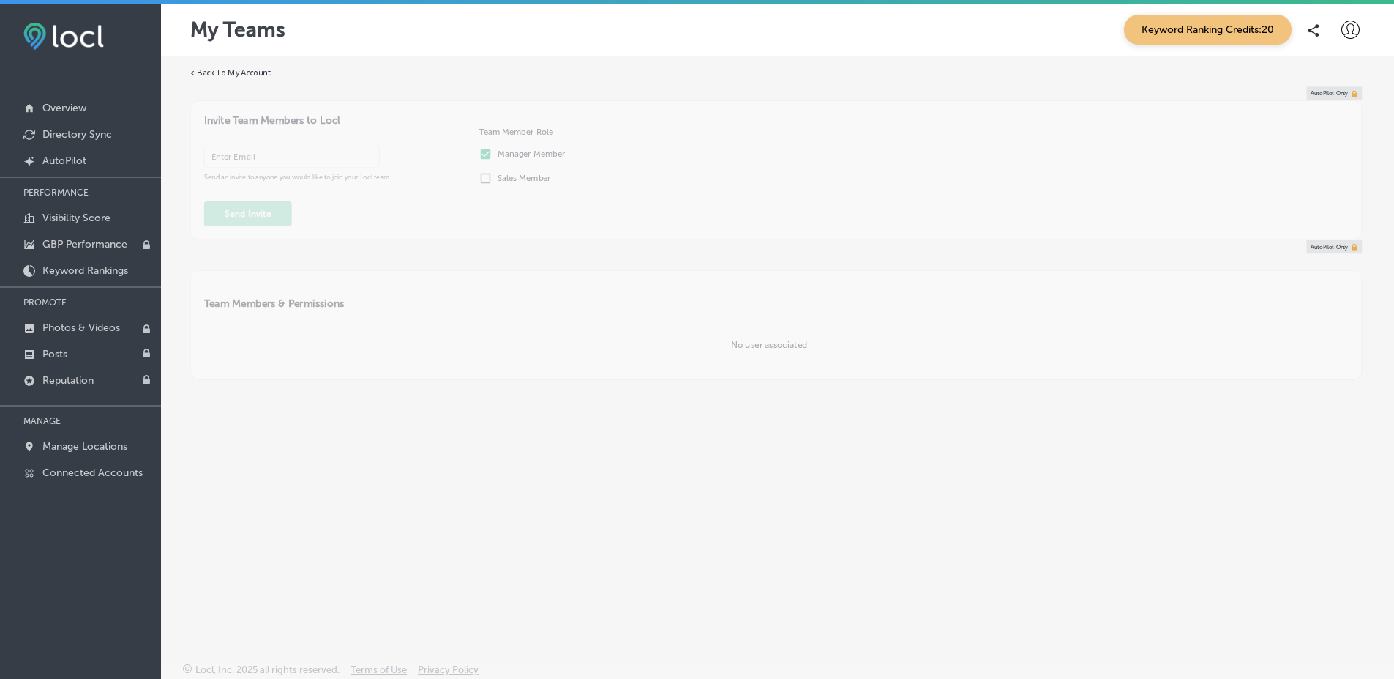
click at [1356, 35] on icon at bounding box center [1351, 29] width 18 height 18
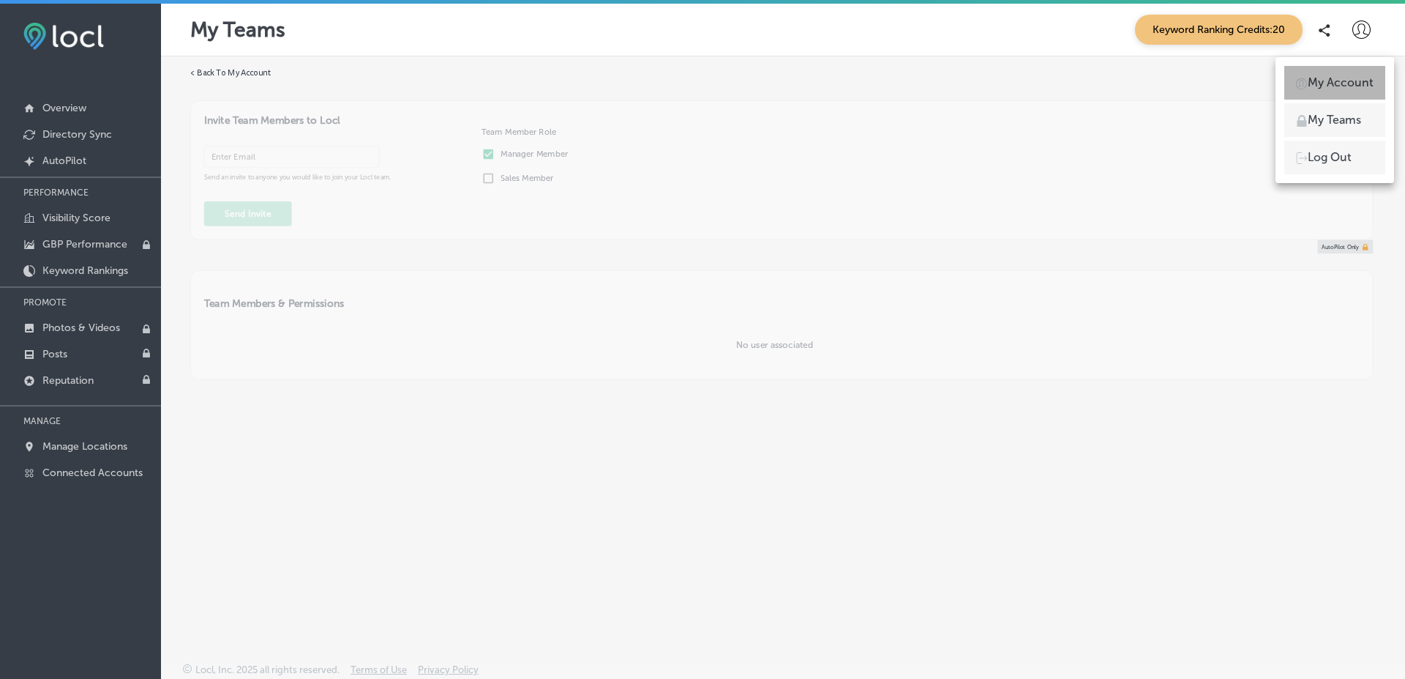
click at [1340, 74] on p "My Account" at bounding box center [1341, 83] width 66 height 18
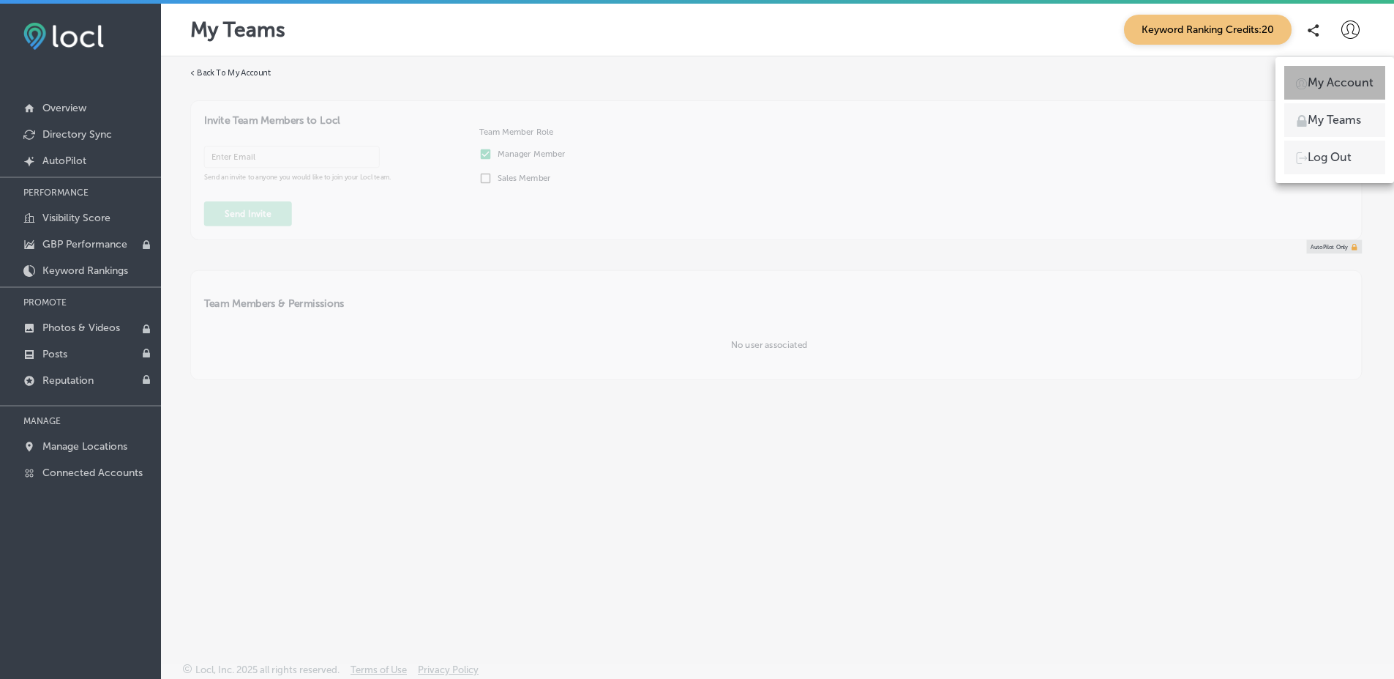
select select "PK"
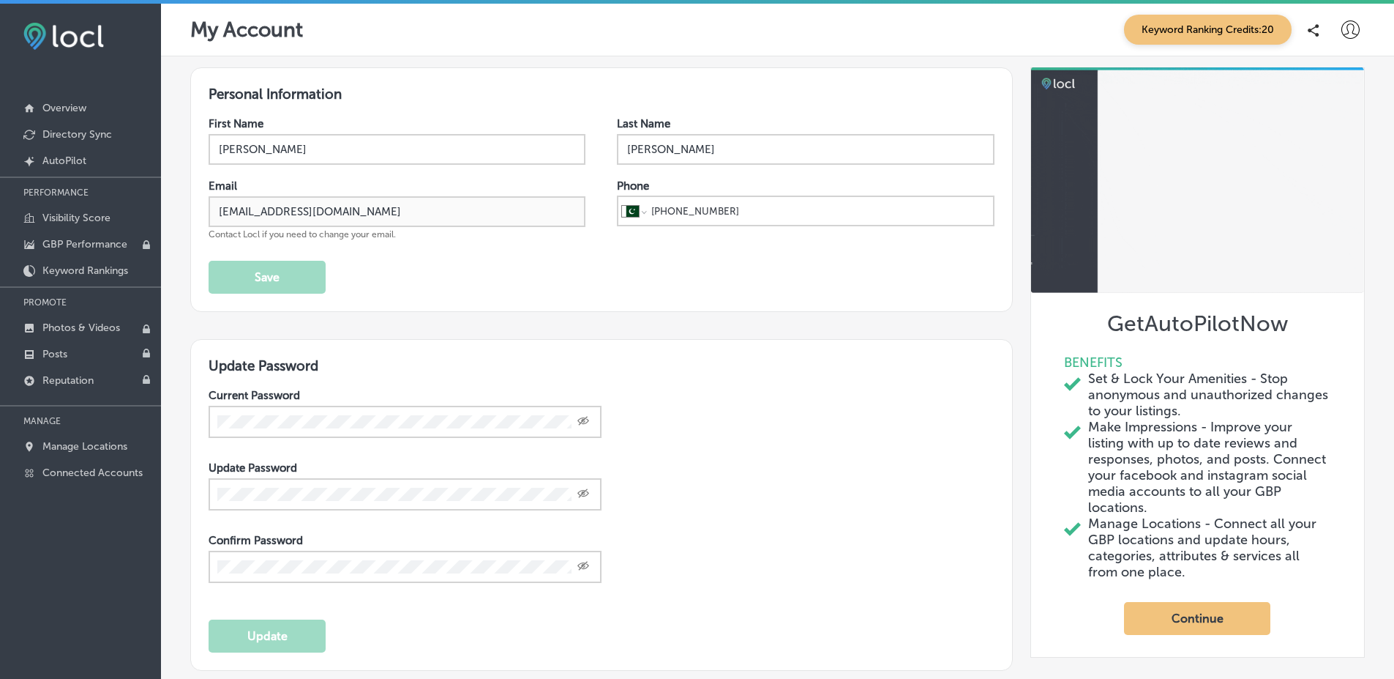
click at [1342, 37] on icon at bounding box center [1351, 29] width 18 height 18
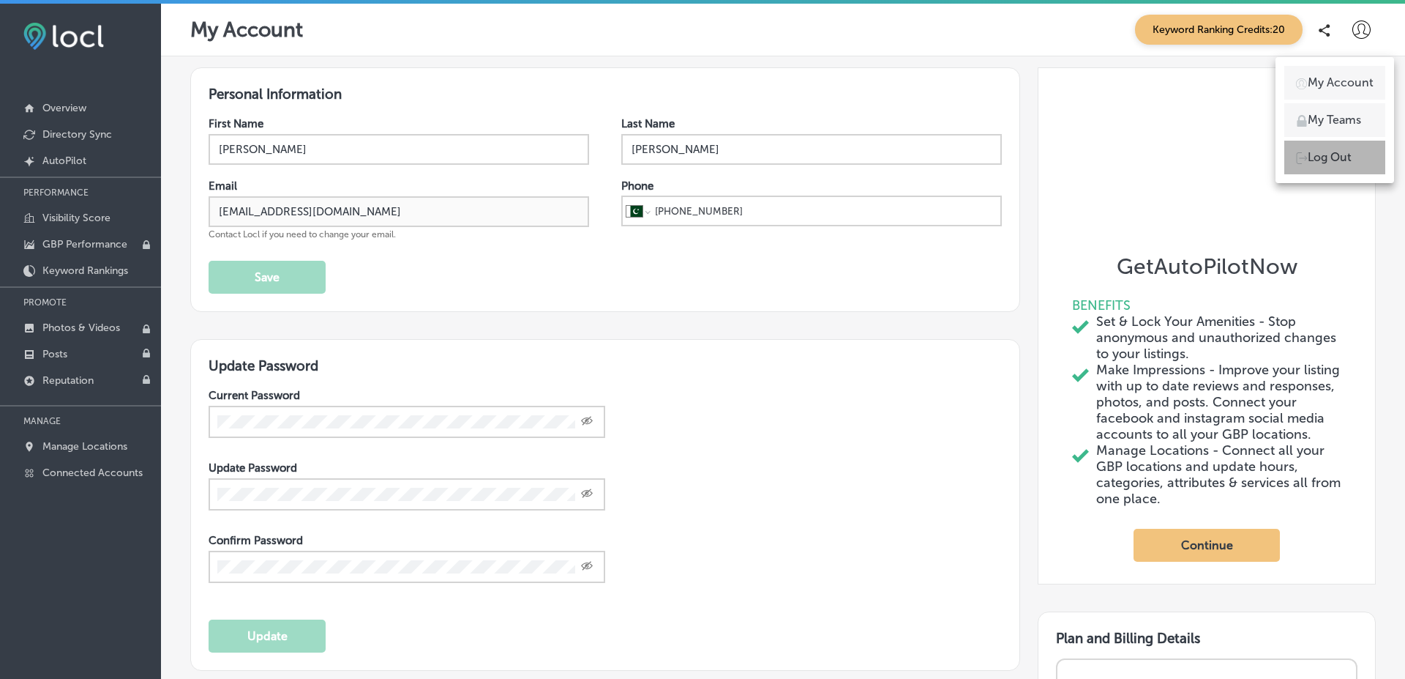
click at [1353, 160] on li "Log Out" at bounding box center [1335, 158] width 101 height 34
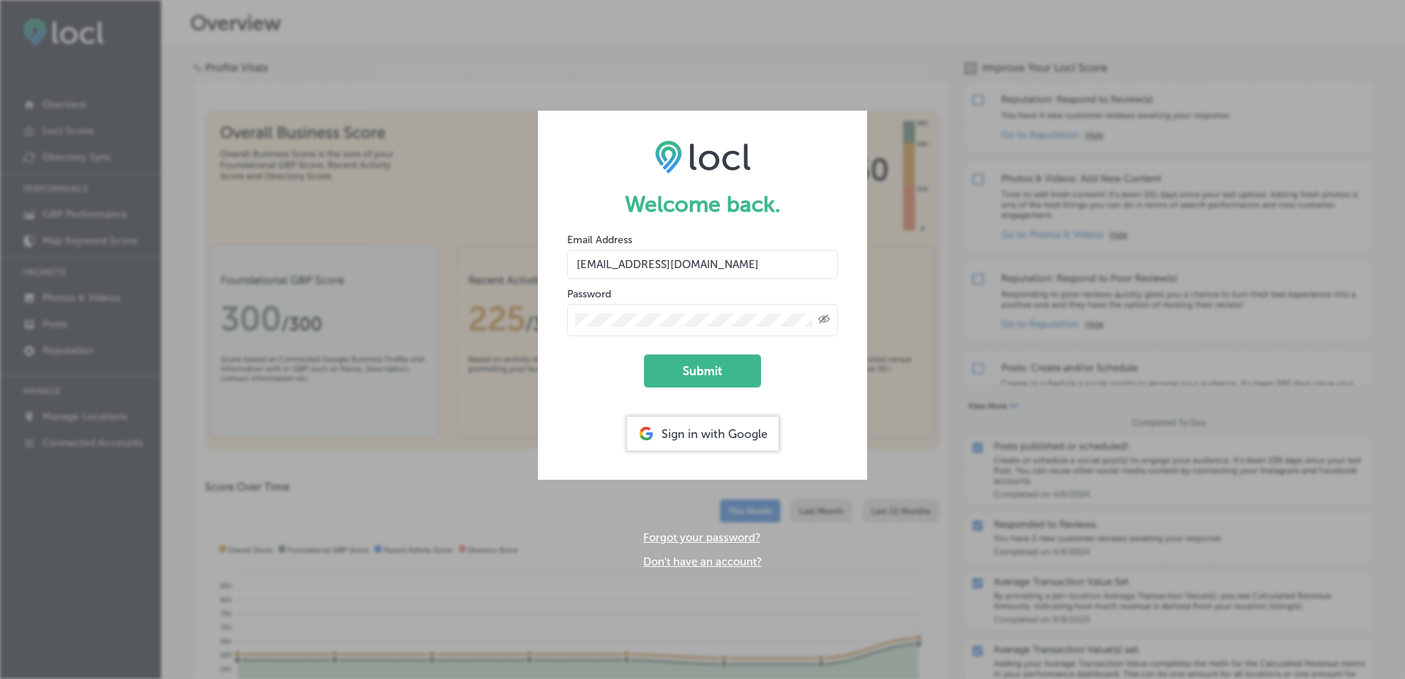
click at [696, 262] on input "vasilikigreece69+fnf@gmail.com" at bounding box center [702, 264] width 271 height 29
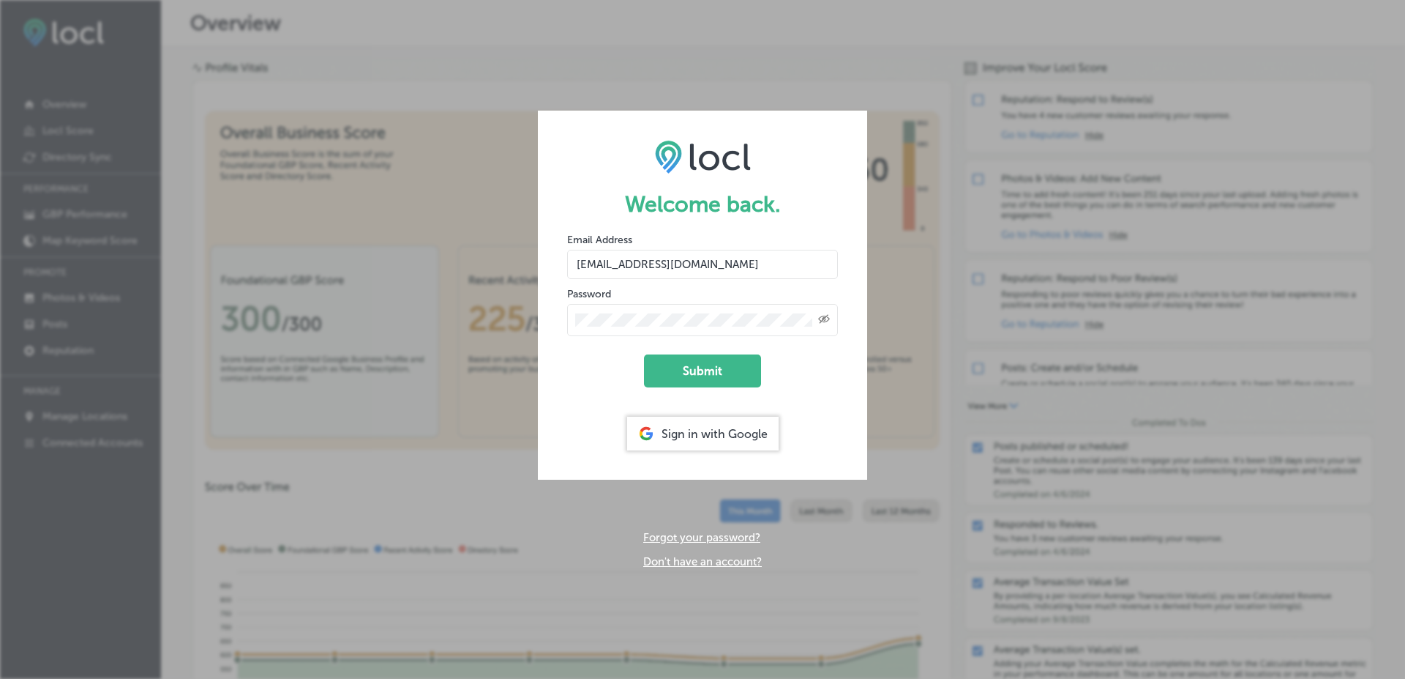
click at [696, 262] on input "vasilikigreece69+fnf@gmail.com" at bounding box center [702, 264] width 271 height 29
click at [731, 215] on h1 "Welcome back." at bounding box center [702, 204] width 271 height 26
click at [669, 262] on input "vasilikigreece69+fnf@gmail.com" at bounding box center [702, 264] width 271 height 29
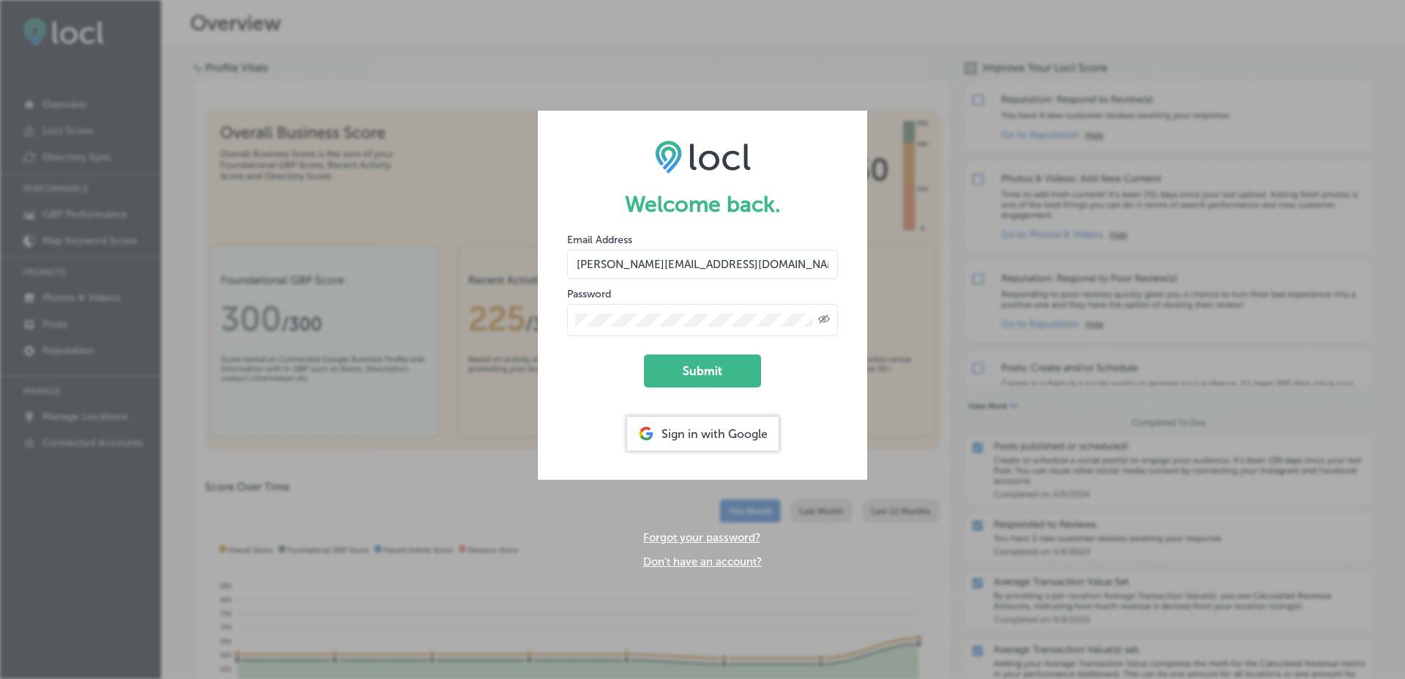
click at [616, 261] on input "salman@esketchers.com" at bounding box center [702, 264] width 271 height 29
type input "salman+t22sept25@esketchers.com"
click at [644, 354] on button "Submit" at bounding box center [702, 370] width 117 height 33
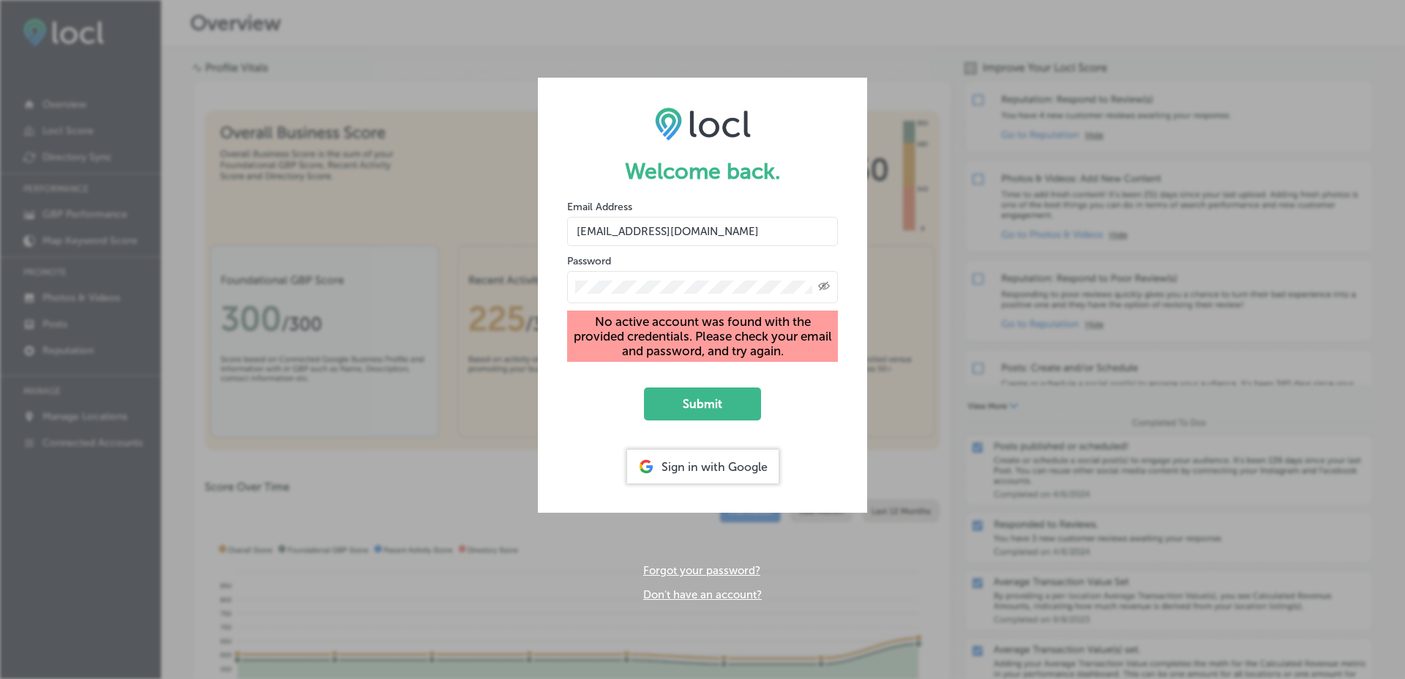
click at [611, 279] on div "Created with Sketch." at bounding box center [702, 287] width 271 height 32
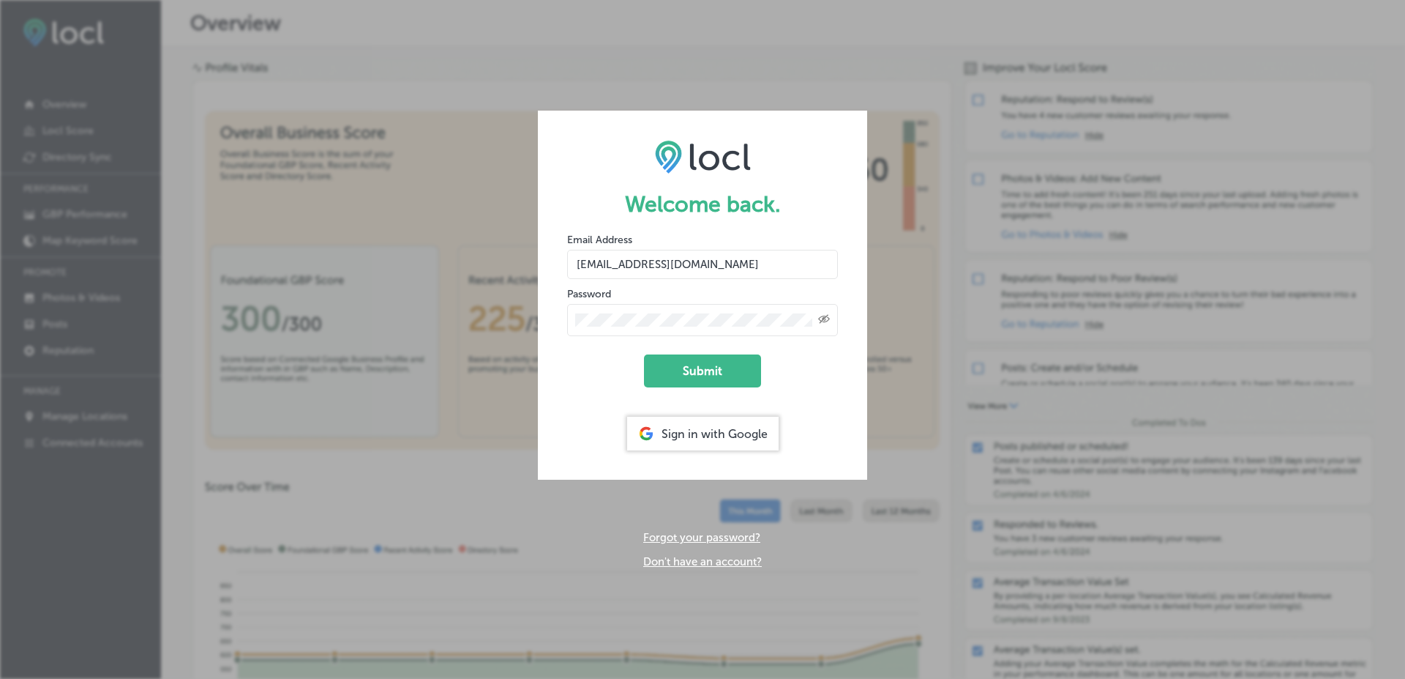
click at [644, 354] on button "Submit" at bounding box center [702, 370] width 117 height 33
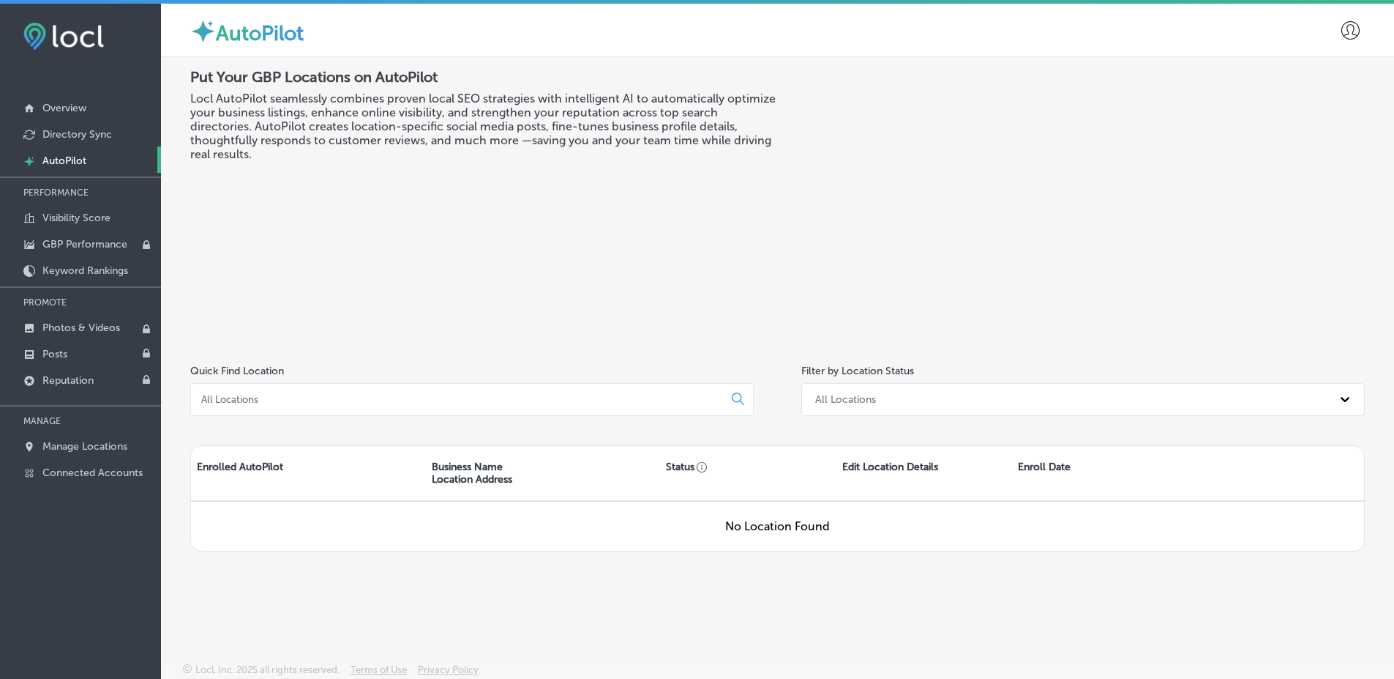
click at [1356, 39] on icon at bounding box center [1351, 30] width 18 height 18
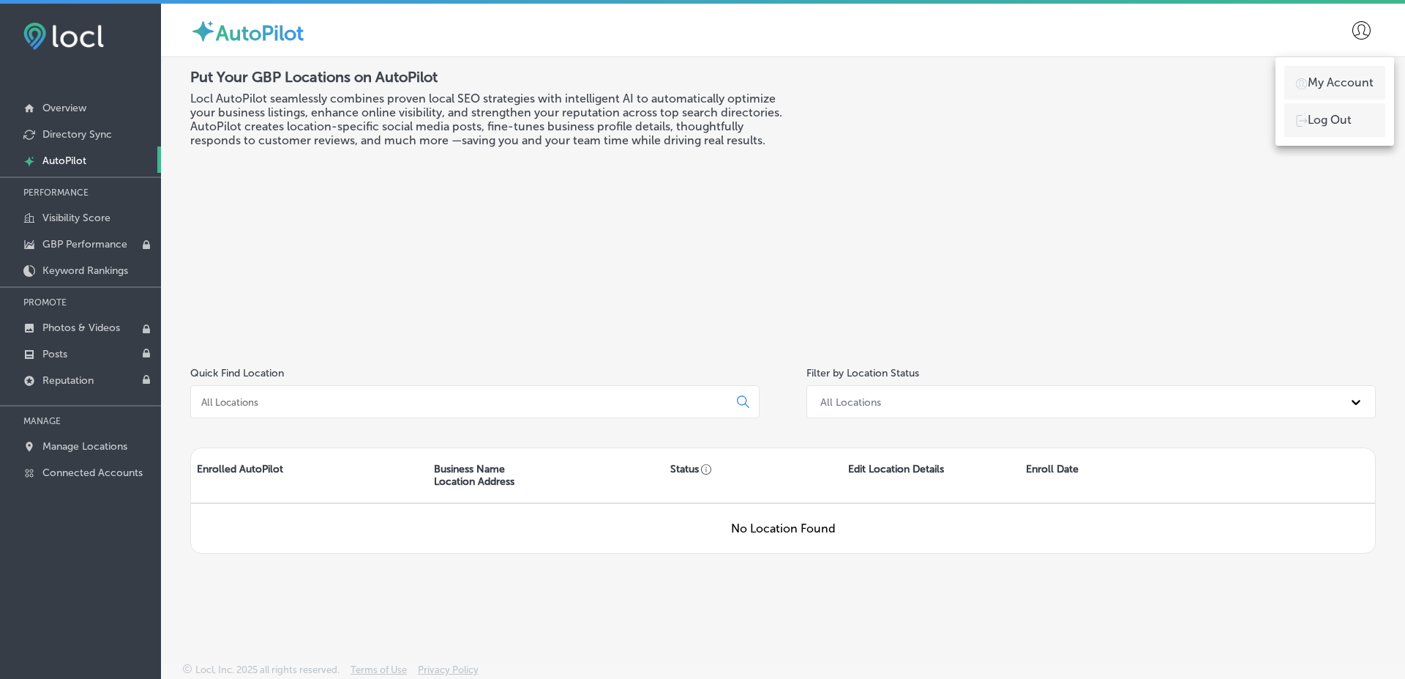
click at [1351, 81] on p "My Account" at bounding box center [1341, 83] width 66 height 18
select select "PK"
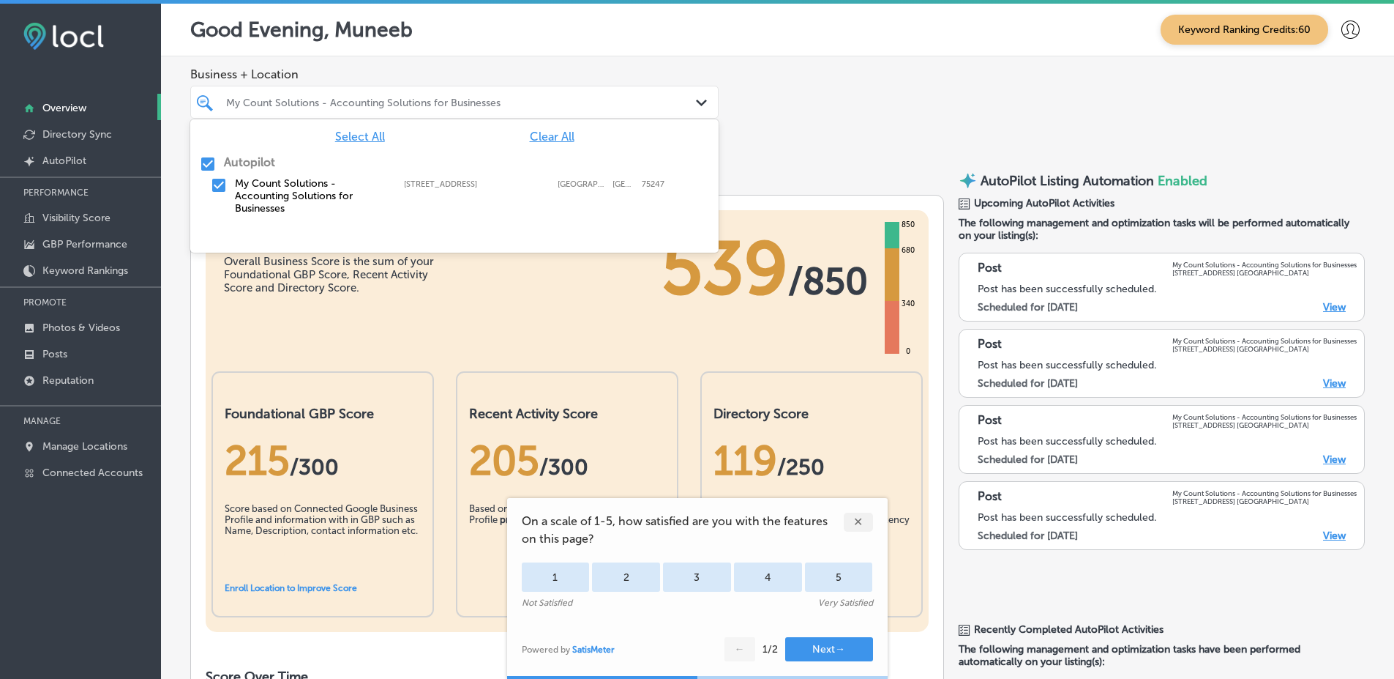
click at [425, 101] on div "My Count Solutions - Accounting Solutions for Businesses" at bounding box center [461, 102] width 471 height 12
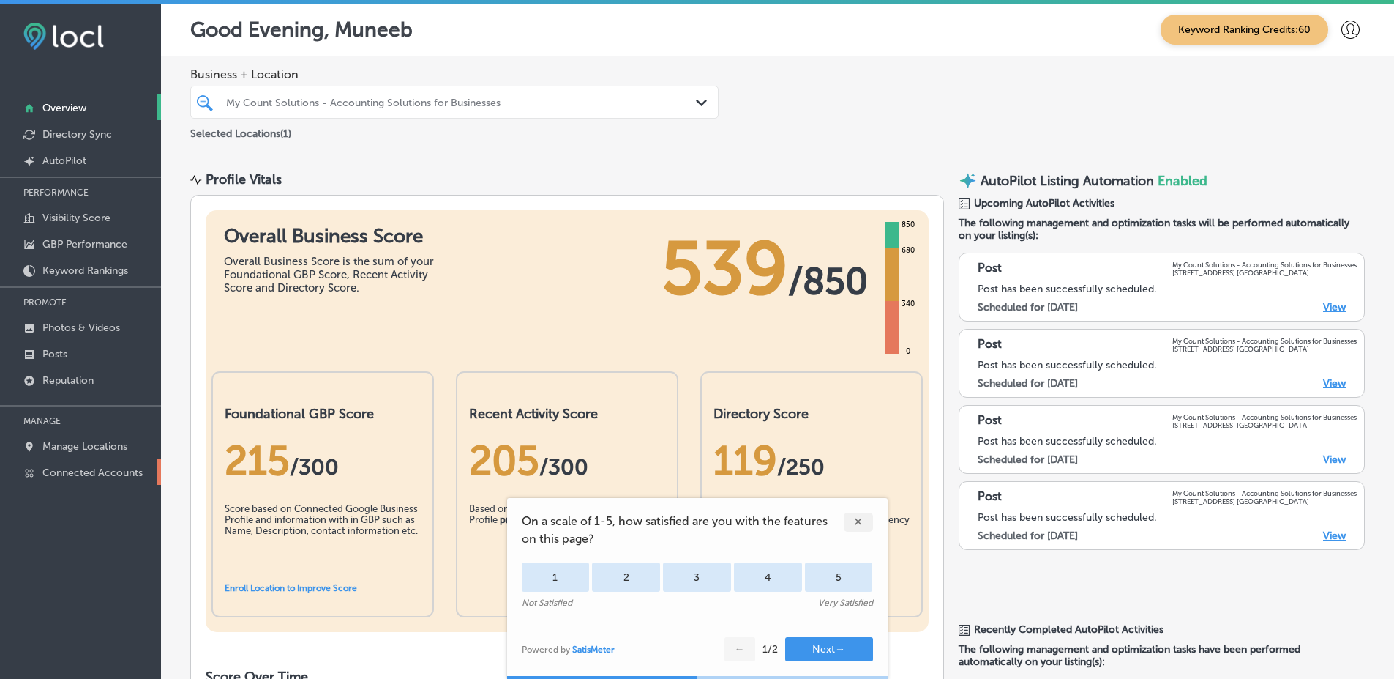
click at [50, 467] on p "Connected Accounts" at bounding box center [92, 472] width 100 height 12
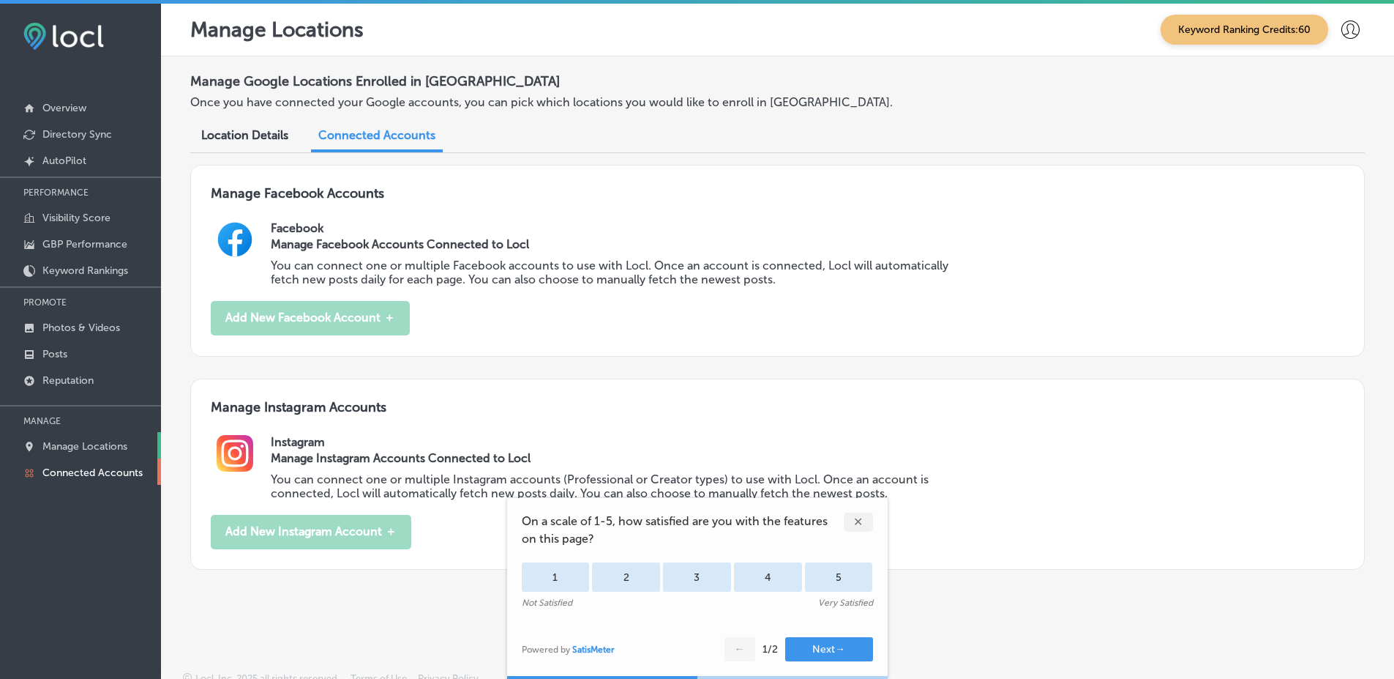
click at [107, 449] on p "Manage Locations" at bounding box center [84, 446] width 85 height 12
